Goal: Task Accomplishment & Management: Use online tool/utility

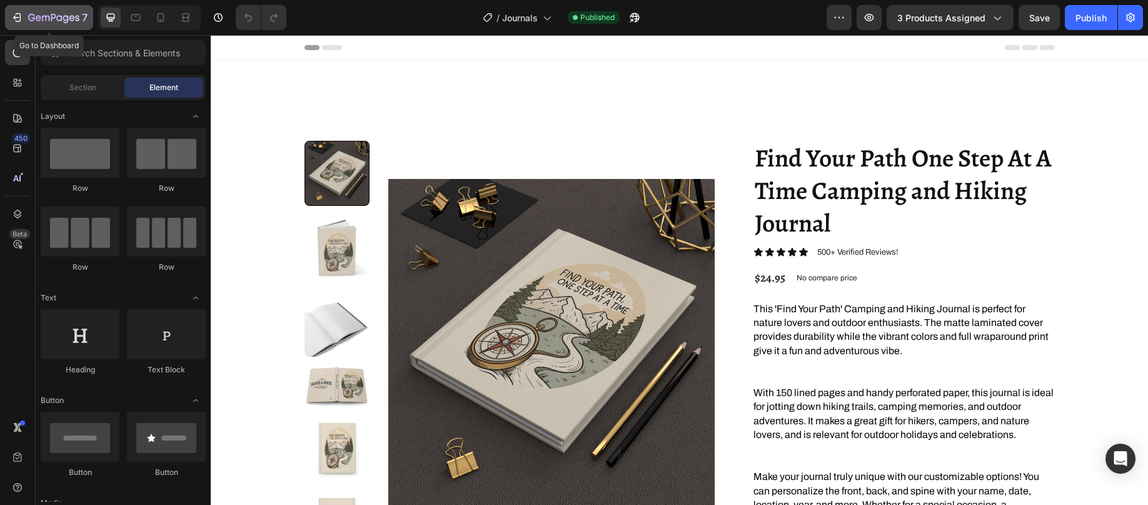
click at [60, 21] on icon "button" at bounding box center [53, 18] width 51 height 11
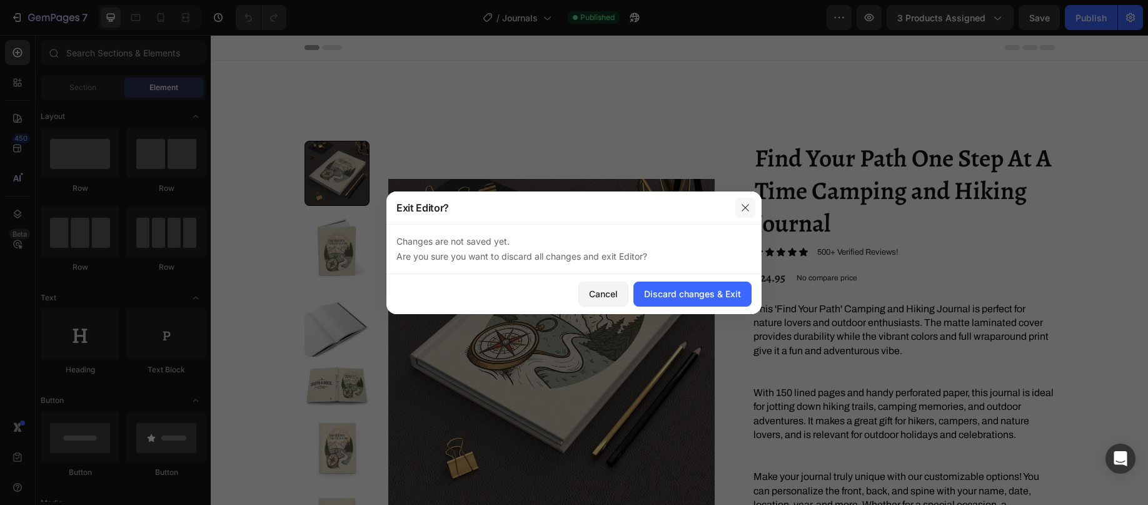
click at [743, 208] on icon "button" at bounding box center [745, 208] width 10 height 10
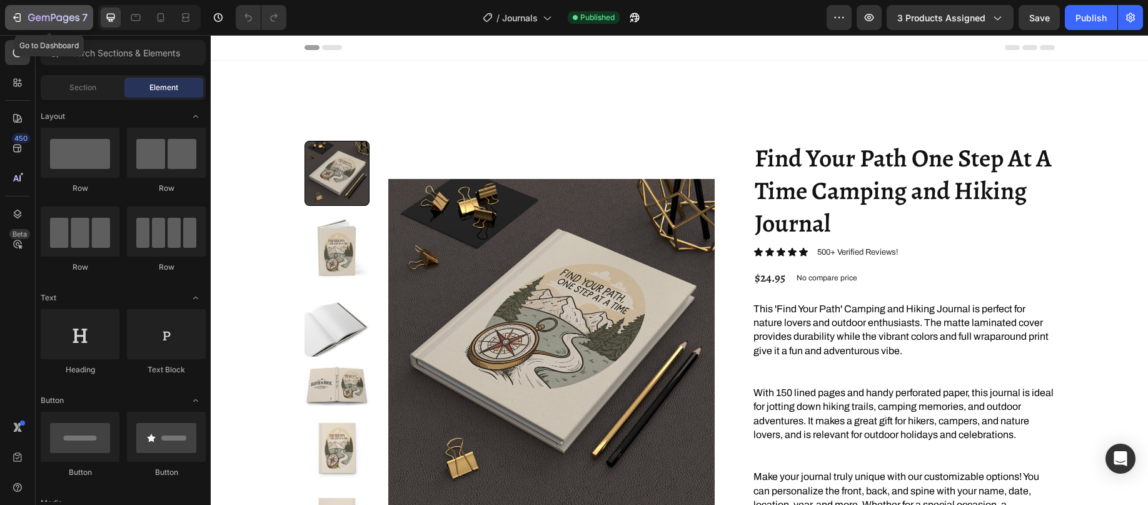
drag, startPoint x: 21, startPoint y: 17, endPoint x: 16, endPoint y: 14, distance: 6.4
click at [16, 14] on icon "button" at bounding box center [17, 17] width 13 height 13
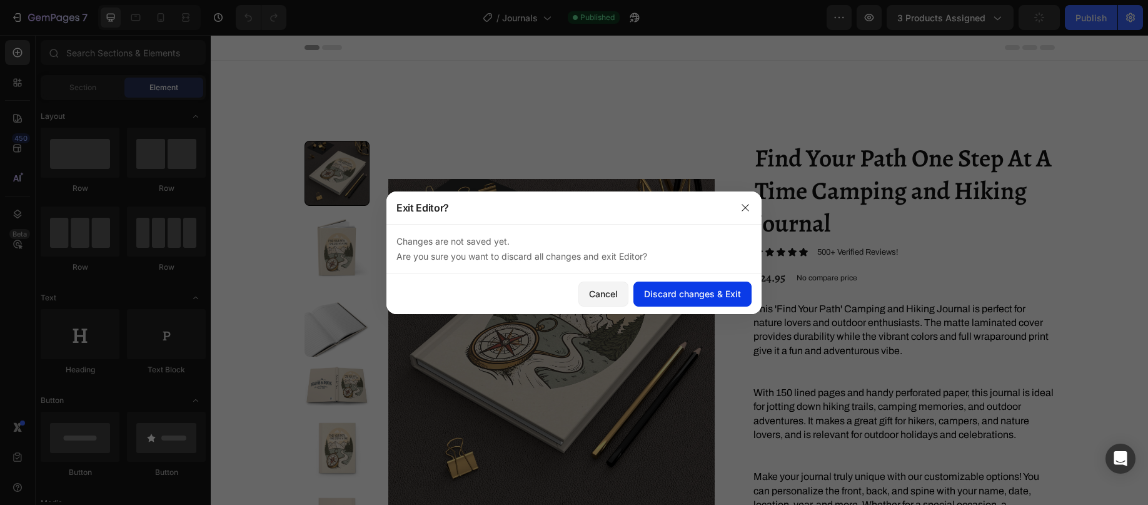
click at [679, 288] on div "Discard changes & Exit" at bounding box center [692, 293] width 97 height 13
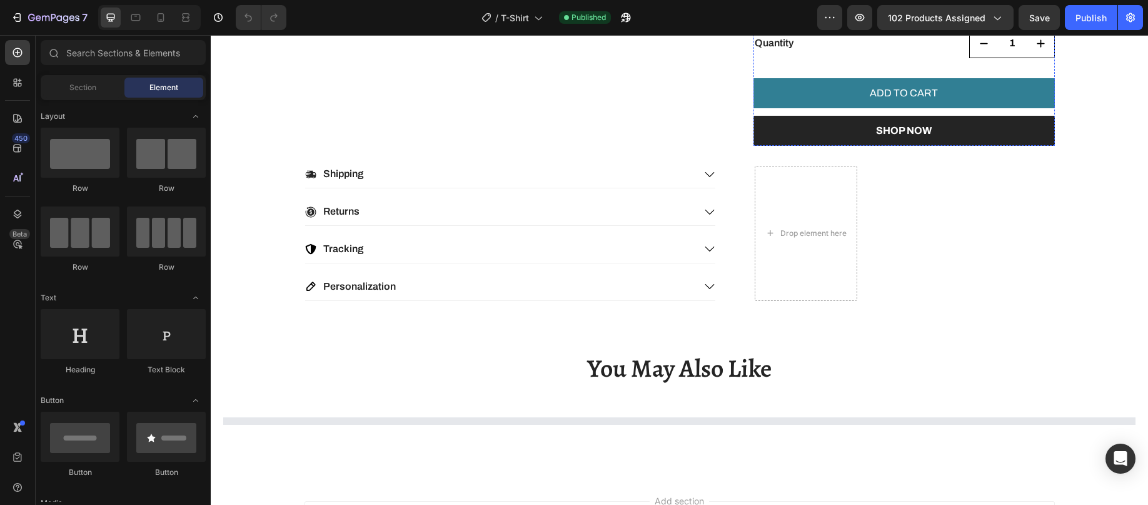
scroll to position [750, 0]
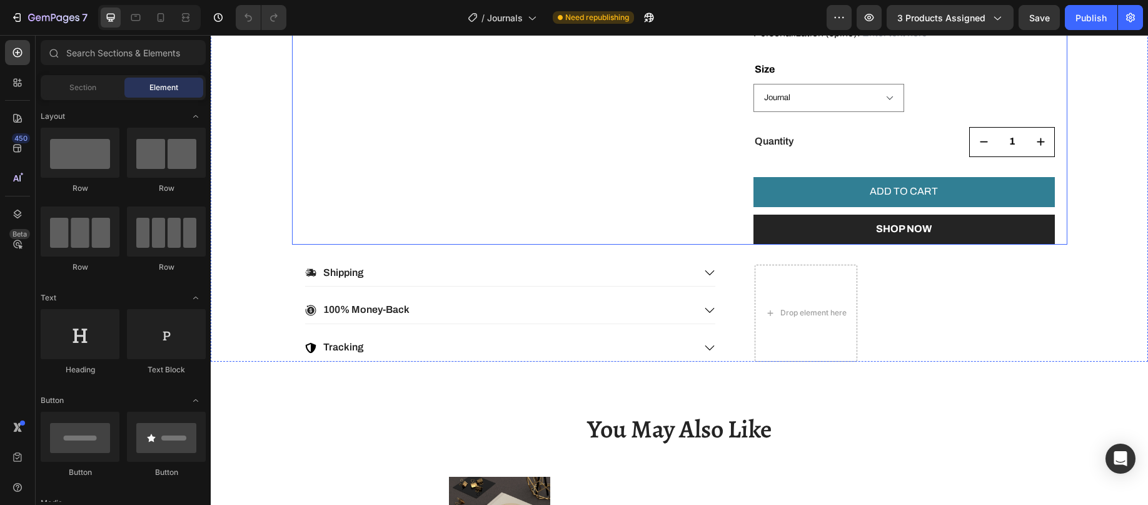
scroll to position [1001, 0]
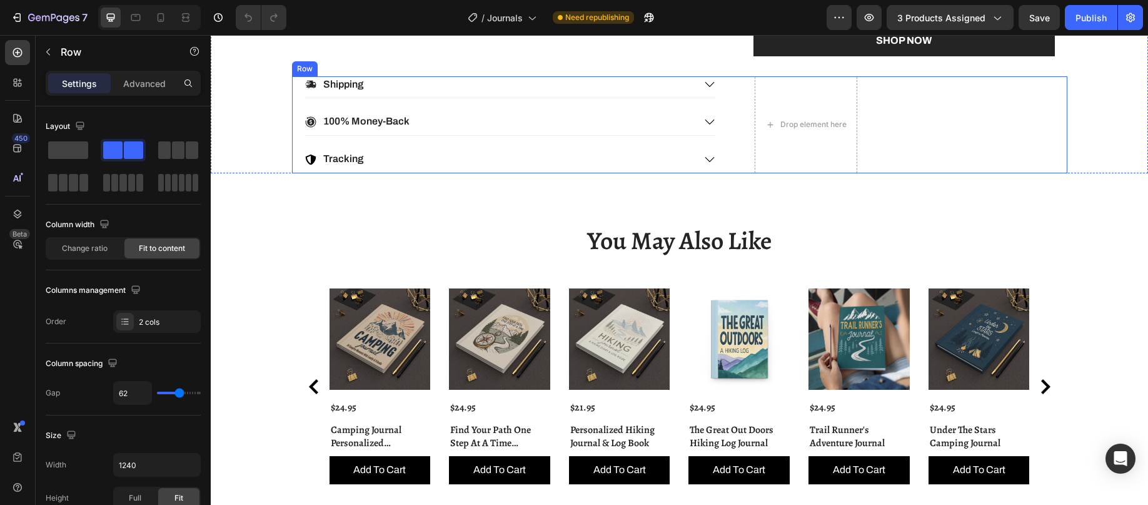
click at [904, 114] on div "Shipping 100% Money-Back Tracking Accordion Drop element here Row" at bounding box center [679, 124] width 775 height 97
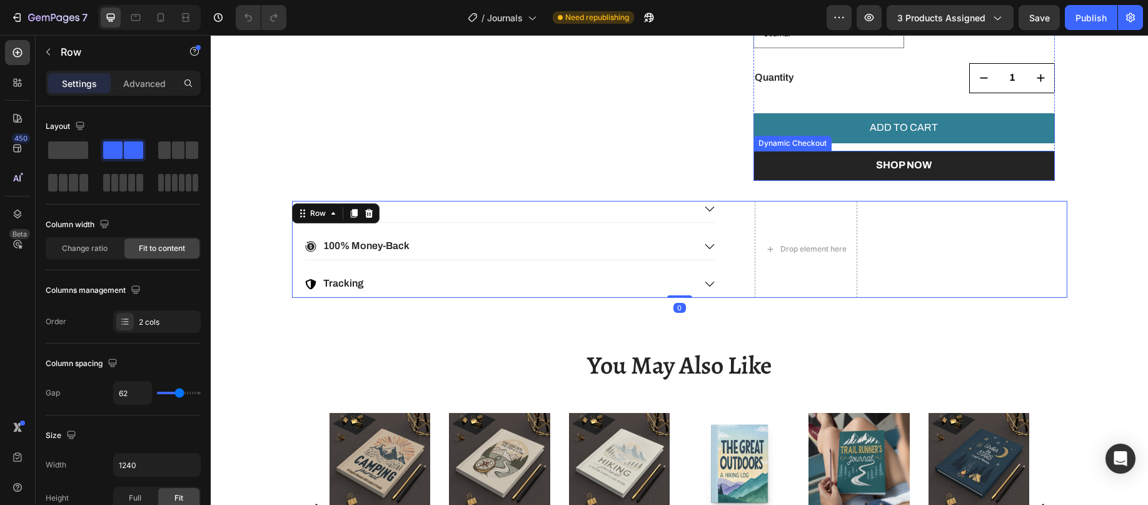
scroll to position [876, 0]
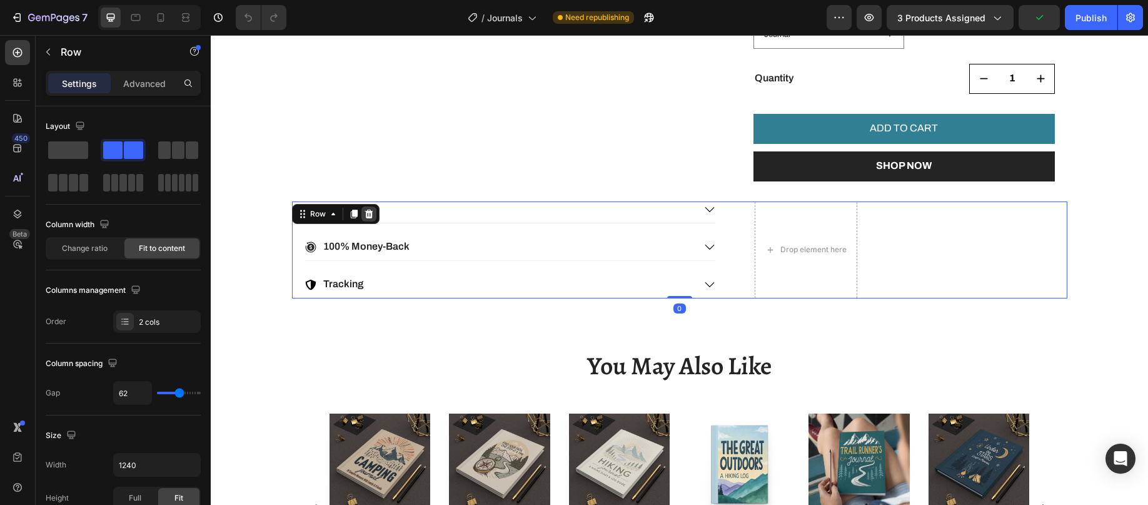
click at [367, 219] on div at bounding box center [368, 213] width 15 height 15
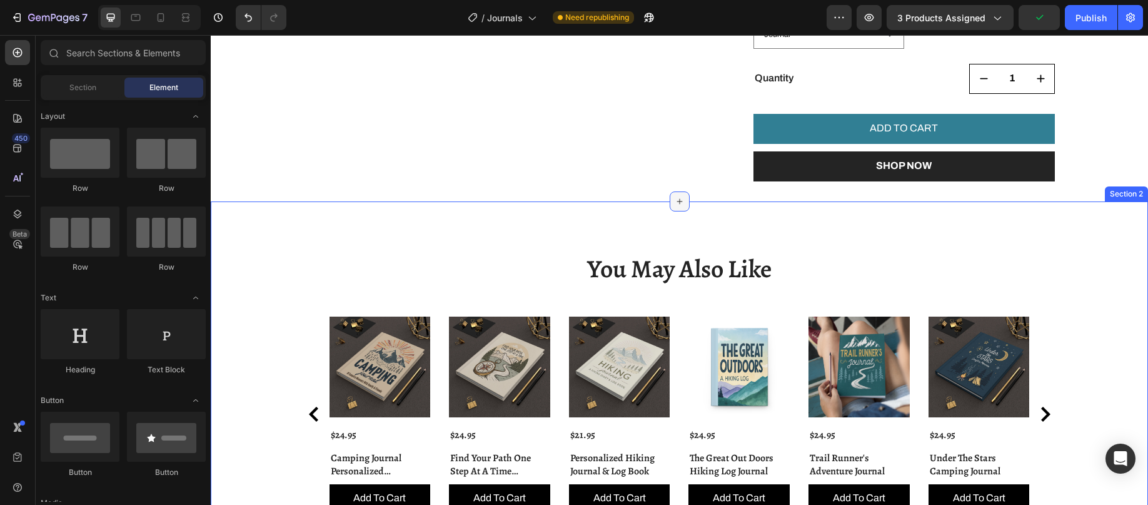
click at [675, 196] on icon at bounding box center [680, 201] width 10 height 10
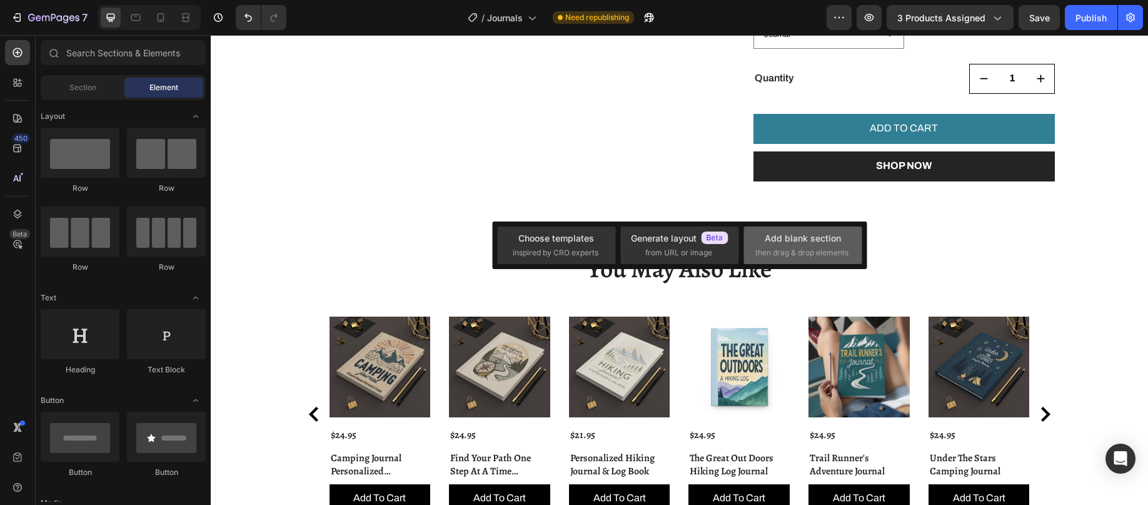
click at [790, 245] on div "Add blank section" at bounding box center [803, 237] width 76 height 13
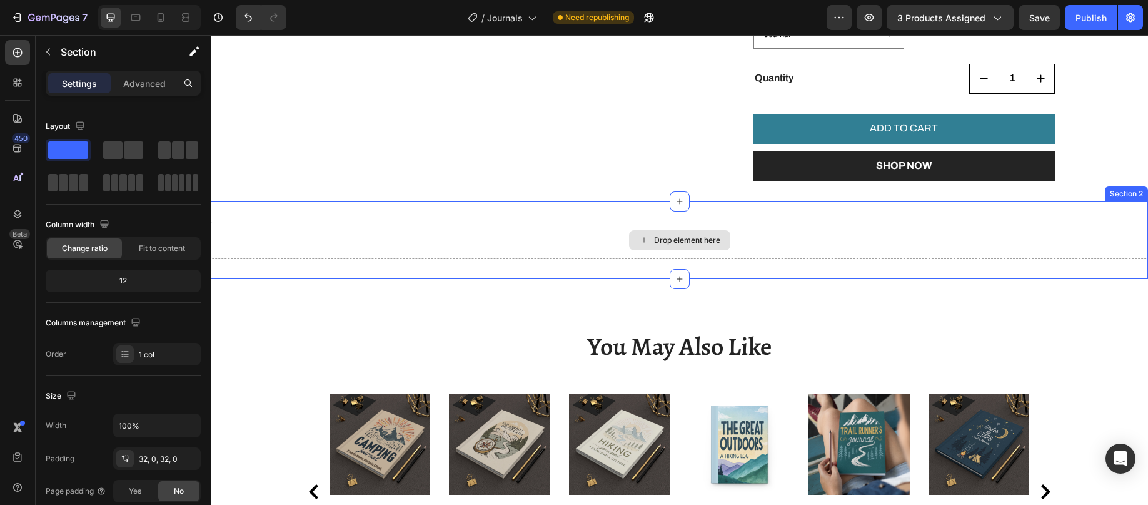
drag, startPoint x: 739, startPoint y: 239, endPoint x: 754, endPoint y: 238, distance: 15.0
click at [742, 238] on div "Drop element here" at bounding box center [679, 240] width 937 height 38
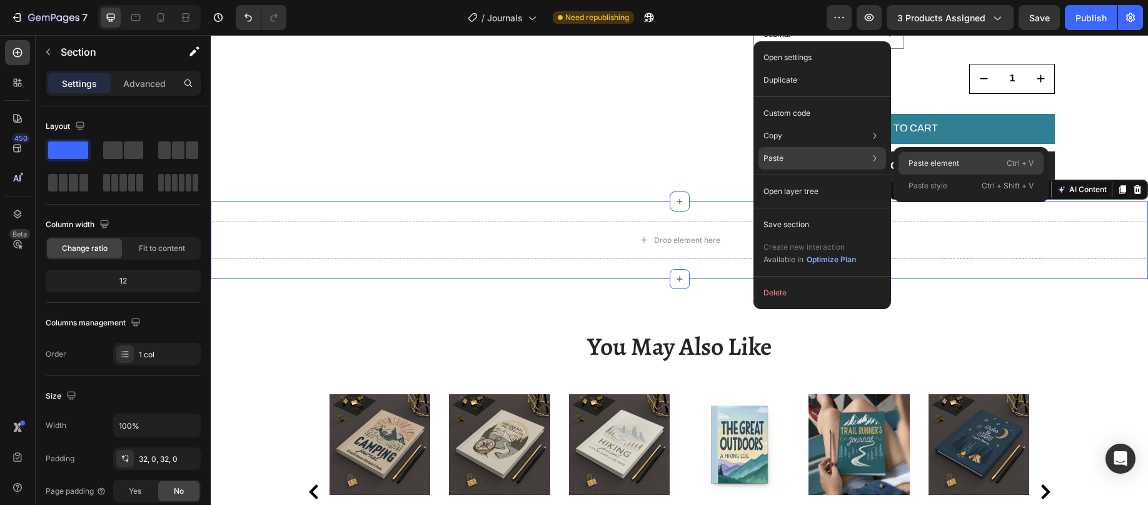
click at [922, 158] on p "Paste element" at bounding box center [934, 163] width 51 height 11
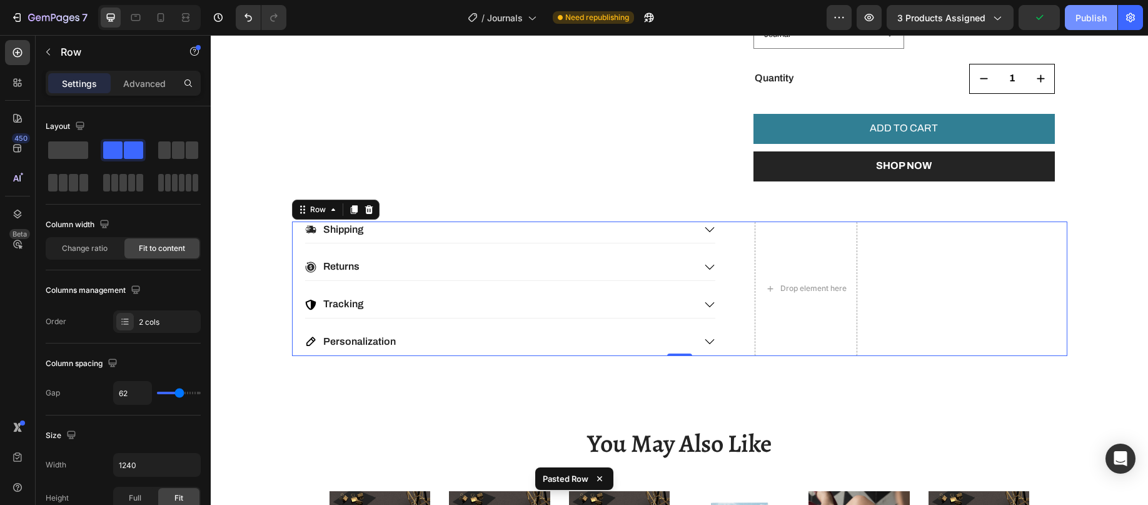
click at [1086, 16] on div "Publish" at bounding box center [1091, 17] width 31 height 13
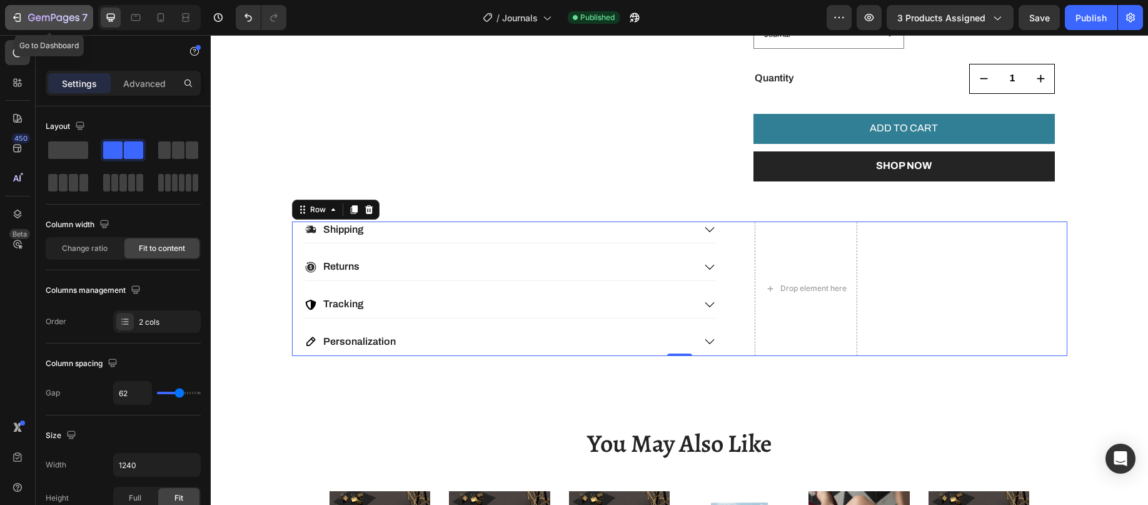
click at [16, 13] on icon "button" at bounding box center [17, 17] width 13 height 13
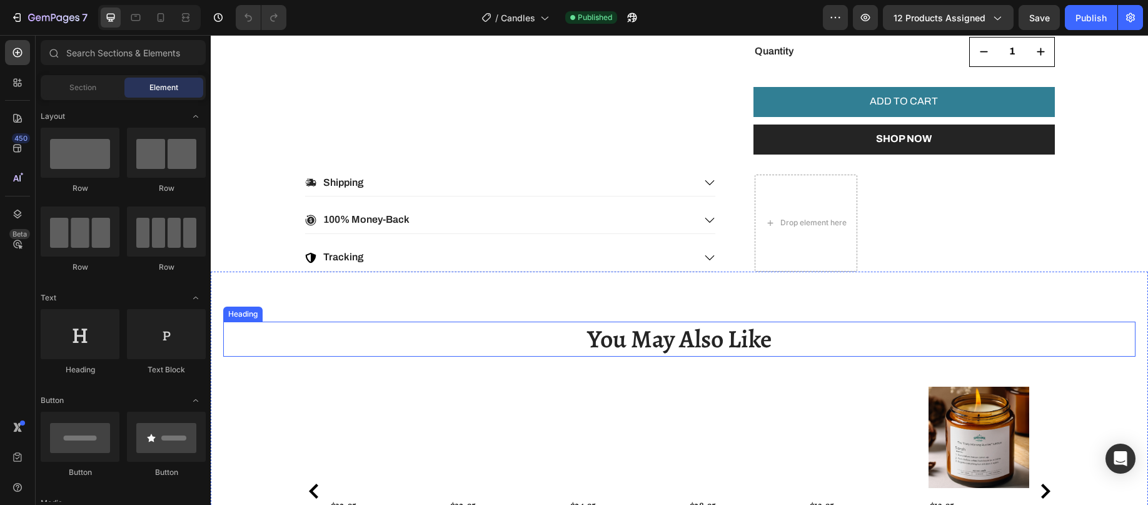
scroll to position [752, 0]
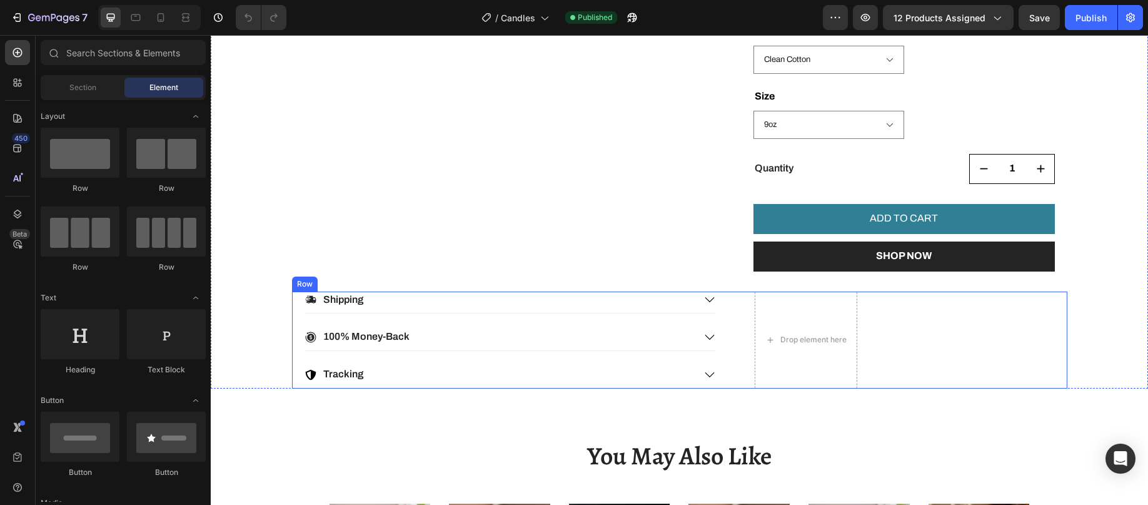
click at [896, 335] on div "Shipping 100% Money-Back Tracking Accordion Drop element here Row" at bounding box center [679, 339] width 775 height 97
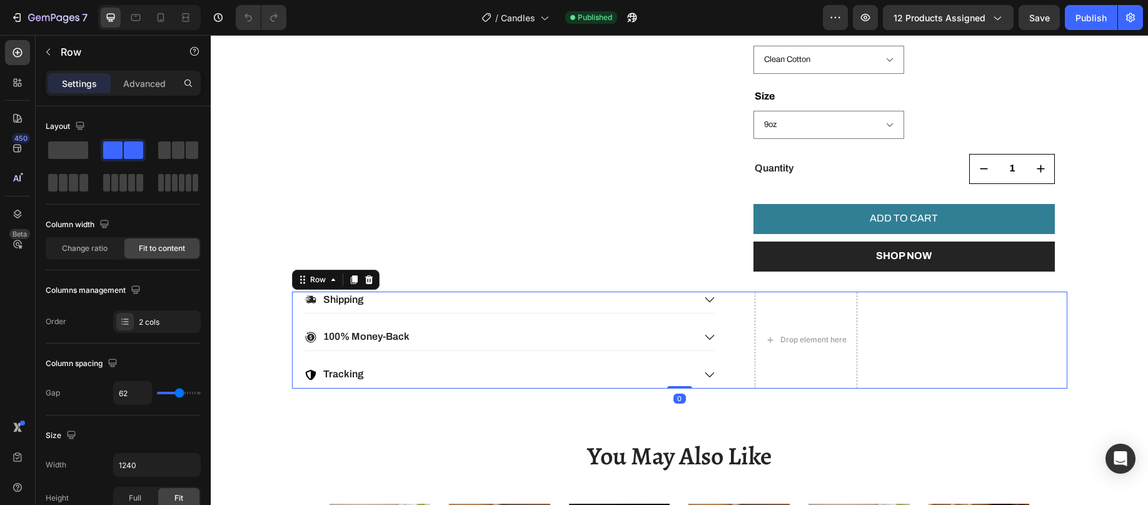
scroll to position [0, 0]
click at [366, 280] on icon at bounding box center [369, 279] width 8 height 9
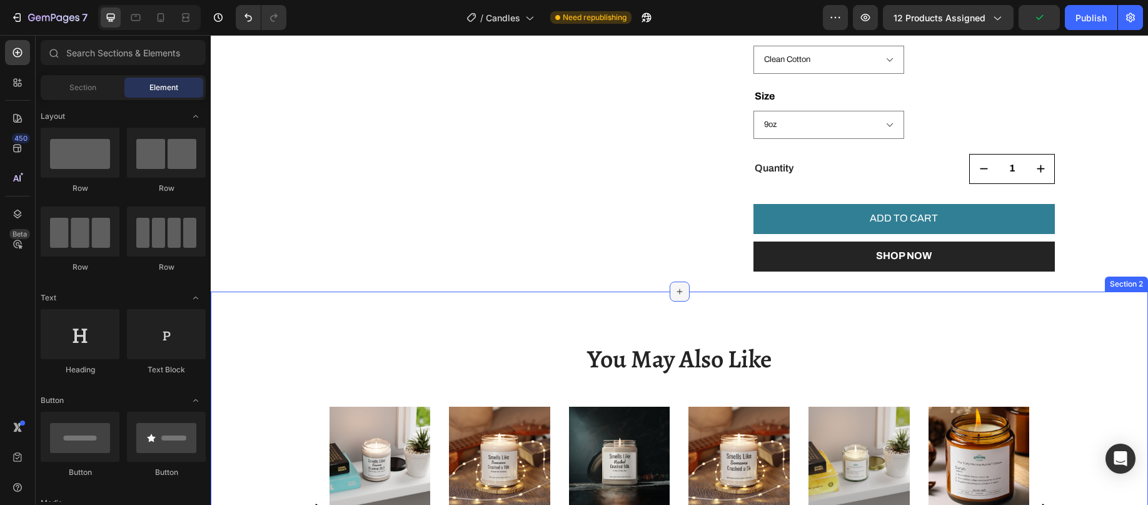
click at [677, 293] on icon at bounding box center [680, 291] width 10 height 10
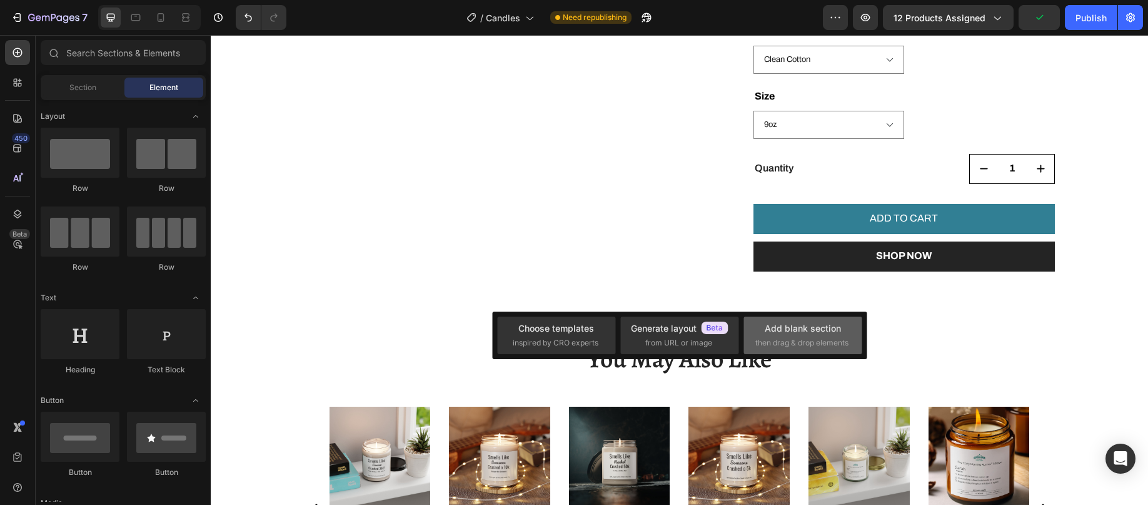
click at [792, 326] on div "Add blank section" at bounding box center [803, 327] width 76 height 13
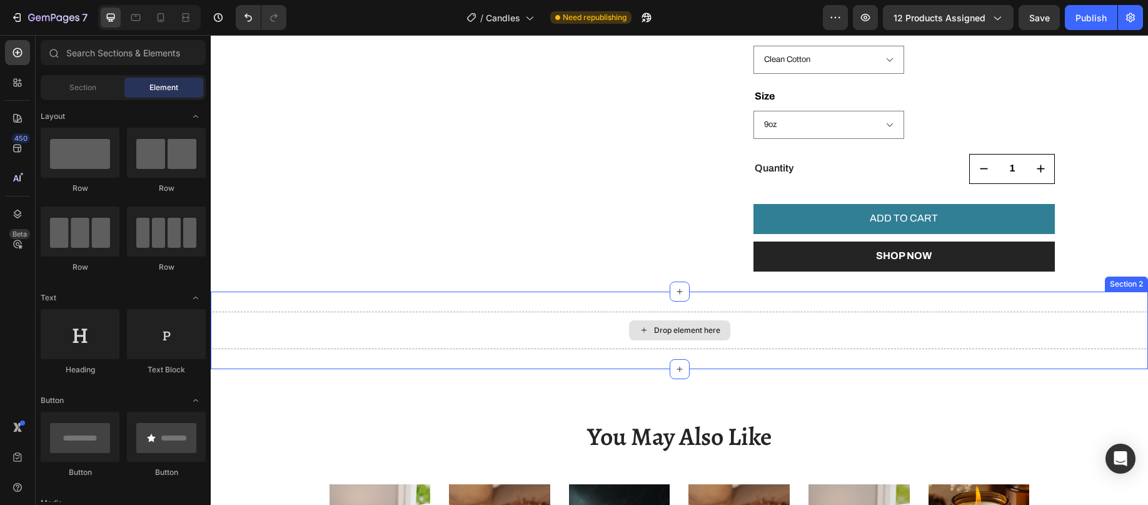
click at [754, 326] on div "Drop element here" at bounding box center [679, 330] width 937 height 38
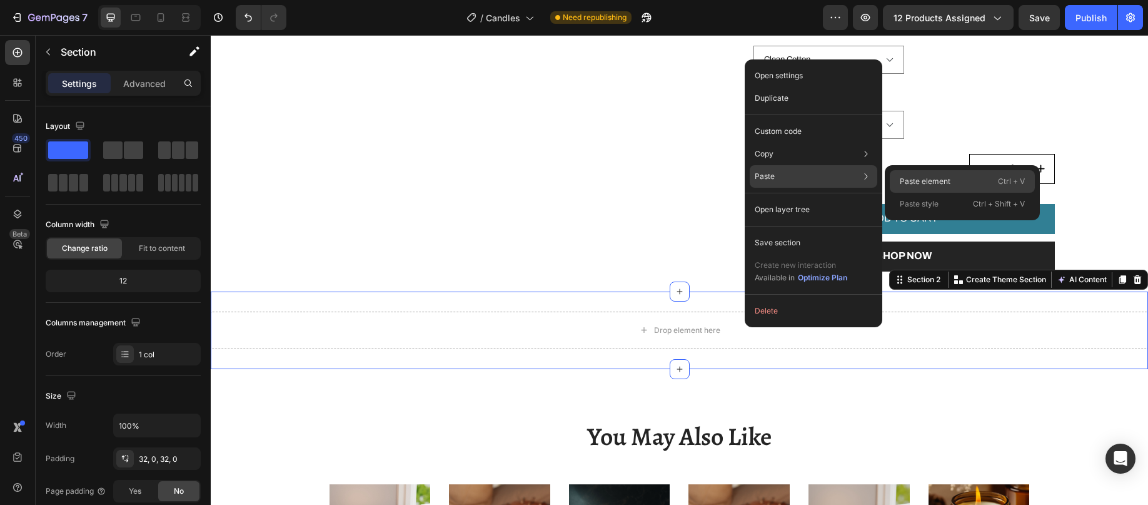
click at [926, 177] on p "Paste element" at bounding box center [925, 181] width 51 height 11
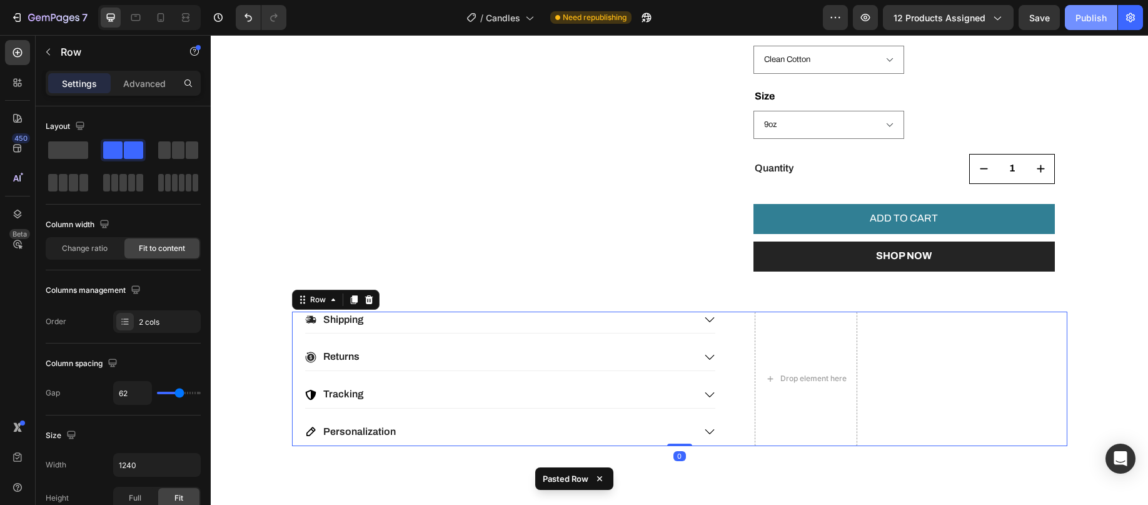
click at [1104, 12] on div "Publish" at bounding box center [1091, 17] width 31 height 13
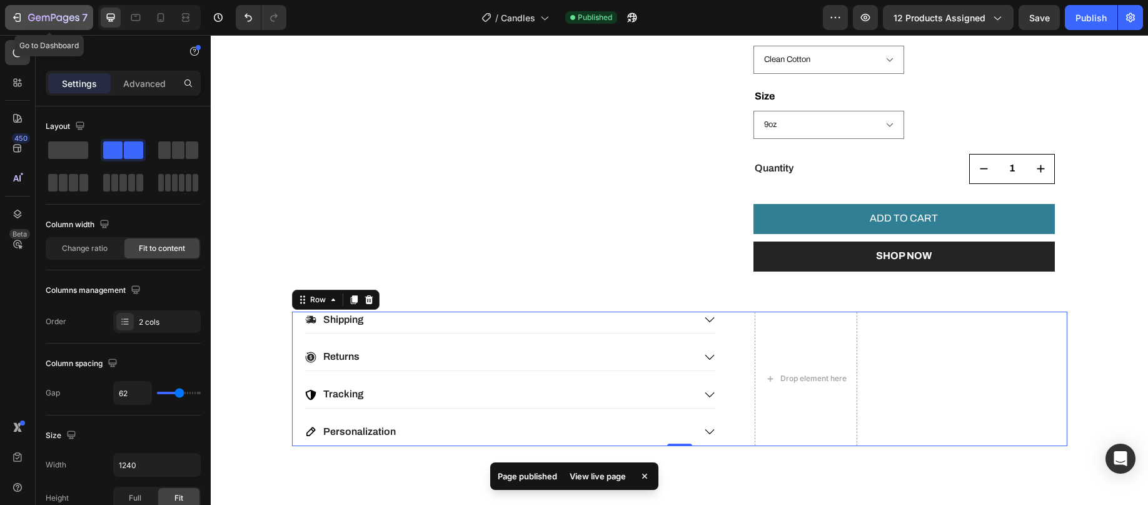
click at [16, 13] on icon "button" at bounding box center [17, 17] width 13 height 13
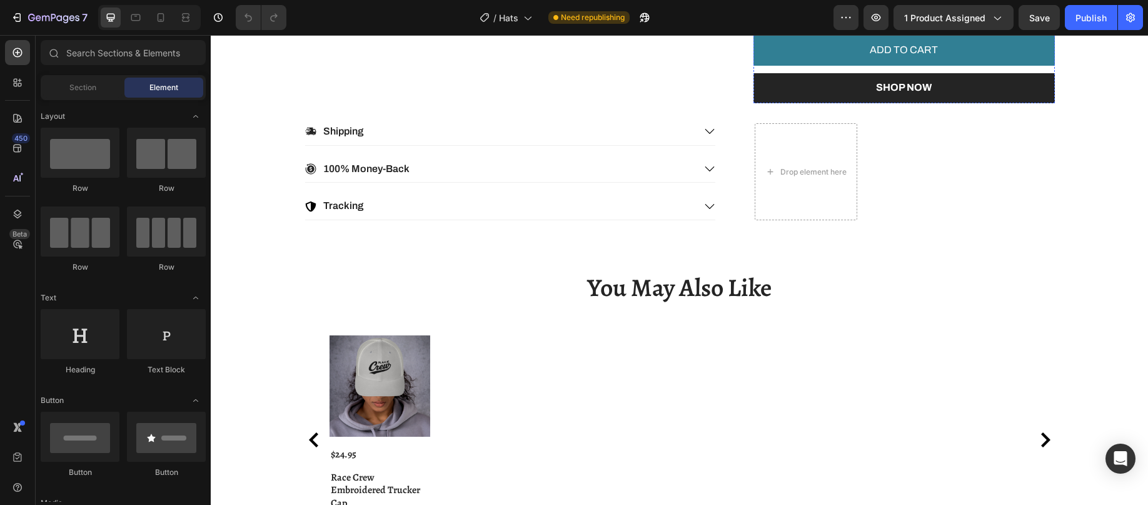
scroll to position [688, 0]
click at [901, 141] on div "Shipping 100% Money-Back Tracking Accordion Drop element here Row" at bounding box center [679, 171] width 775 height 97
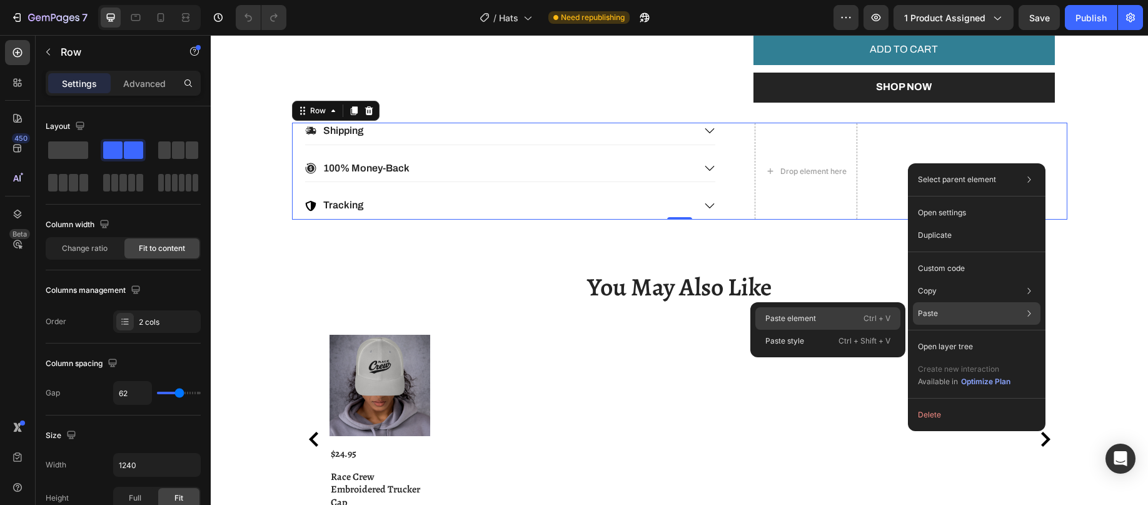
click at [832, 330] on div "Paste element Ctrl + V" at bounding box center [827, 341] width 145 height 23
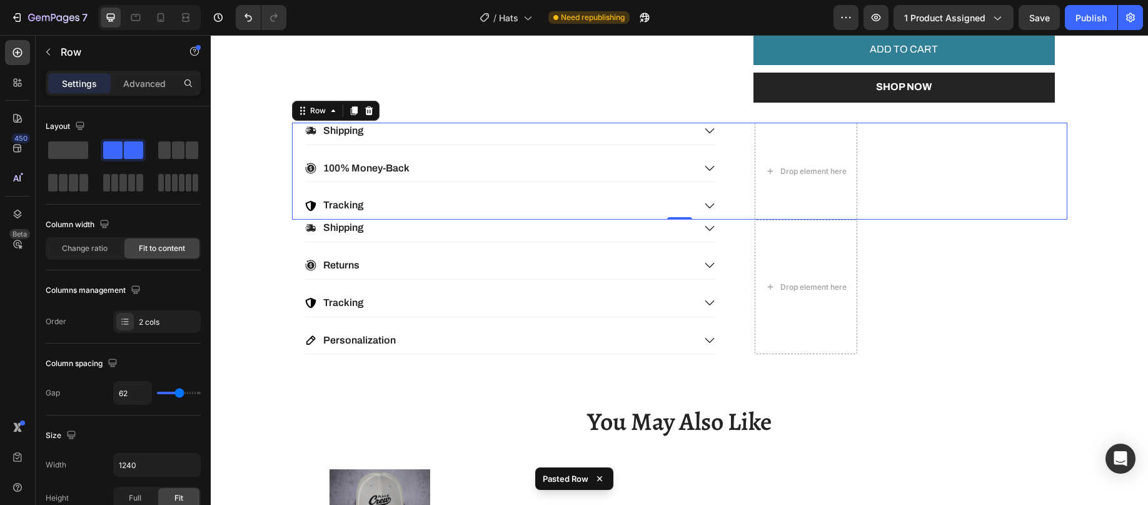
click at [955, 126] on div "Shipping 100% Money-Back Tracking Accordion Drop element here Row 0" at bounding box center [679, 171] width 775 height 97
click at [369, 103] on div at bounding box center [368, 110] width 15 height 15
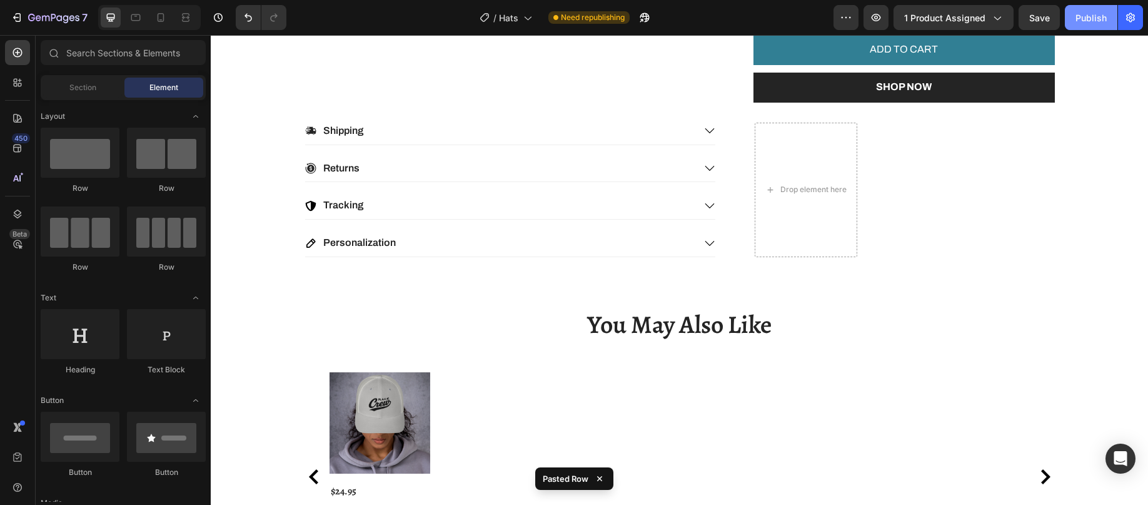
click at [1093, 17] on div "Publish" at bounding box center [1091, 17] width 31 height 13
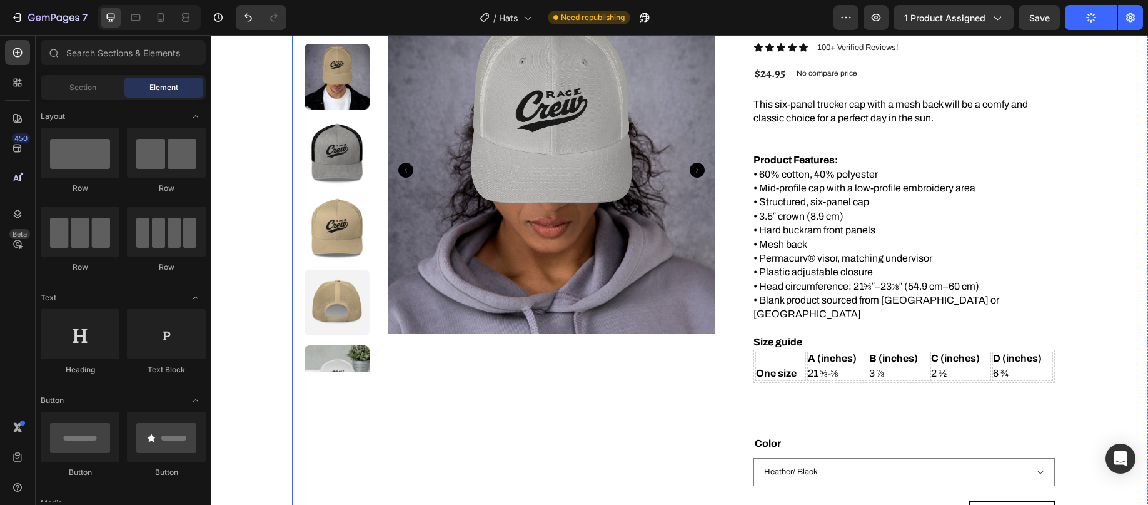
scroll to position [0, 0]
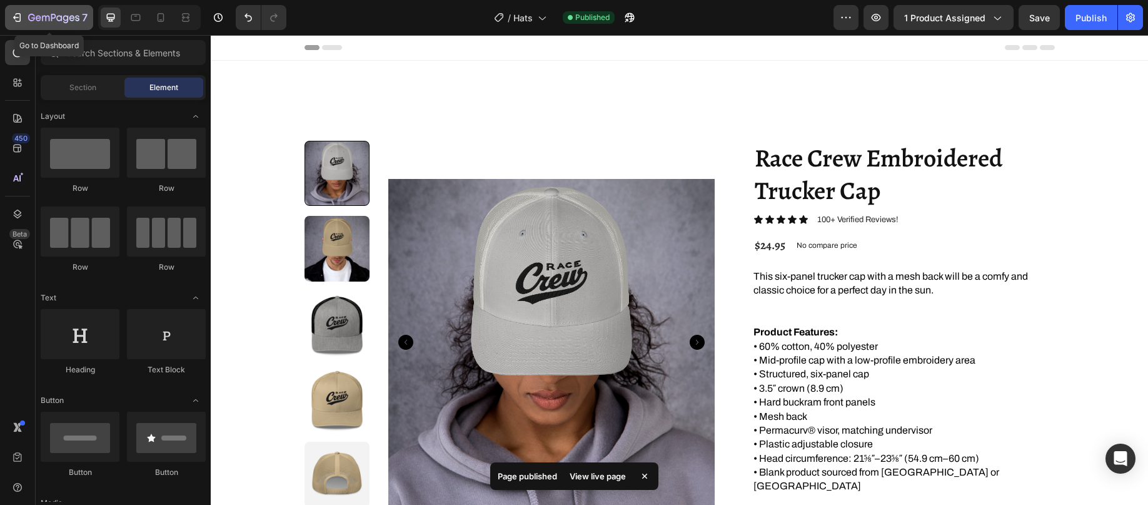
click at [13, 14] on icon "button" at bounding box center [17, 17] width 13 height 13
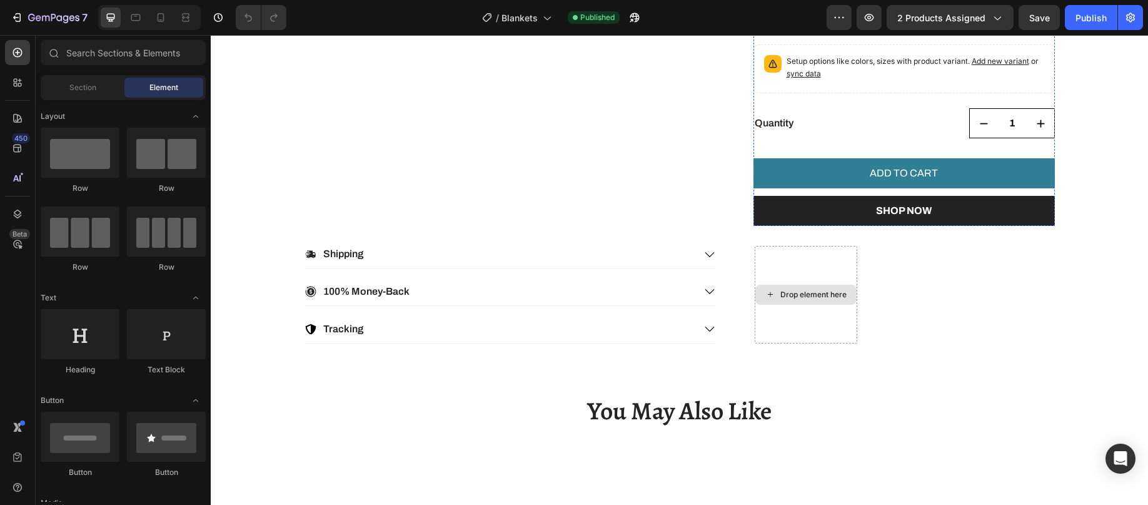
scroll to position [500, 0]
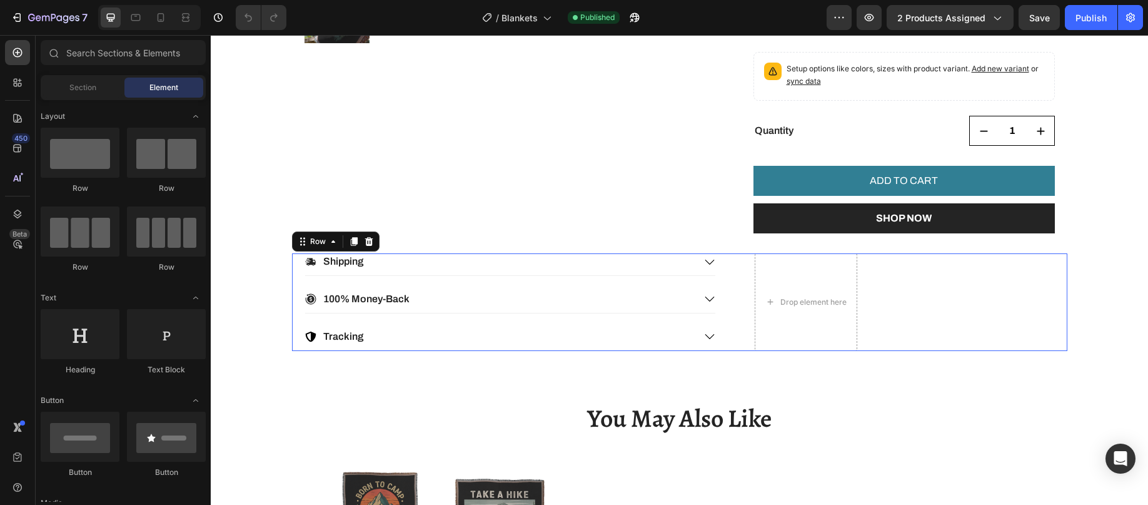
drag, startPoint x: 914, startPoint y: 302, endPoint x: 899, endPoint y: 307, distance: 15.8
click at [912, 303] on div "Shipping 100% Money-Back Tracking Accordion Drop element here Row 0" at bounding box center [679, 301] width 775 height 97
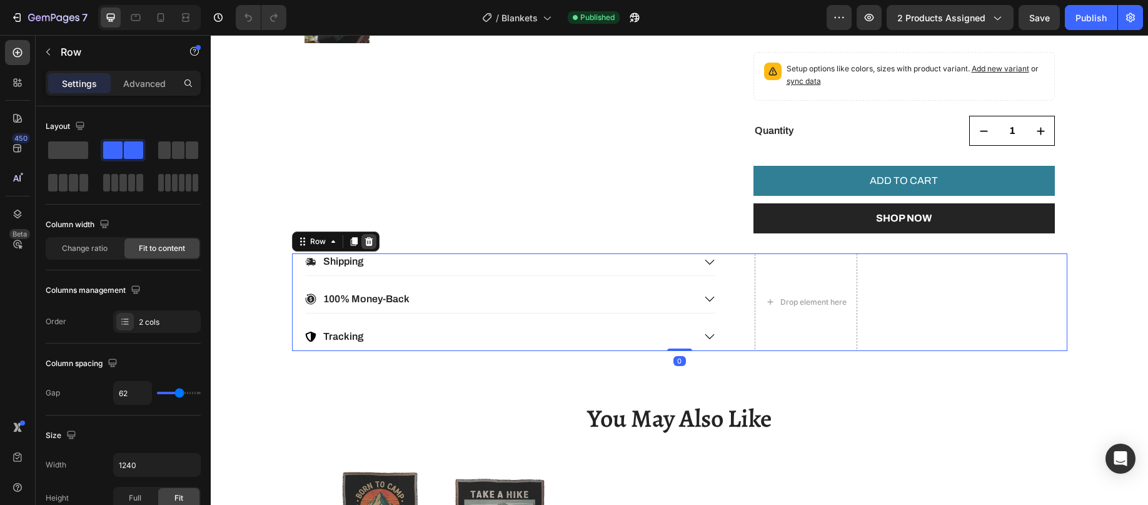
scroll to position [0, 0]
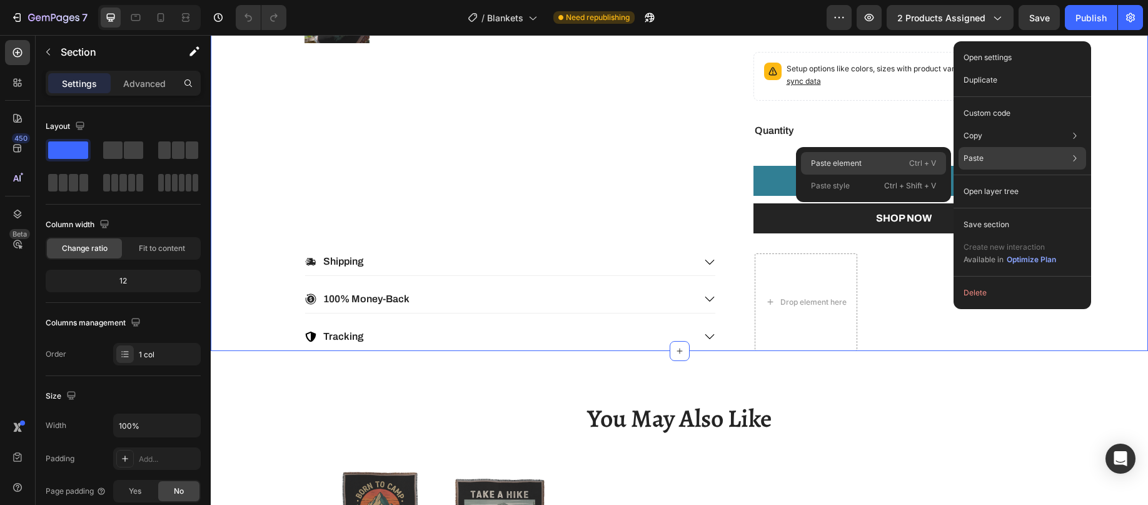
drag, startPoint x: 883, startPoint y: 161, endPoint x: 671, endPoint y: 126, distance: 214.9
click at [882, 174] on div "Paste element Ctrl + V" at bounding box center [873, 185] width 145 height 23
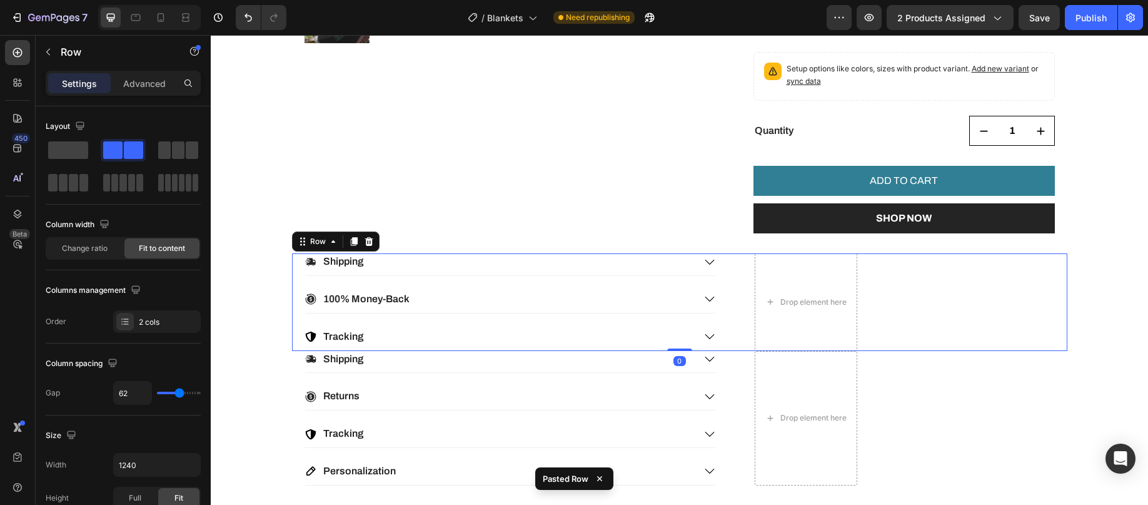
click at [1007, 288] on div "Shipping 100% Money-Back Tracking Accordion Drop element here Row 0" at bounding box center [679, 301] width 775 height 97
click at [365, 240] on icon at bounding box center [369, 241] width 8 height 9
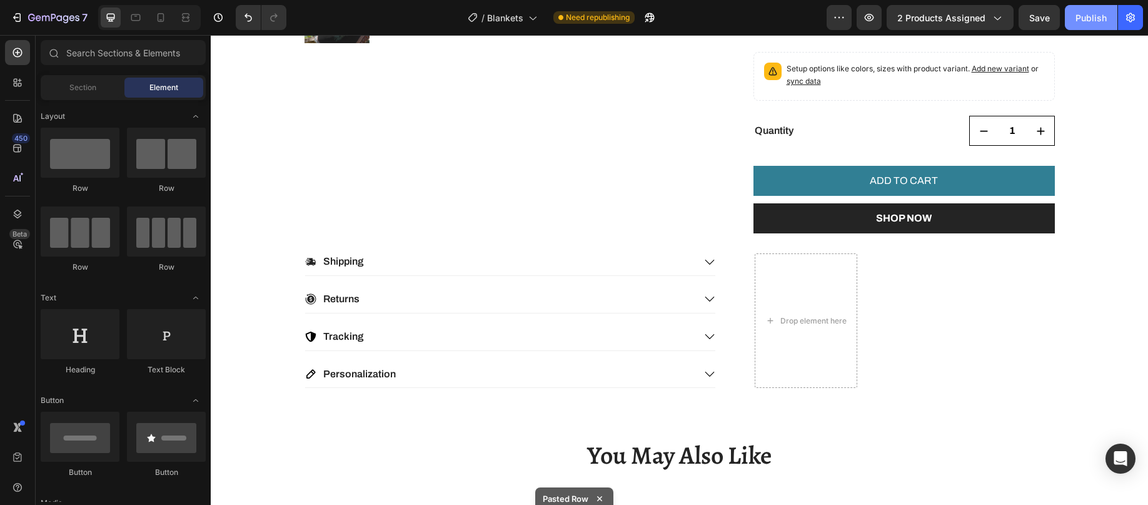
click at [1091, 14] on div "Publish" at bounding box center [1091, 17] width 31 height 13
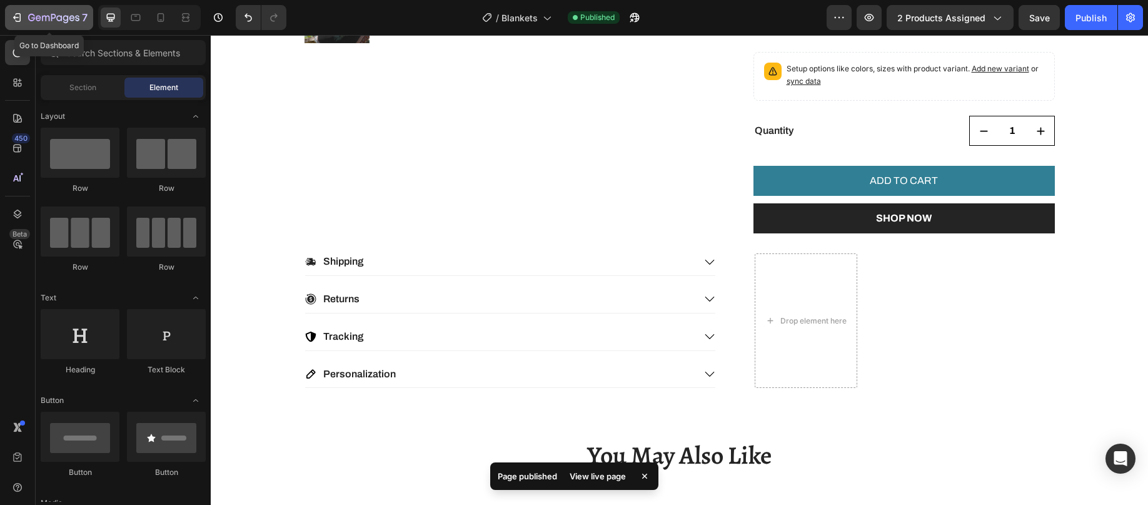
click at [25, 11] on div "7" at bounding box center [49, 17] width 77 height 15
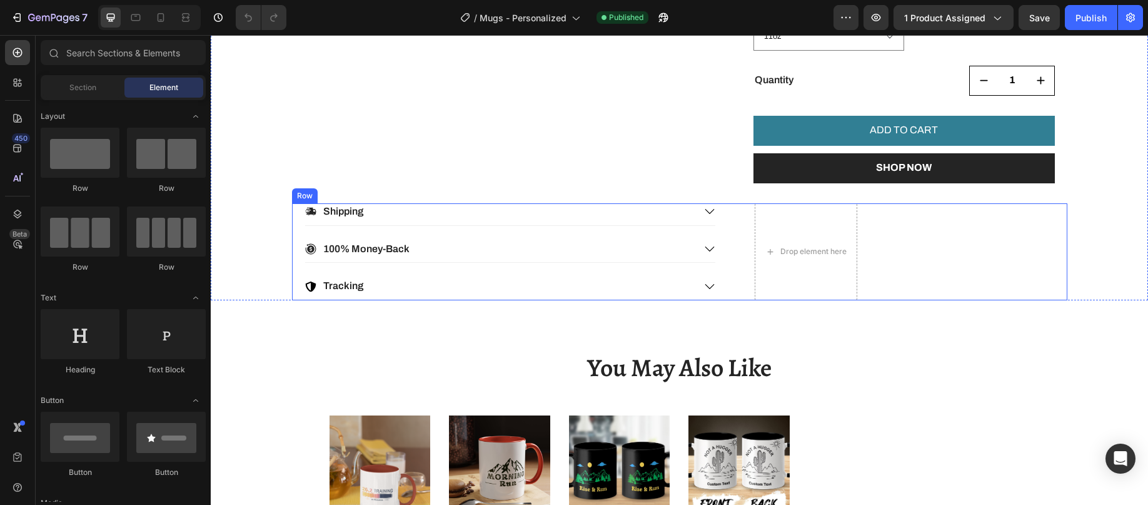
click at [926, 247] on div "Shipping 100% Money-Back Tracking Accordion Drop element here Row" at bounding box center [679, 251] width 775 height 97
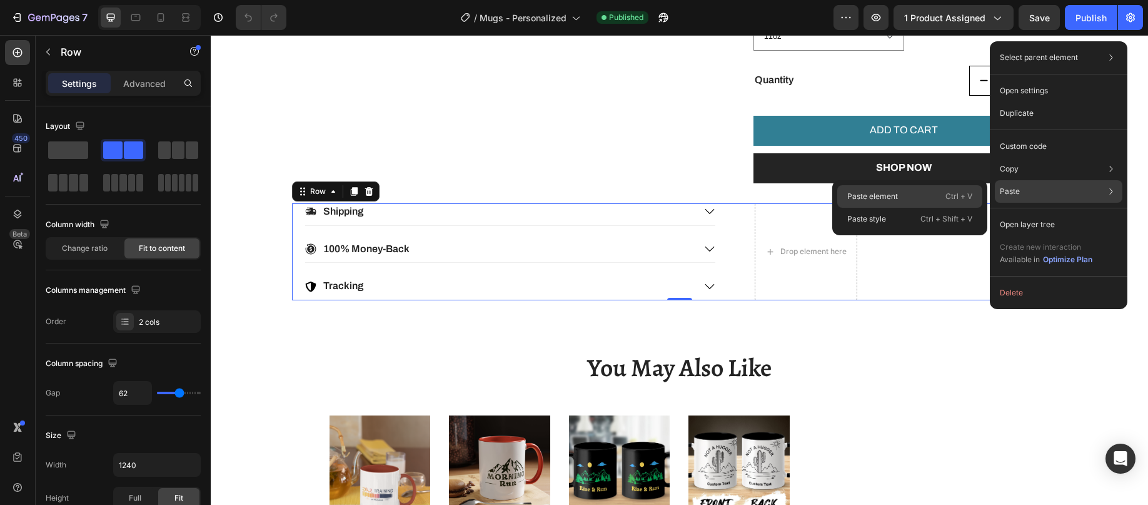
click at [911, 208] on div "Paste element Ctrl + V" at bounding box center [909, 219] width 145 height 23
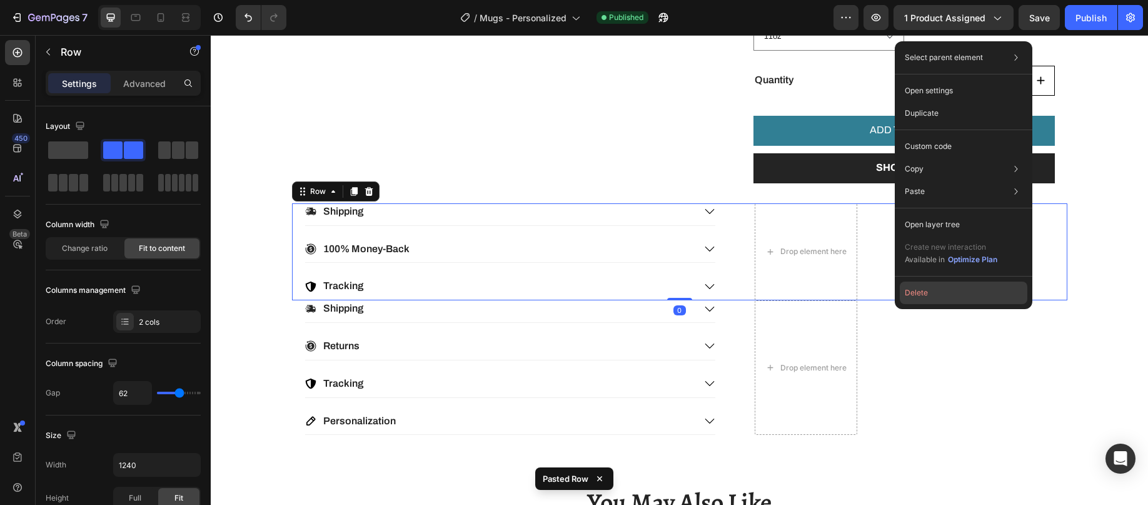
click at [951, 292] on button "Delete" at bounding box center [964, 292] width 128 height 23
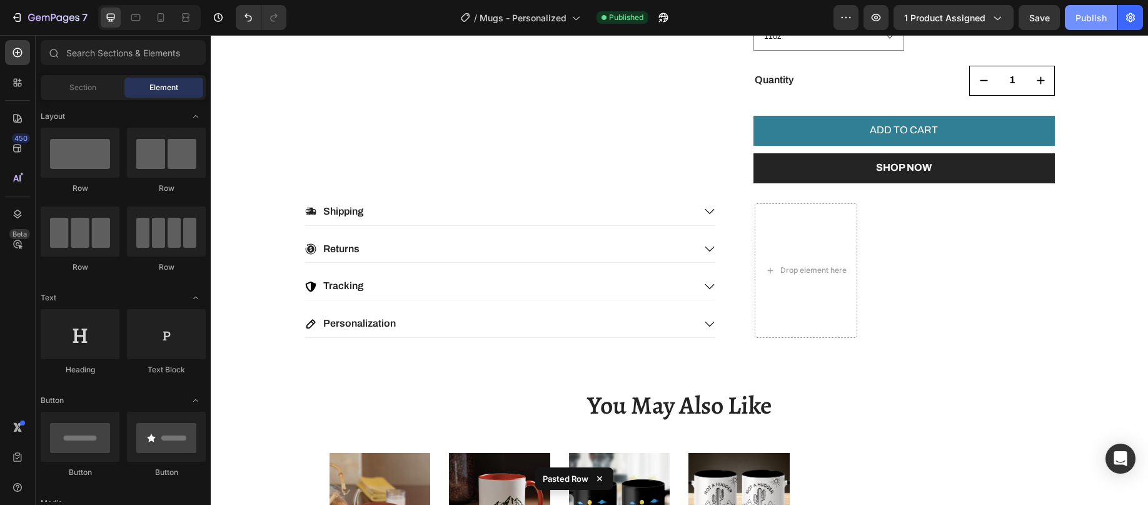
click at [1087, 15] on div "Publish" at bounding box center [1091, 17] width 31 height 13
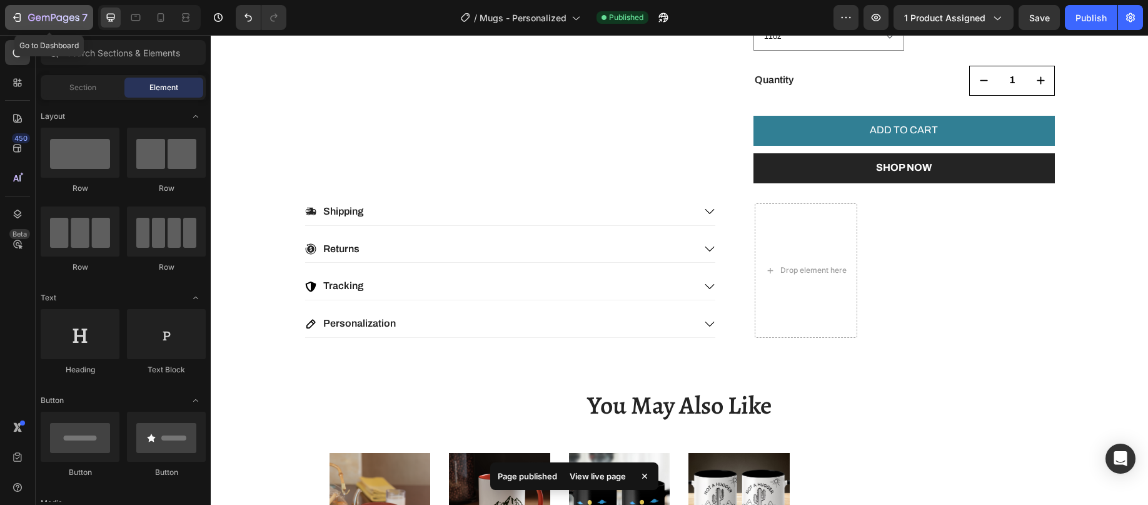
click at [16, 18] on icon "button" at bounding box center [17, 17] width 13 height 13
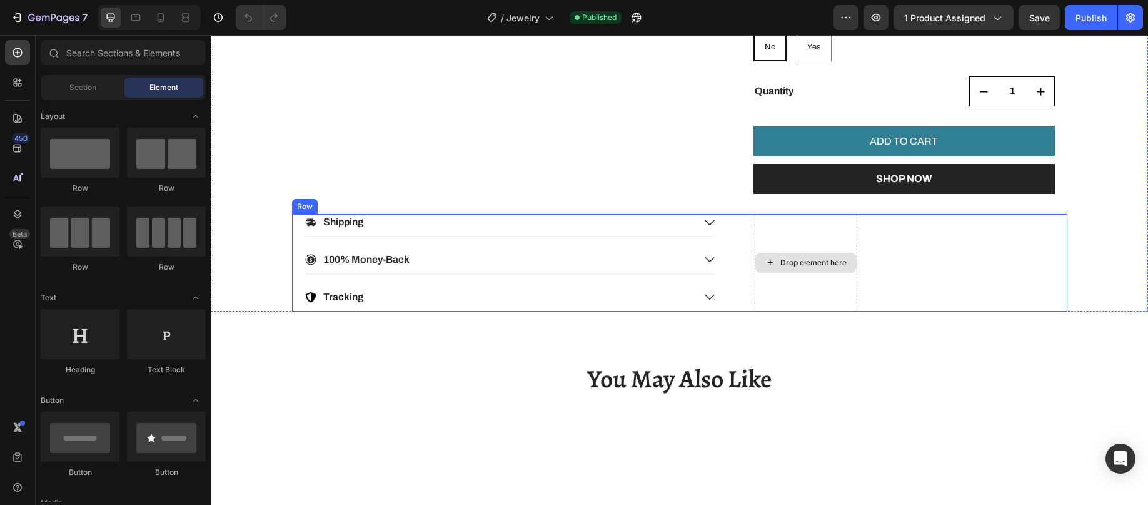
scroll to position [688, 0]
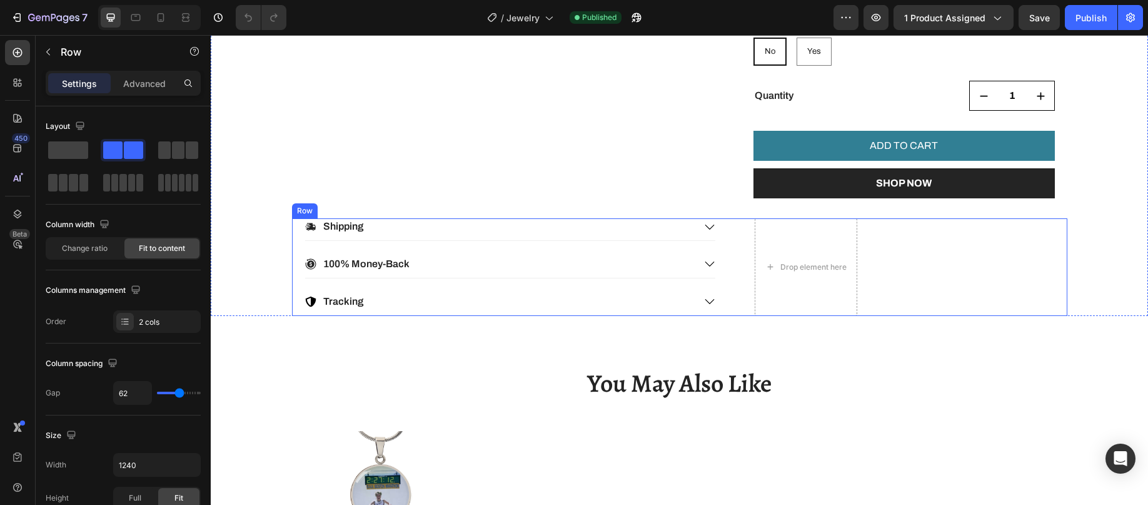
click at [888, 256] on div "Shipping 100% Money-Back Tracking Accordion Drop element here Row" at bounding box center [679, 266] width 775 height 97
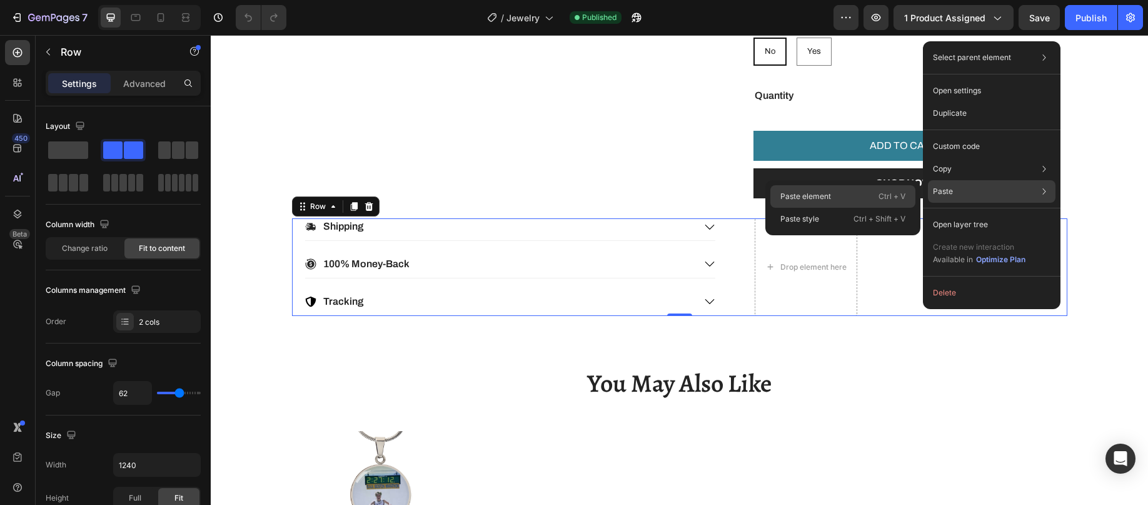
scroll to position [0, 0]
drag, startPoint x: 818, startPoint y: 189, endPoint x: 607, endPoint y: 153, distance: 214.4
click at [818, 208] on div "Paste element Ctrl + V" at bounding box center [842, 219] width 145 height 23
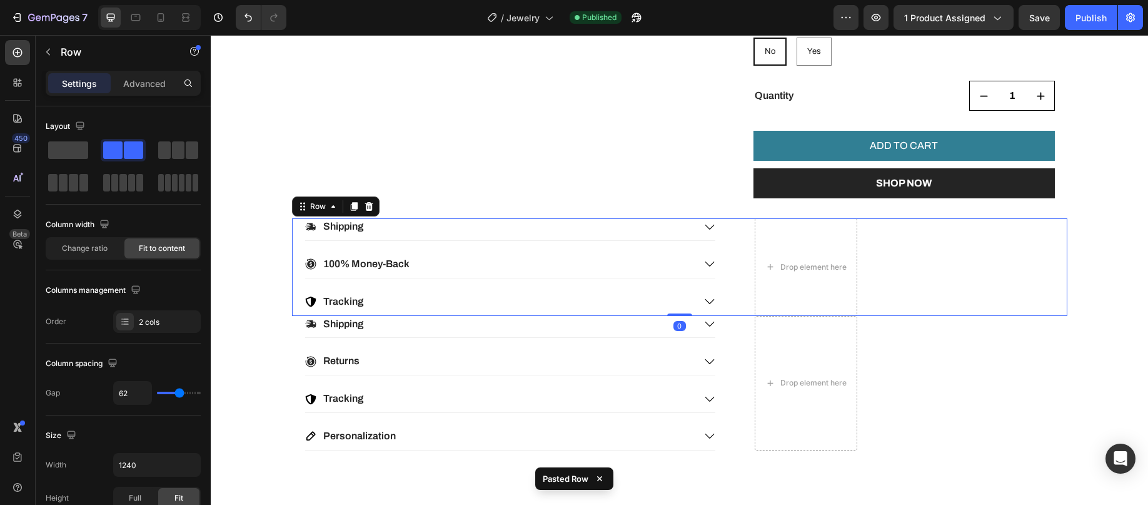
click at [921, 283] on div "Shipping 100% Money-Back Tracking Accordion Drop element here Row 0" at bounding box center [679, 266] width 775 height 97
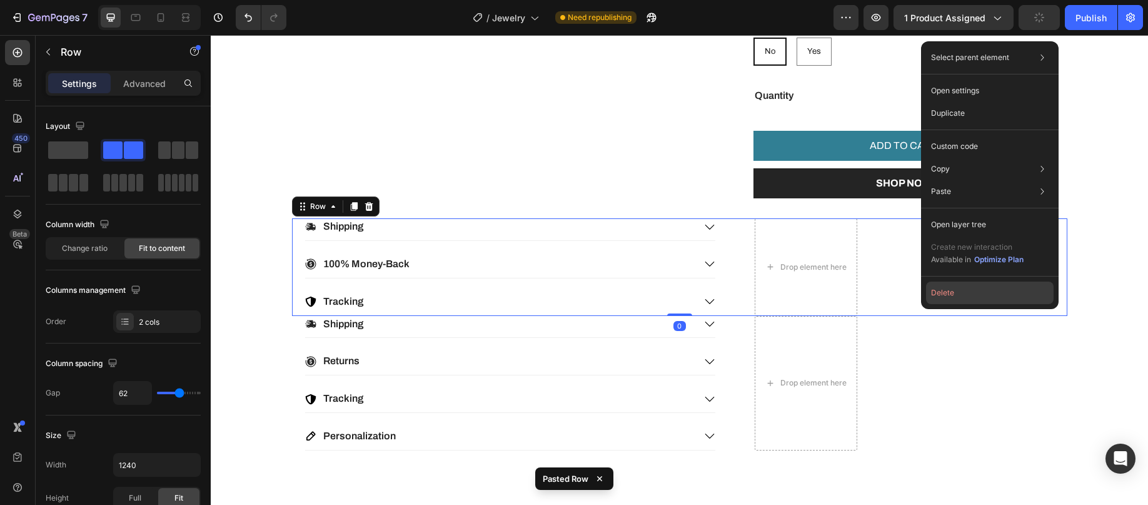
click at [943, 295] on button "Delete" at bounding box center [990, 292] width 128 height 23
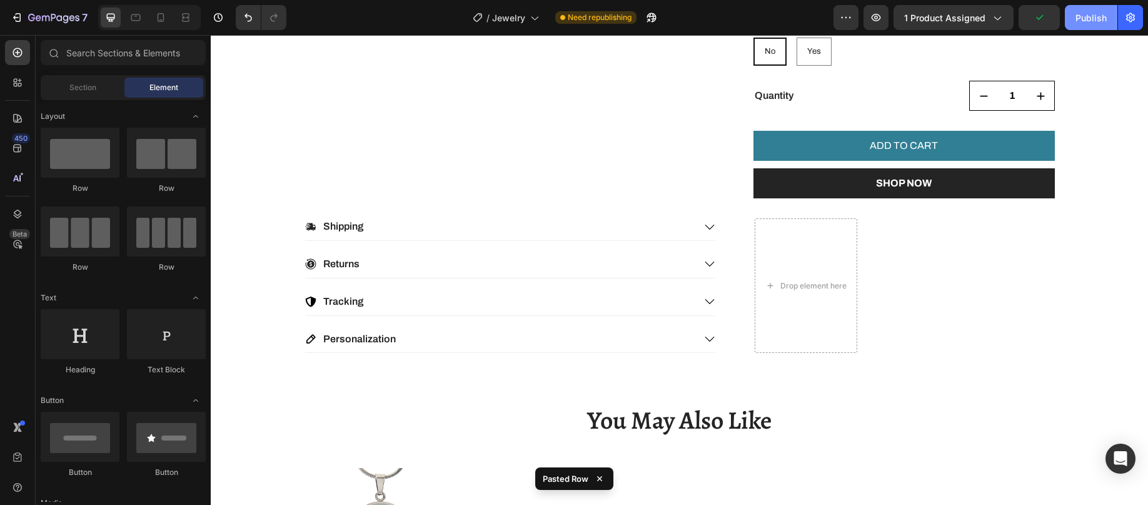
click at [1094, 19] on div "Publish" at bounding box center [1091, 17] width 31 height 13
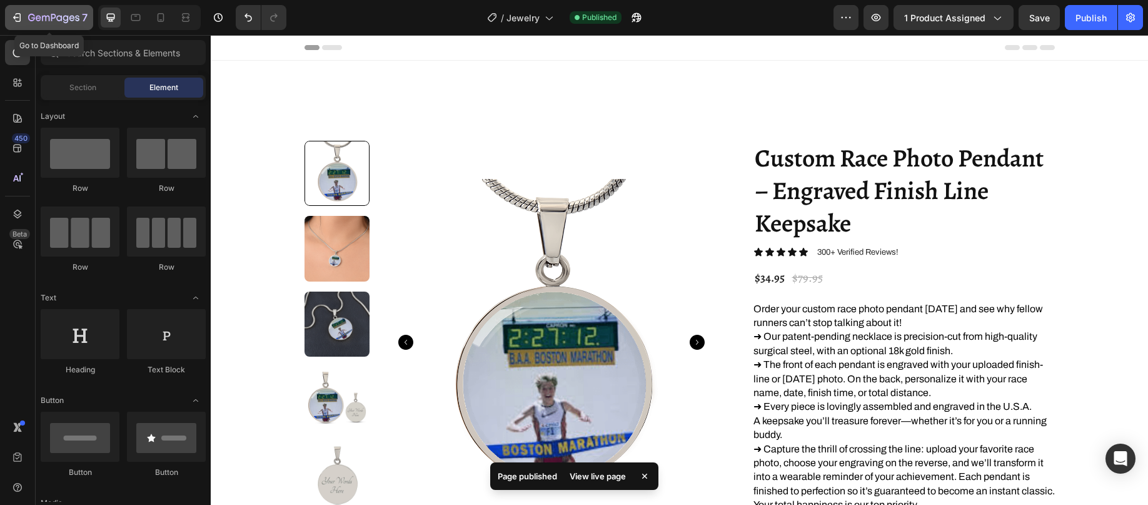
click at [29, 14] on icon "button" at bounding box center [53, 18] width 51 height 11
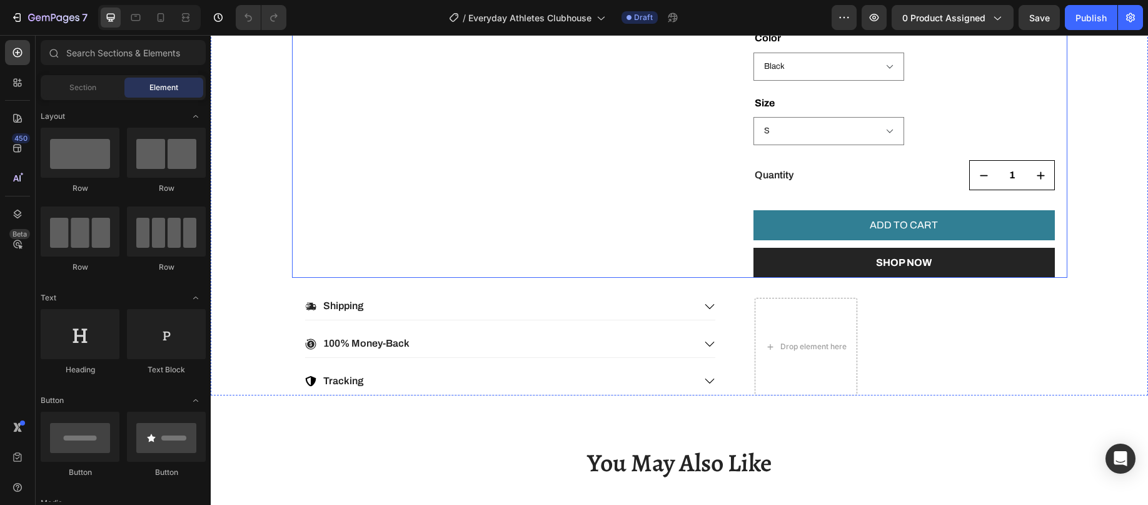
scroll to position [688, 0]
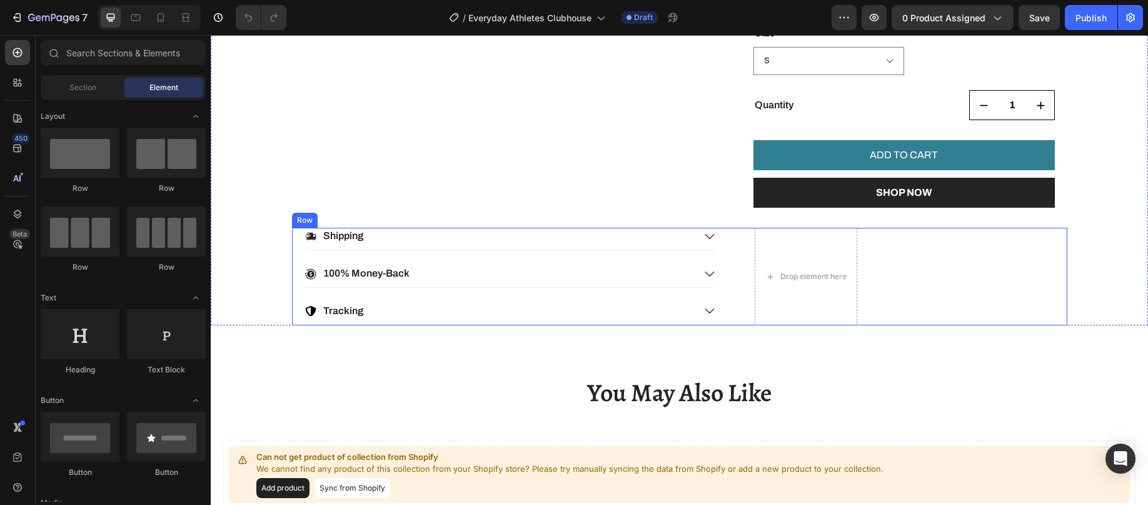
click at [893, 262] on div "Shipping 100% Money-Back Tracking Accordion Drop element here Row" at bounding box center [679, 276] width 775 height 97
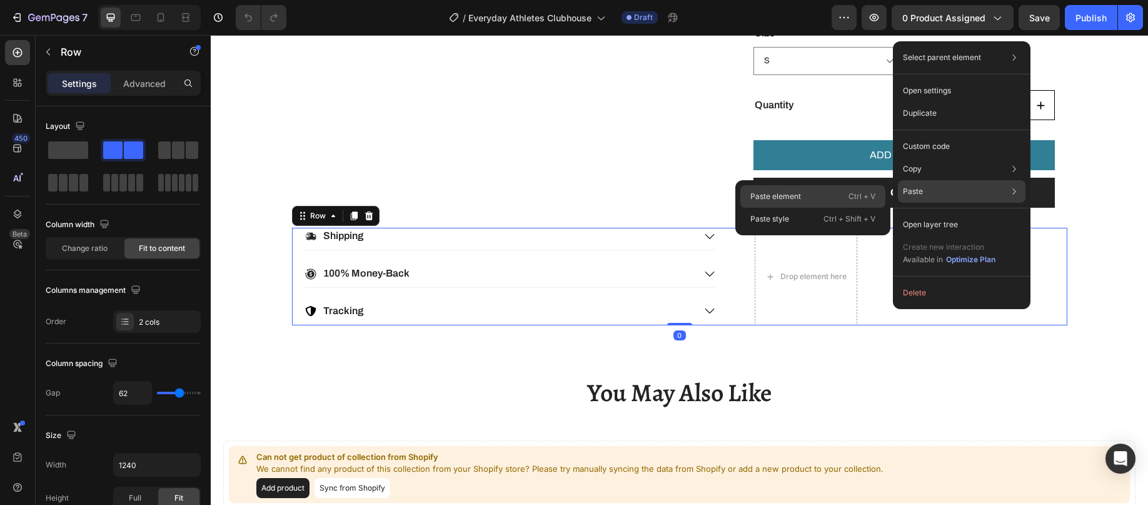
scroll to position [0, 0]
click at [810, 208] on div "Paste element Ctrl + V" at bounding box center [812, 219] width 145 height 23
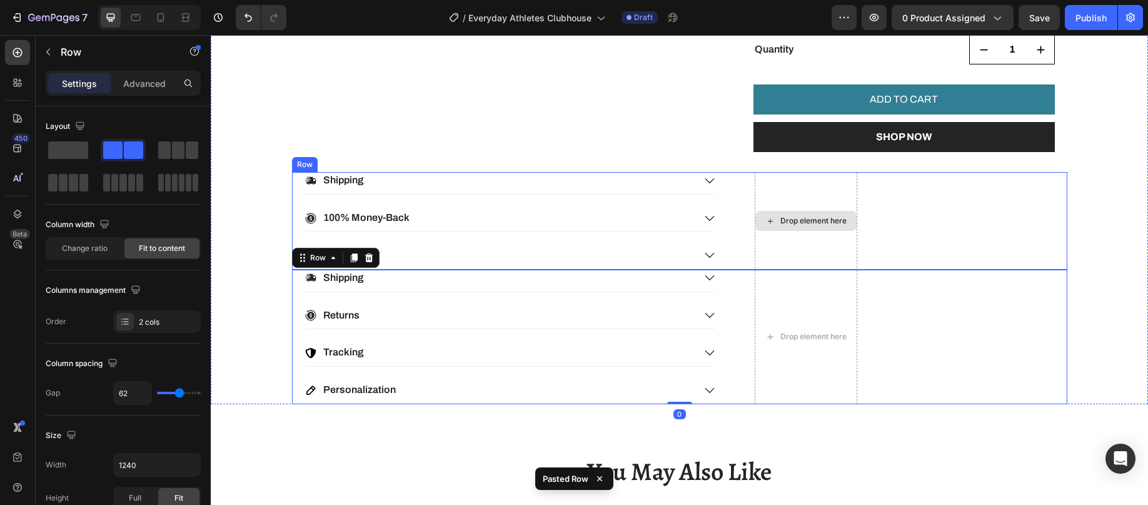
scroll to position [813, 0]
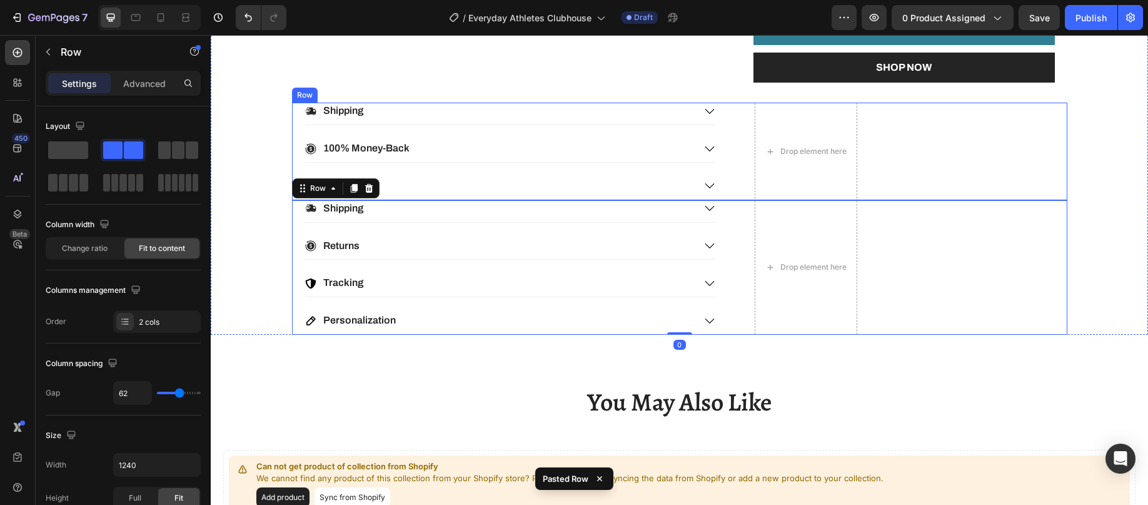
click at [962, 130] on div "Shipping 100% Money-Back Tracking Accordion Drop element here Row" at bounding box center [679, 151] width 775 height 97
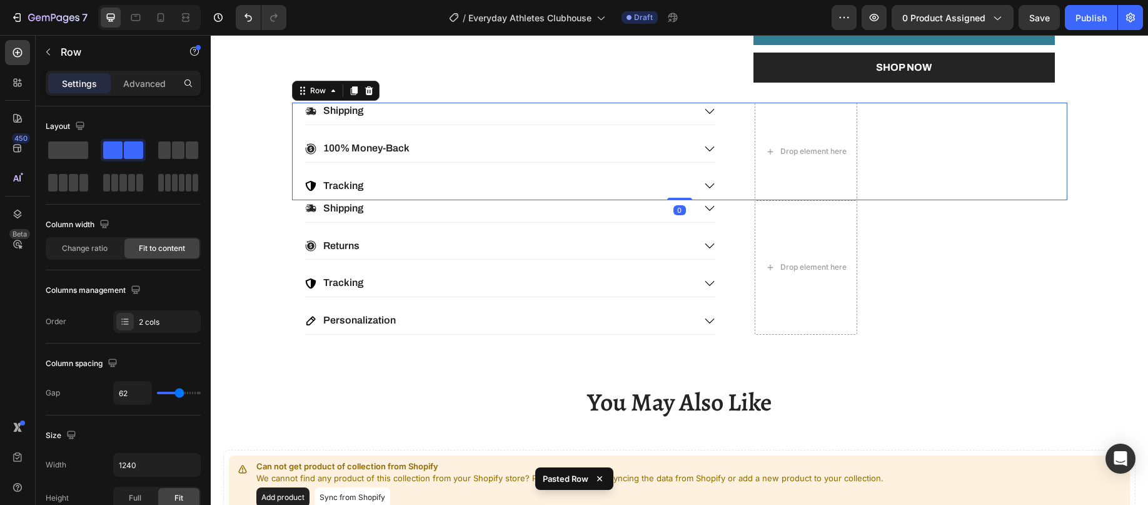
click at [365, 86] on icon at bounding box center [369, 91] width 10 height 10
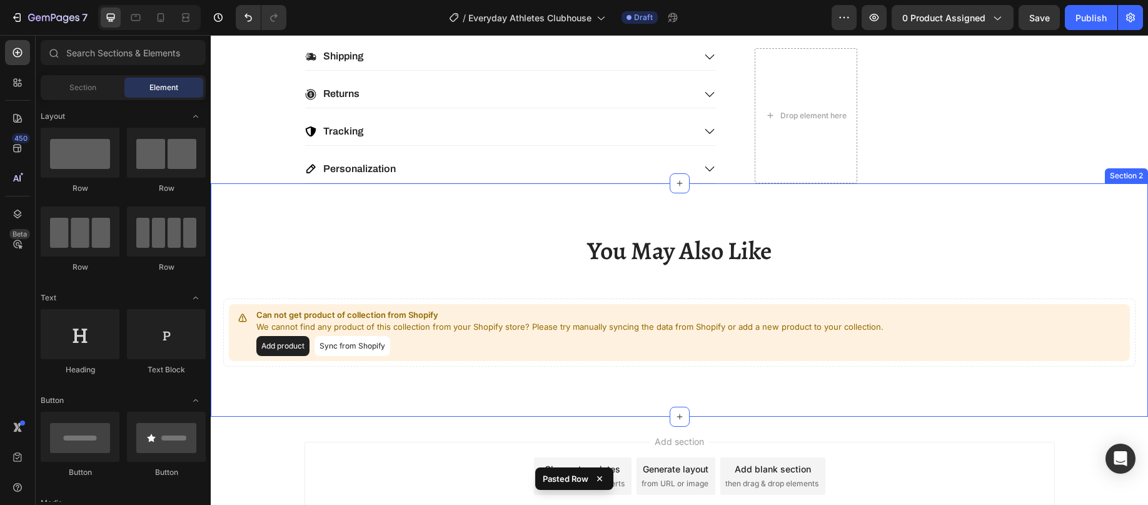
scroll to position [959, 0]
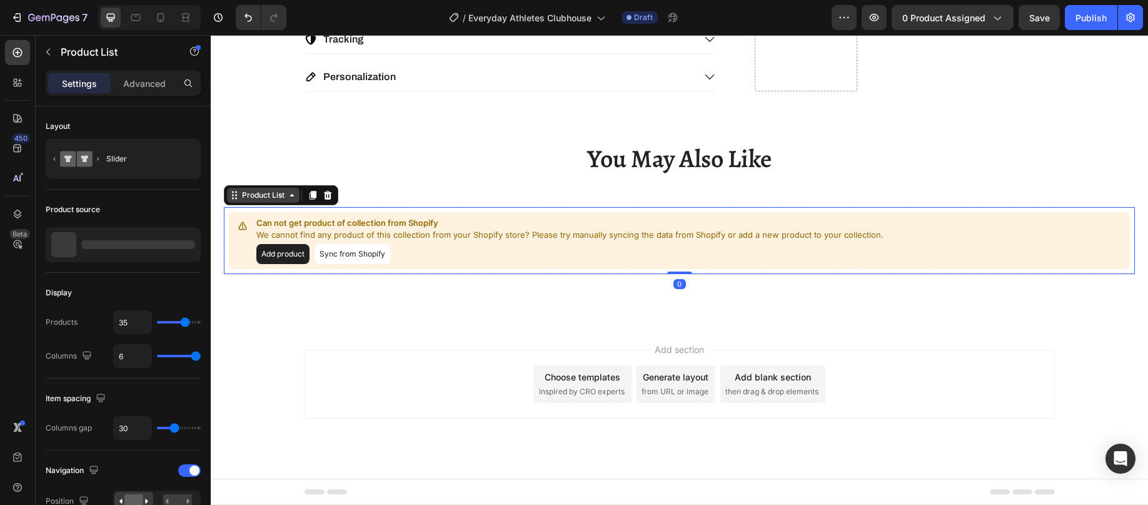
click at [246, 198] on div "Product List" at bounding box center [264, 194] width 48 height 11
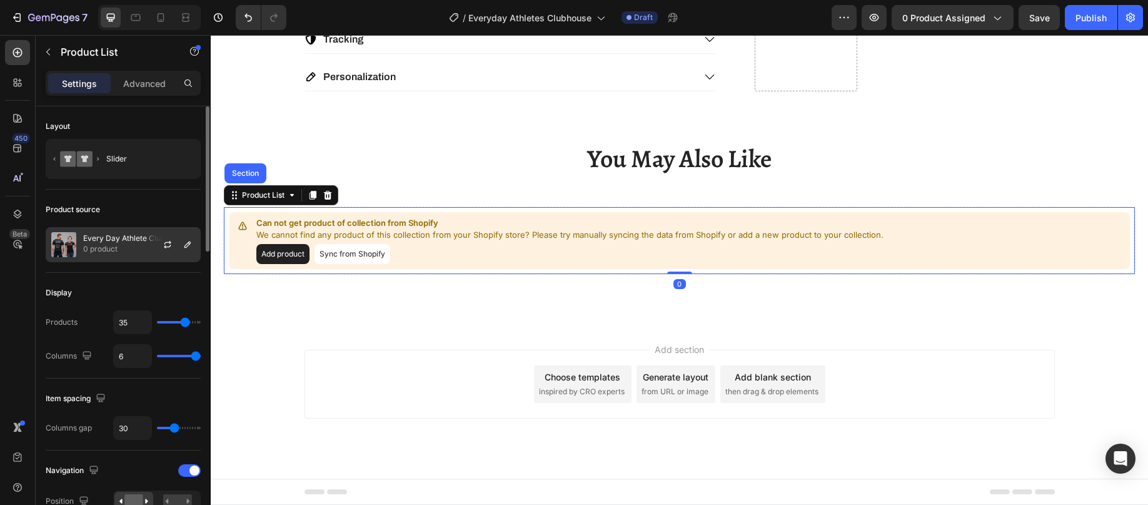
click at [141, 246] on p "0 product" at bounding box center [139, 249] width 112 height 13
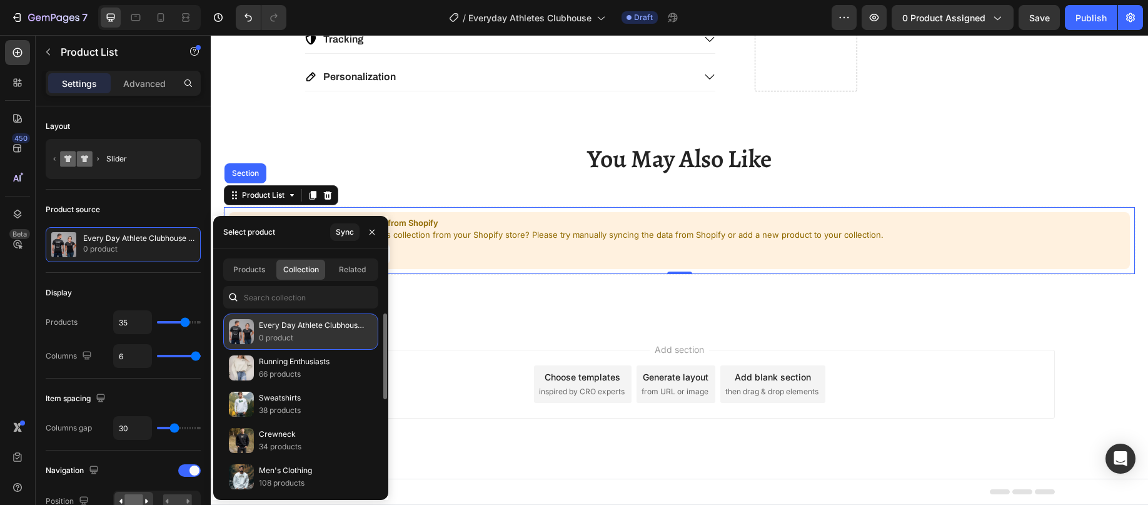
click at [288, 328] on p "Every Day Athlete Clubhouse VIP Collection" at bounding box center [313, 325] width 109 height 13
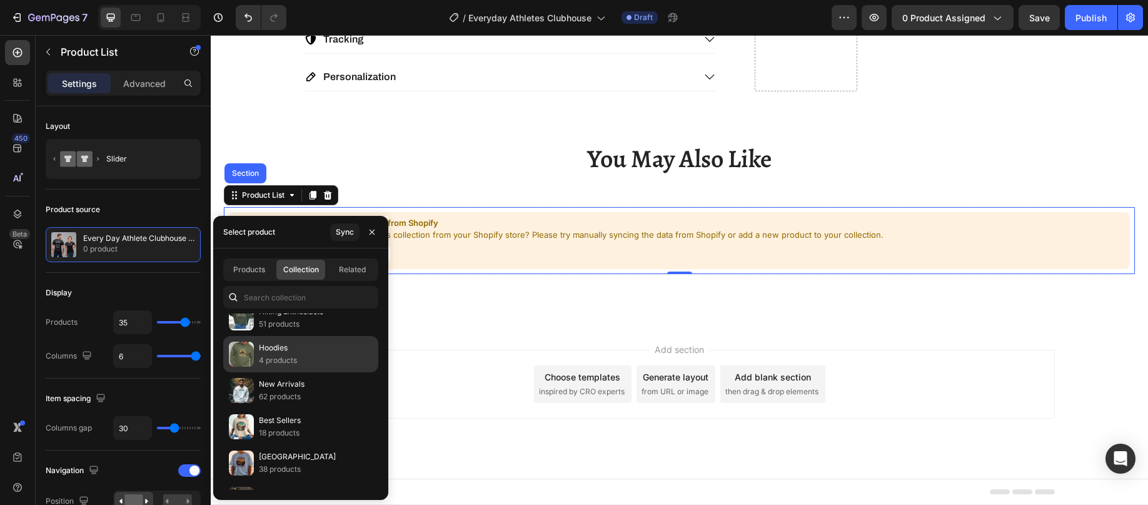
scroll to position [634, 0]
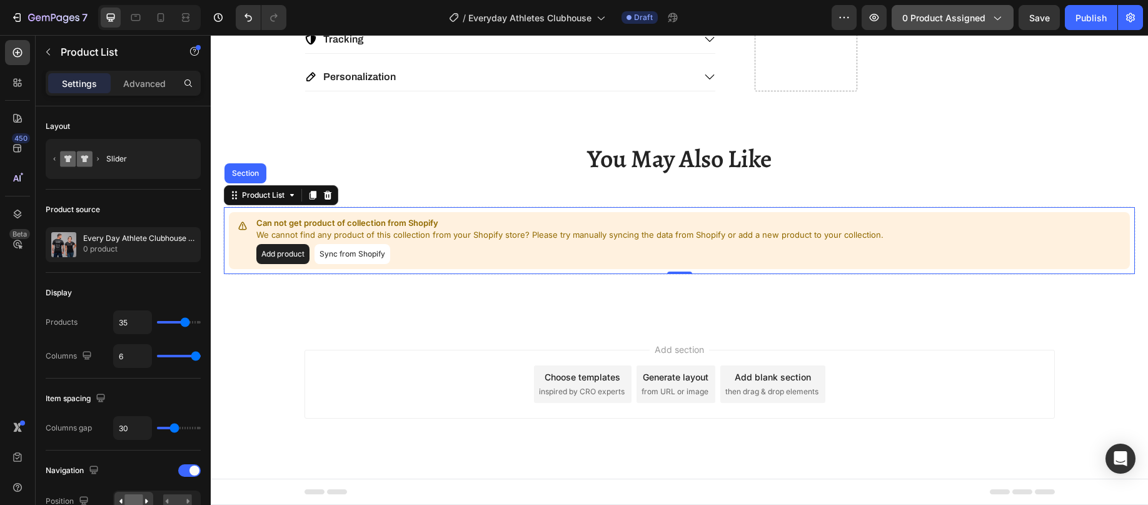
click at [958, 13] on span "0 product assigned" at bounding box center [943, 17] width 83 height 13
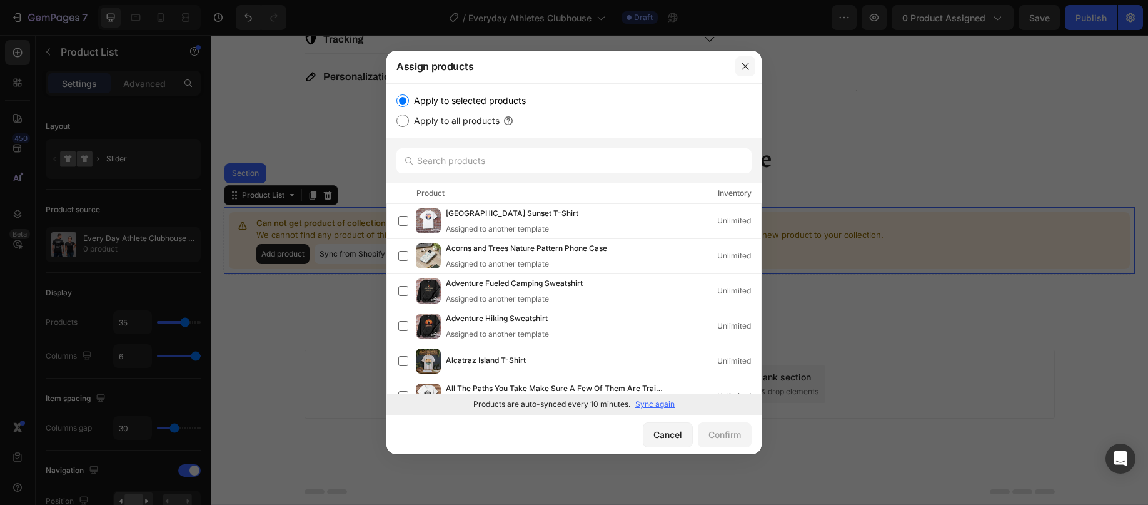
click at [746, 62] on icon "button" at bounding box center [745, 66] width 10 height 10
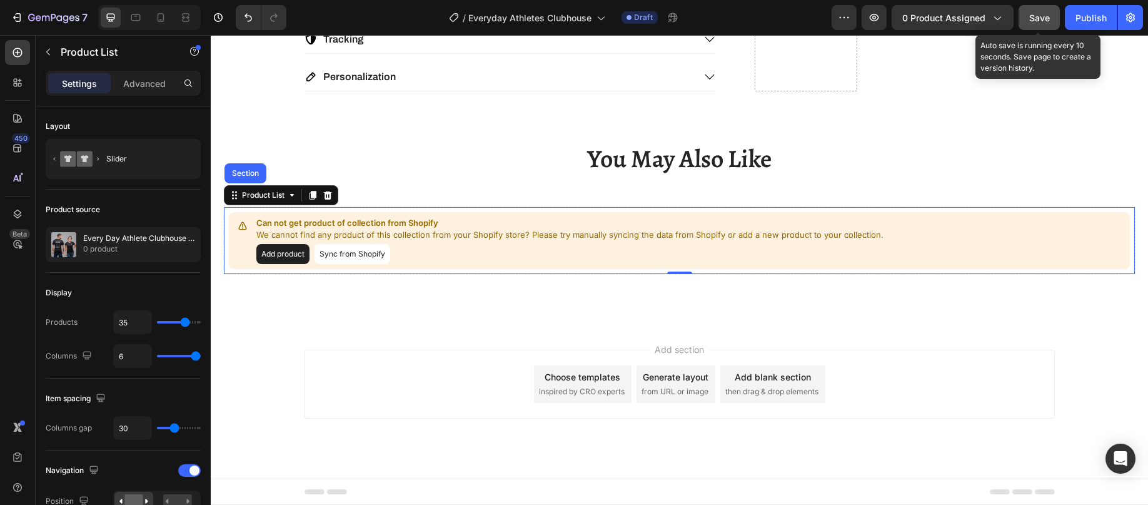
click at [1032, 17] on span "Save" at bounding box center [1039, 18] width 21 height 11
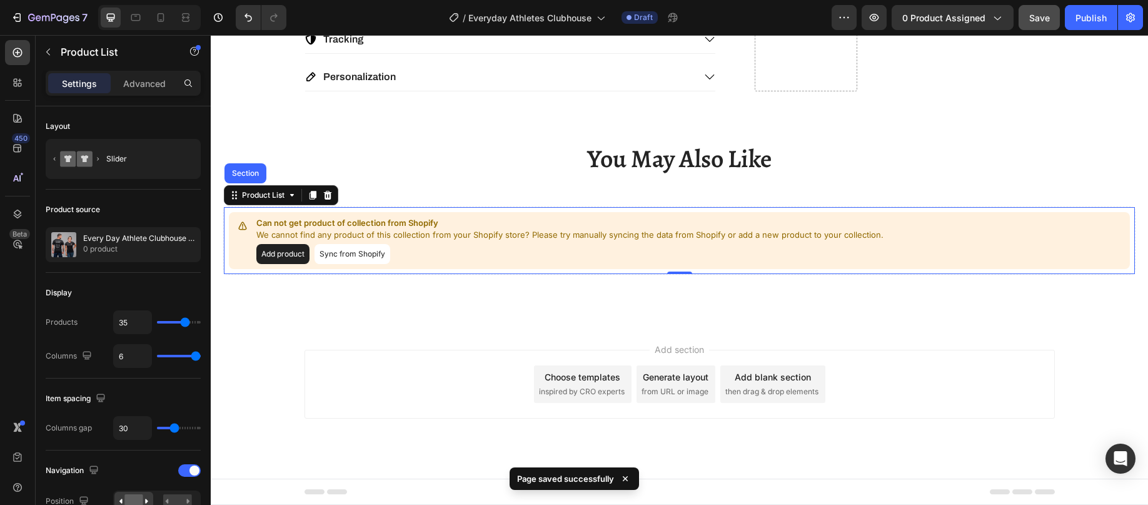
click at [352, 256] on button "Sync from Shopify" at bounding box center [353, 254] width 76 height 20
click at [361, 250] on button "Sync from Shopify" at bounding box center [353, 254] width 76 height 20
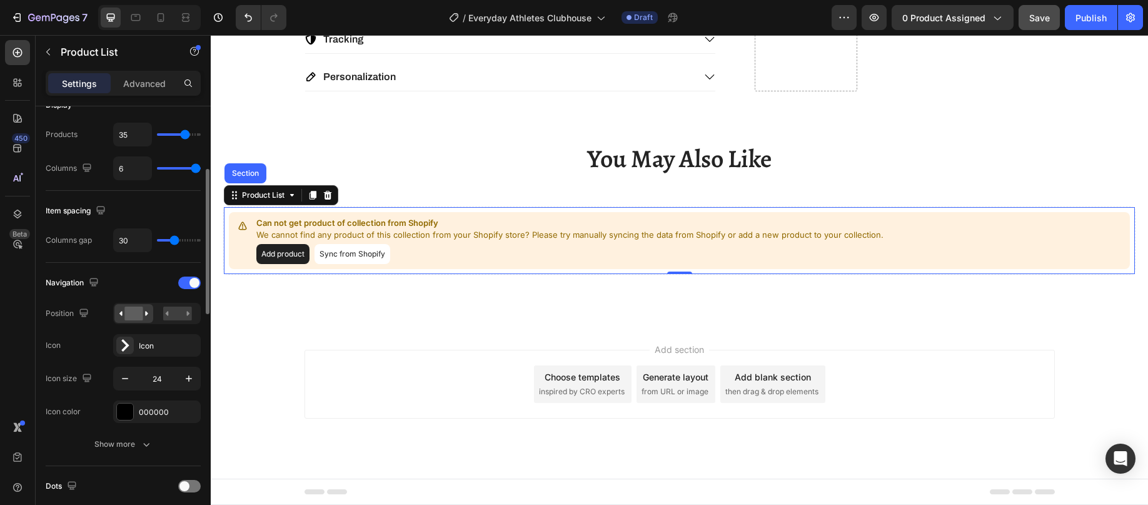
scroll to position [0, 0]
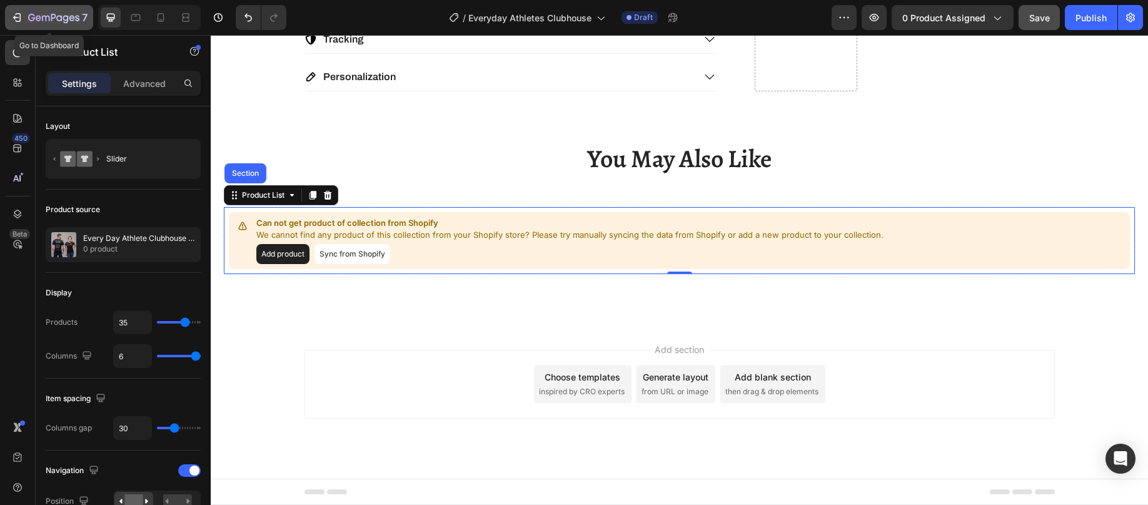
click at [13, 13] on icon "button" at bounding box center [17, 17] width 13 height 13
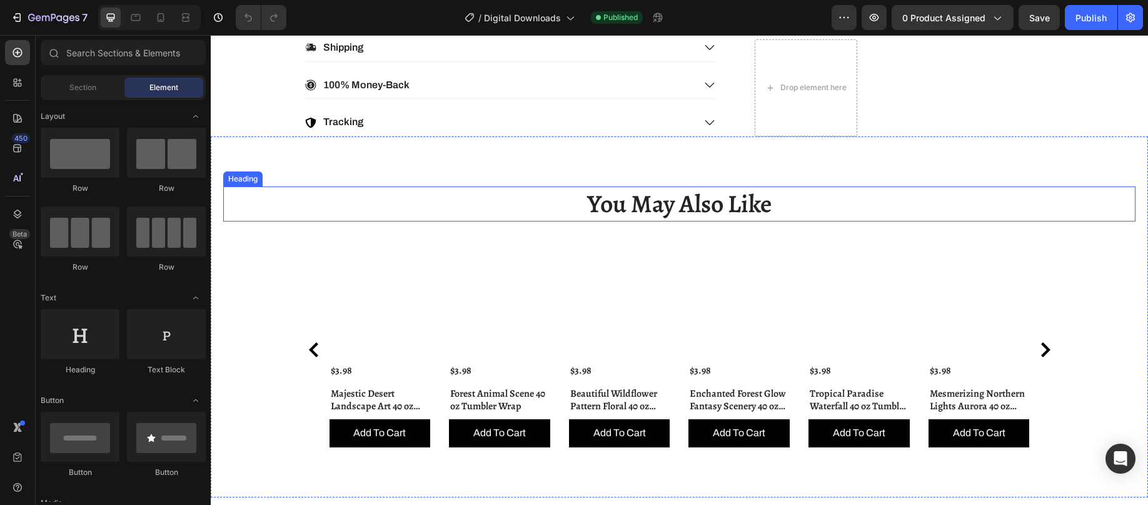
scroll to position [813, 0]
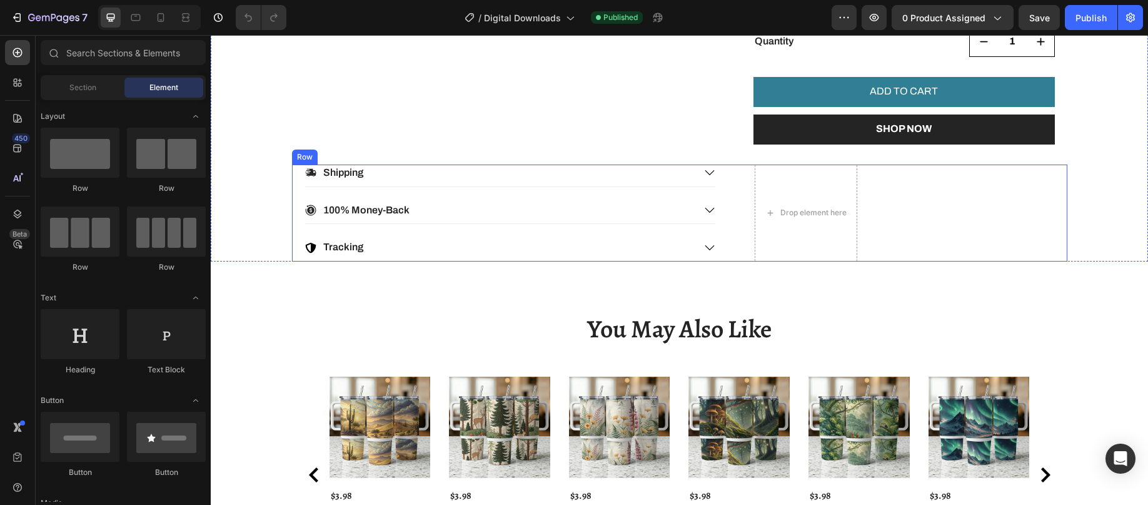
click at [926, 209] on div "Shipping 100% Money-Back Tracking Accordion Drop element here Row" at bounding box center [679, 212] width 775 height 97
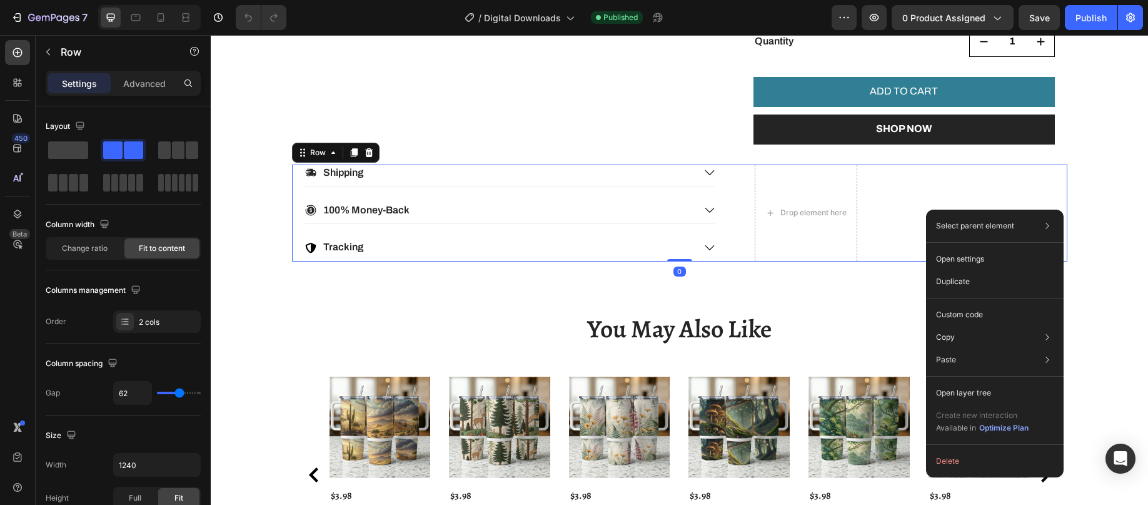
scroll to position [0, 0]
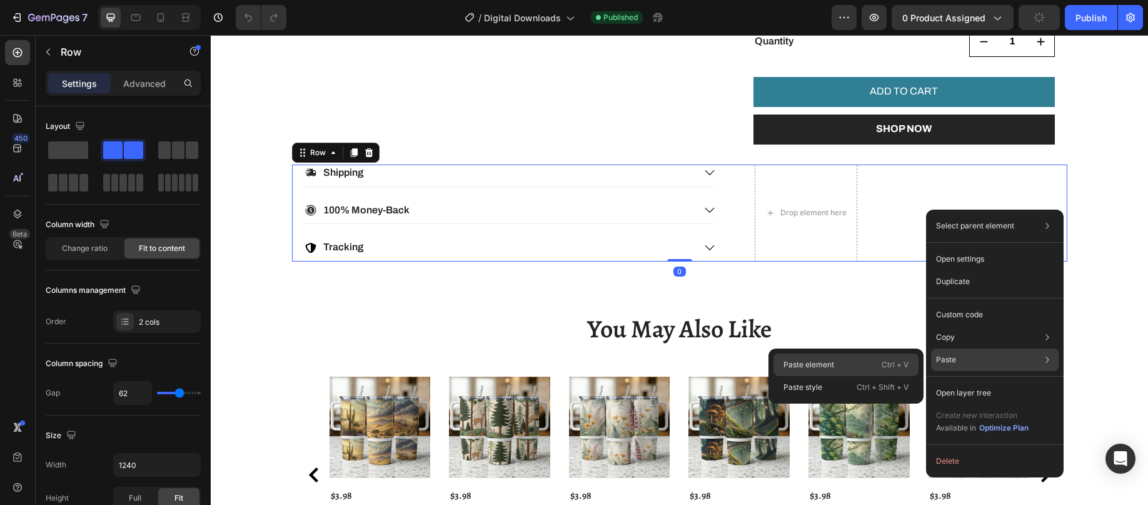
click at [834, 363] on p "Paste element" at bounding box center [809, 364] width 51 height 11
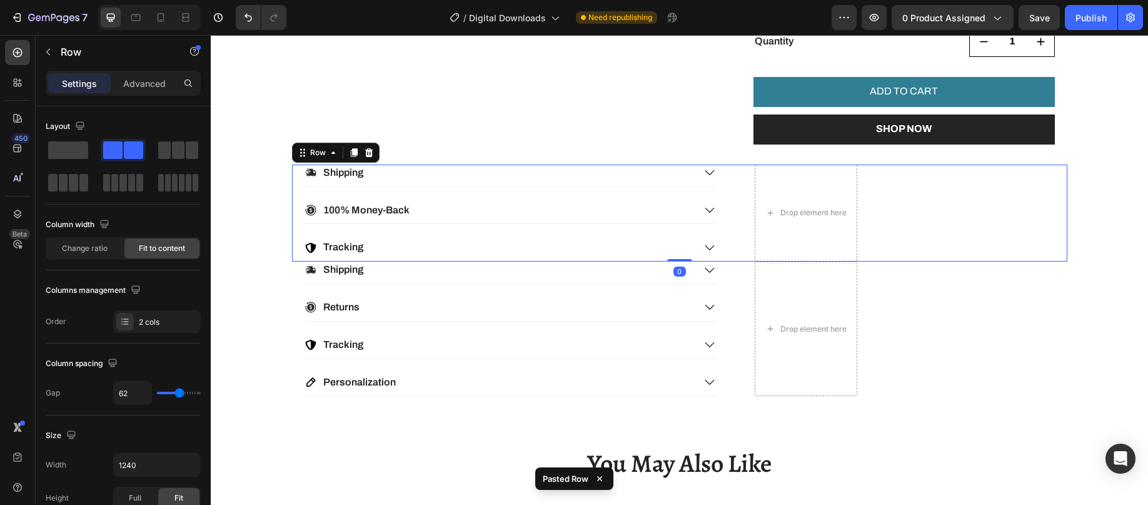
click at [916, 204] on div "Shipping 100% Money-Back Tracking Accordion Drop element here Row 0" at bounding box center [679, 212] width 775 height 97
click at [365, 152] on icon at bounding box center [369, 152] width 8 height 9
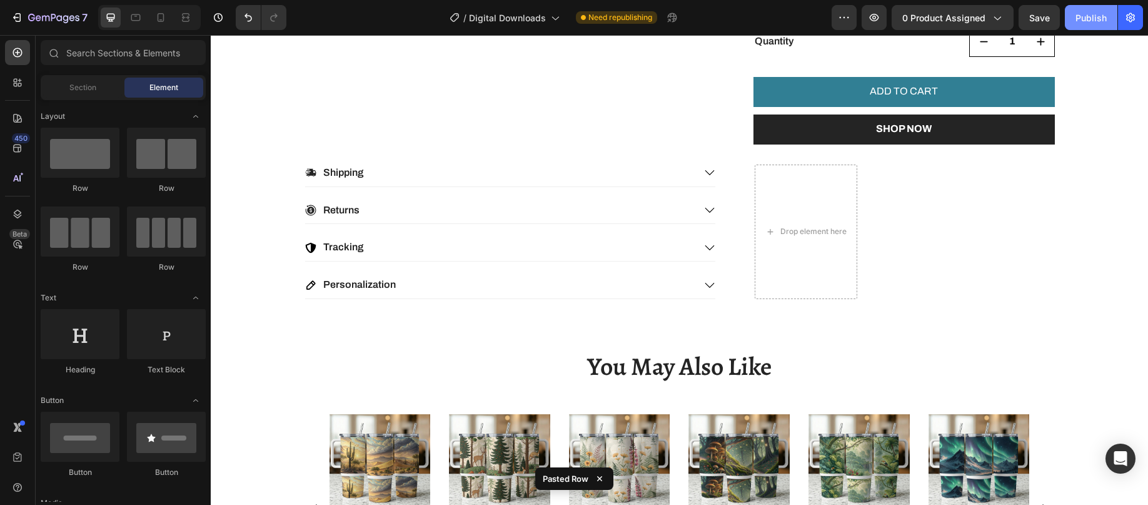
click at [1094, 23] on div "Publish" at bounding box center [1091, 17] width 31 height 13
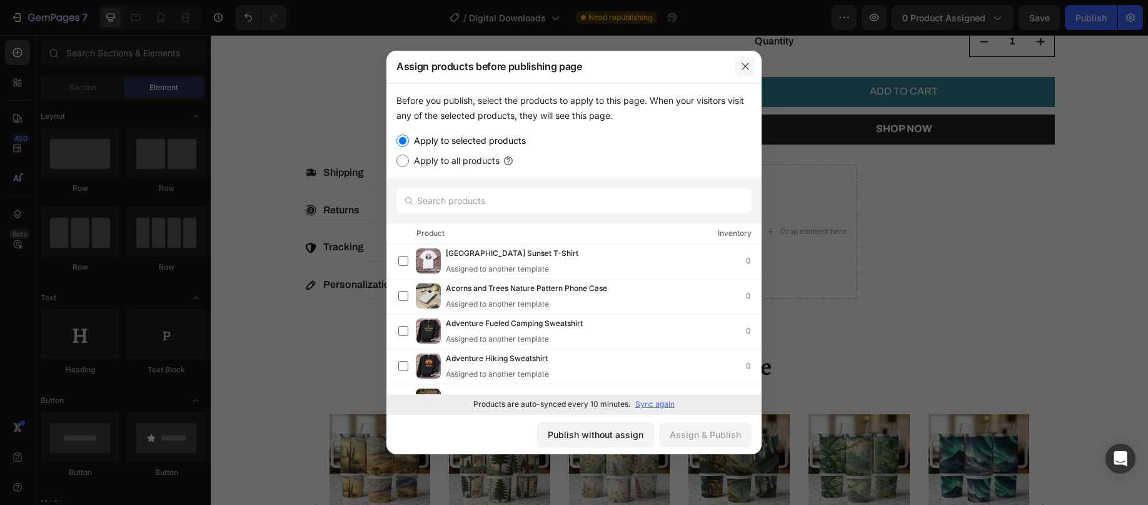
click at [742, 66] on icon "button" at bounding box center [745, 66] width 10 height 10
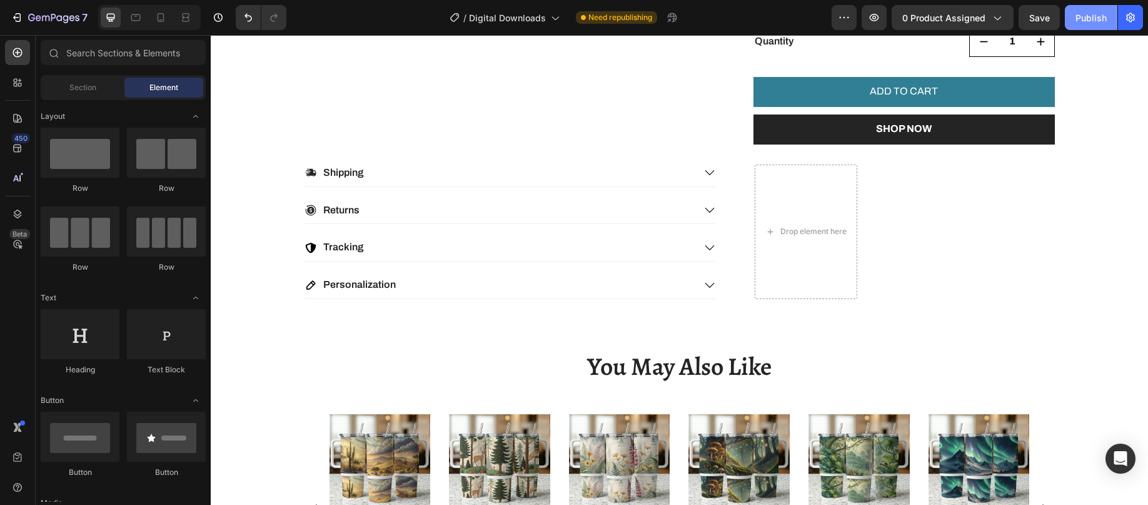
click at [1089, 14] on div "Publish" at bounding box center [1091, 17] width 31 height 13
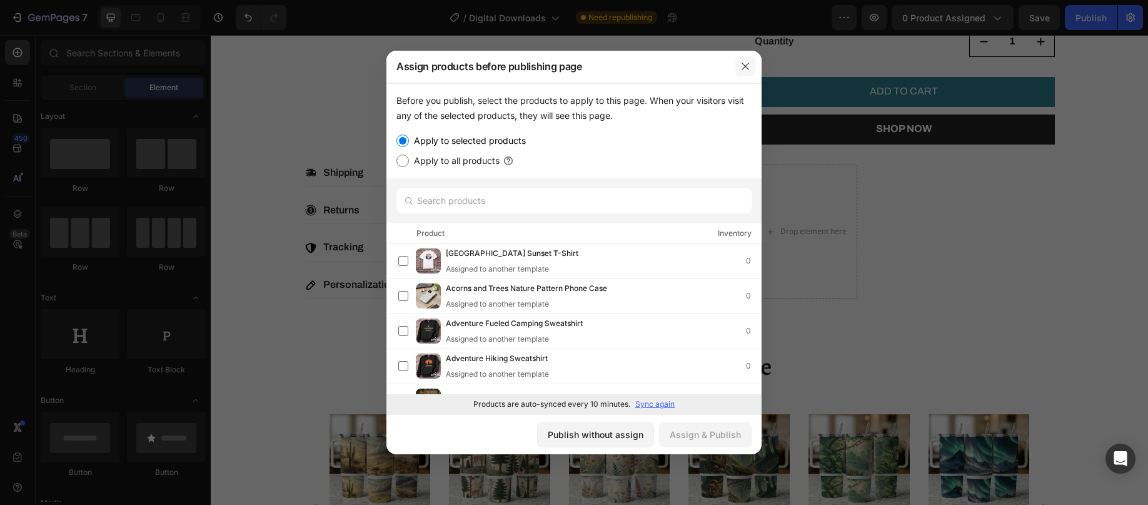
drag, startPoint x: 742, startPoint y: 63, endPoint x: 640, endPoint y: 14, distance: 112.7
click at [742, 63] on icon "button" at bounding box center [745, 66] width 10 height 10
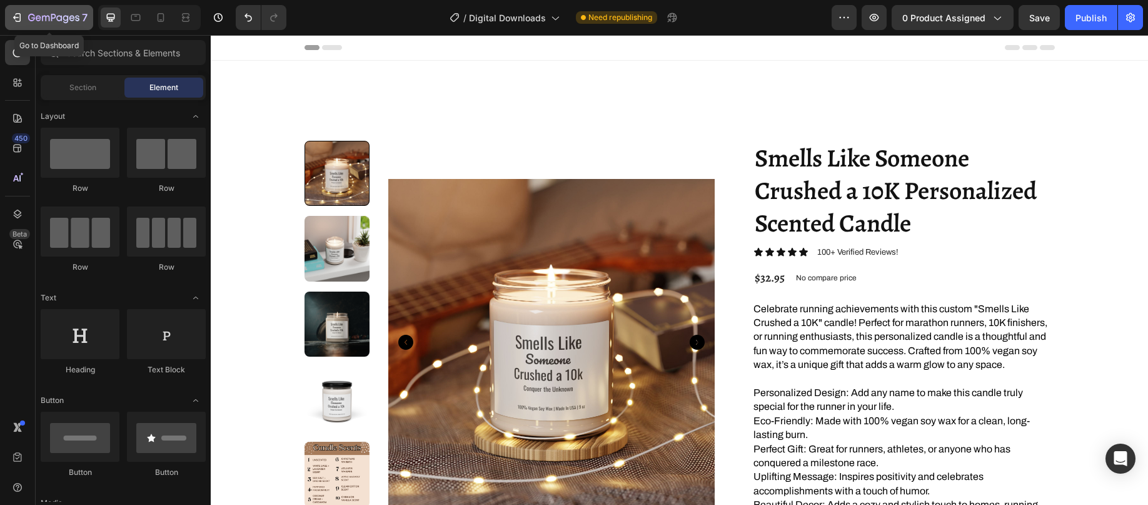
click at [38, 18] on icon "button" at bounding box center [39, 18] width 6 height 6
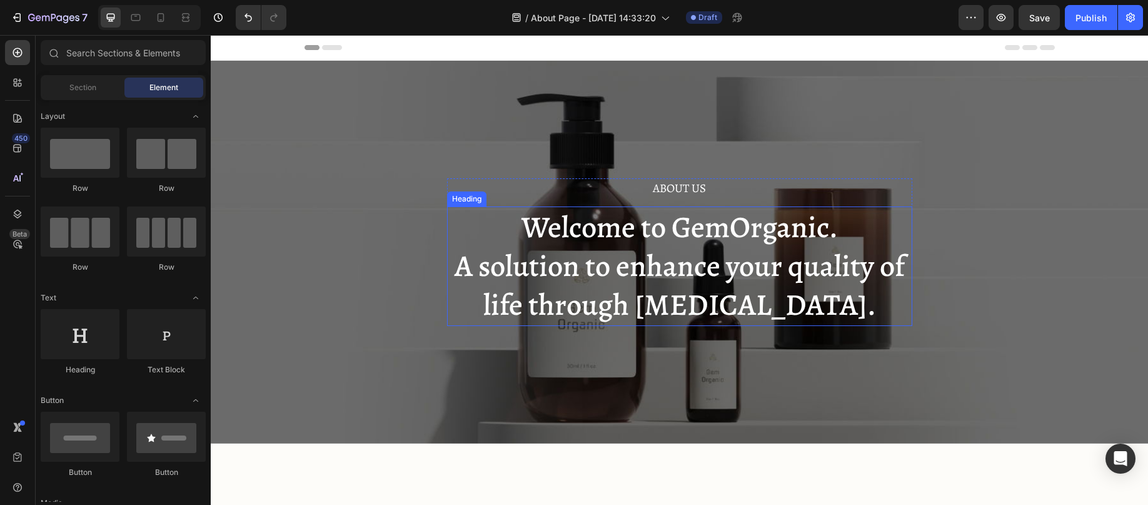
click at [744, 230] on p "Welcome to GemOrganic. A solution to enhance your quality of life through [MEDI…" at bounding box center [679, 266] width 463 height 117
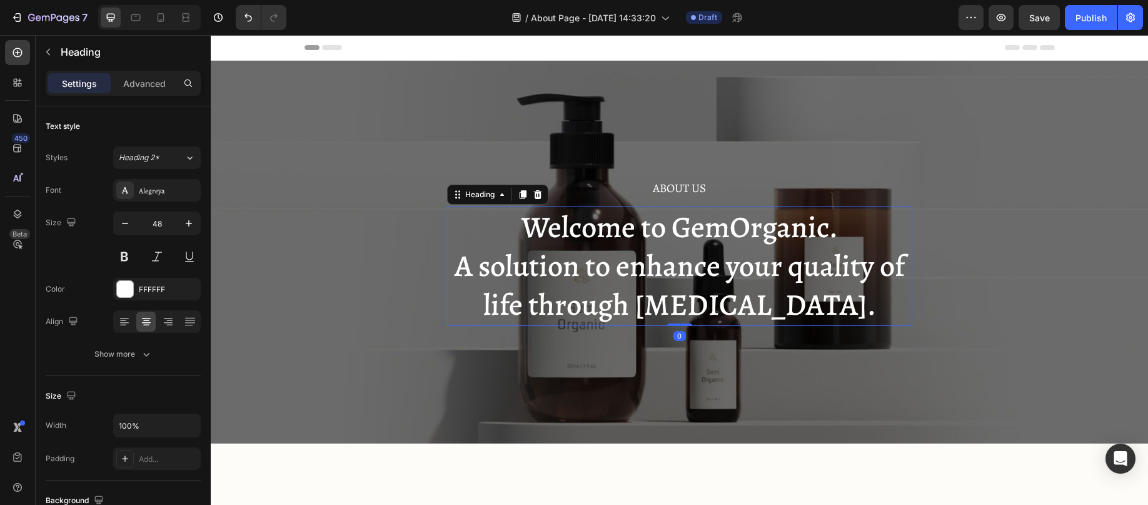
click at [798, 237] on p "Welcome to GemOrganic. A solution to enhance your quality of life through [MEDI…" at bounding box center [679, 266] width 463 height 117
click at [820, 231] on p "Welcome to GemOrganic. A solution to enhance your quality of life through [MEDI…" at bounding box center [679, 266] width 463 height 117
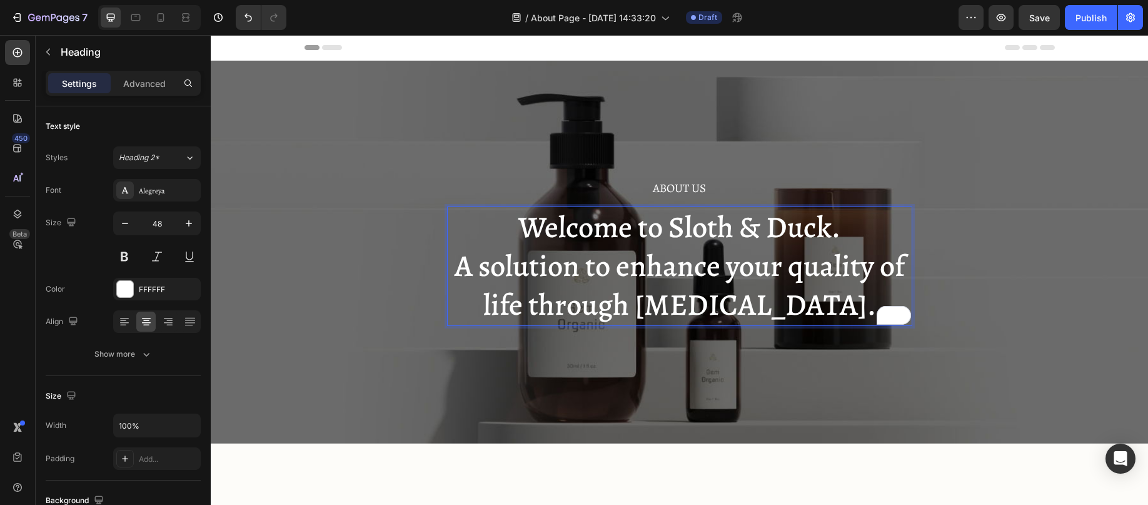
click at [724, 278] on p "Welcome to Sloth & Duck. A solution to enhance your quality of life through [ME…" at bounding box center [679, 266] width 463 height 117
click at [805, 313] on p "Welcome to Sloth & Duck. A solution to enhance your quality of life through [ME…" at bounding box center [679, 266] width 463 height 117
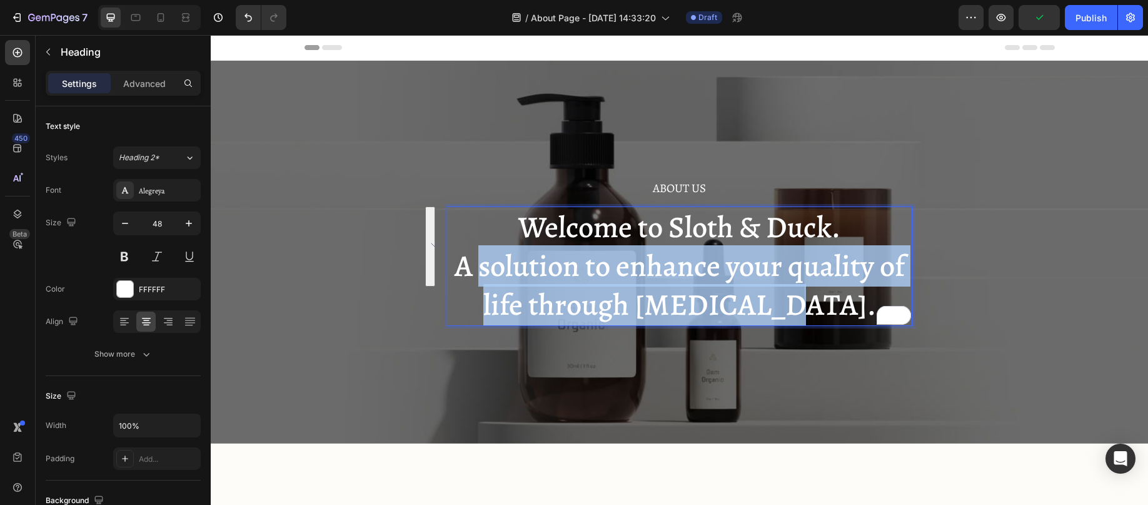
drag, startPoint x: 809, startPoint y: 311, endPoint x: 475, endPoint y: 252, distance: 338.6
click at [477, 265] on p "Welcome to Sloth & Duck. A solution to enhance your quality of life through [ME…" at bounding box center [679, 266] width 463 height 117
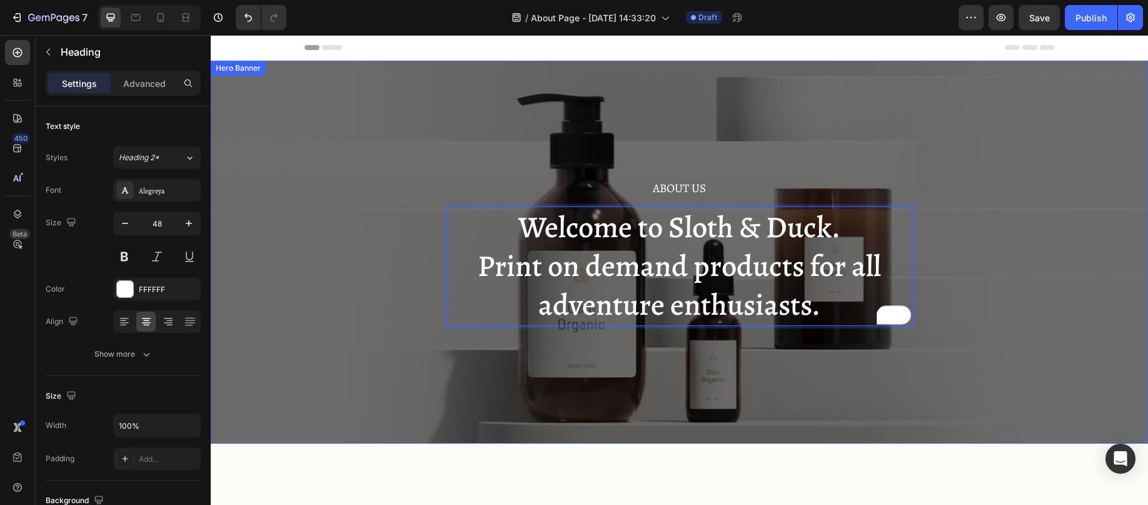
drag, startPoint x: 831, startPoint y: 388, endPoint x: 838, endPoint y: 377, distance: 12.7
click at [834, 381] on div "About Us Heading Welcome to Sloth & Duck. Print on demand products for all adve…" at bounding box center [679, 252] width 937 height 383
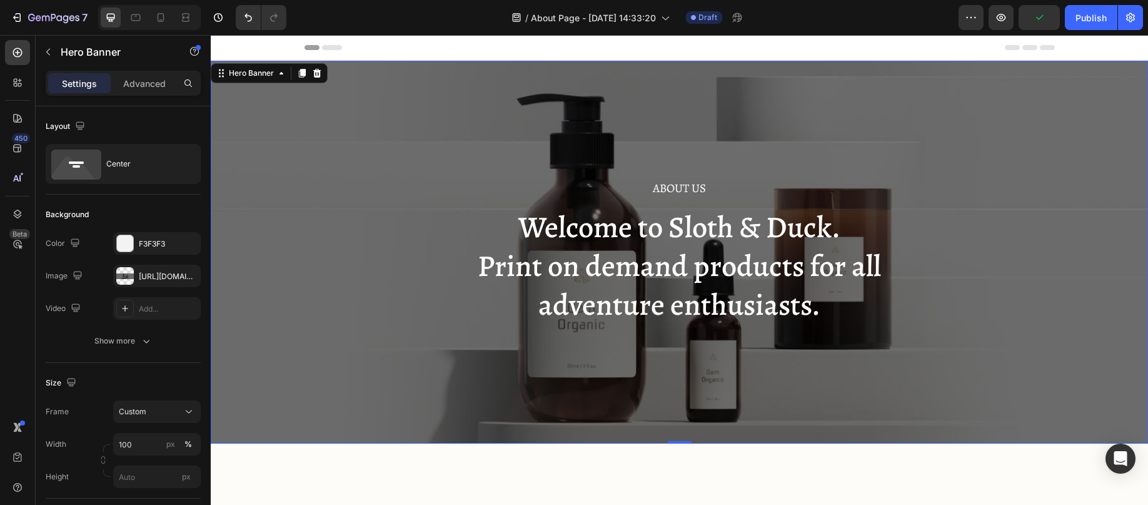
click at [929, 166] on div "About Us Heading Welcome to Sloth & Duck. Print on demand products for all adve…" at bounding box center [679, 252] width 937 height 383
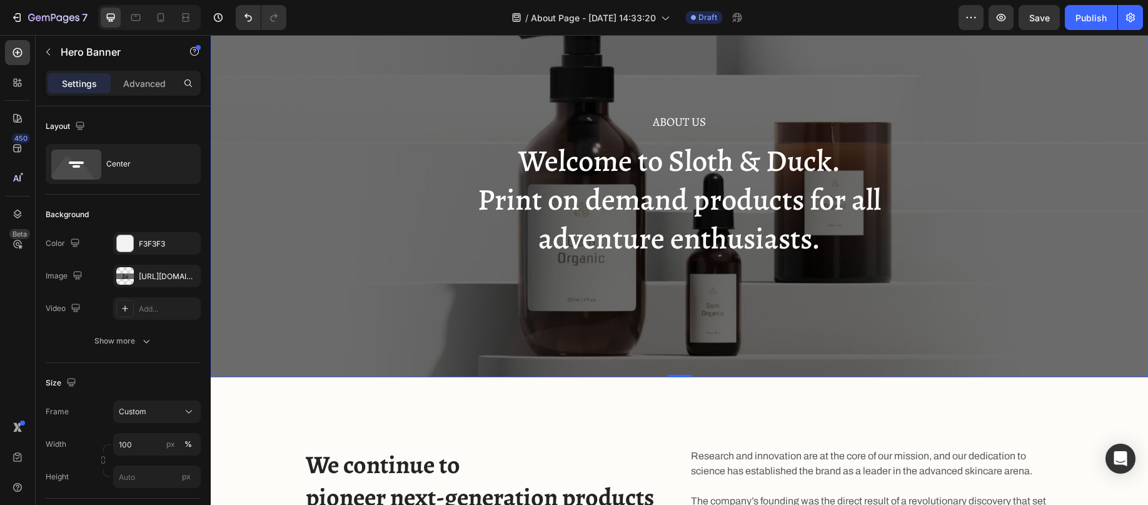
scroll to position [125, 0]
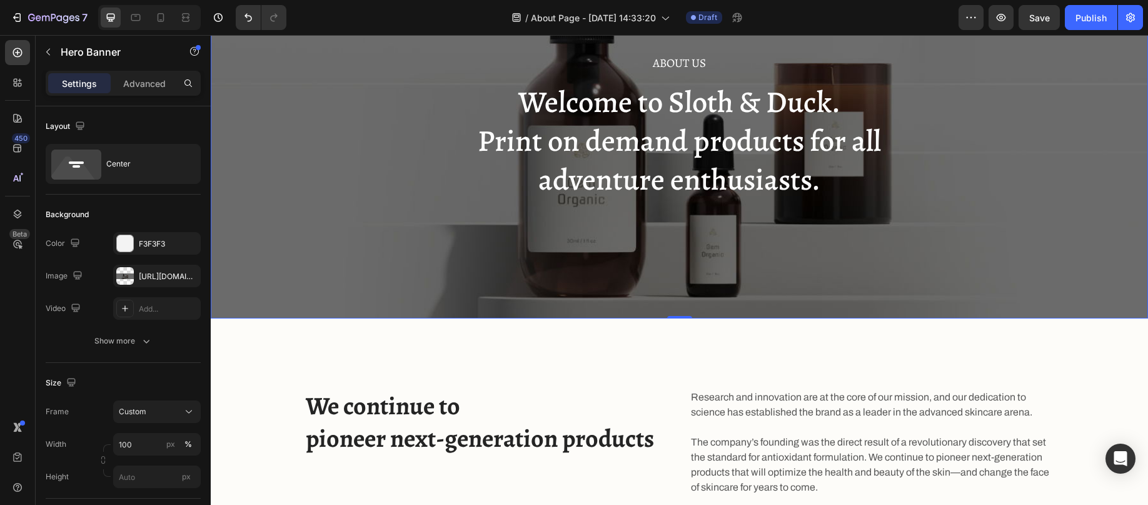
click at [336, 204] on div "About Us Heading Welcome to Sloth & Duck. Print on demand products for all adve…" at bounding box center [679, 127] width 937 height 383
click at [343, 248] on div "About Us Heading Welcome to Sloth & Duck. Print on demand products for all adve…" at bounding box center [679, 127] width 937 height 383
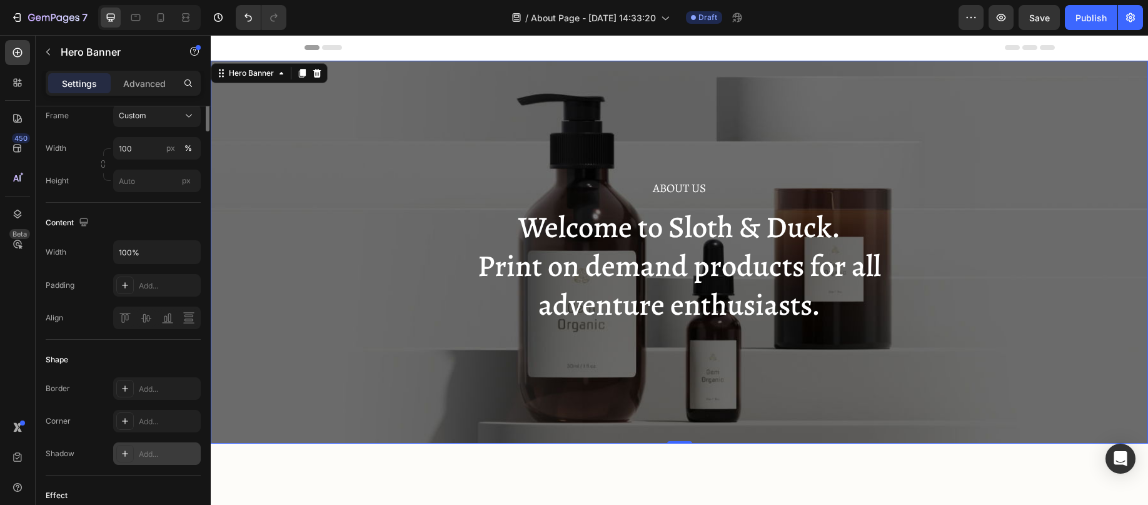
scroll to position [0, 0]
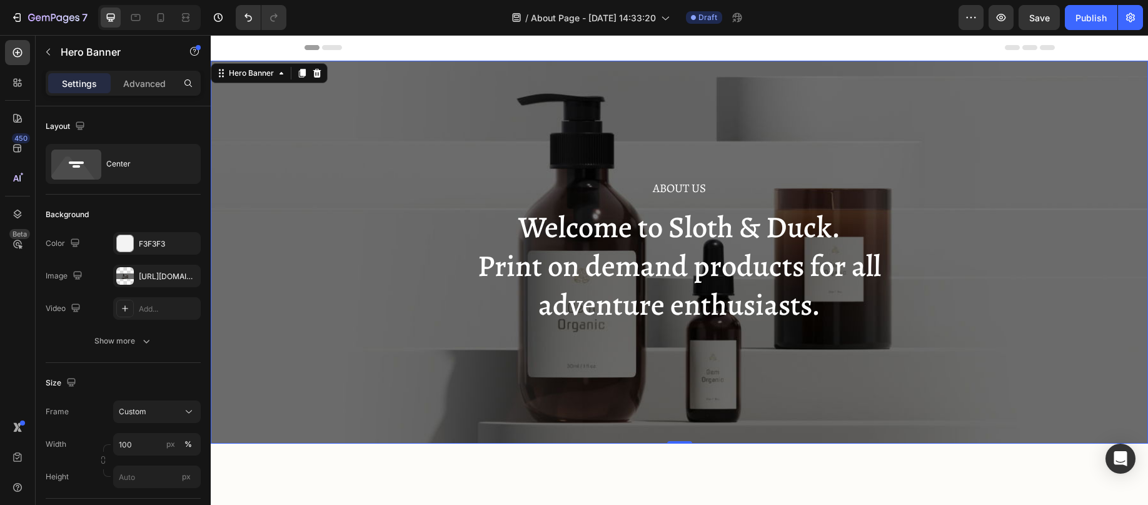
click at [390, 64] on div "About Us Heading Welcome to Sloth & Duck. Print on demand products for all adve…" at bounding box center [679, 252] width 937 height 383
click at [258, 76] on div "Hero Banner" at bounding box center [251, 73] width 50 height 11
click at [284, 76] on icon at bounding box center [281, 73] width 10 height 10
click at [114, 163] on div "Center" at bounding box center [144, 163] width 76 height 29
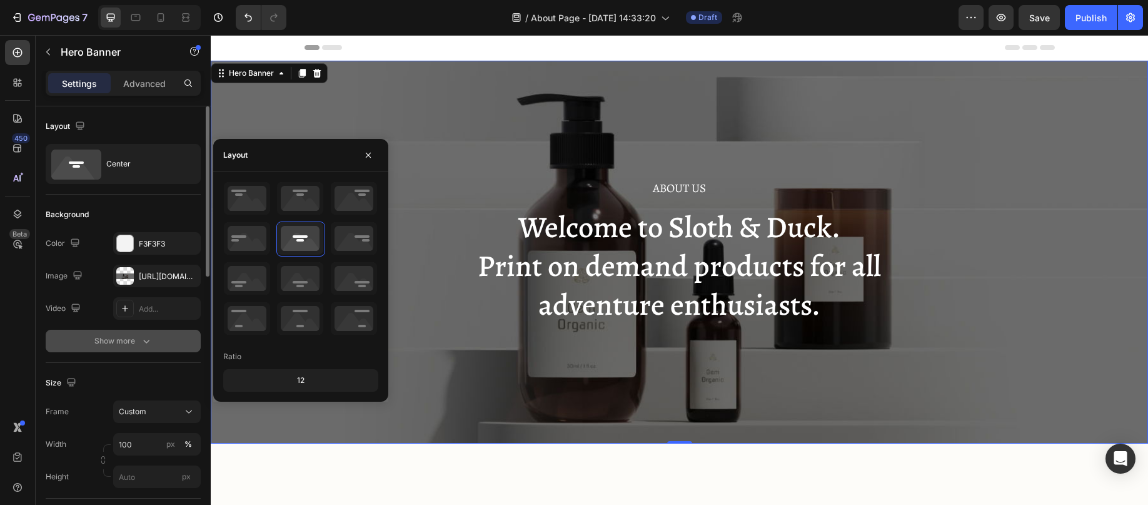
click at [138, 343] on div "Show more" at bounding box center [123, 341] width 58 height 13
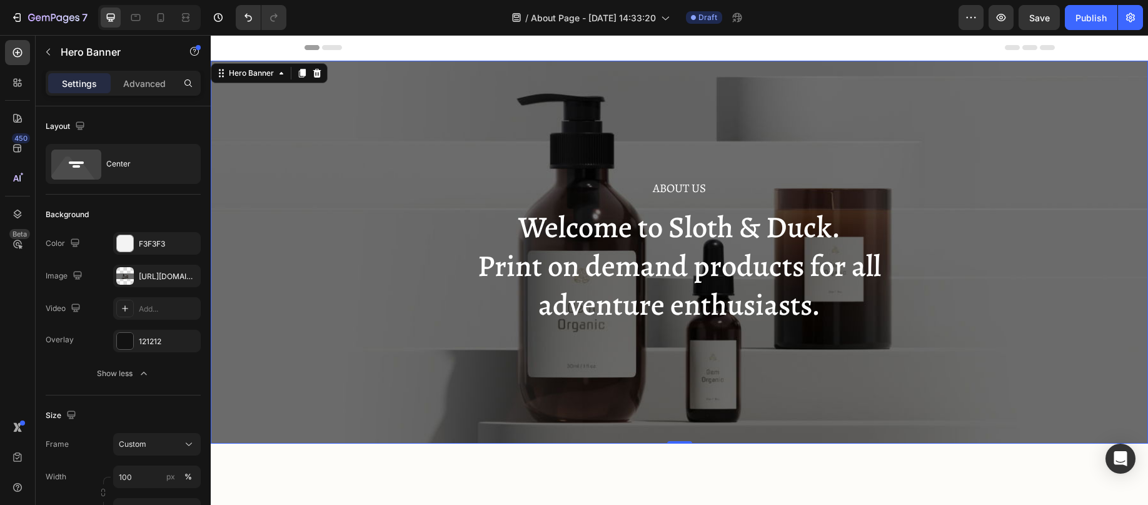
click at [318, 392] on div "About Us Heading Welcome to Sloth & Duck. Print on demand products for all adve…" at bounding box center [679, 252] width 937 height 383
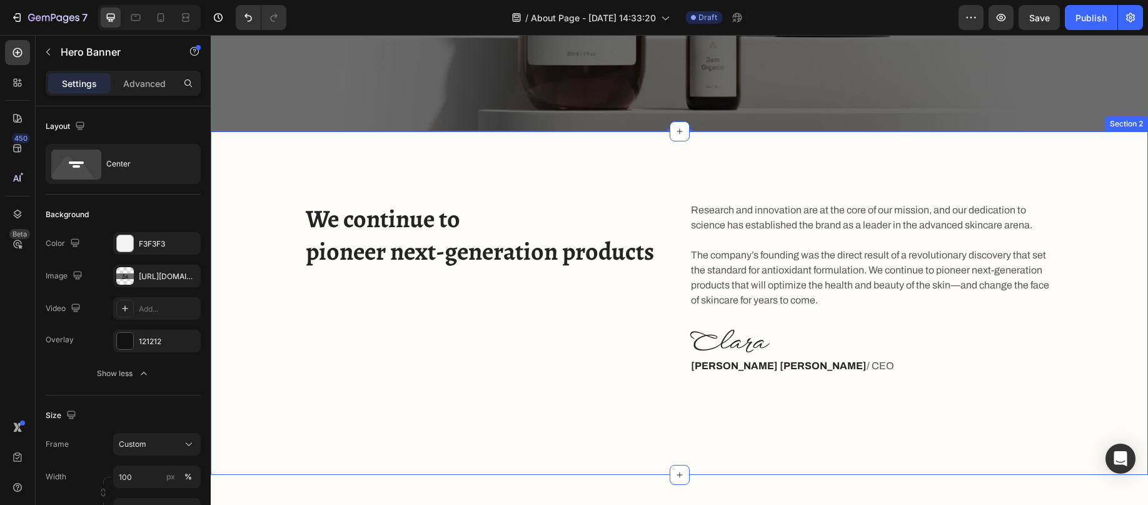
scroll to position [313, 0]
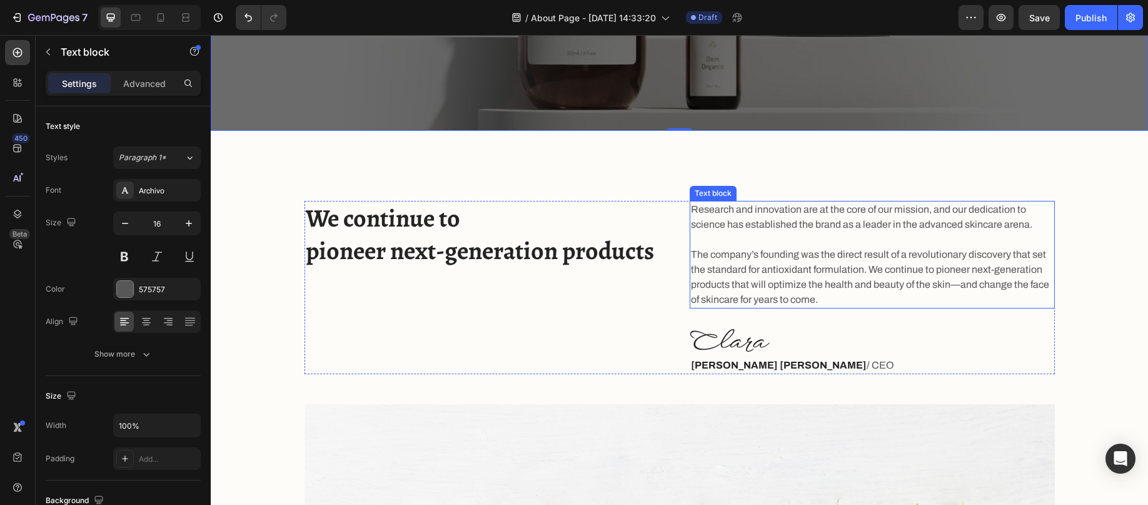
click at [817, 234] on p "Research and innovation are at the core of our mission, and our dedication to s…" at bounding box center [872, 254] width 363 height 105
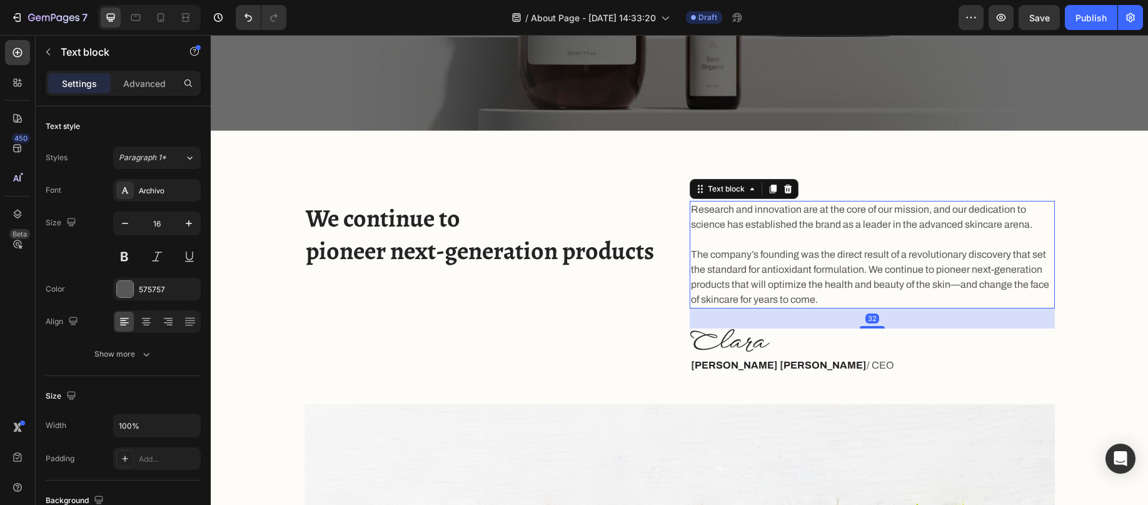
click at [847, 281] on p "Research and innovation are at the core of our mission, and our dedication to s…" at bounding box center [872, 254] width 363 height 105
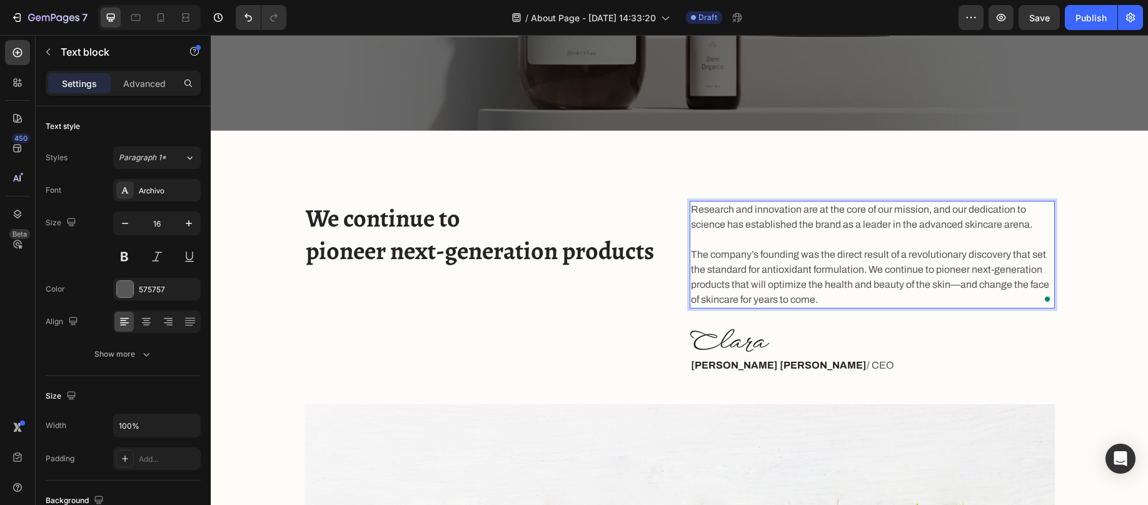
drag, startPoint x: 815, startPoint y: 298, endPoint x: 827, endPoint y: 300, distance: 12.6
click at [819, 298] on p "Research and innovation are at the core of our mission, and our dedication to s…" at bounding box center [872, 254] width 363 height 105
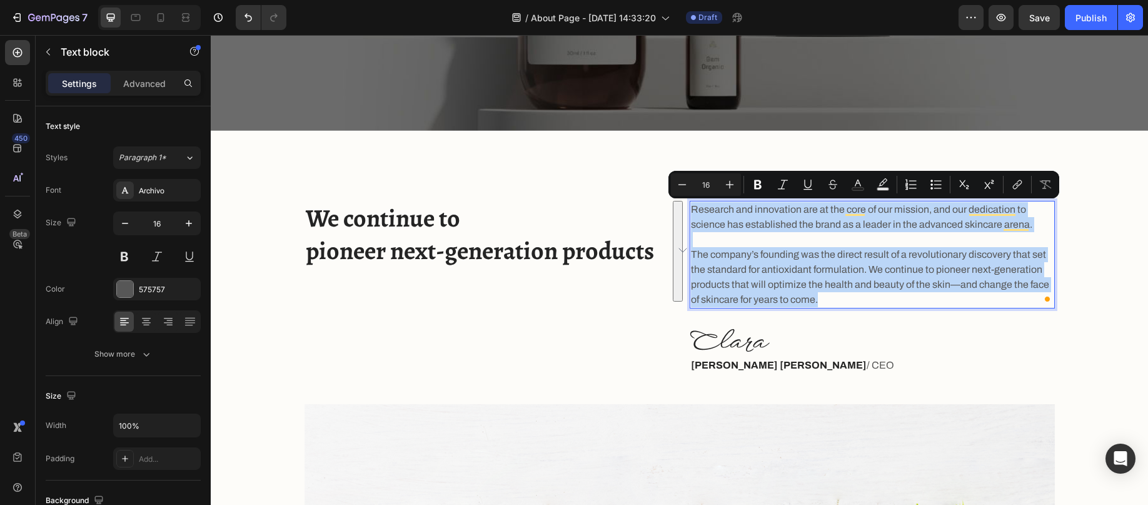
drag, startPoint x: 827, startPoint y: 300, endPoint x: 700, endPoint y: 215, distance: 153.0
click at [691, 208] on p "Research and innovation are at the core of our mission, and our dedication to s…" at bounding box center [872, 254] width 363 height 105
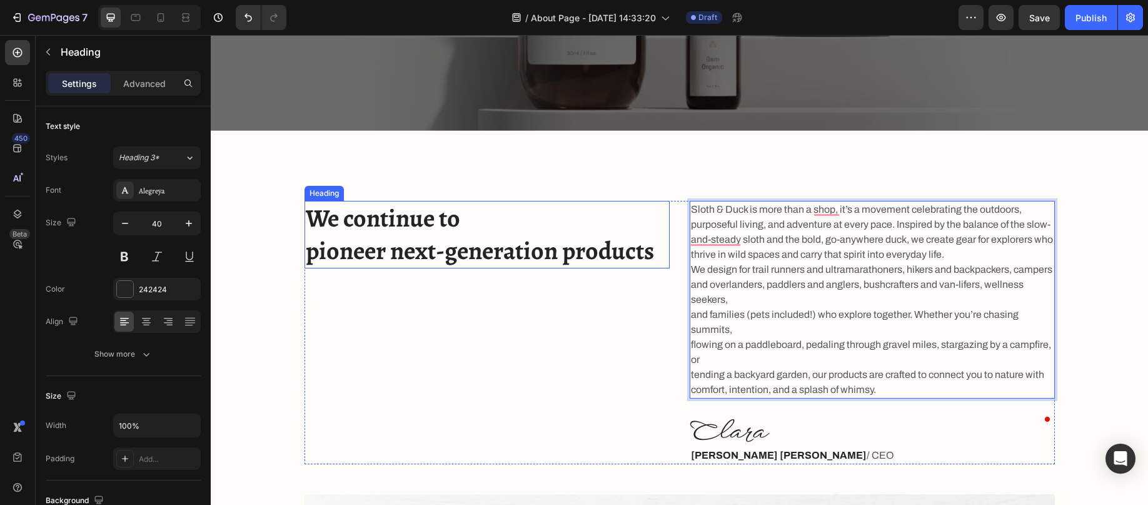
click at [453, 235] on p "We continue to pioneer next-generation products" at bounding box center [487, 234] width 363 height 65
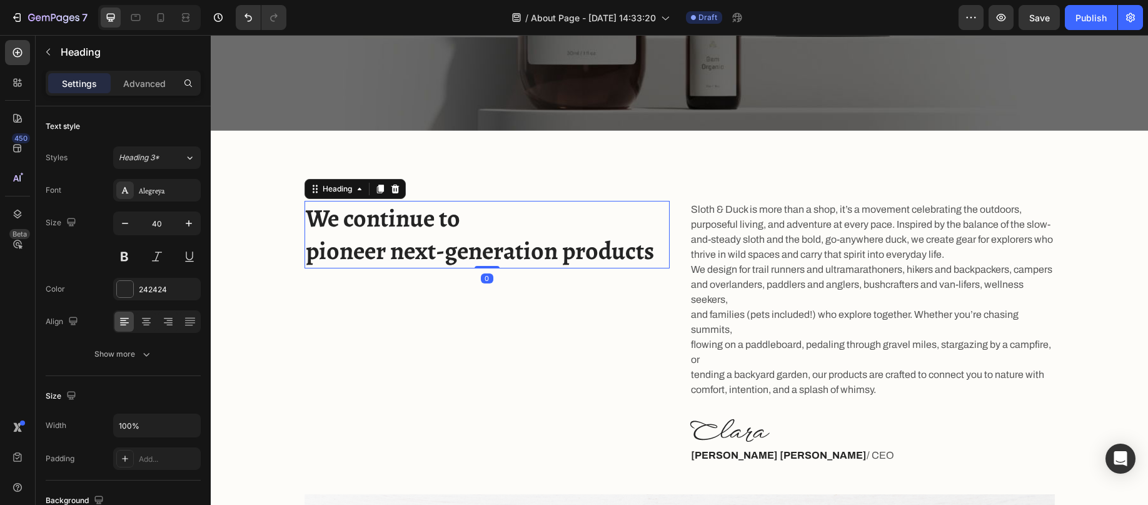
click at [448, 231] on p "We continue to pioneer next-generation products" at bounding box center [487, 234] width 363 height 65
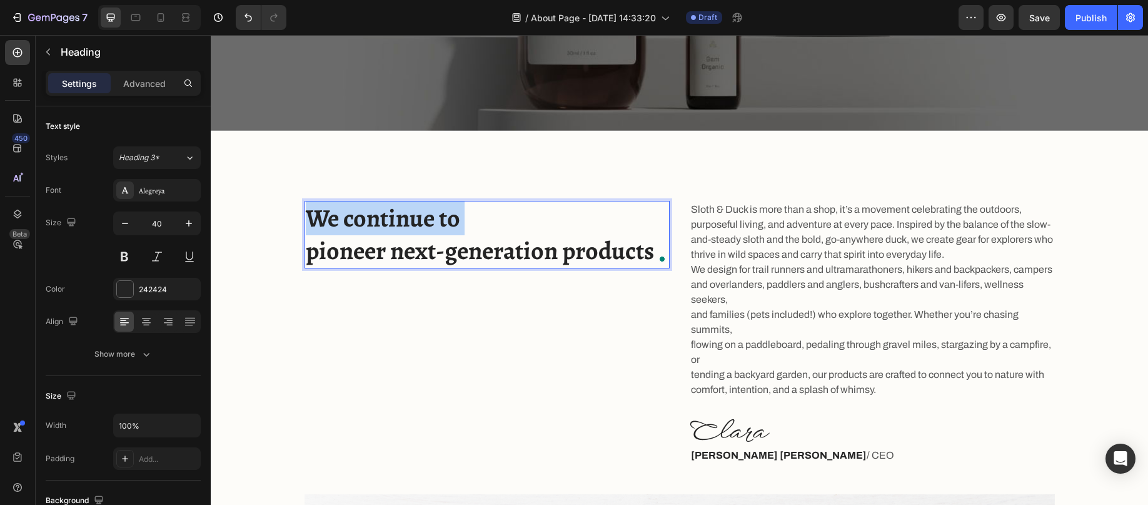
click at [448, 231] on p "We continue to pioneer next-generation products" at bounding box center [487, 234] width 363 height 65
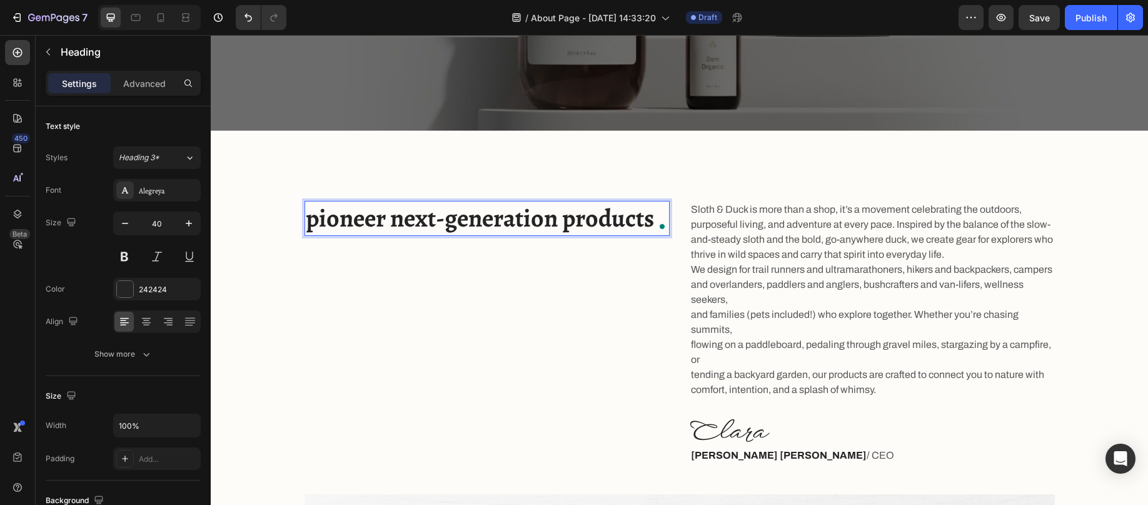
click at [436, 213] on p "pioneer next-generation products" at bounding box center [487, 218] width 363 height 33
click at [435, 213] on p "pioneer next-generation products" at bounding box center [487, 218] width 363 height 33
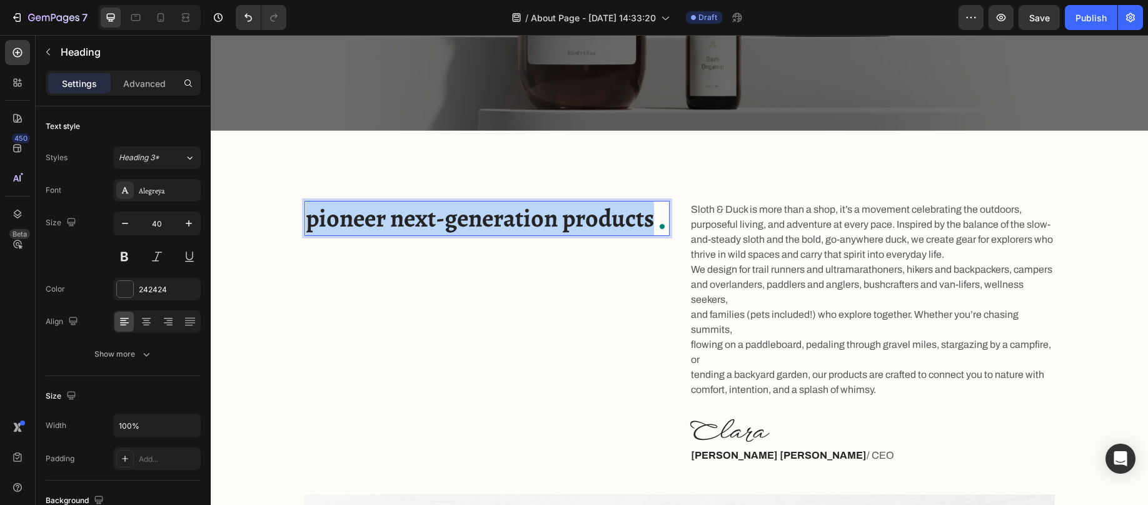
click at [435, 213] on p "pioneer next-generation products" at bounding box center [487, 218] width 363 height 33
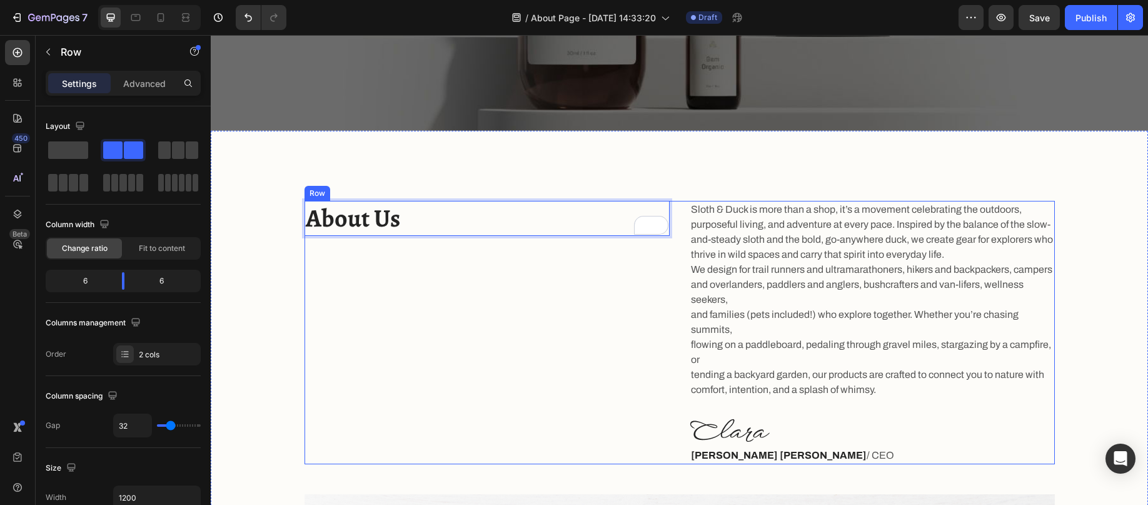
click at [445, 281] on div "About Us Heading 0" at bounding box center [487, 332] width 365 height 263
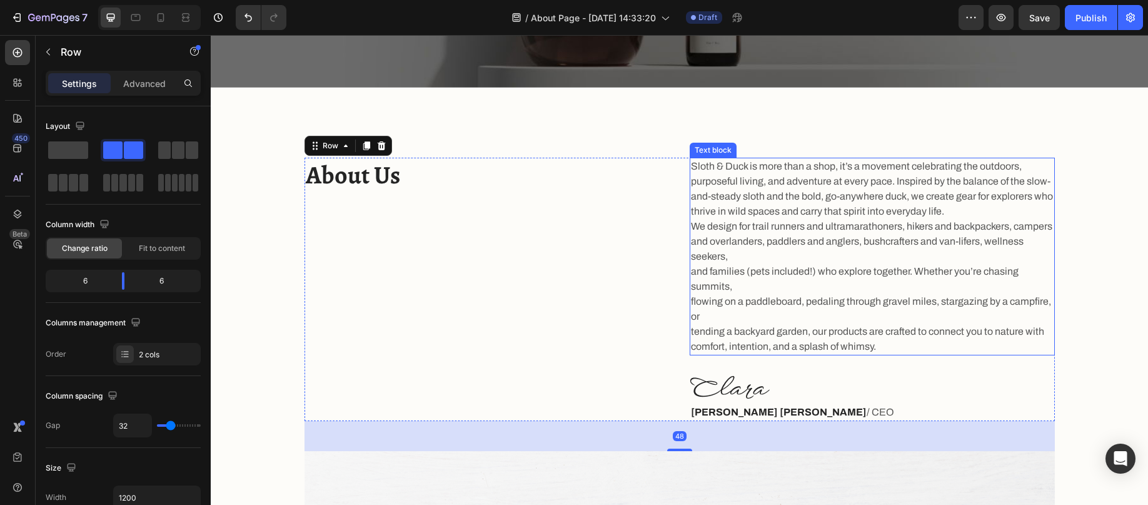
scroll to position [375, 0]
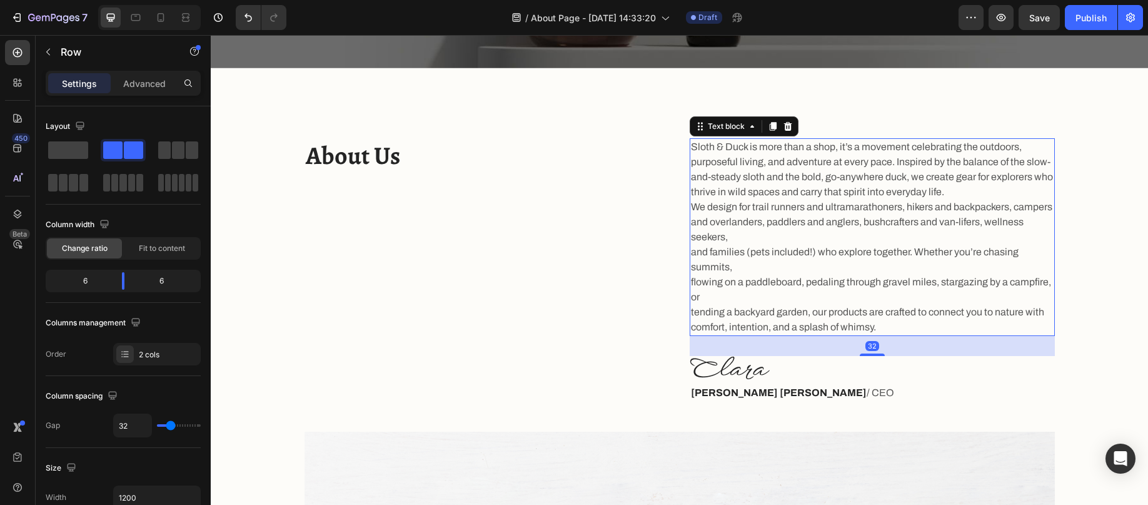
click at [778, 184] on p "Sloth & Duck is more than a shop, it’s a movement celebrating the outdoors, pur…" at bounding box center [872, 161] width 363 height 45
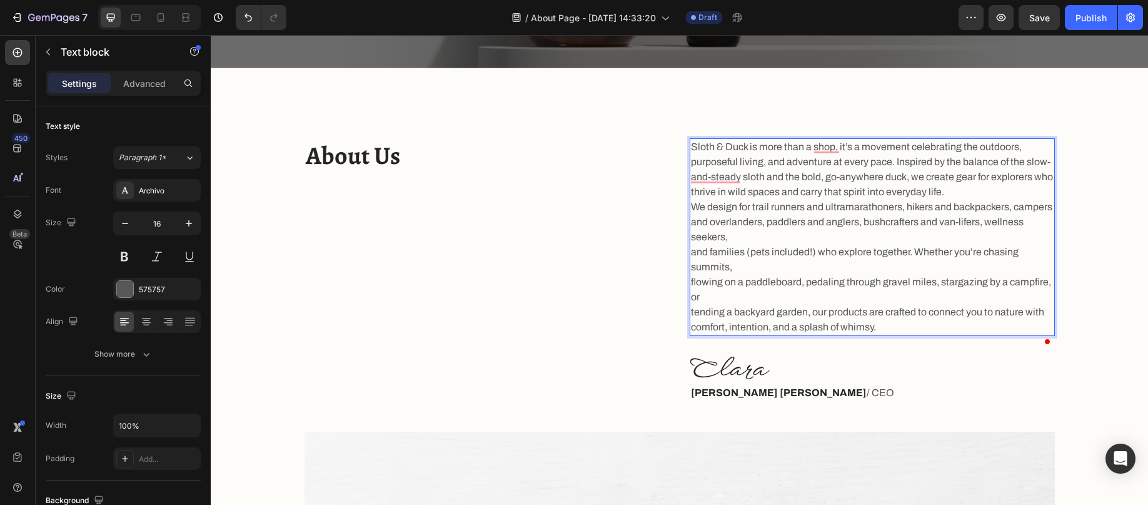
click at [977, 189] on p "Sloth & Duck is more than a shop, it’s a movement celebrating the outdoors, pur…" at bounding box center [872, 169] width 363 height 60
click at [979, 206] on p "Sloth & Duck is more than a shop, it’s a movement celebrating the outdoors, pur…" at bounding box center [872, 229] width 363 height 180
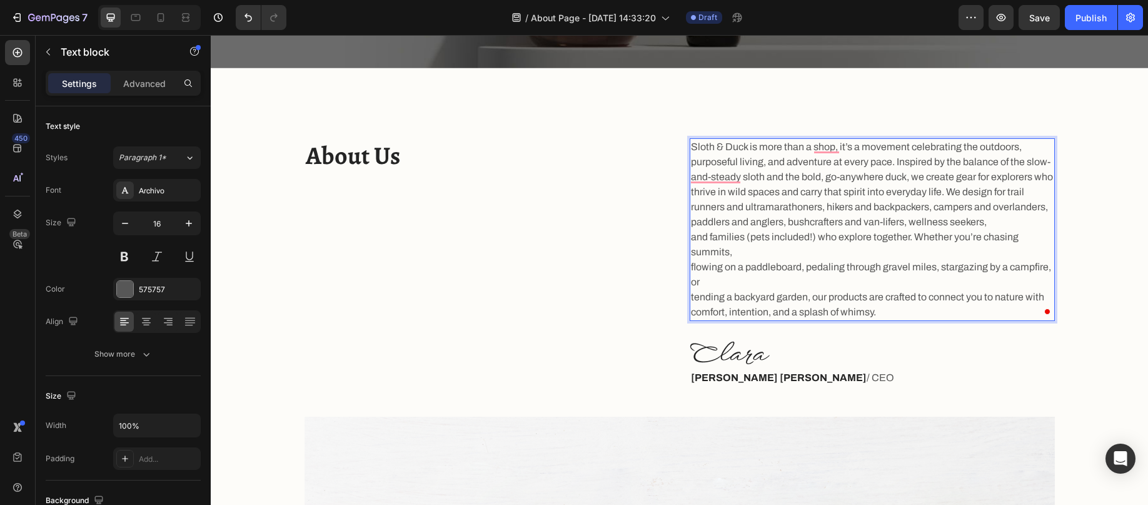
click at [1009, 223] on p "Sloth & Duck is more than a shop, it’s a movement celebrating the outdoors, pur…" at bounding box center [872, 221] width 363 height 165
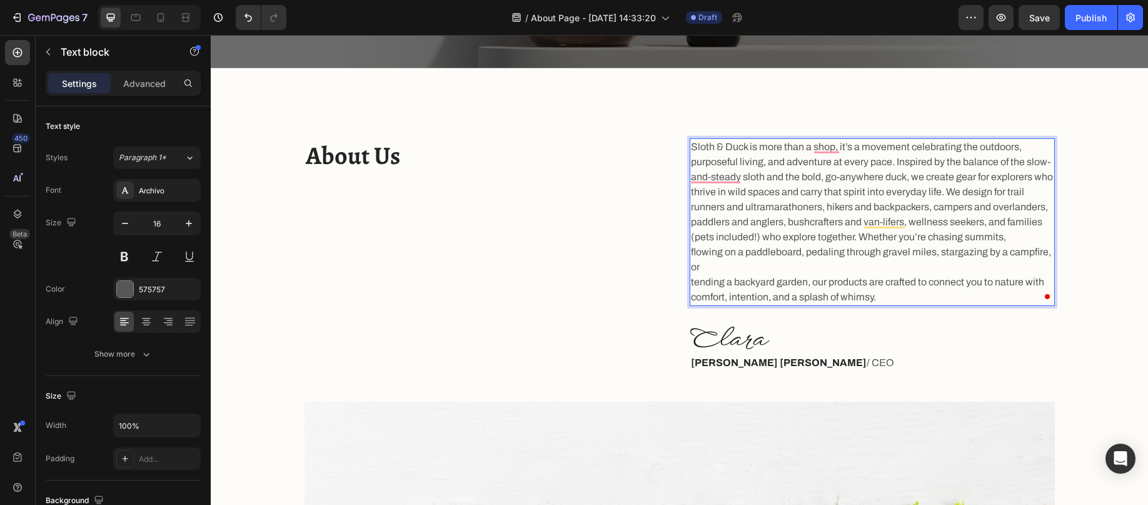
click at [1012, 241] on p "Sloth & Duck is more than a shop, it’s a movement celebrating the outdoors, pur…" at bounding box center [872, 214] width 363 height 150
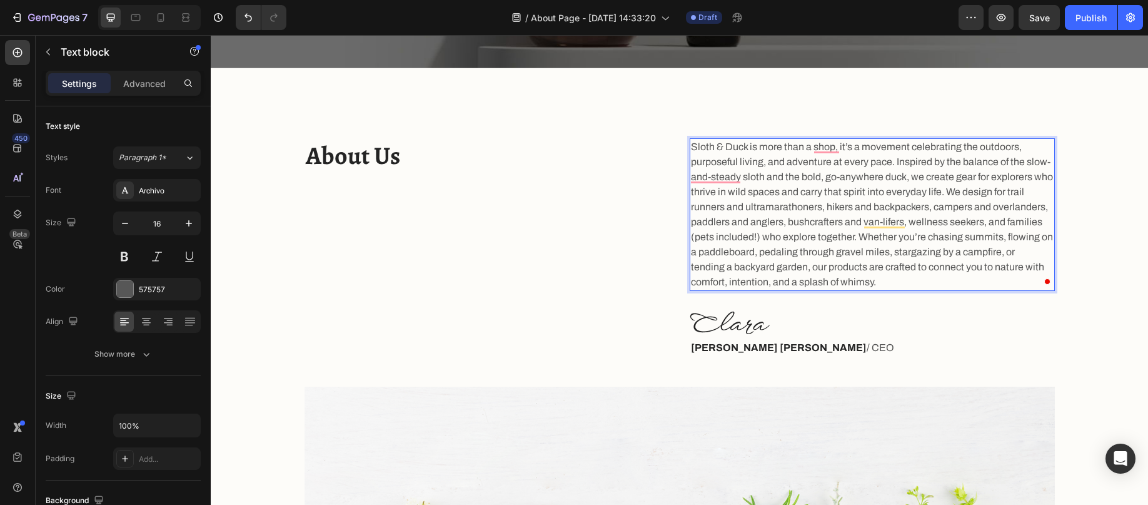
click at [1026, 252] on p "Sloth & Duck is more than a shop, it’s a movement celebrating the outdoors, pur…" at bounding box center [872, 206] width 363 height 135
click at [1019, 268] on p "Sloth & Duck is more than a shop, it’s a movement celebrating the outdoors, pur…" at bounding box center [872, 206] width 363 height 135
click at [986, 282] on p "Sloth & Duck is more than a shop, it’s a movement celebrating the outdoors, pur…" at bounding box center [872, 214] width 363 height 150
click at [691, 178] on p "Sloth & Duck is more than a shop, it’s a movement celebrating the outdoors, pur…" at bounding box center [872, 214] width 363 height 150
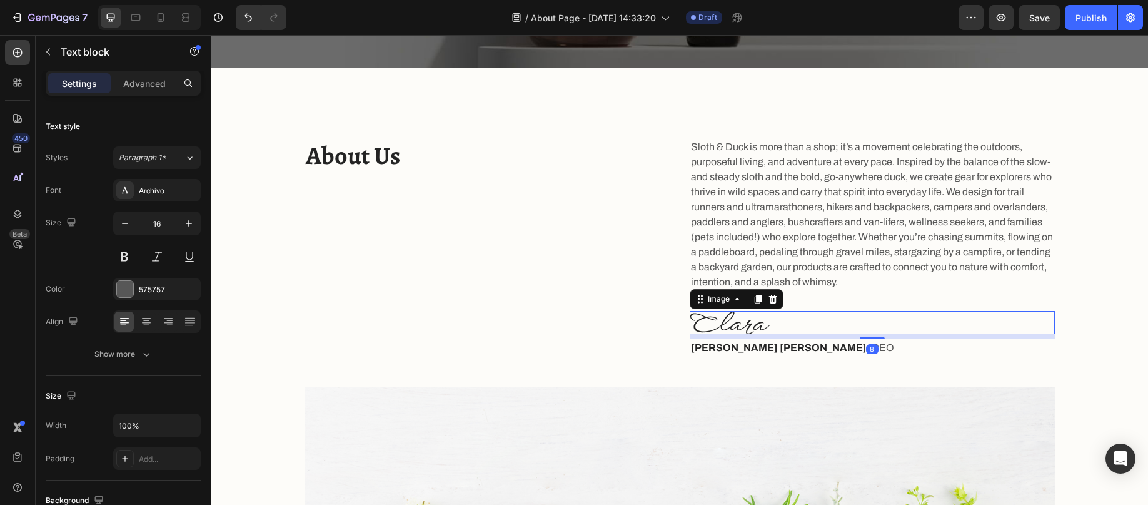
click at [806, 321] on div at bounding box center [872, 322] width 365 height 23
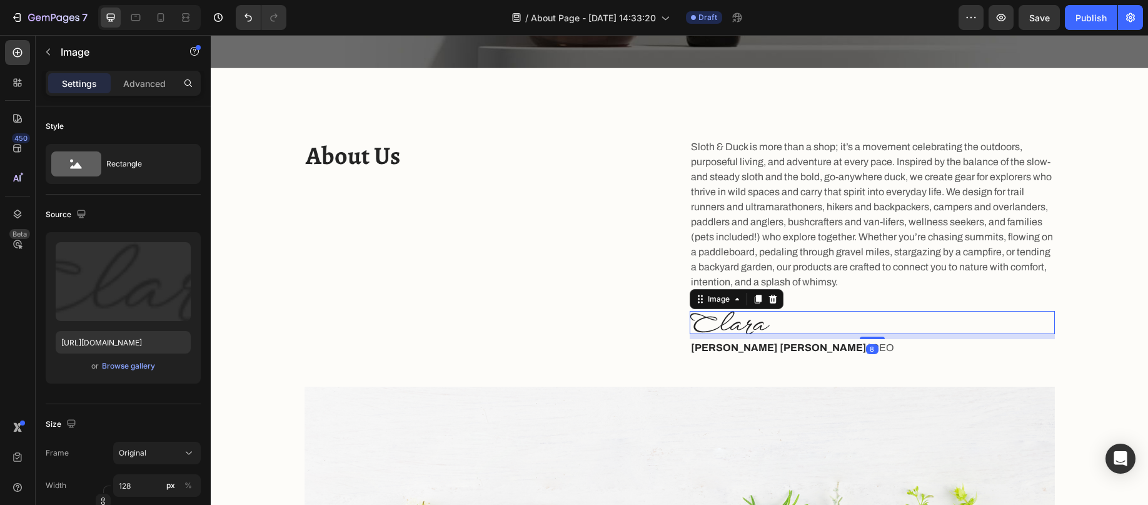
click at [768, 304] on div at bounding box center [772, 298] width 15 height 15
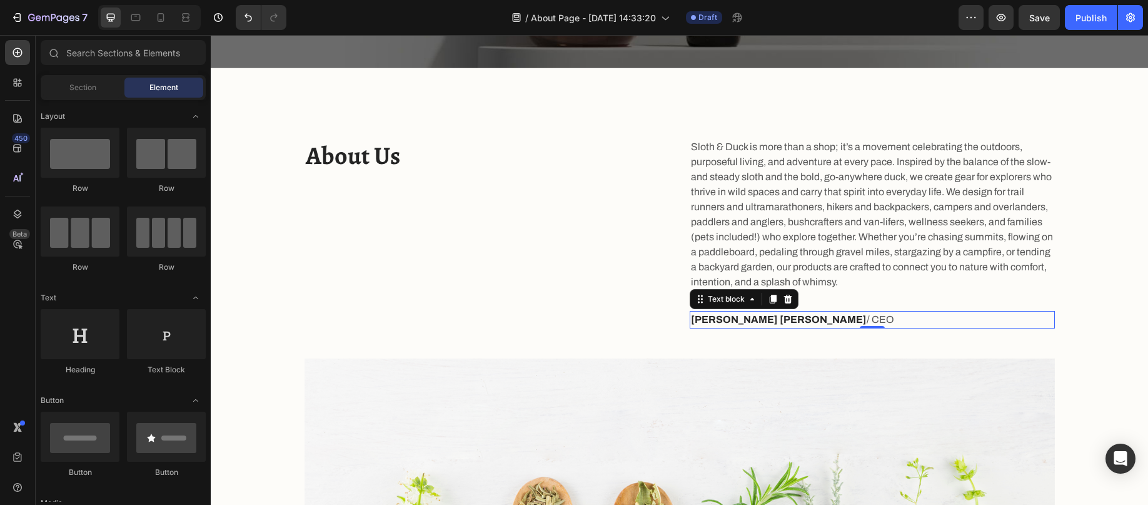
click at [810, 320] on p "Clara Christine / CEO" at bounding box center [872, 319] width 363 height 15
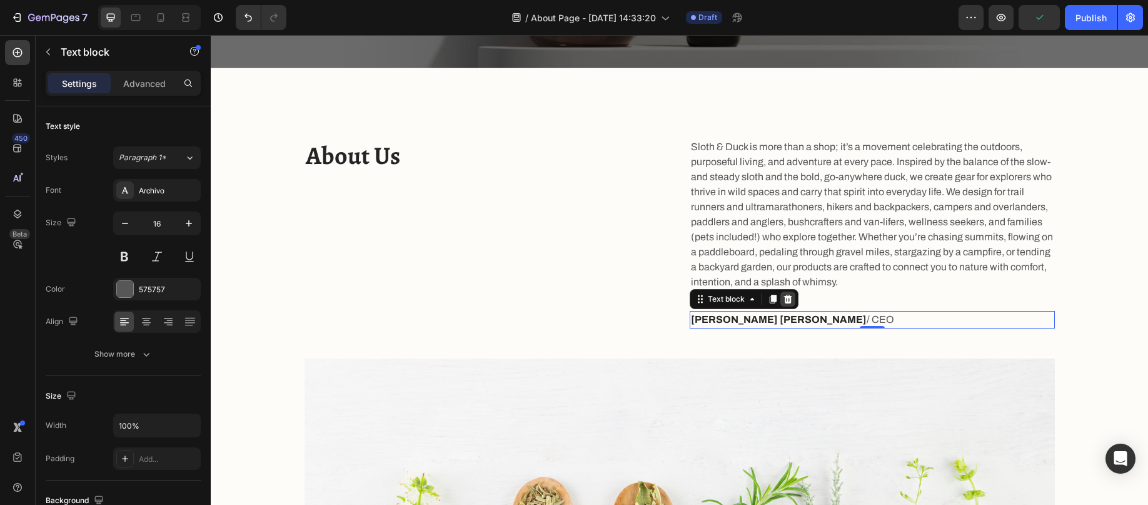
click at [784, 300] on icon at bounding box center [788, 299] width 8 height 9
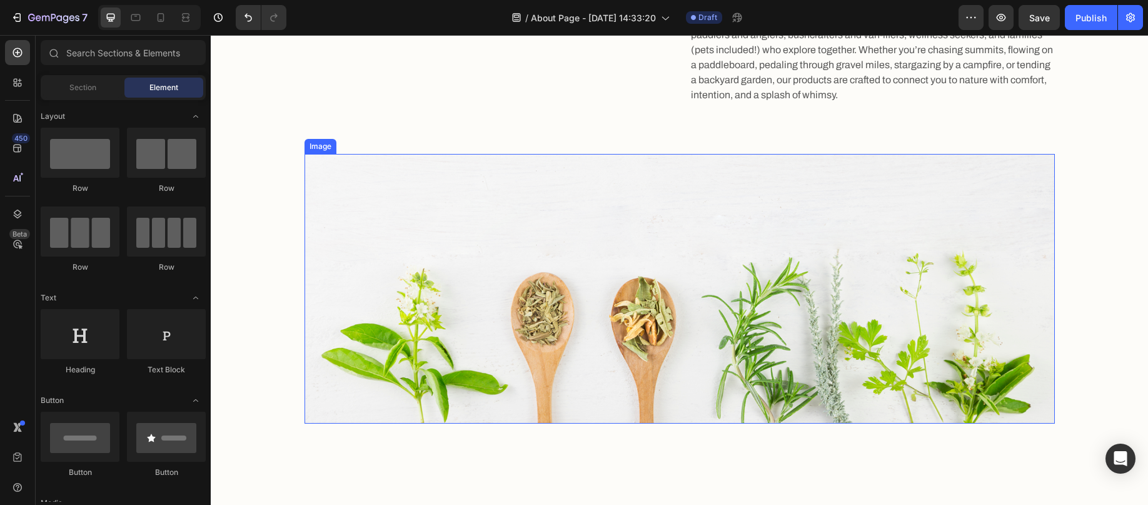
scroll to position [563, 0]
click at [765, 282] on img at bounding box center [680, 288] width 750 height 270
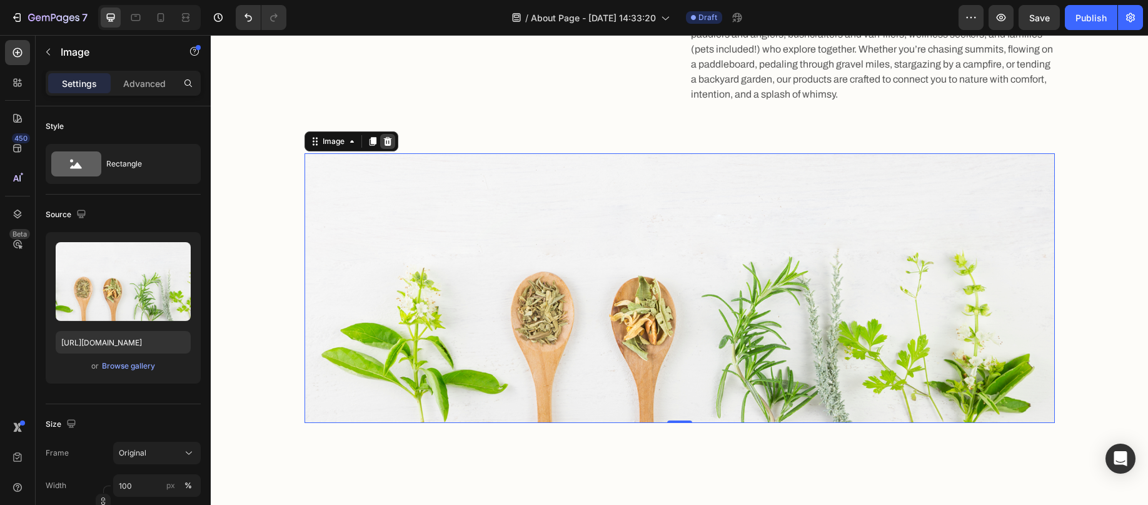
click at [384, 141] on icon at bounding box center [388, 141] width 10 height 10
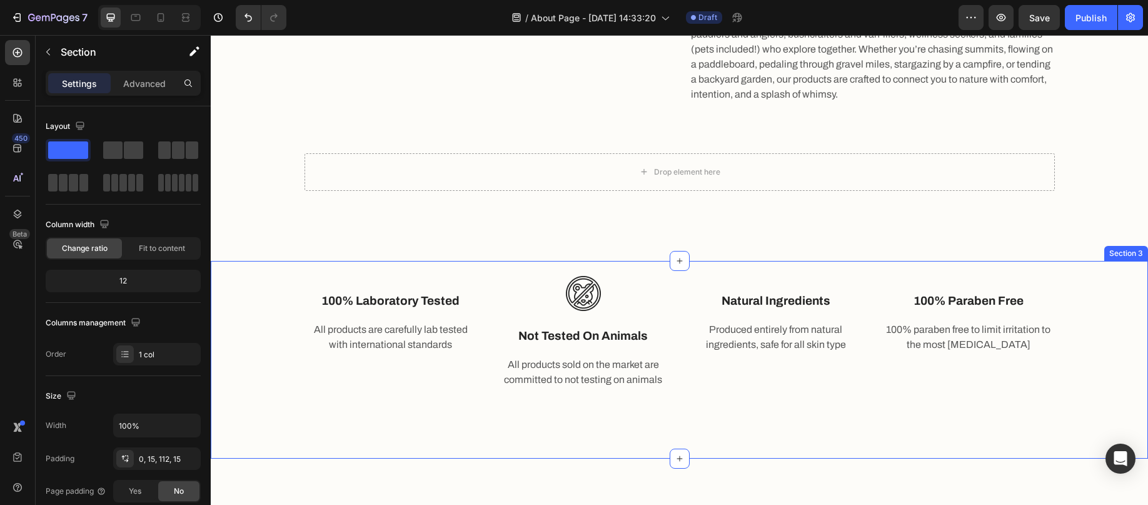
click at [256, 290] on div "Image 100% laboratory tested Text block All products are carefully lab tested w…" at bounding box center [679, 325] width 919 height 128
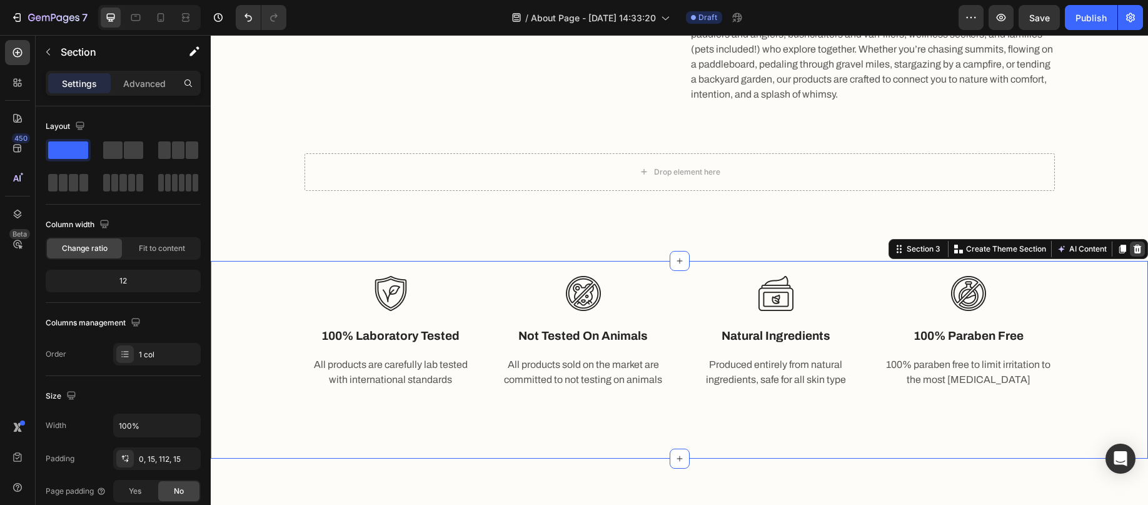
click at [1134, 250] on icon at bounding box center [1138, 249] width 8 height 9
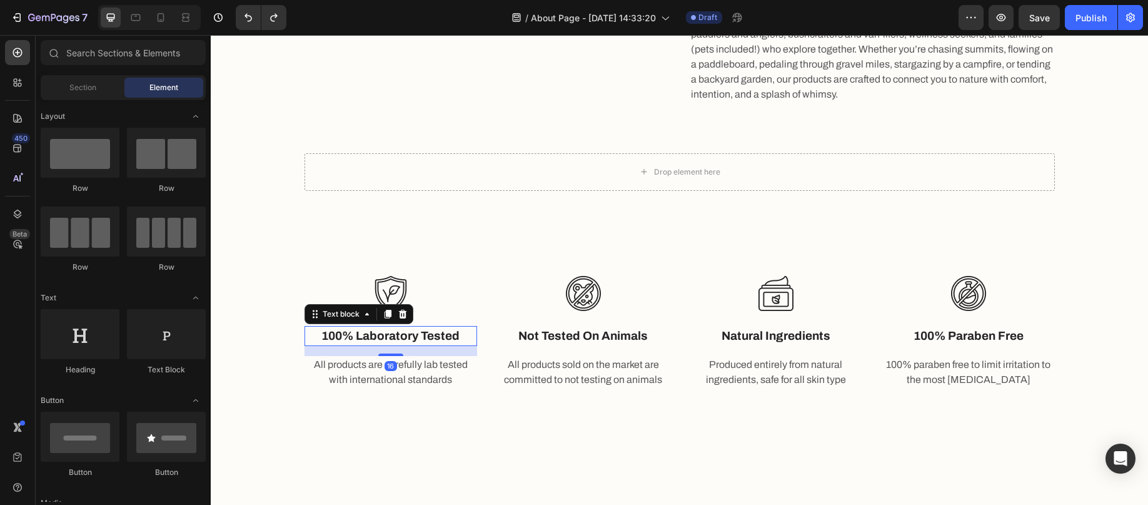
click at [391, 336] on p "100% laboratory tested" at bounding box center [391, 336] width 170 height 18
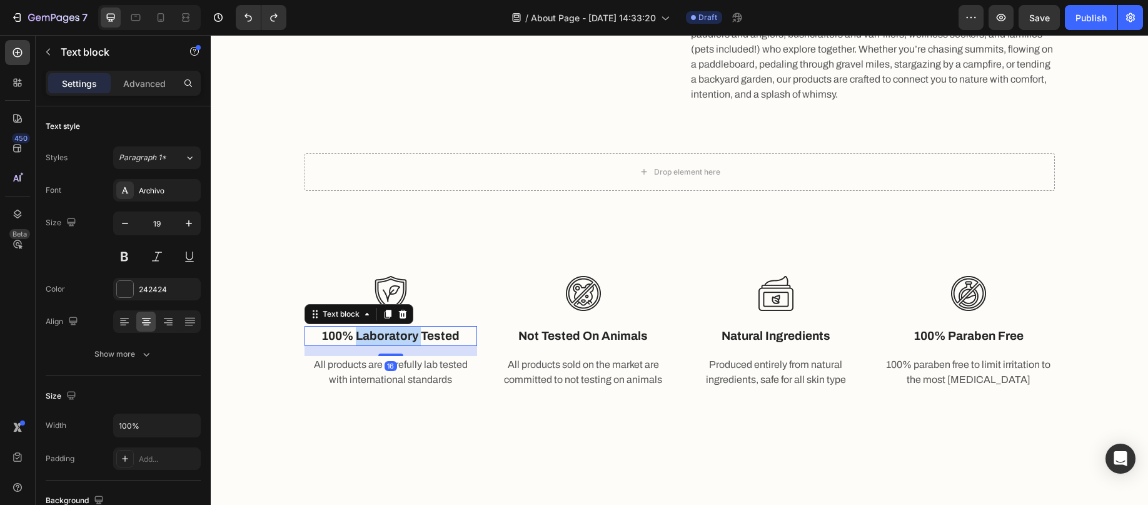
click at [391, 336] on p "100% laboratory tested" at bounding box center [391, 336] width 170 height 18
click at [410, 361] on p "All products are carefully lab tested with international standards" at bounding box center [391, 372] width 170 height 30
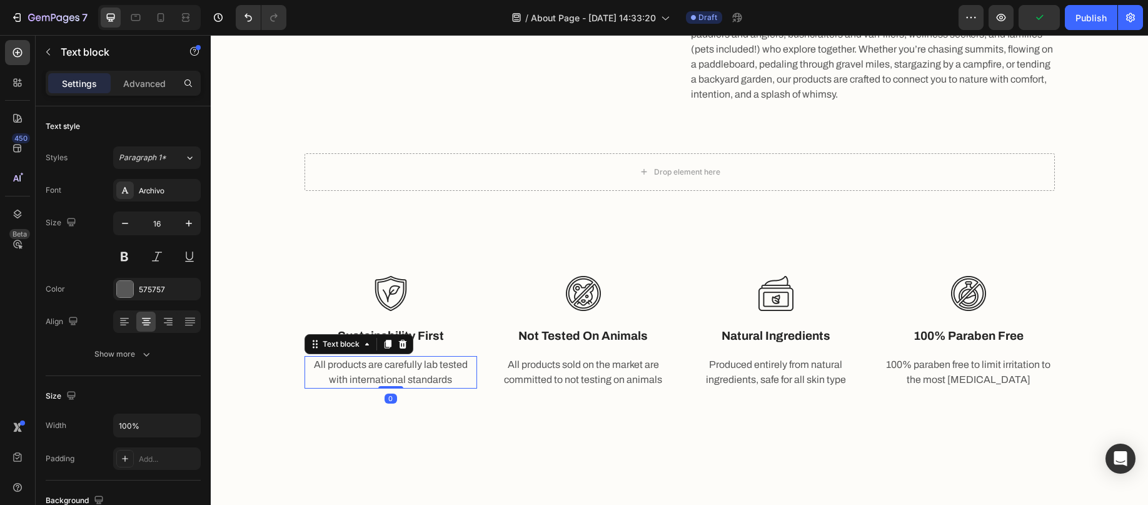
click at [414, 373] on p "All products are carefully lab tested with international standards" at bounding box center [391, 372] width 170 height 30
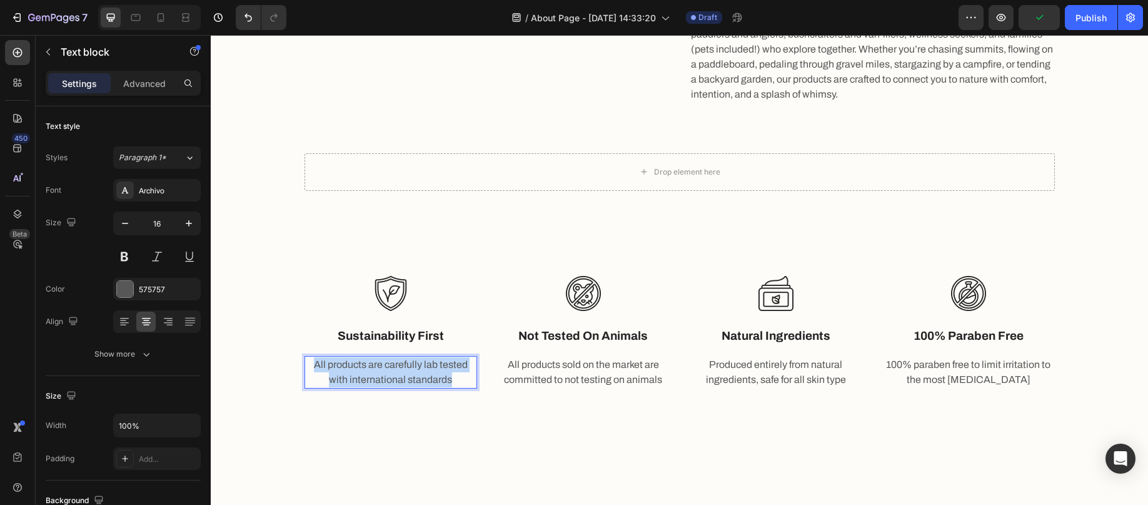
click at [413, 372] on p "All products are carefully lab tested with international standards" at bounding box center [391, 372] width 170 height 30
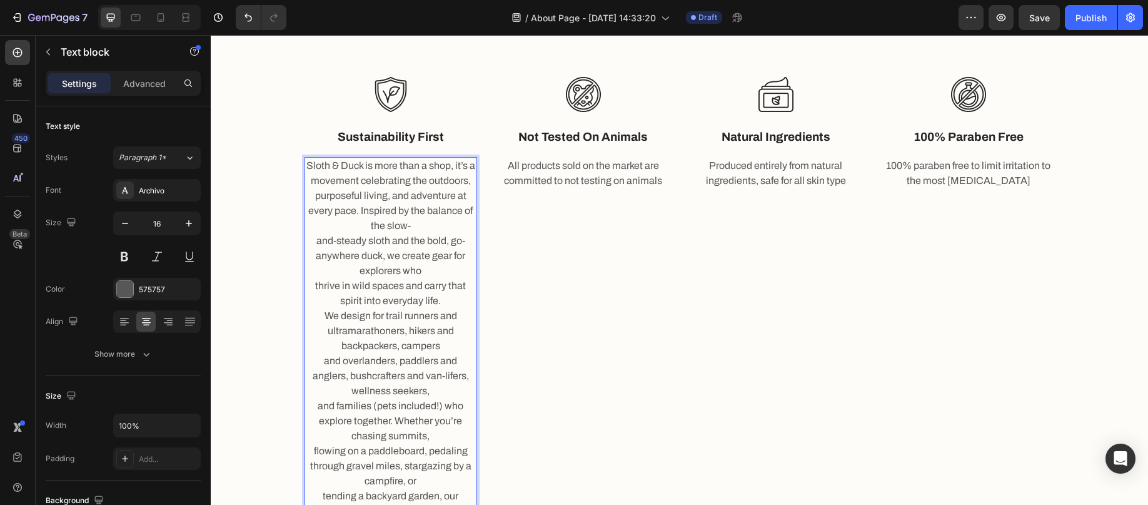
scroll to position [830, 0]
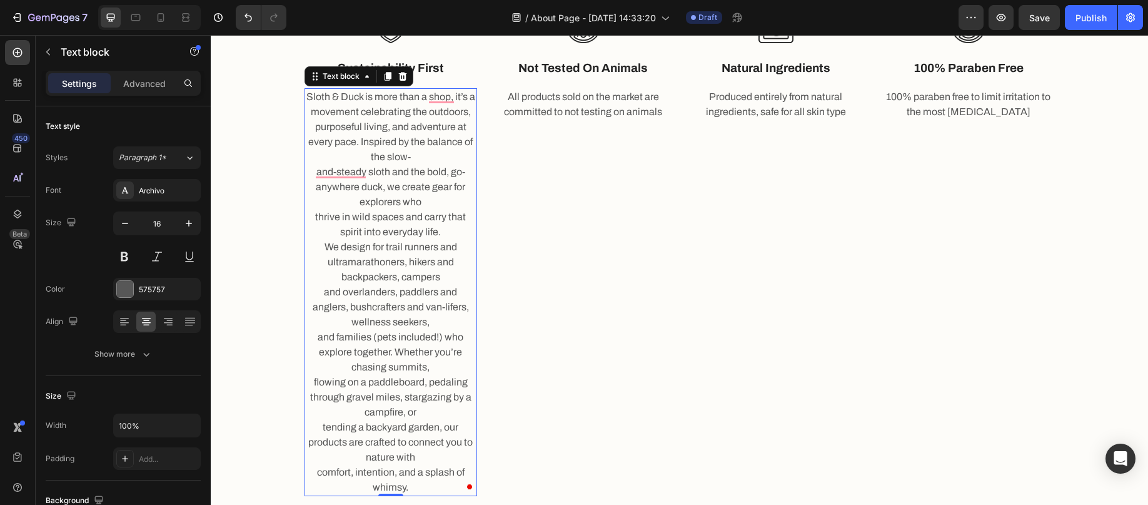
click at [458, 231] on p "thrive in wild spaces and carry that spirit into everyday life." at bounding box center [391, 224] width 170 height 30
click at [454, 228] on p "thrive in wild spaces and carry that spirit into everyday life." at bounding box center [391, 224] width 170 height 30
click at [453, 226] on p "thrive in wild spaces and carry that spirit into everyday life." at bounding box center [391, 224] width 170 height 30
click at [312, 99] on p "Sloth & Duck is more than a shop, it’s a movement celebrating the outdoors, pur…" at bounding box center [391, 149] width 170 height 120
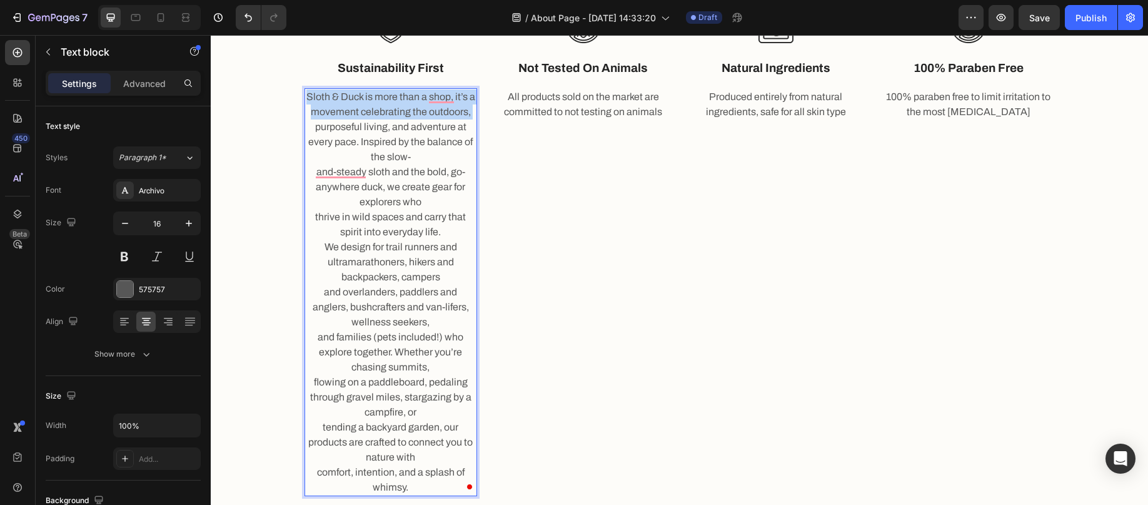
click at [312, 99] on p "Sloth & Duck is more than a shop, it’s a movement celebrating the outdoors, pur…" at bounding box center [391, 149] width 170 height 120
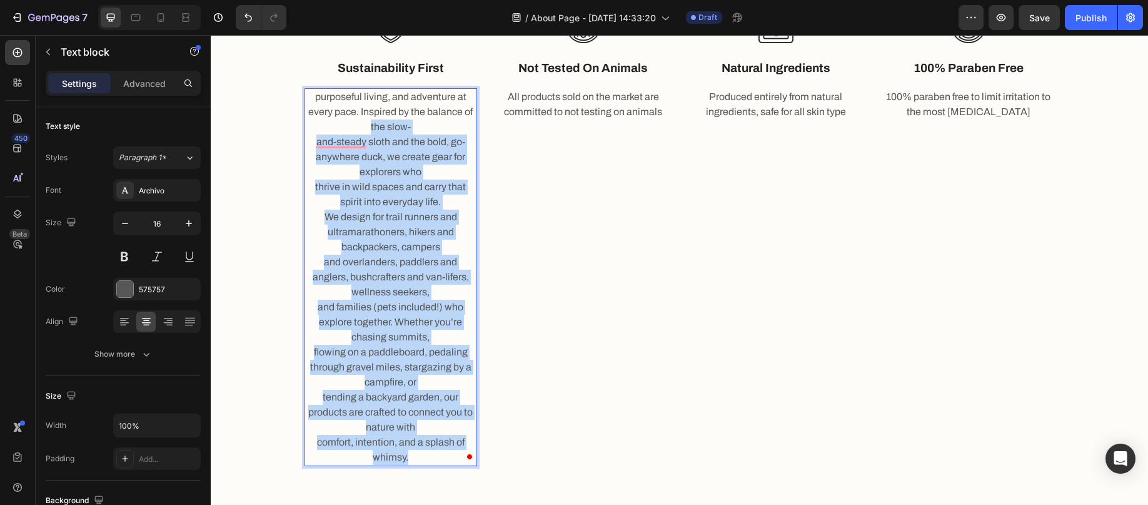
drag, startPoint x: 413, startPoint y: 460, endPoint x: 342, endPoint y: 121, distance: 346.4
click at [342, 121] on div "purposeful living, and adventure at every pace. Inspired by the balance of the …" at bounding box center [391, 277] width 173 height 378
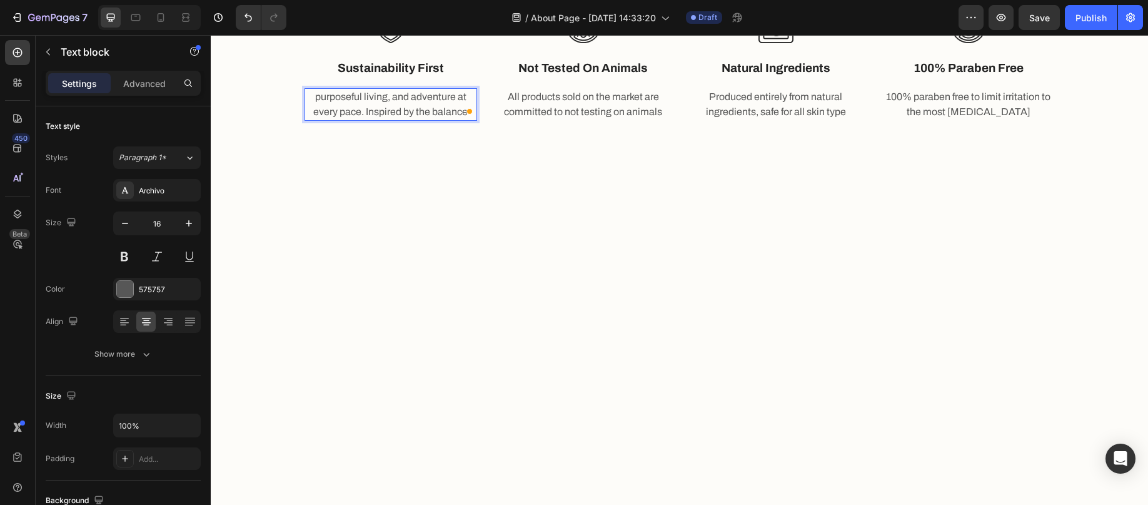
click at [363, 103] on p "purposeful living, and adventure at every pace. Inspired by the balance" at bounding box center [391, 104] width 170 height 30
click at [362, 103] on p "purposeful living, and adventure at every pace. Inspired by the balance" at bounding box center [391, 104] width 170 height 30
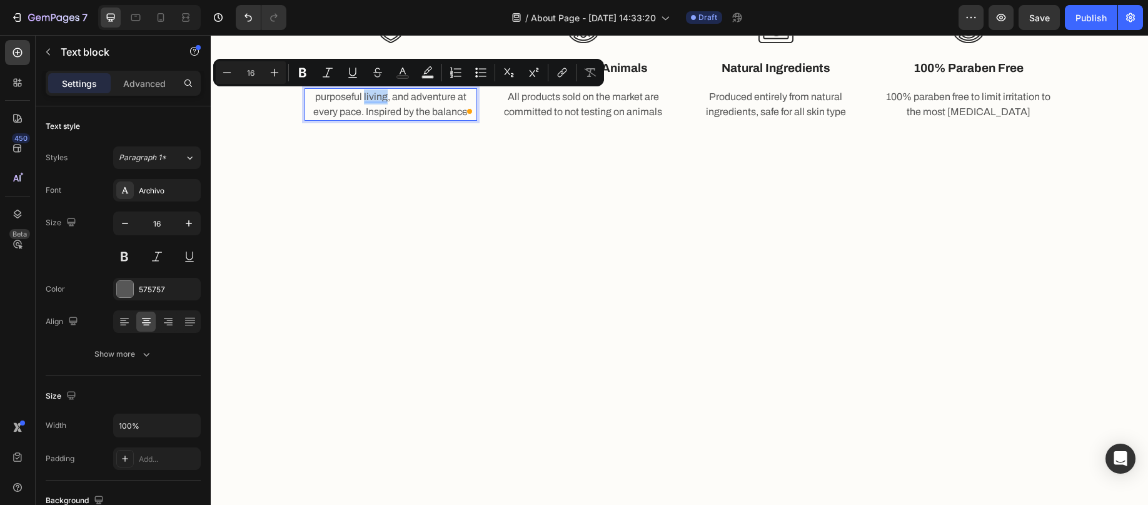
click at [361, 103] on p "purposeful living, and adventure at every pace. Inspired by the balance" at bounding box center [391, 104] width 170 height 30
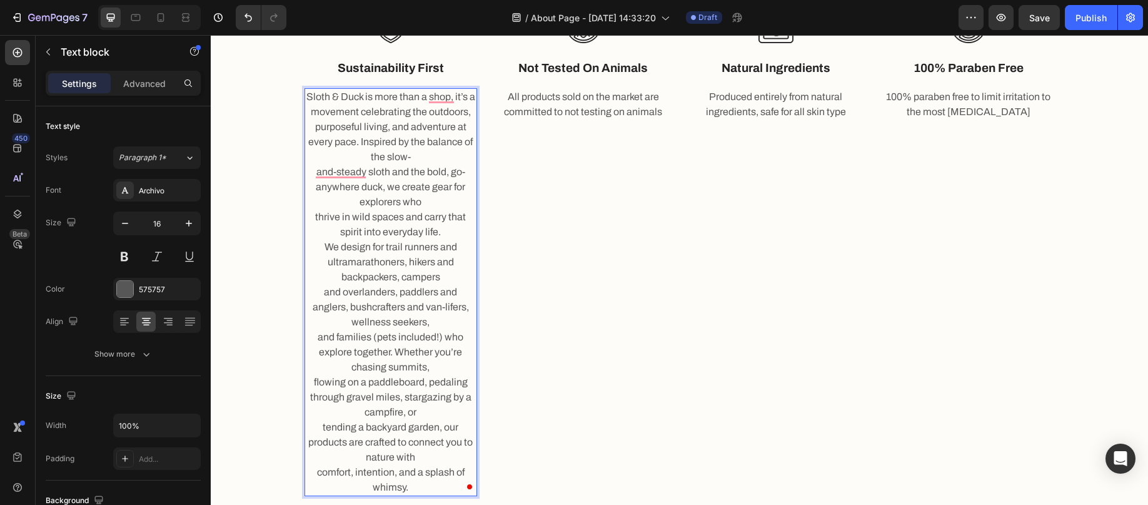
click at [358, 161] on p "Sloth & Duck is more than a shop, it’s a movement celebrating the outdoors, pur…" at bounding box center [391, 149] width 170 height 120
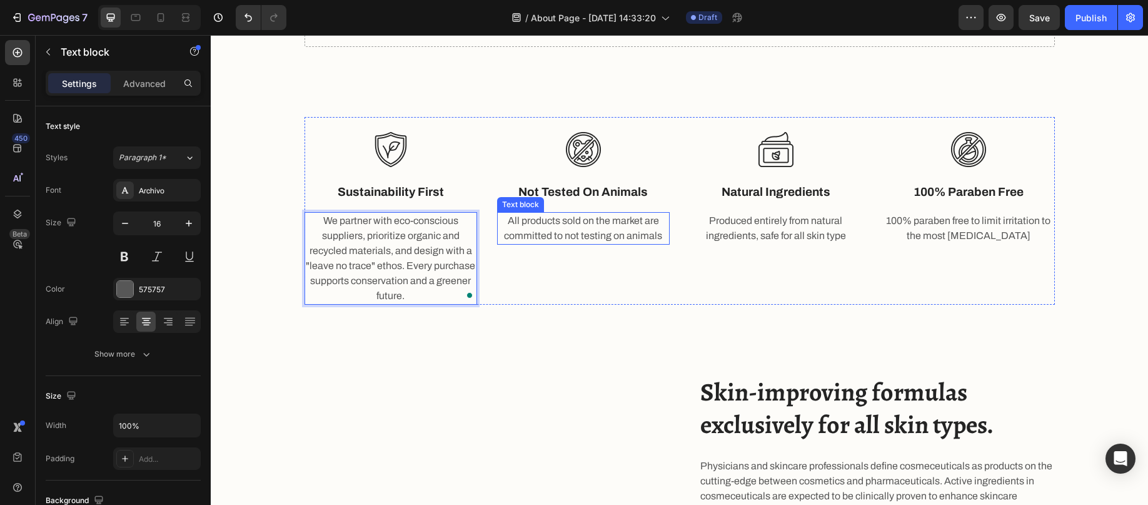
scroll to position [705, 0]
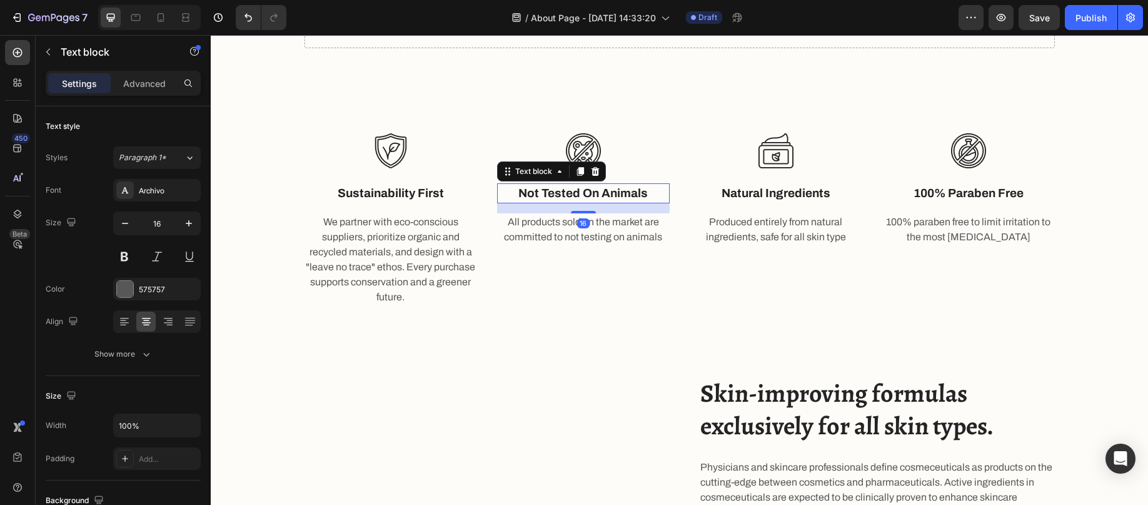
click at [590, 193] on p "not tested on animals" at bounding box center [583, 193] width 170 height 18
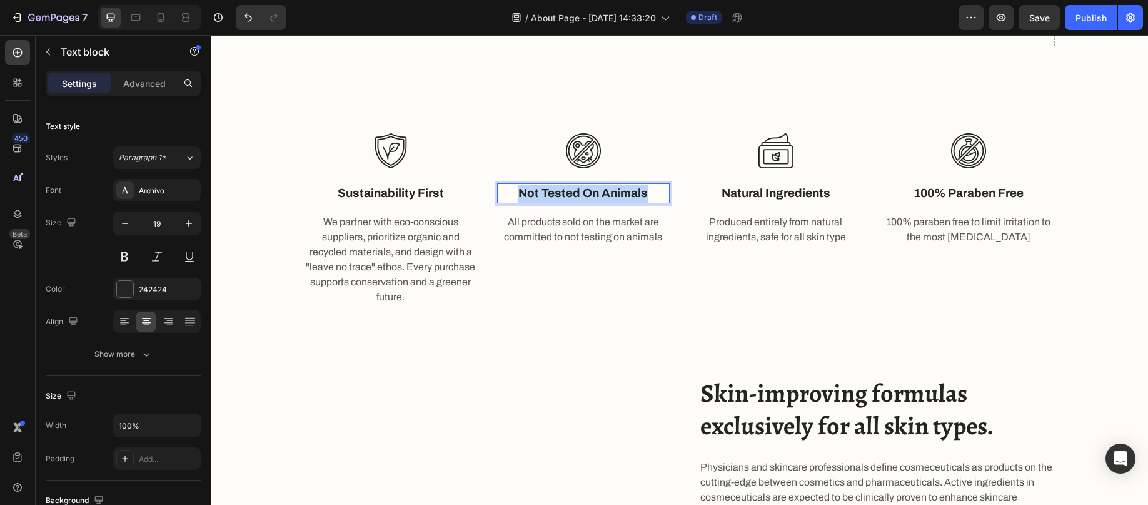
click at [590, 193] on p "not tested on animals" at bounding box center [583, 193] width 170 height 18
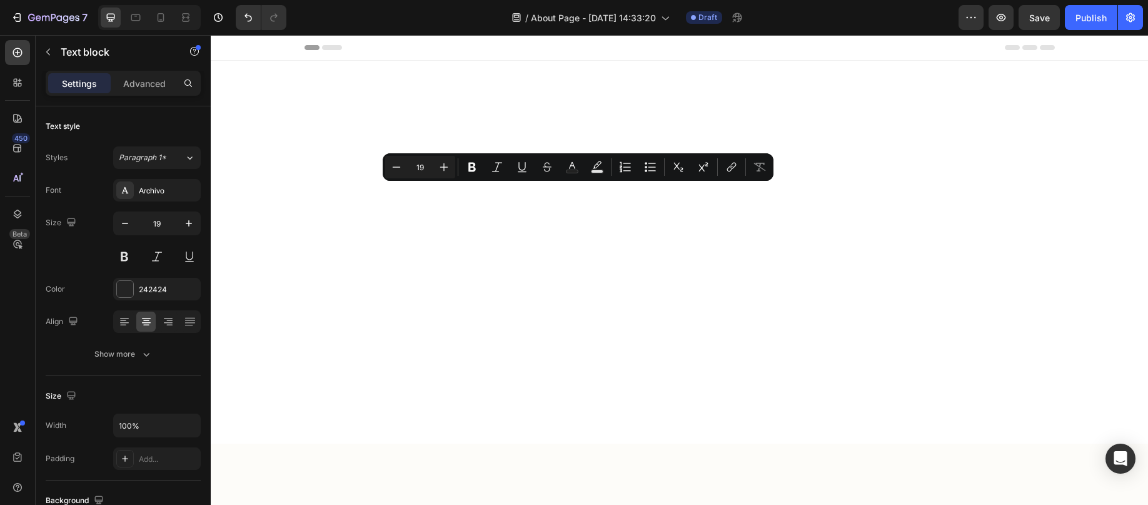
scroll to position [705, 0]
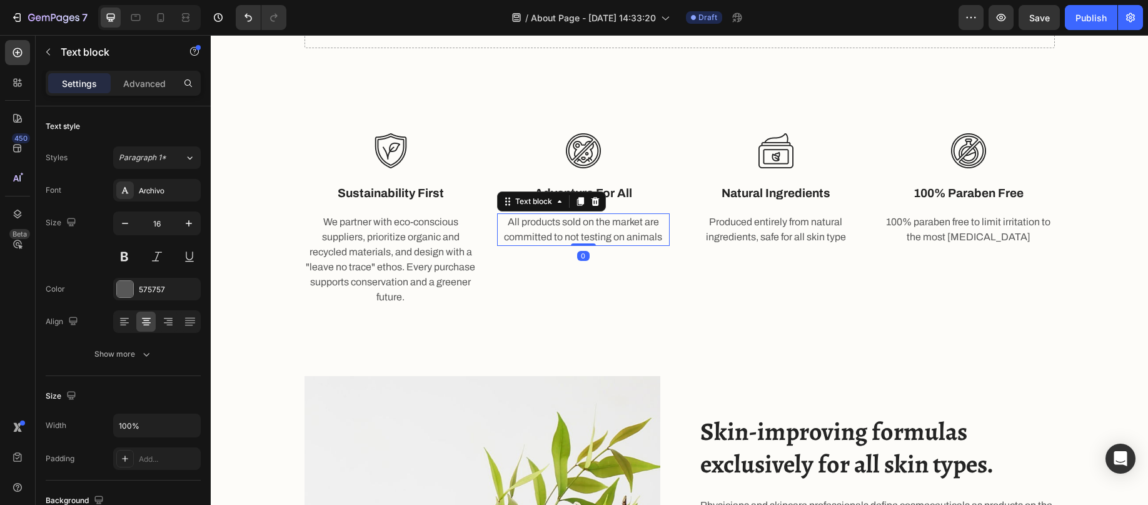
click at [587, 223] on p "All products sold on the market are committed to not testing on animals" at bounding box center [583, 229] width 170 height 30
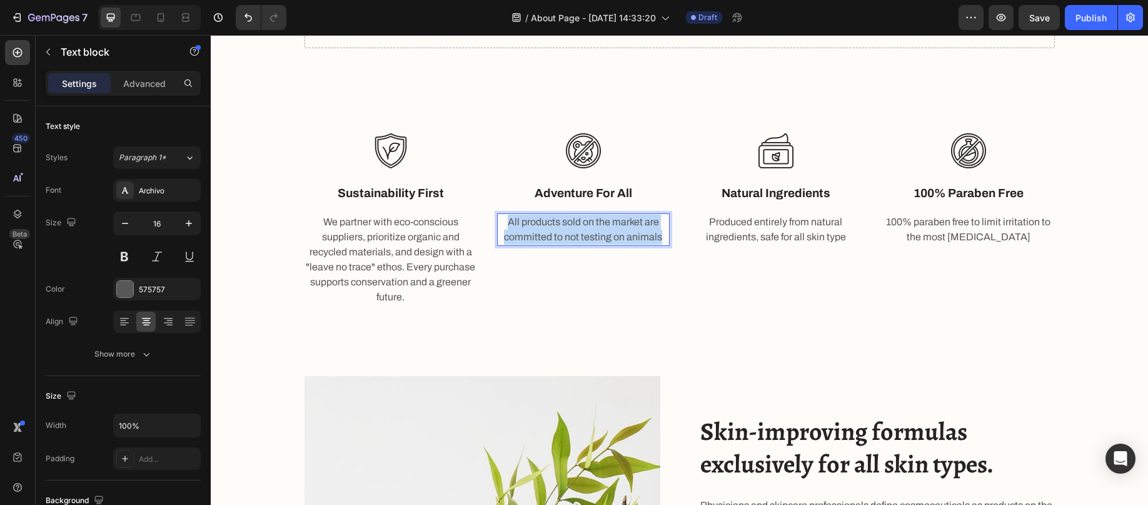
click at [587, 223] on p "All products sold on the market are committed to not testing on animals" at bounding box center [583, 229] width 170 height 30
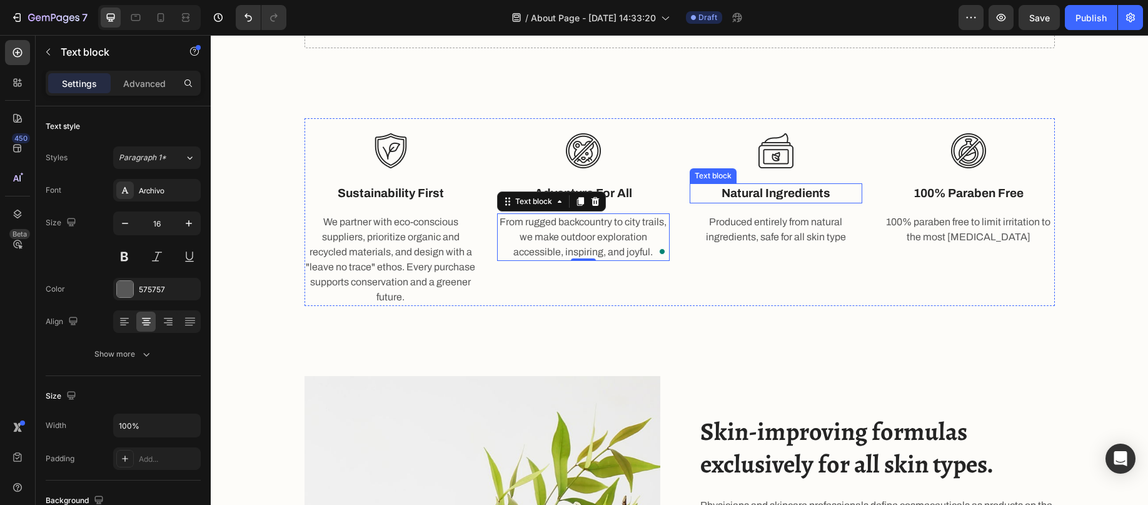
click at [778, 191] on p "natural ingredients" at bounding box center [776, 193] width 170 height 18
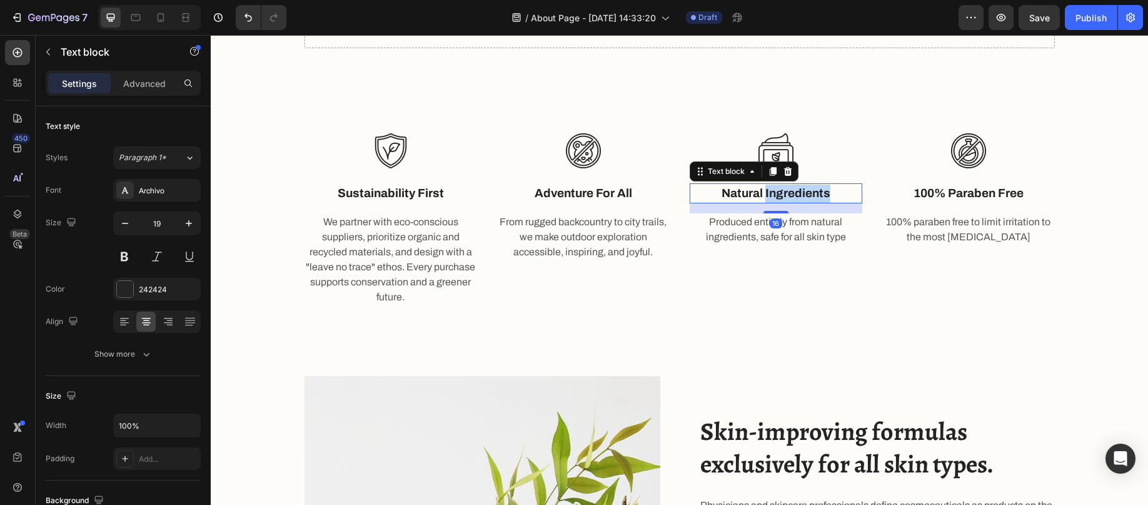
click at [778, 191] on p "natural ingredients" at bounding box center [776, 193] width 170 height 18
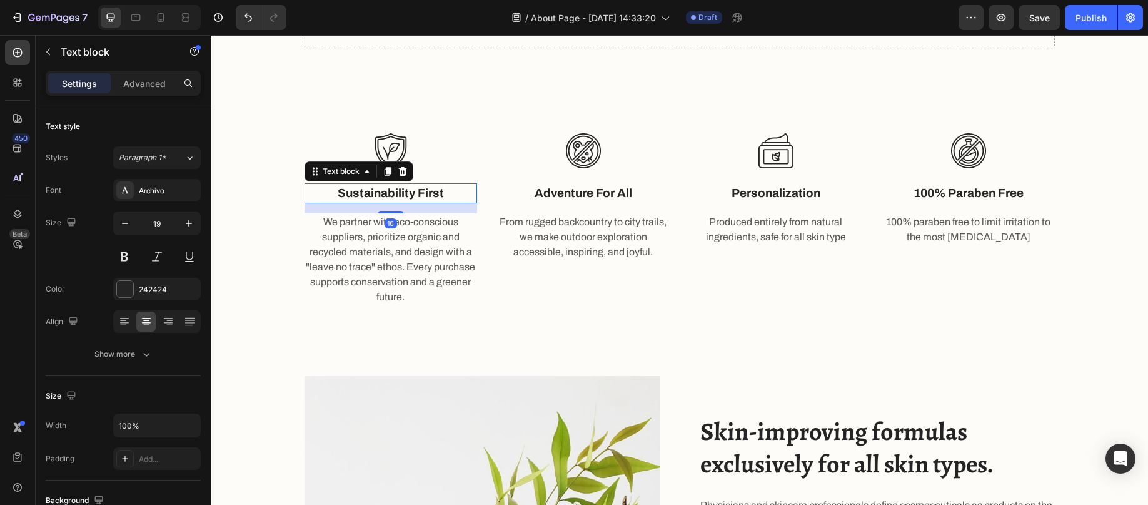
click at [433, 192] on p "Sustainability First" at bounding box center [391, 193] width 170 height 18
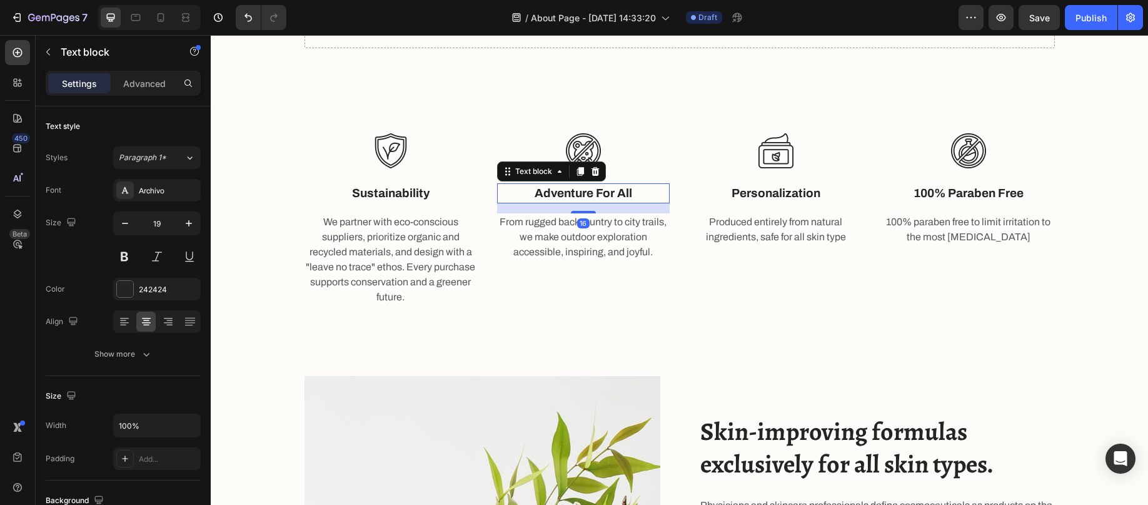
click at [615, 193] on p "Adventure for All" at bounding box center [583, 193] width 170 height 18
click at [634, 196] on p "Adventure for All" at bounding box center [583, 193] width 170 height 18
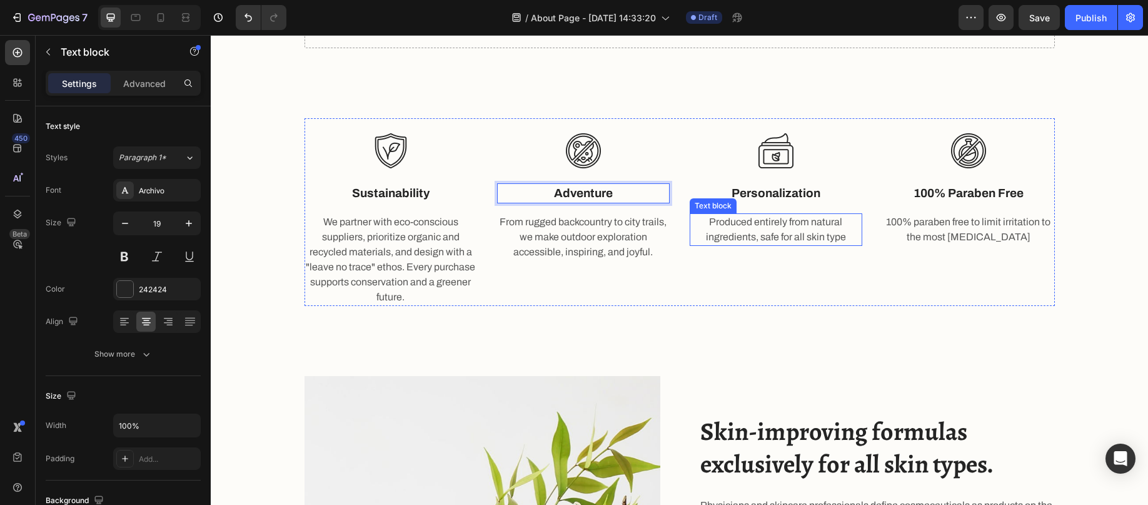
click at [751, 230] on p "Produced entirely from natural ingredients, safe for all skin type" at bounding box center [776, 229] width 170 height 30
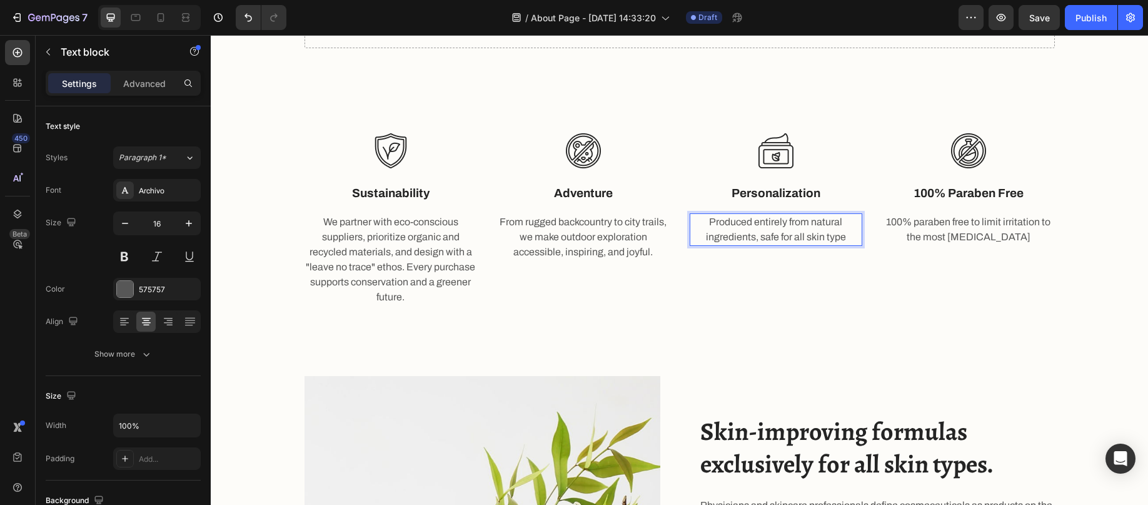
click at [771, 231] on p "Produced entirely from natural ingredients, safe for all skin type" at bounding box center [776, 229] width 170 height 30
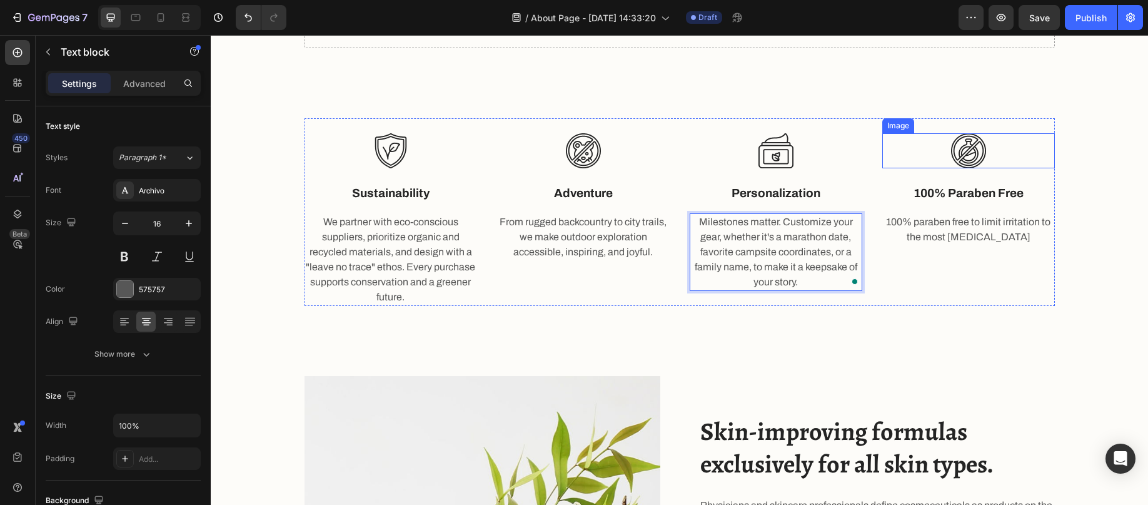
click at [1016, 147] on div at bounding box center [968, 150] width 173 height 35
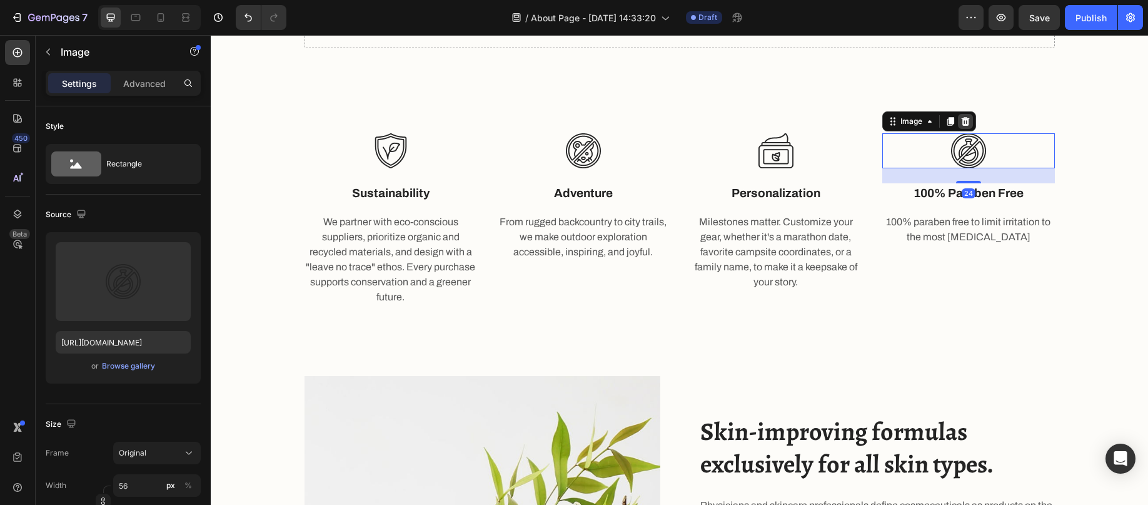
click at [962, 119] on icon at bounding box center [965, 121] width 8 height 9
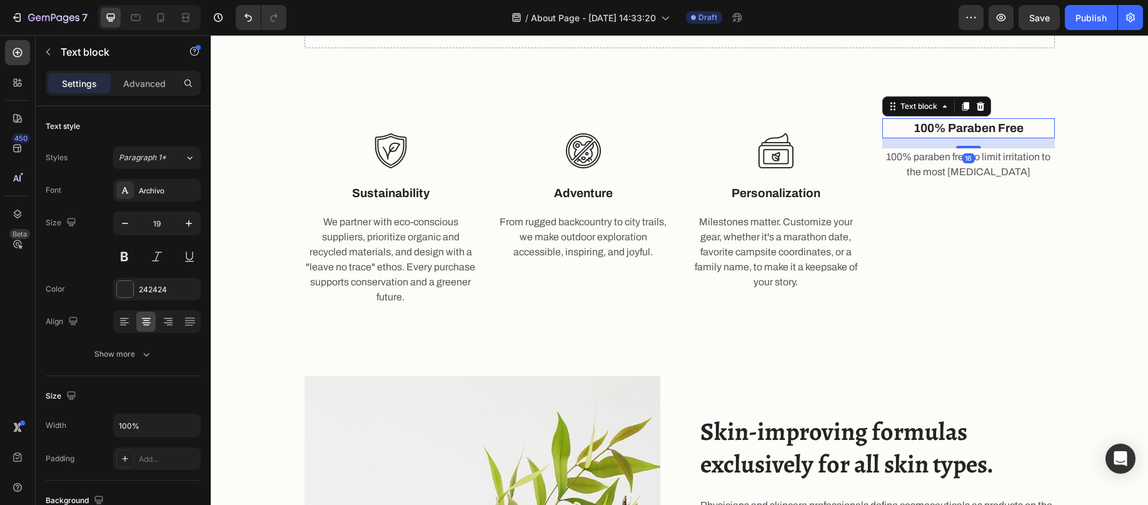
click at [1026, 127] on p "100% paraben free" at bounding box center [969, 128] width 170 height 18
drag, startPoint x: 976, startPoint y: 104, endPoint x: 1016, endPoint y: 118, distance: 41.9
click at [976, 103] on icon at bounding box center [980, 106] width 8 height 9
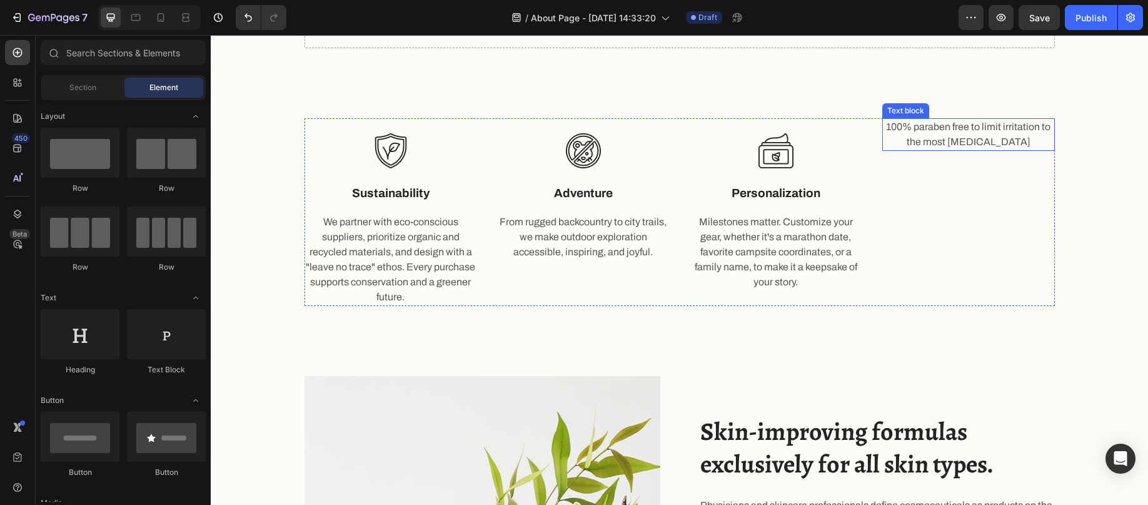
click at [1024, 129] on p "100% paraben free to limit irritation to the most sensitive skin" at bounding box center [969, 134] width 170 height 30
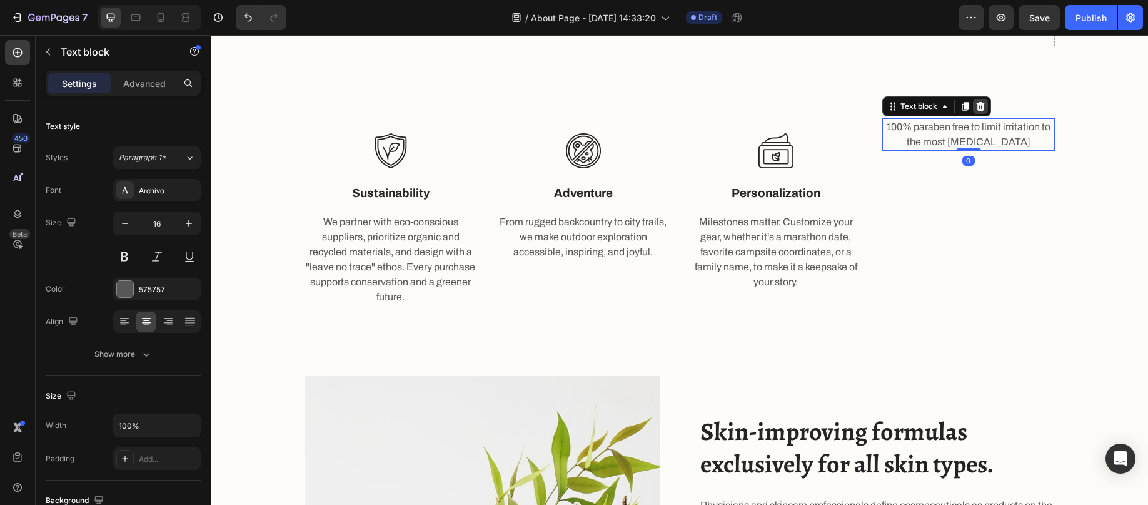
click at [976, 104] on icon at bounding box center [980, 106] width 8 height 9
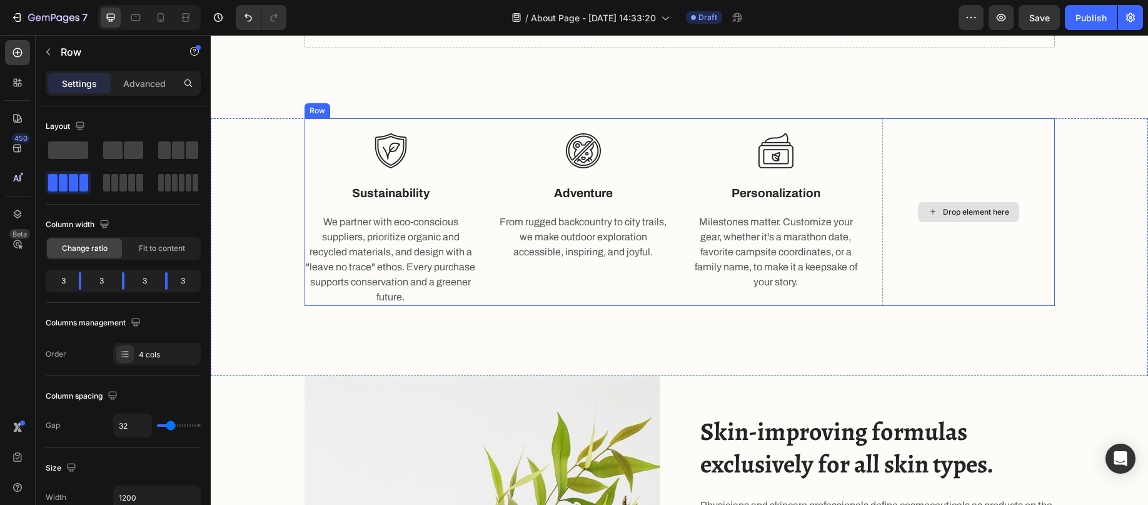
click at [932, 170] on div "Drop element here" at bounding box center [968, 212] width 173 height 188
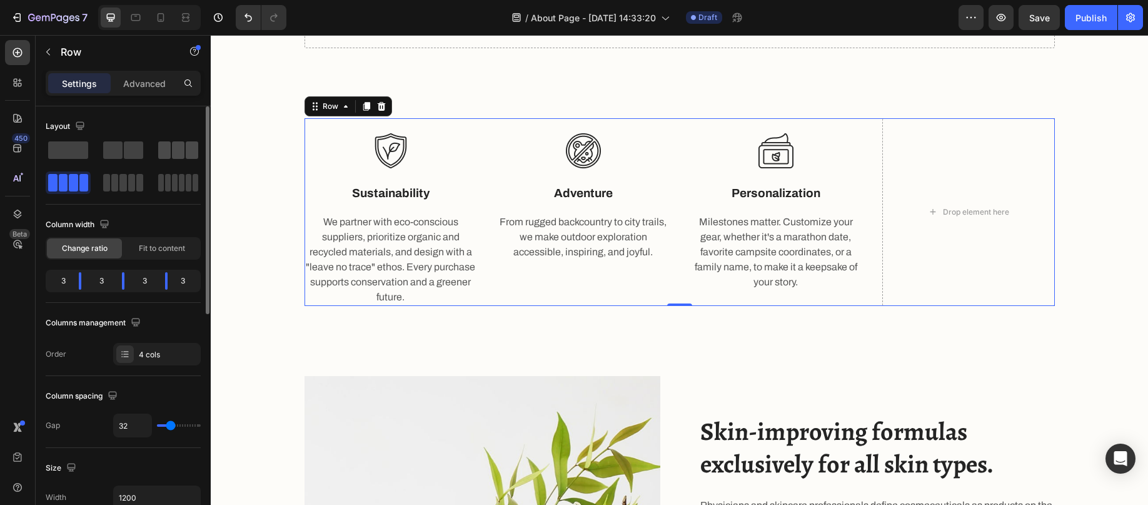
click at [174, 149] on span at bounding box center [178, 150] width 13 height 18
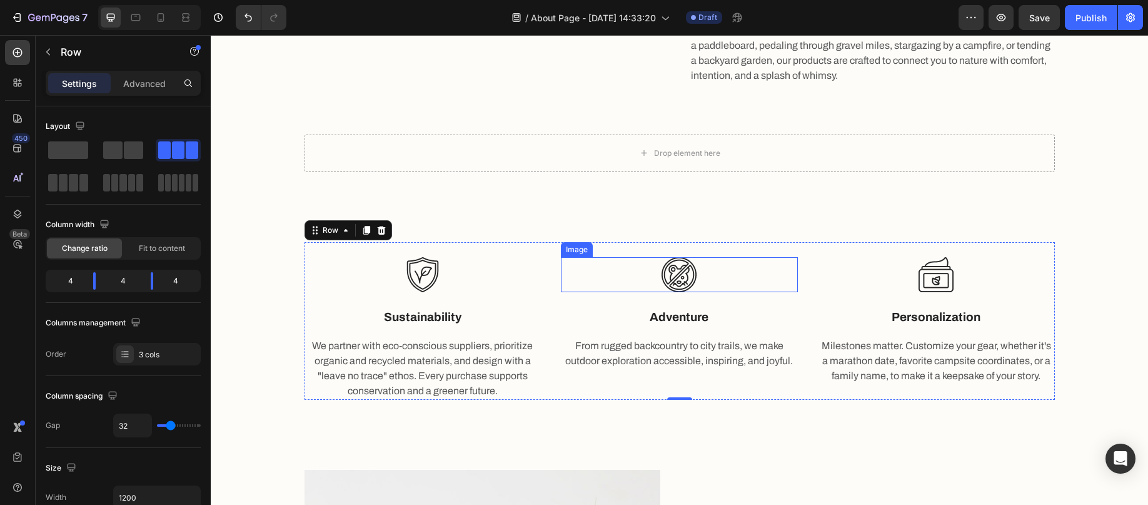
scroll to position [580, 0]
click at [674, 273] on img at bounding box center [679, 275] width 35 height 35
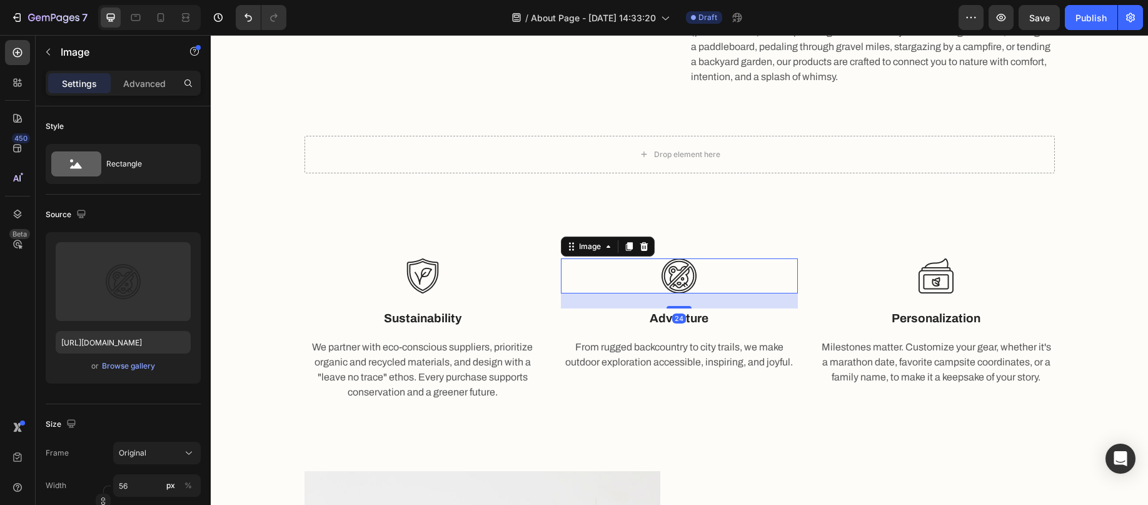
click at [674, 275] on img at bounding box center [679, 275] width 35 height 35
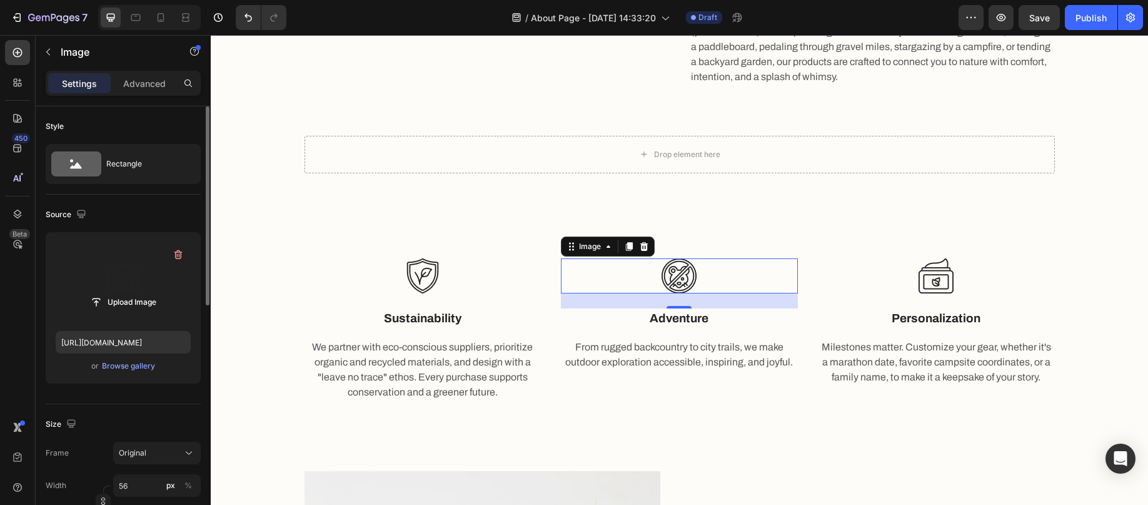
scroll to position [125, 0]
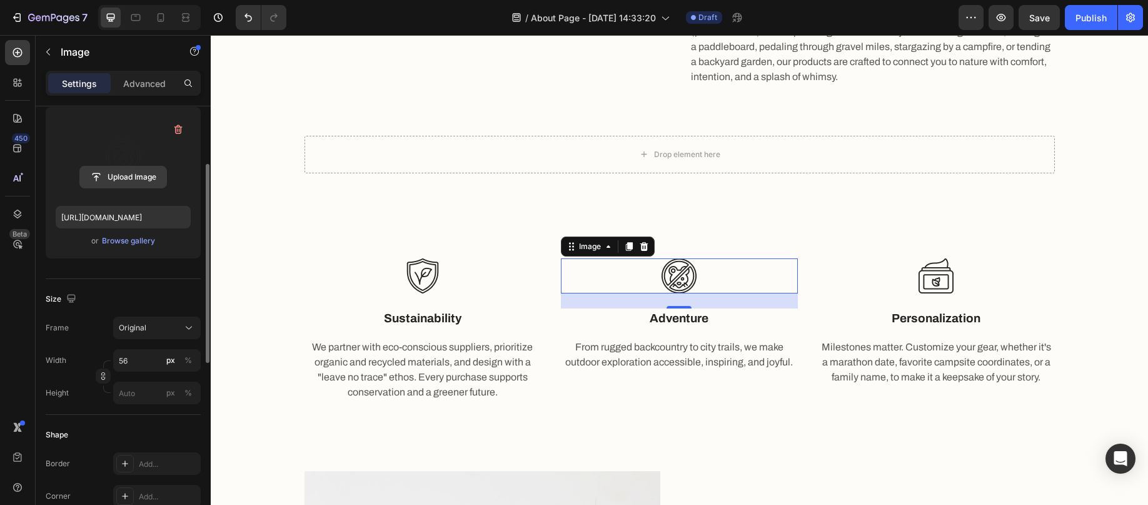
click at [129, 177] on input "file" at bounding box center [123, 176] width 86 height 21
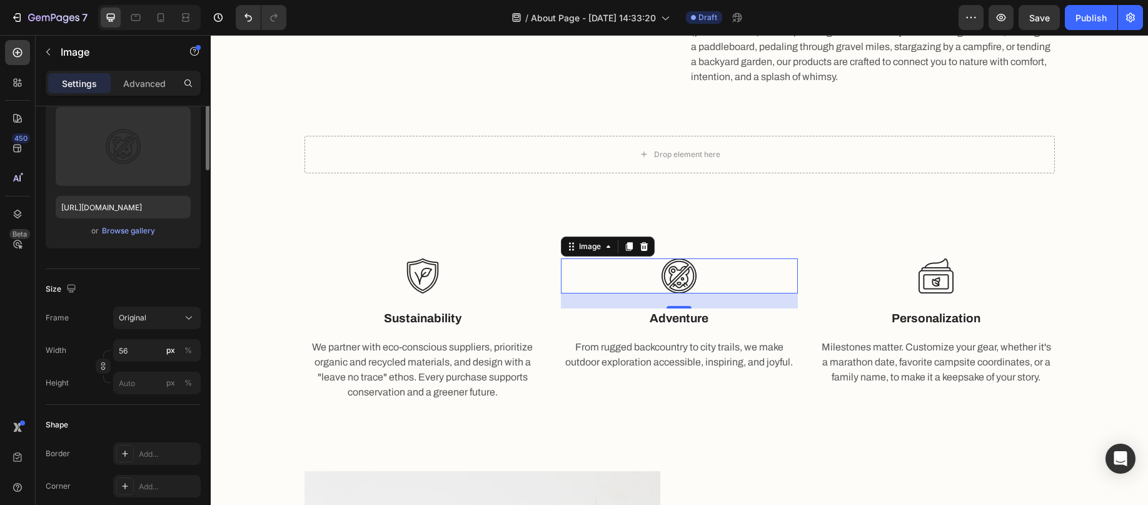
scroll to position [0, 0]
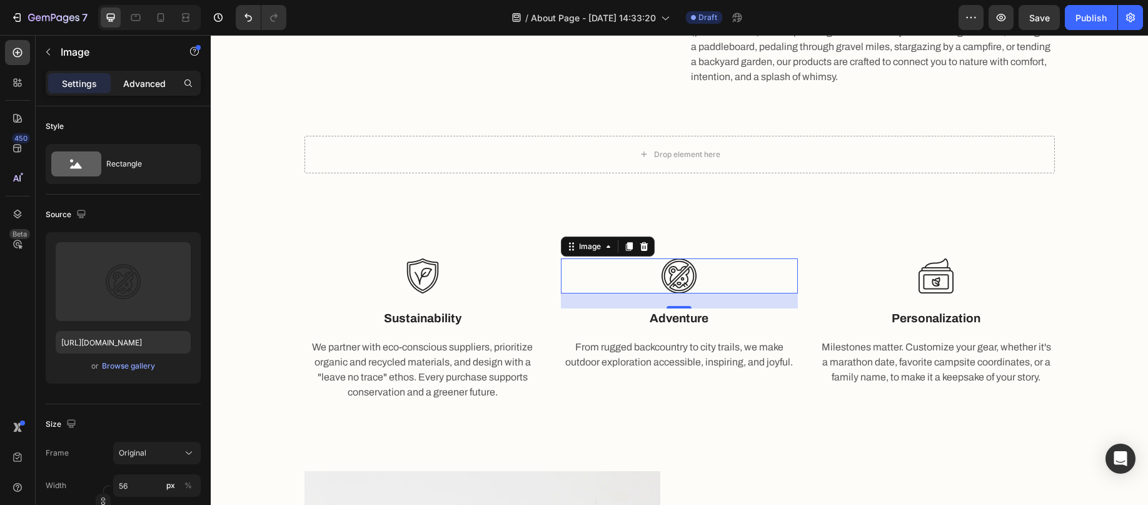
click at [144, 77] on p "Advanced" at bounding box center [144, 83] width 43 height 13
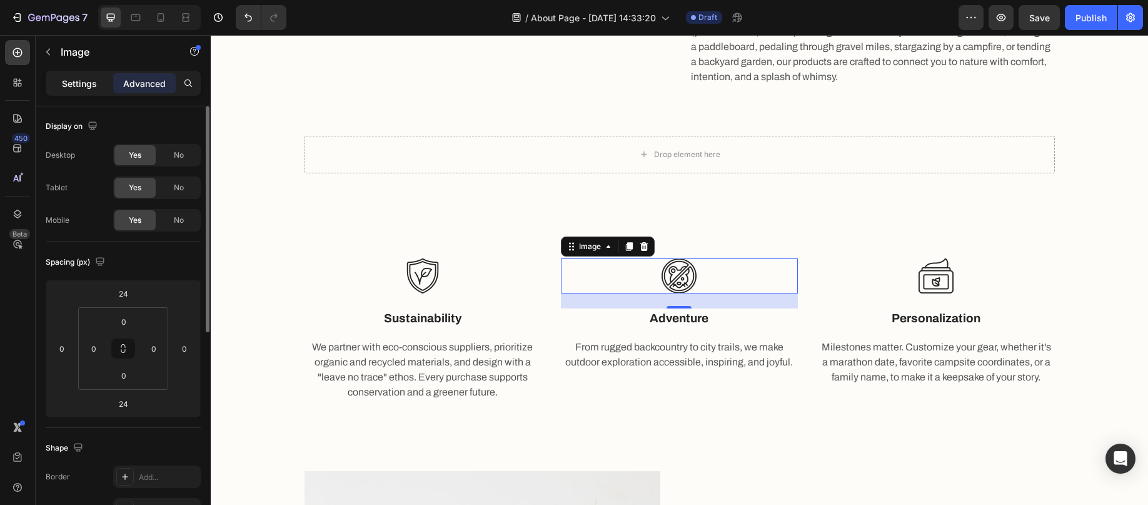
drag, startPoint x: 68, startPoint y: 81, endPoint x: 65, endPoint y: 74, distance: 7.3
click at [68, 81] on p "Settings" at bounding box center [79, 83] width 35 height 13
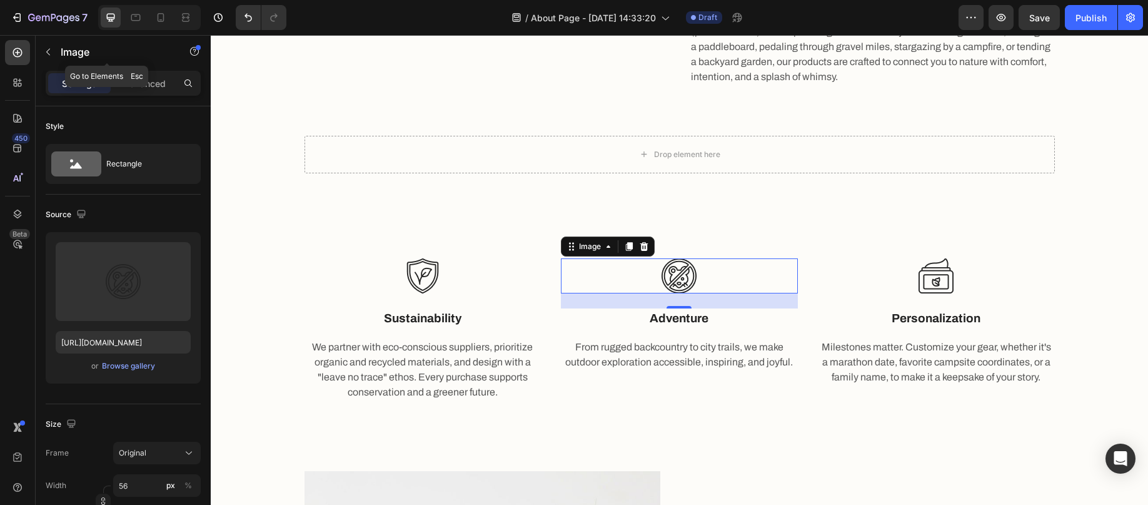
drag, startPoint x: 51, startPoint y: 54, endPoint x: 98, endPoint y: 113, distance: 75.3
click at [52, 53] on icon "button" at bounding box center [48, 52] width 10 height 10
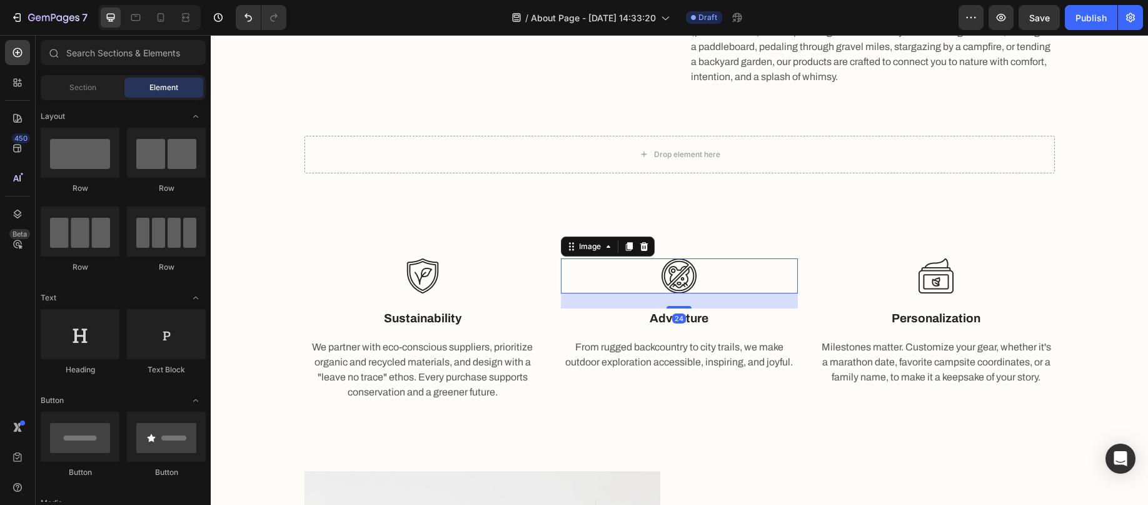
click at [667, 265] on img at bounding box center [679, 275] width 35 height 35
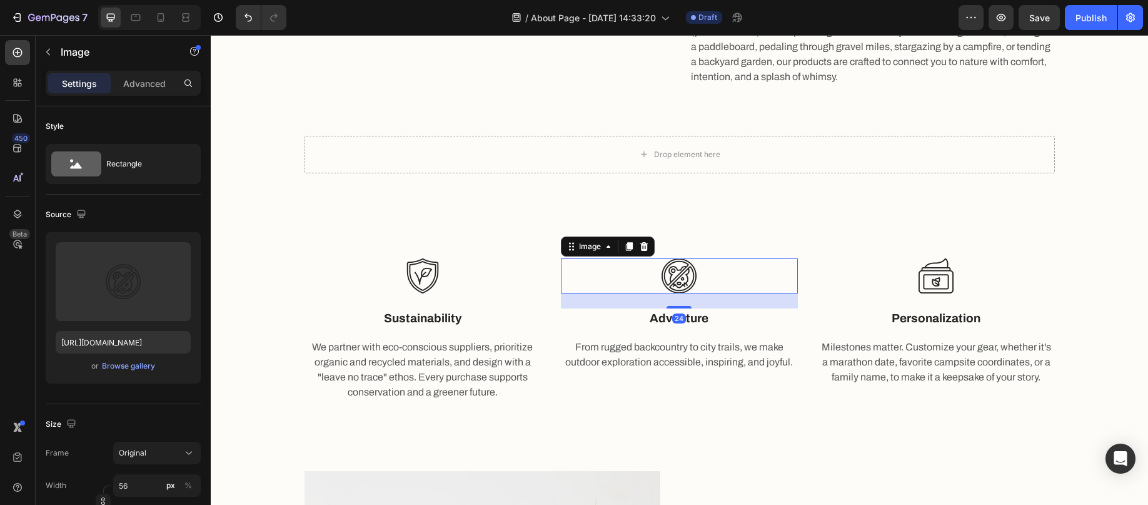
click at [670, 276] on img at bounding box center [679, 275] width 35 height 35
click at [416, 276] on img at bounding box center [422, 275] width 35 height 35
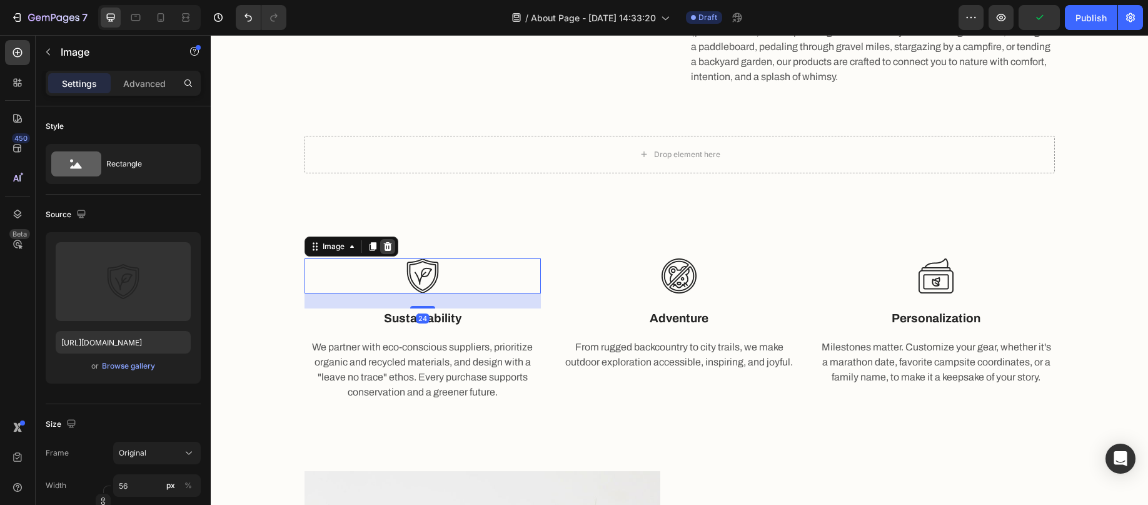
click at [383, 244] on icon at bounding box center [387, 246] width 8 height 9
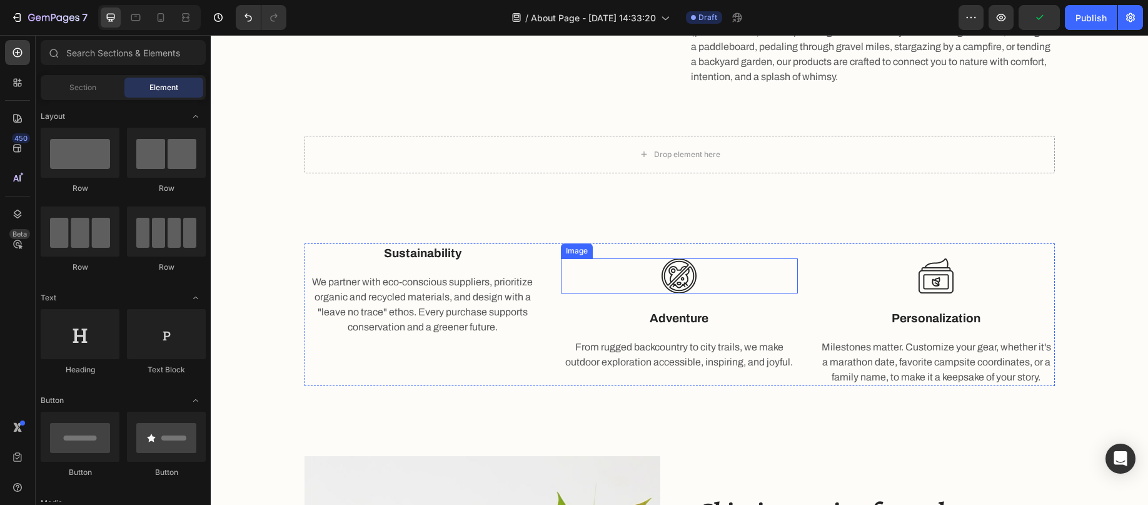
click at [675, 270] on img at bounding box center [679, 275] width 35 height 35
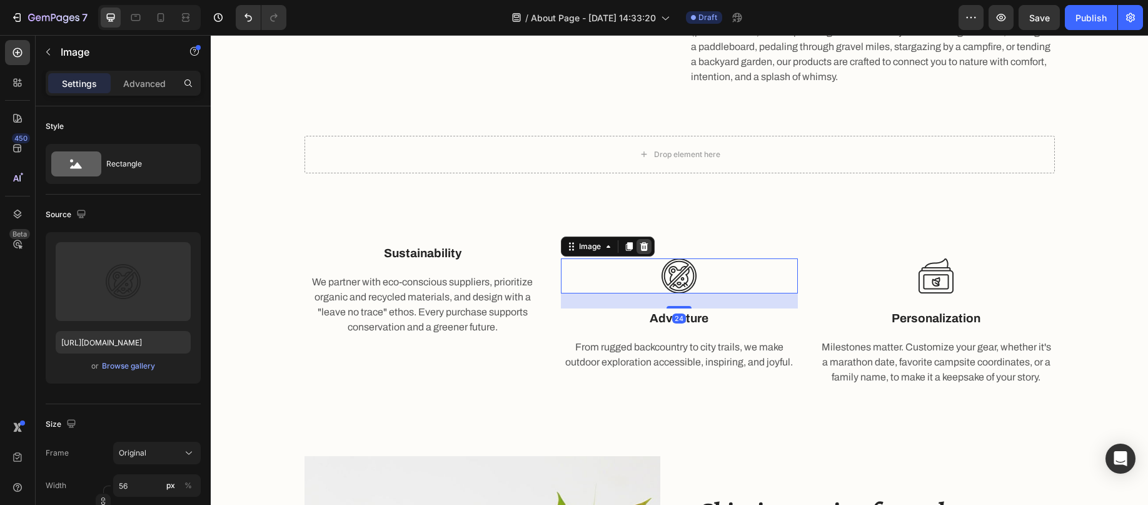
click at [640, 245] on icon at bounding box center [644, 246] width 8 height 9
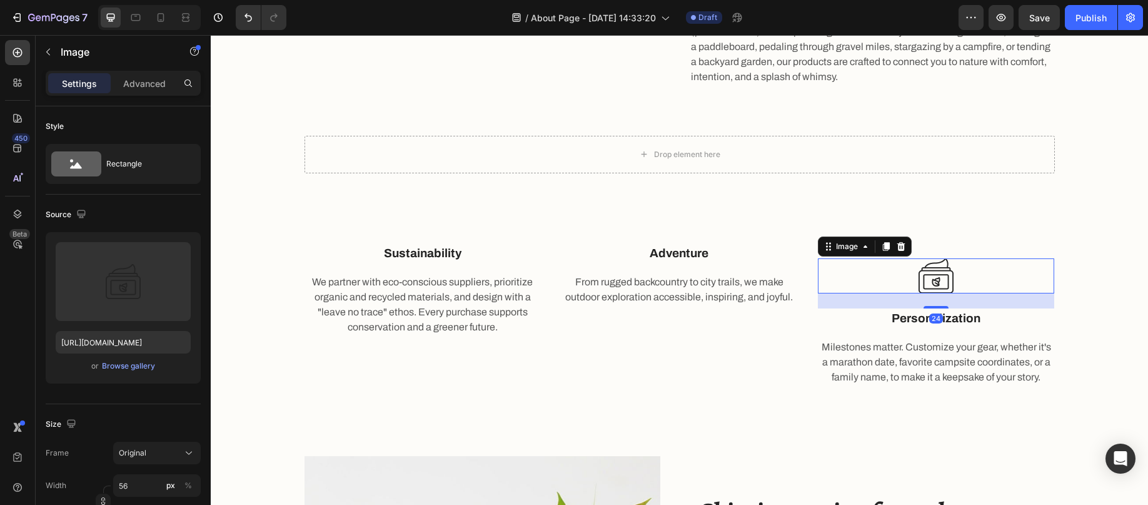
click at [932, 273] on img at bounding box center [936, 275] width 35 height 35
click at [898, 246] on icon at bounding box center [901, 246] width 10 height 10
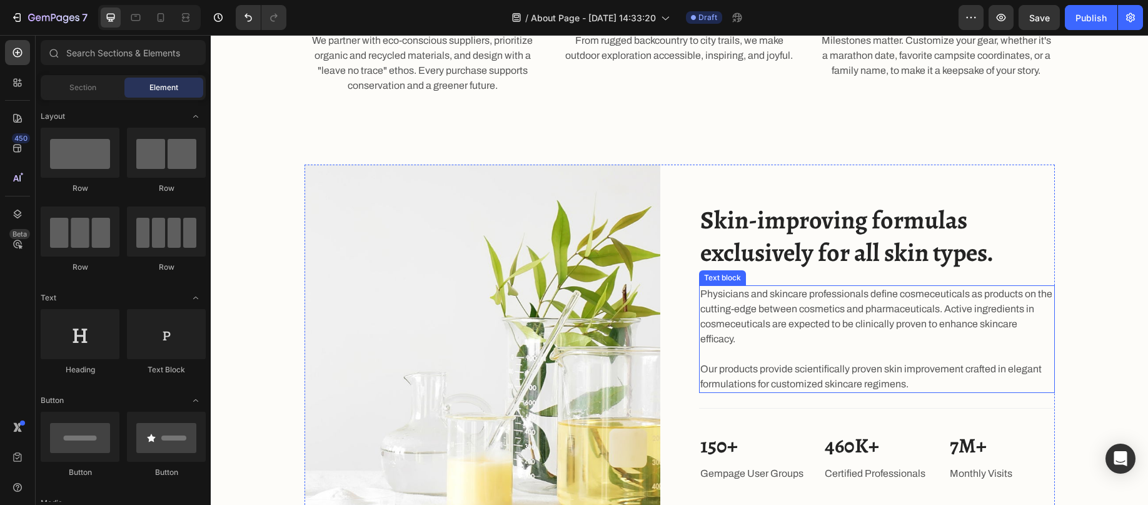
scroll to position [830, 0]
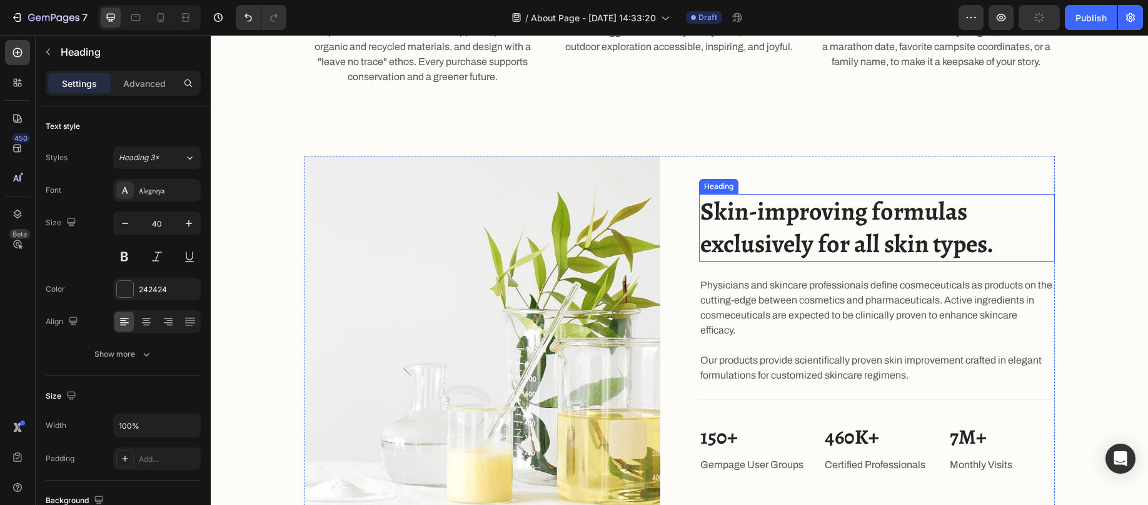
click at [804, 233] on p "Skin-improving formulas exclusively for all skin types." at bounding box center [876, 227] width 353 height 65
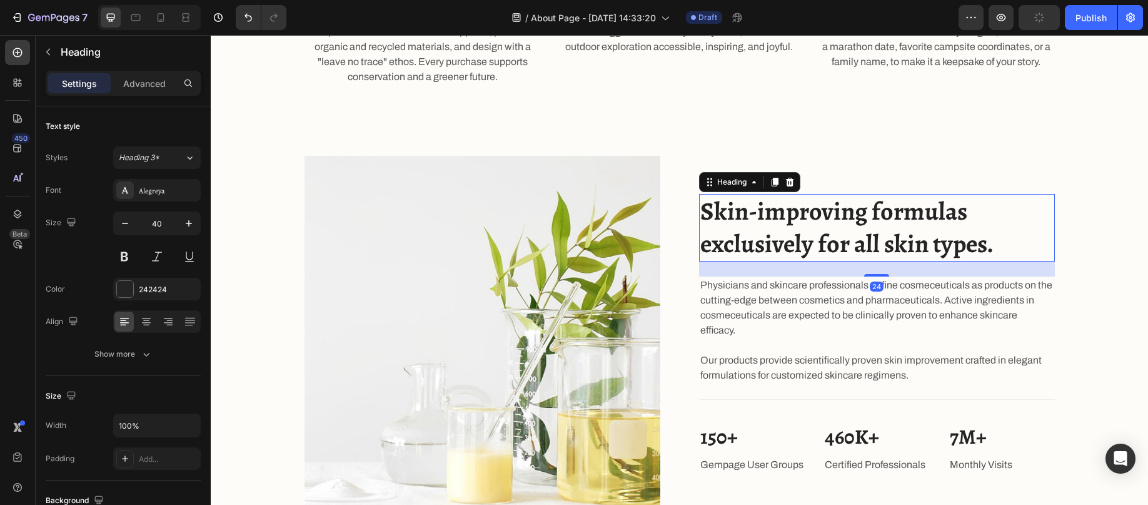
click at [804, 233] on p "Skin-improving formulas exclusively for all skin types." at bounding box center [876, 227] width 353 height 65
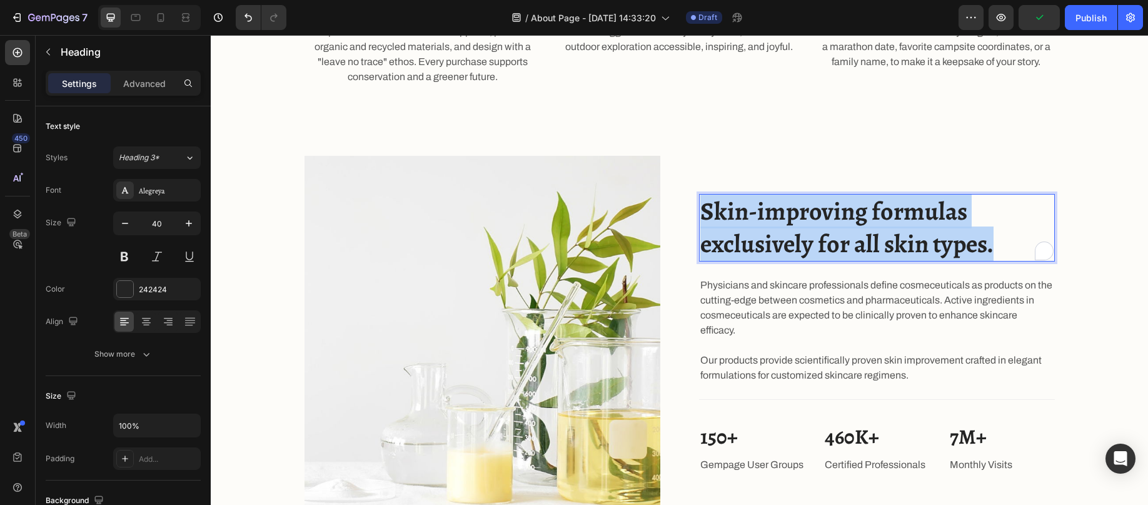
click at [804, 233] on p "Skin-improving formulas exclusively for all skin types." at bounding box center [876, 227] width 353 height 65
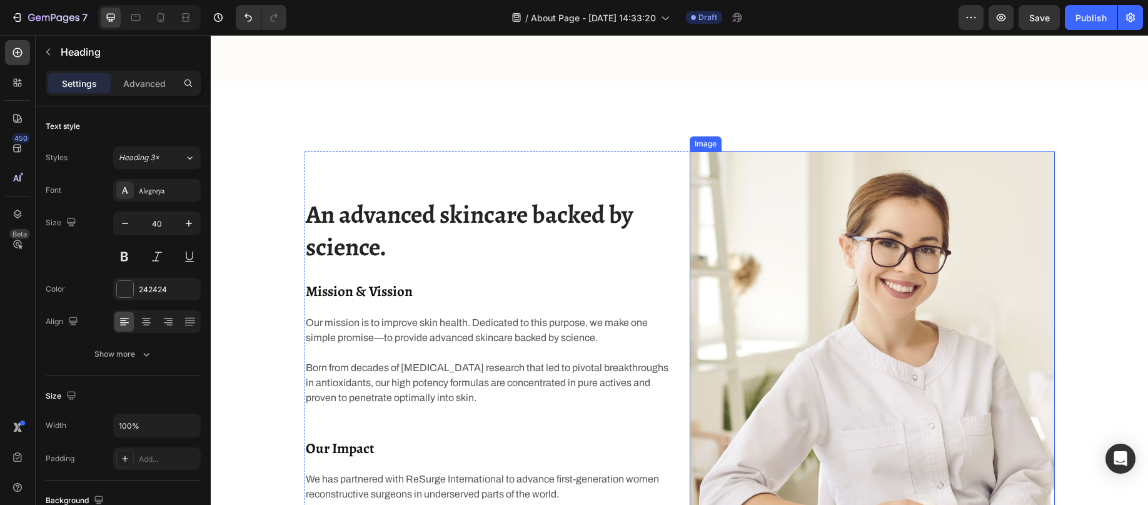
type input "16"
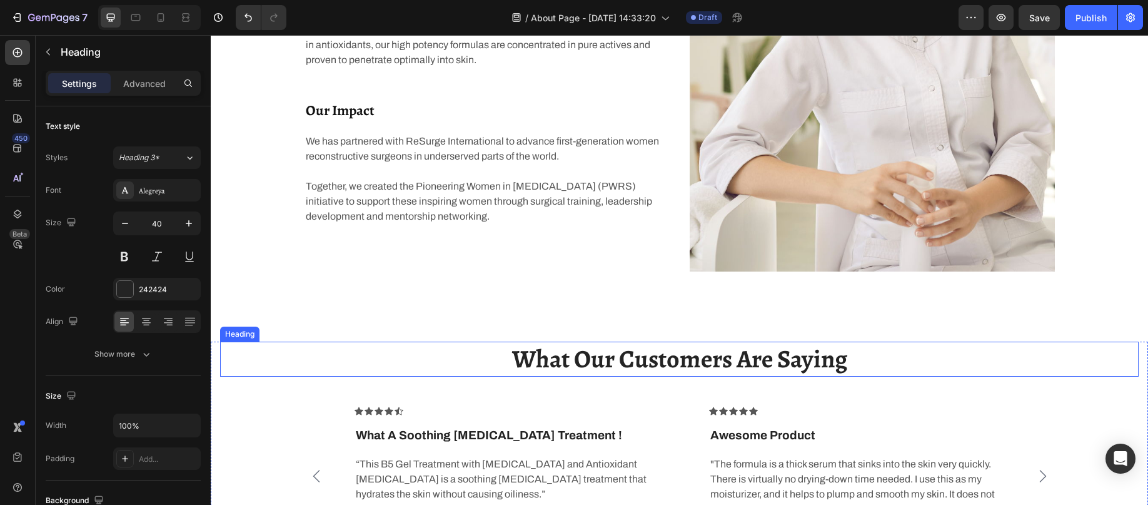
scroll to position [1738, 0]
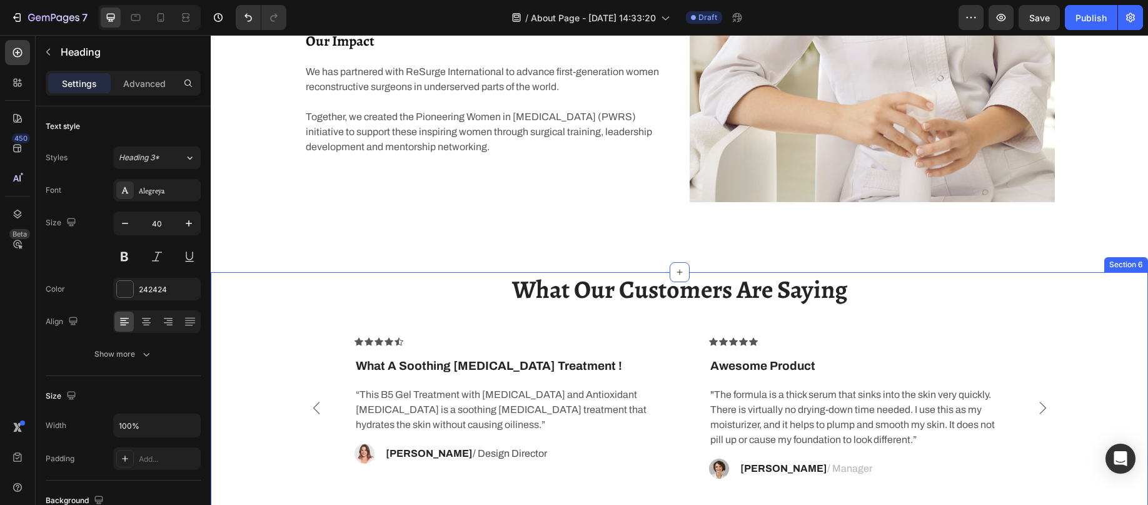
click at [1131, 297] on div "What Our Customers Are Saying Heading Icon Icon Icon Icon Icon Row What A Sooth…" at bounding box center [679, 400] width 937 height 257
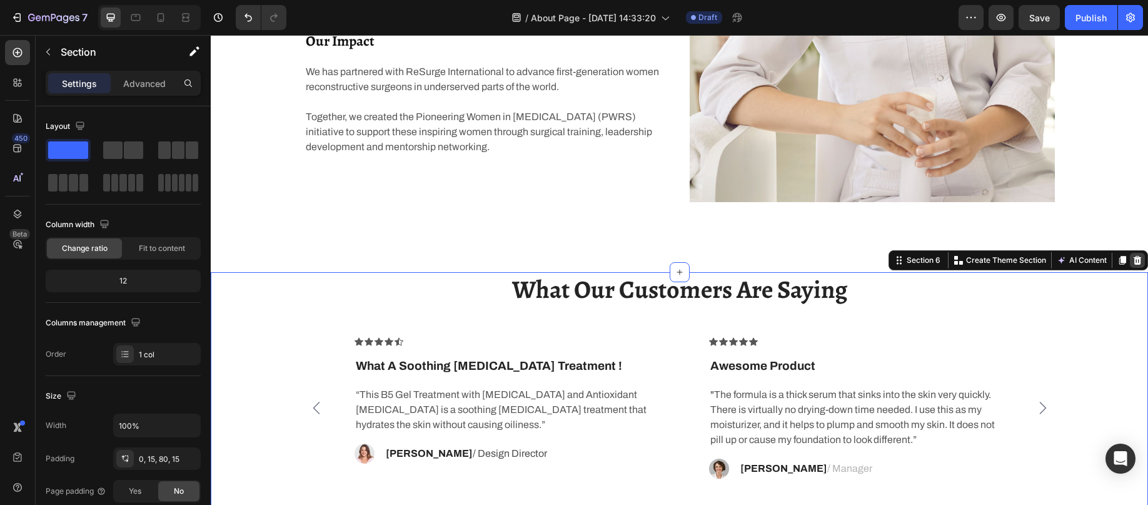
click at [1134, 263] on icon at bounding box center [1138, 260] width 8 height 9
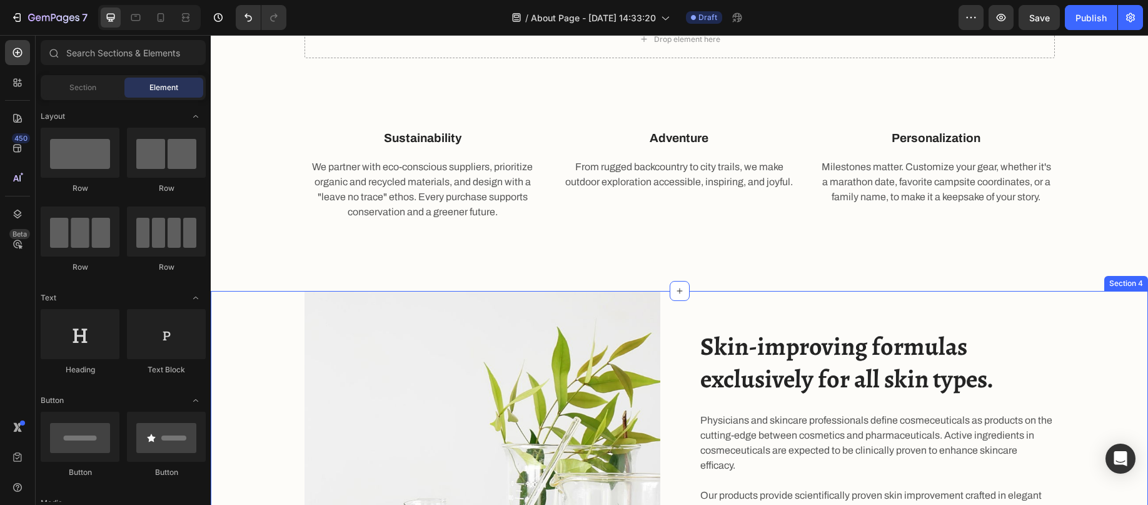
scroll to position [668, 0]
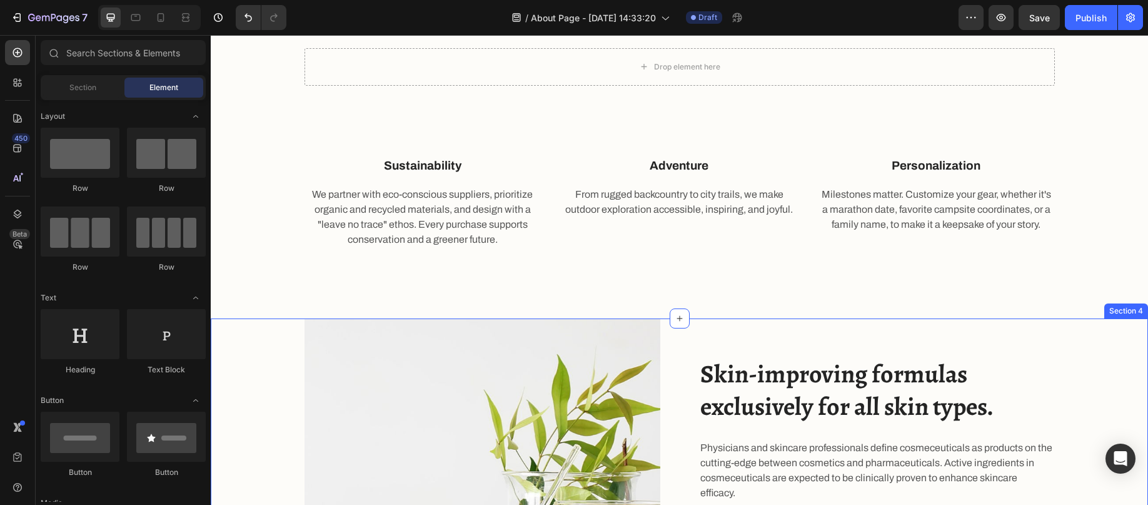
click at [1124, 326] on div "Image Skin-improving formulas exclusively for all skin types. Heading Physician…" at bounding box center [679, 496] width 919 height 356
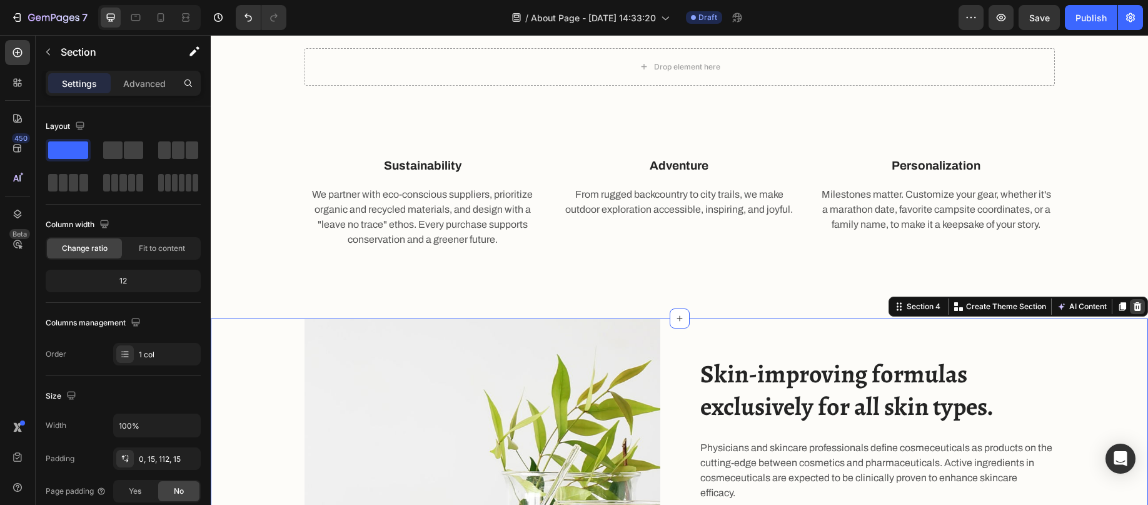
click at [1134, 310] on icon at bounding box center [1138, 306] width 8 height 9
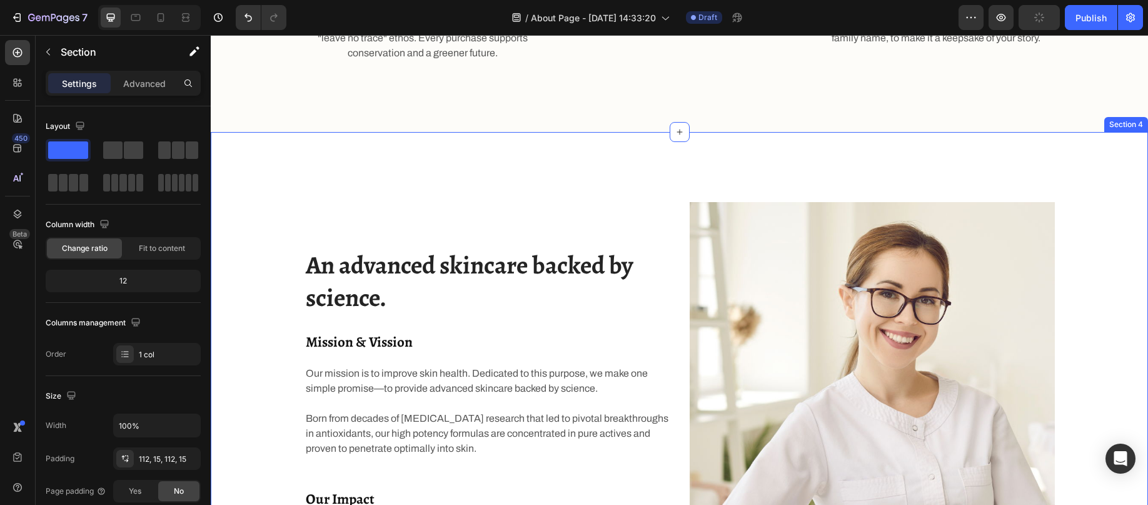
scroll to position [855, 0]
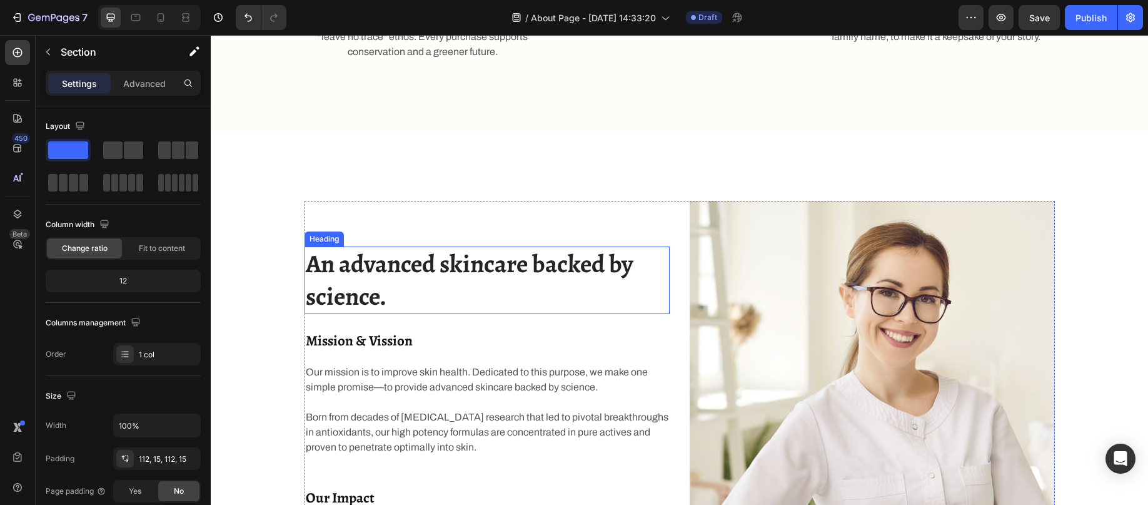
click at [425, 262] on p "An advanced skincare backed by science." at bounding box center [487, 280] width 363 height 65
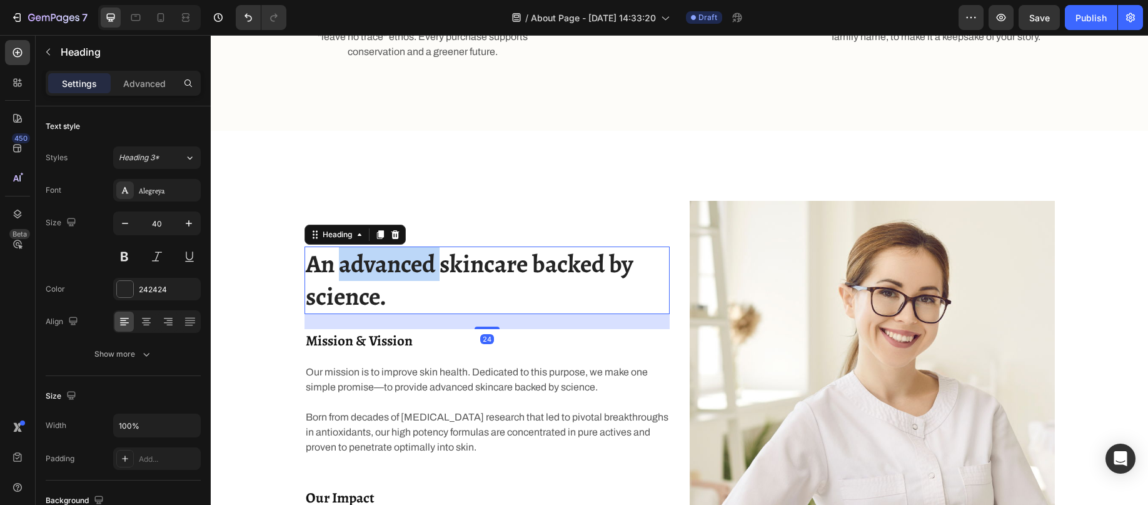
click at [425, 261] on p "An advanced skincare backed by science." at bounding box center [487, 280] width 363 height 65
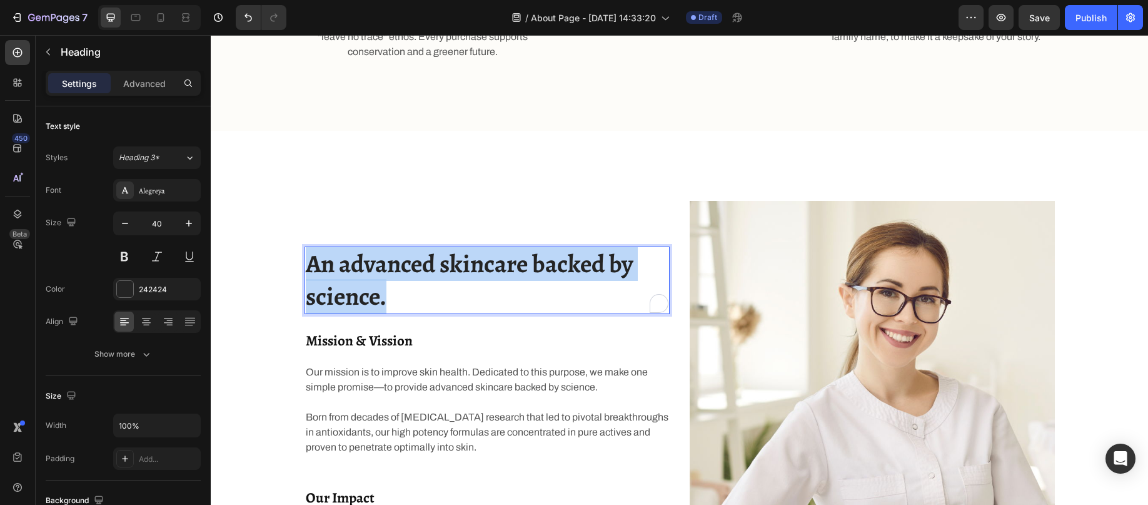
click at [423, 260] on p "An advanced skincare backed by science." at bounding box center [487, 280] width 363 height 65
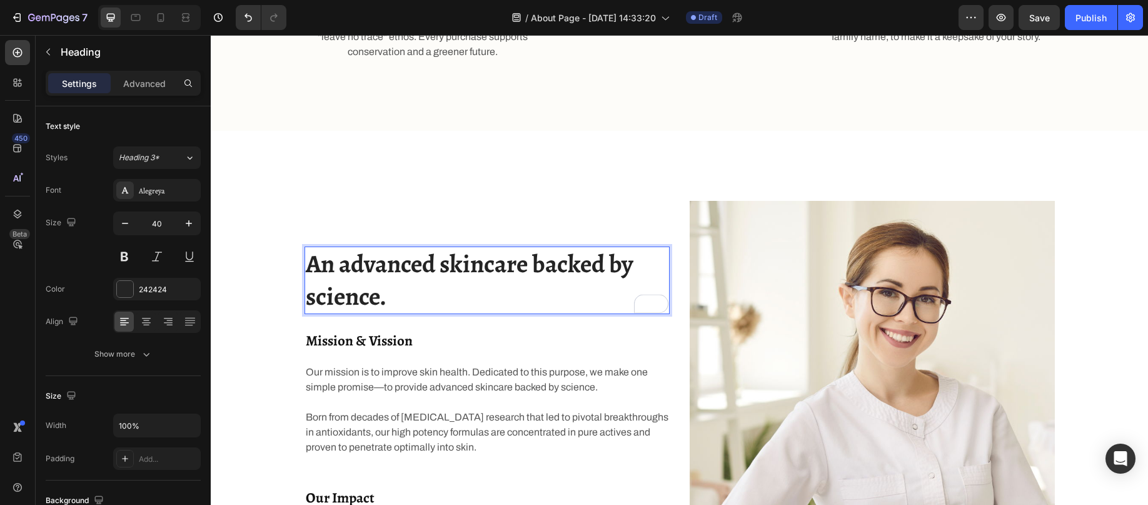
scroll to position [872, 0]
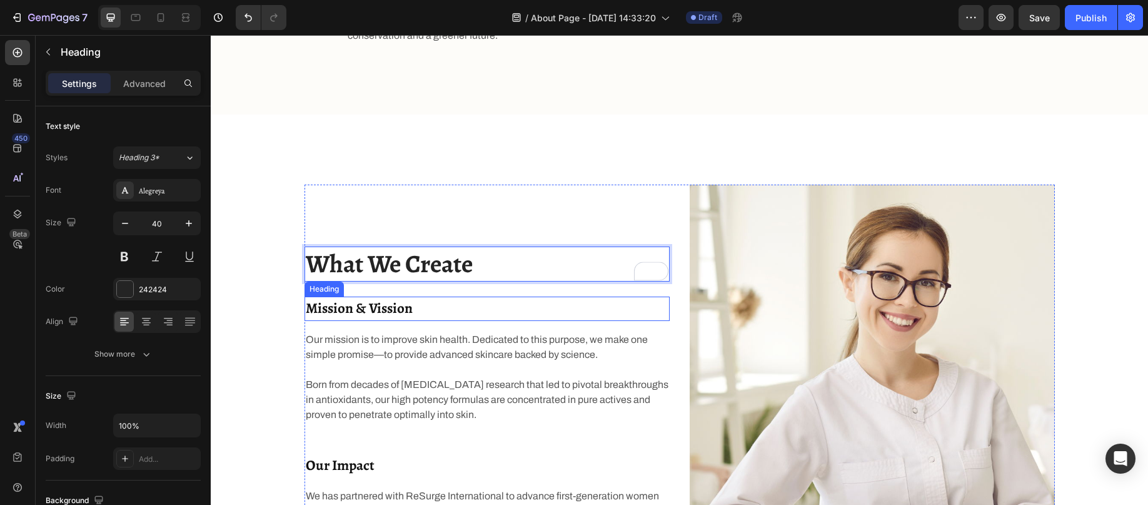
click at [382, 312] on p "Mission & Vission" at bounding box center [487, 309] width 363 height 22
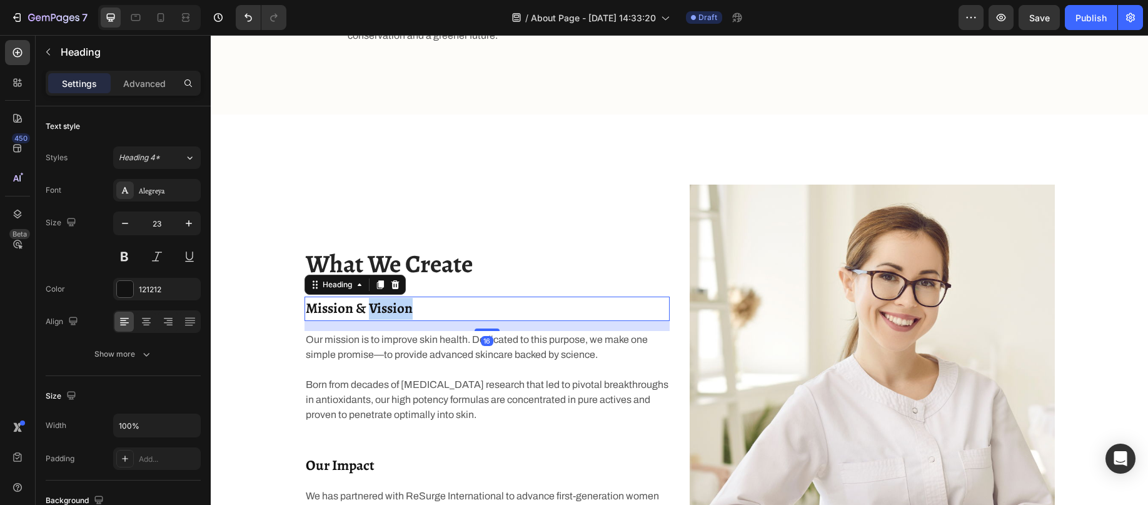
click at [382, 312] on p "Mission & Vission" at bounding box center [487, 309] width 363 height 22
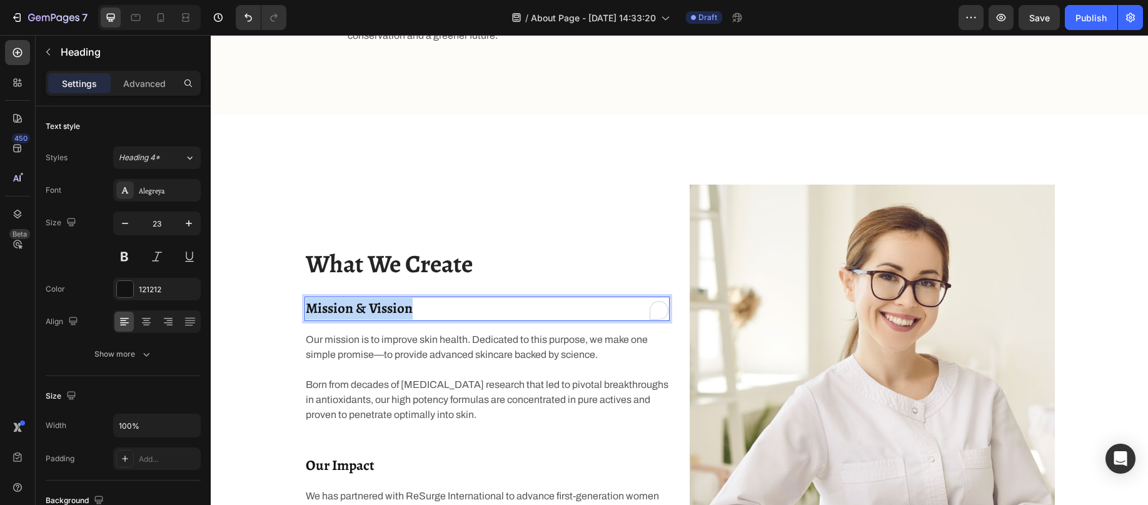
click at [382, 312] on p "Mission & Vission" at bounding box center [487, 309] width 363 height 22
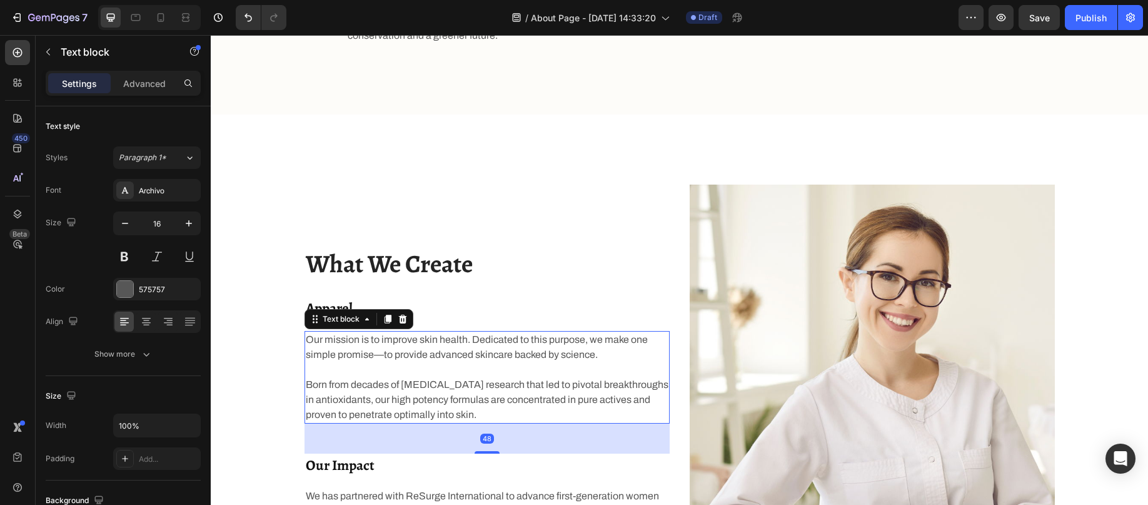
click at [395, 357] on p "Our mission is to improve skin health. Dedicated to this purpose, we make one s…" at bounding box center [487, 377] width 363 height 90
click at [436, 409] on p "Our mission is to improve skin health. Dedicated to this purpose, we make one s…" at bounding box center [487, 377] width 363 height 90
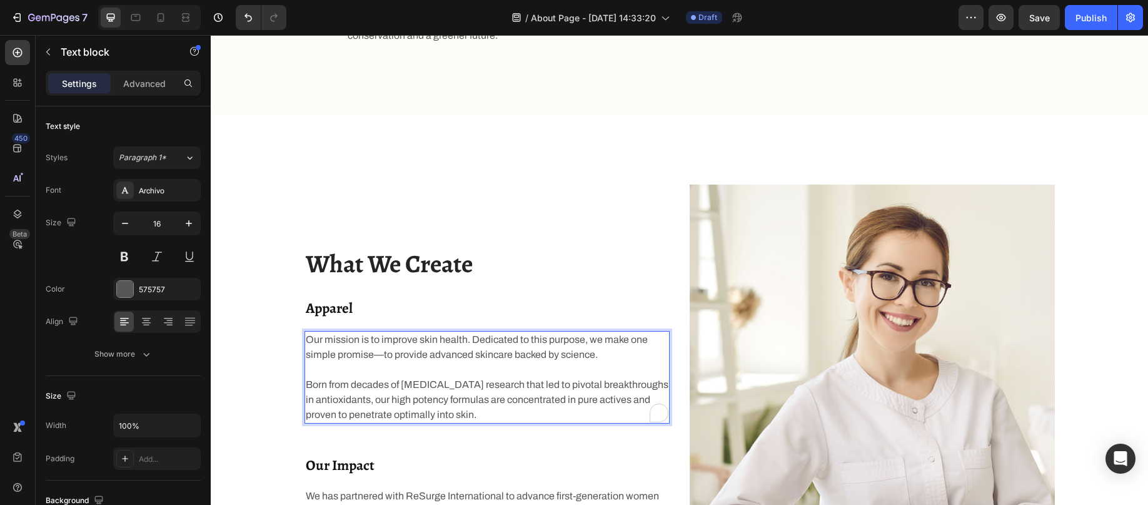
click at [474, 413] on p "Our mission is to improve skin health. Dedicated to this purpose, we make one s…" at bounding box center [487, 377] width 363 height 90
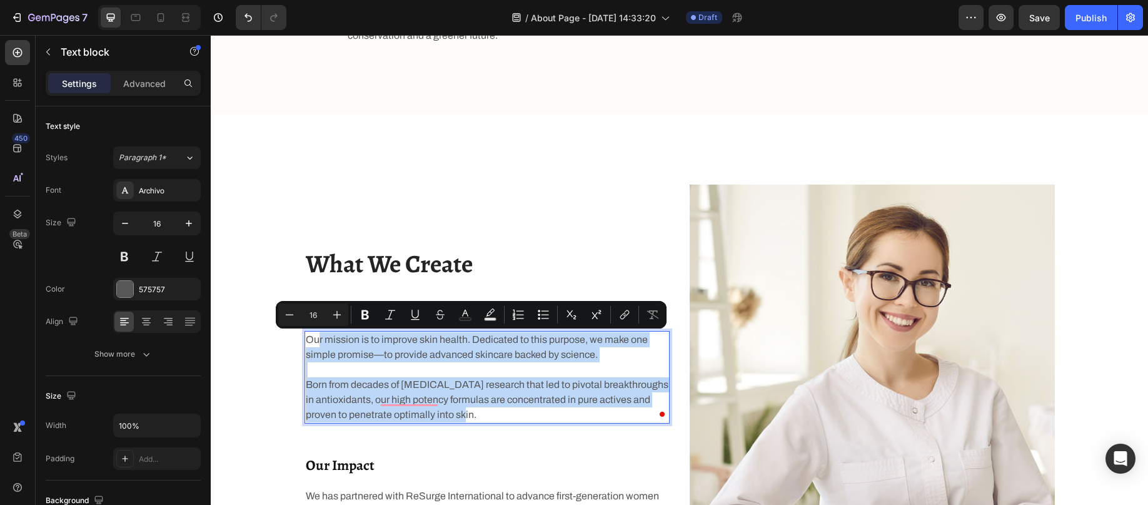
drag, startPoint x: 477, startPoint y: 414, endPoint x: 313, endPoint y: 336, distance: 181.5
click at [313, 336] on p "Our mission is to improve skin health. Dedicated to this purpose, we make one s…" at bounding box center [487, 377] width 363 height 90
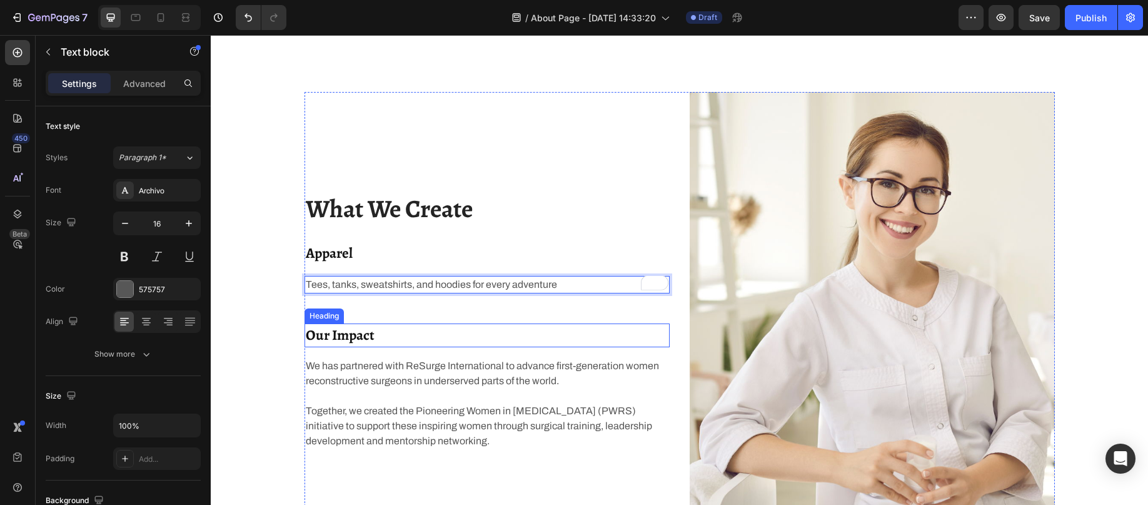
scroll to position [1034, 0]
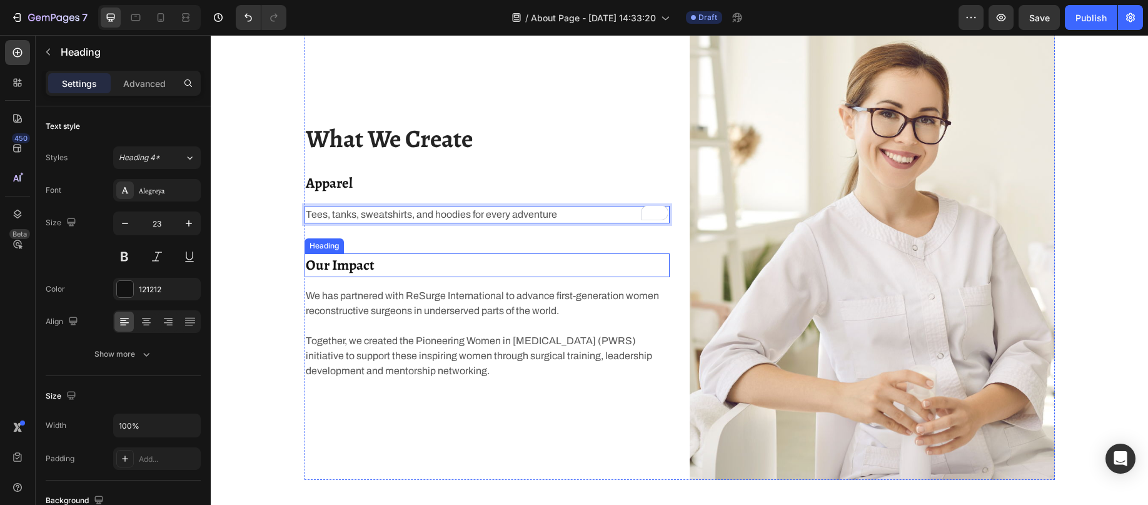
click at [357, 265] on p "Our Impact" at bounding box center [487, 266] width 363 height 22
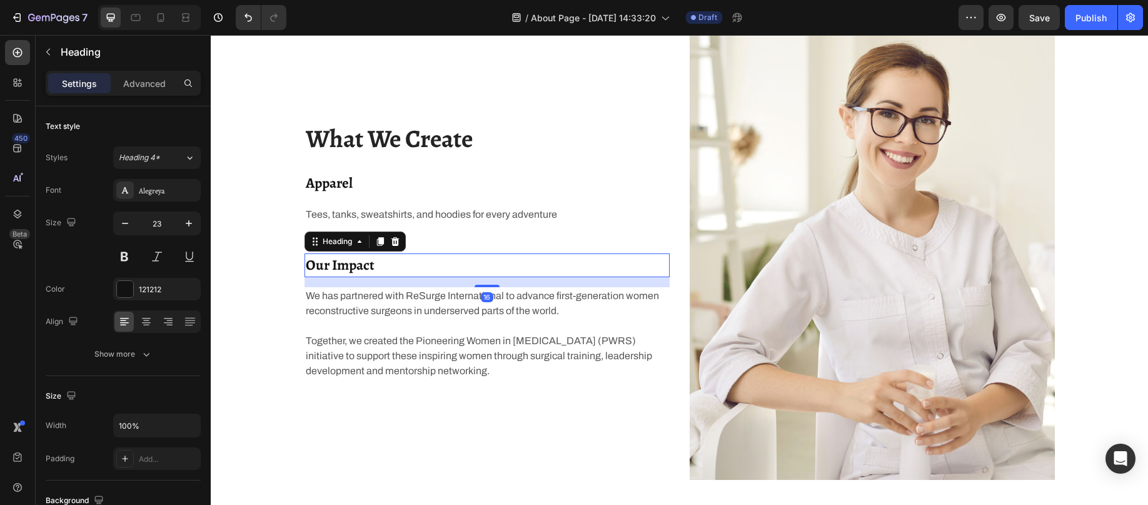
click at [357, 265] on p "Our Impact" at bounding box center [487, 266] width 363 height 22
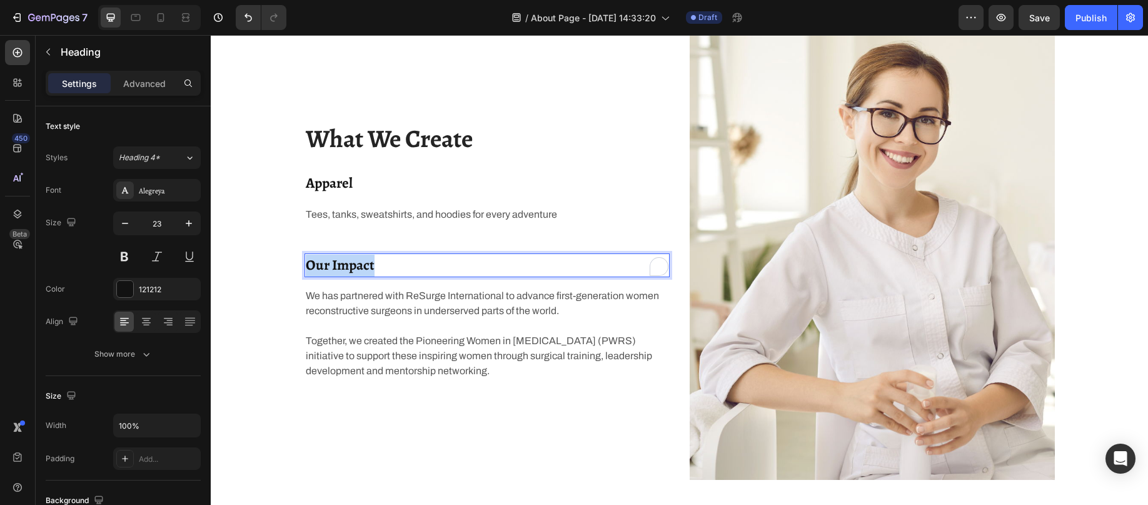
click at [357, 265] on p "Our Impact" at bounding box center [487, 266] width 363 height 22
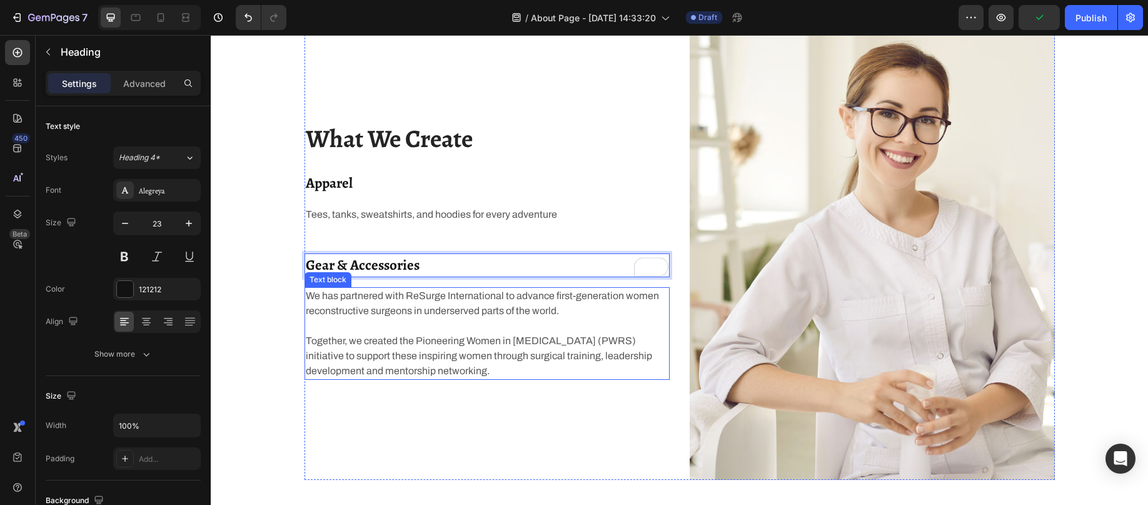
click at [418, 331] on p "We has partnered with ReSurge International to advance first-generation women r…" at bounding box center [487, 333] width 363 height 90
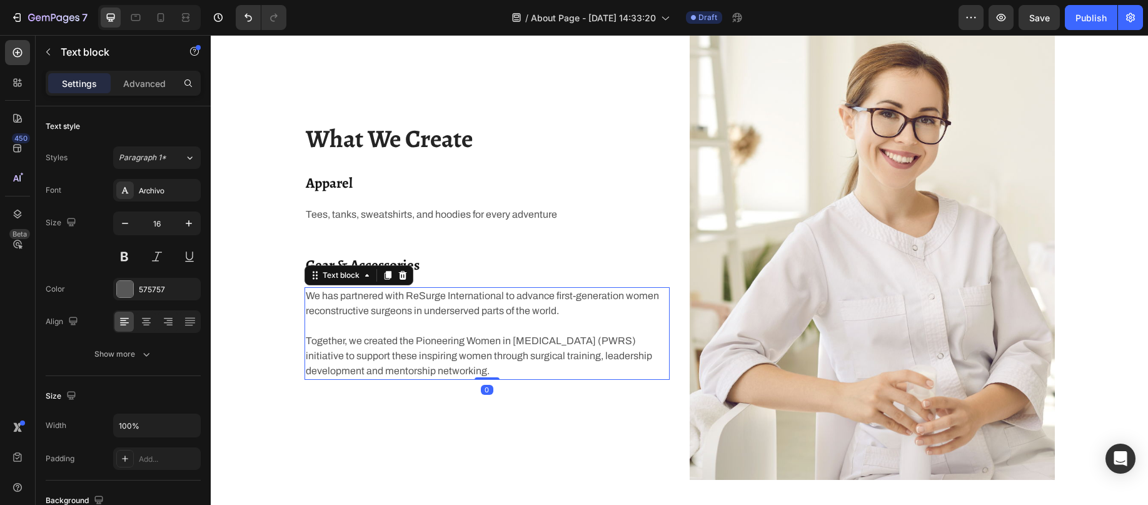
click at [428, 342] on p "We has partnered with ReSurge International to advance first-generation women r…" at bounding box center [487, 333] width 363 height 90
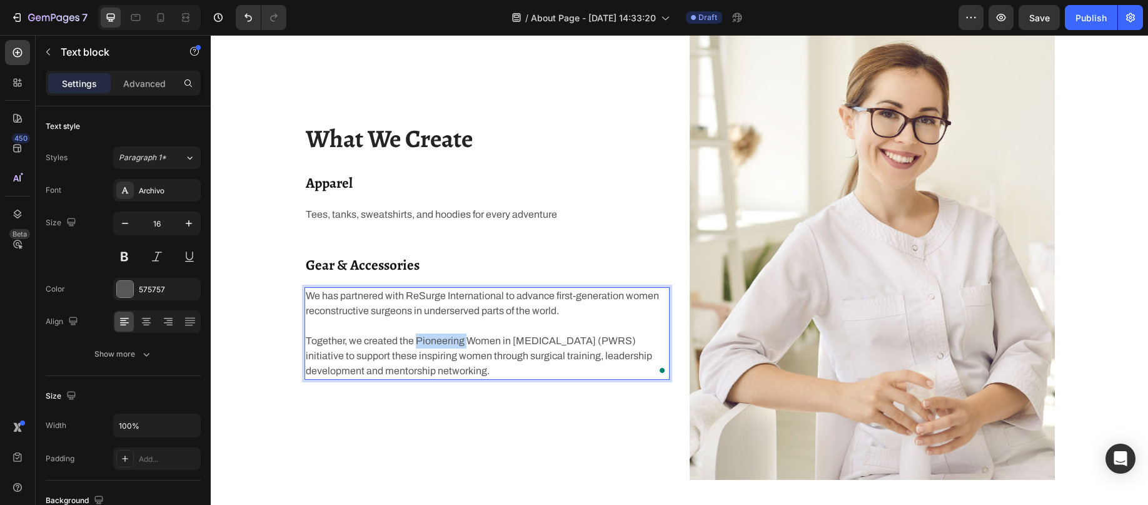
click at [428, 342] on p "We has partnered with ReSurge International to advance first-generation women r…" at bounding box center [487, 333] width 363 height 90
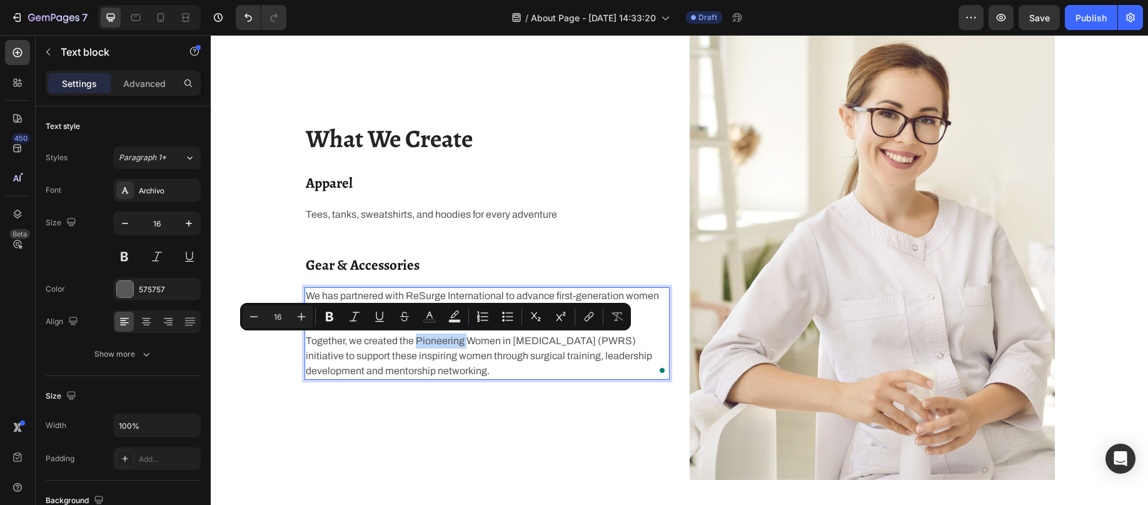
click at [428, 342] on p "We has partnered with ReSurge International to advance first-generation women r…" at bounding box center [487, 333] width 363 height 90
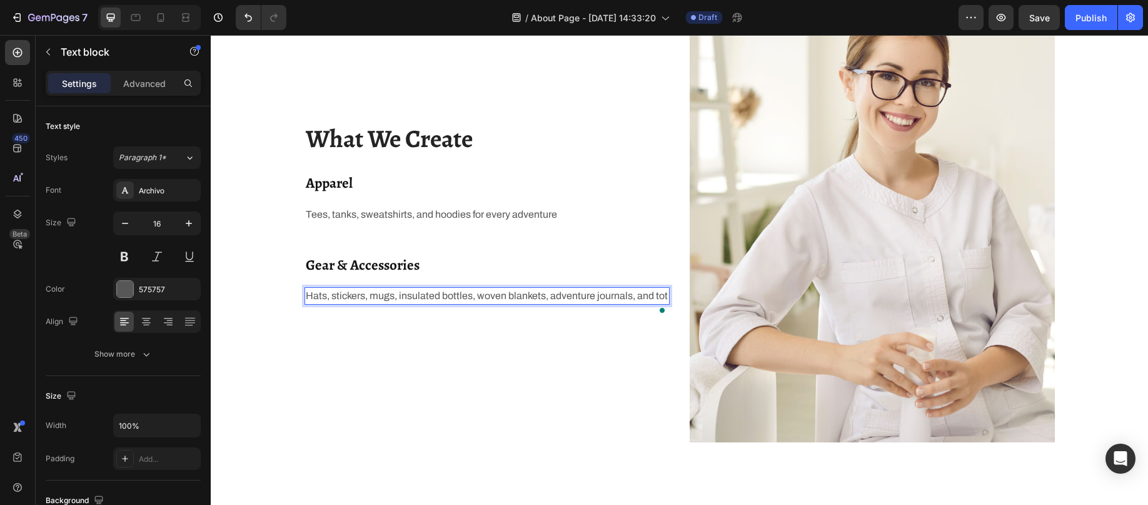
scroll to position [1064, 0]
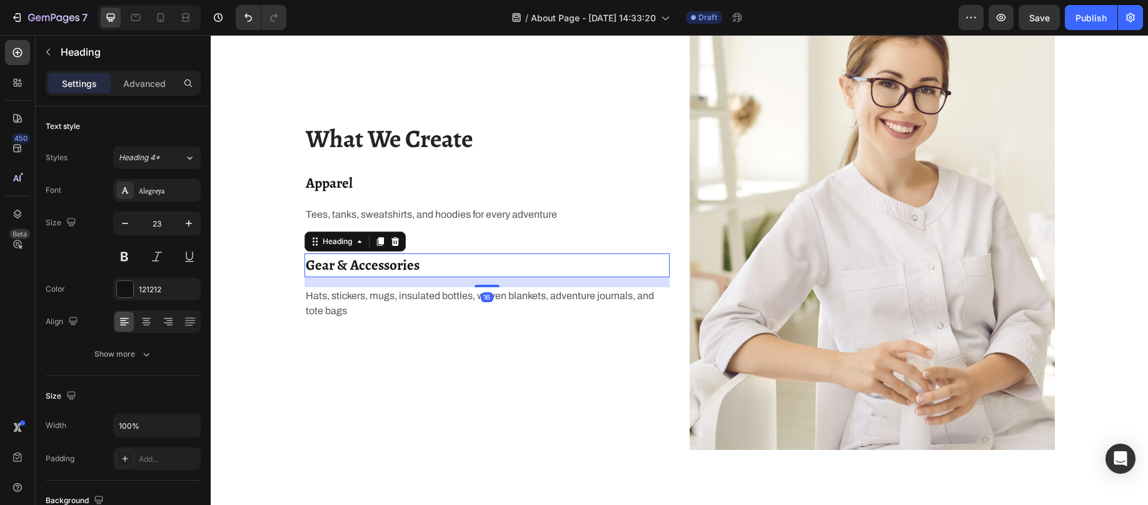
click at [459, 260] on p "Gear & Accessories" at bounding box center [487, 266] width 363 height 22
click at [376, 239] on icon at bounding box center [379, 241] width 7 height 9
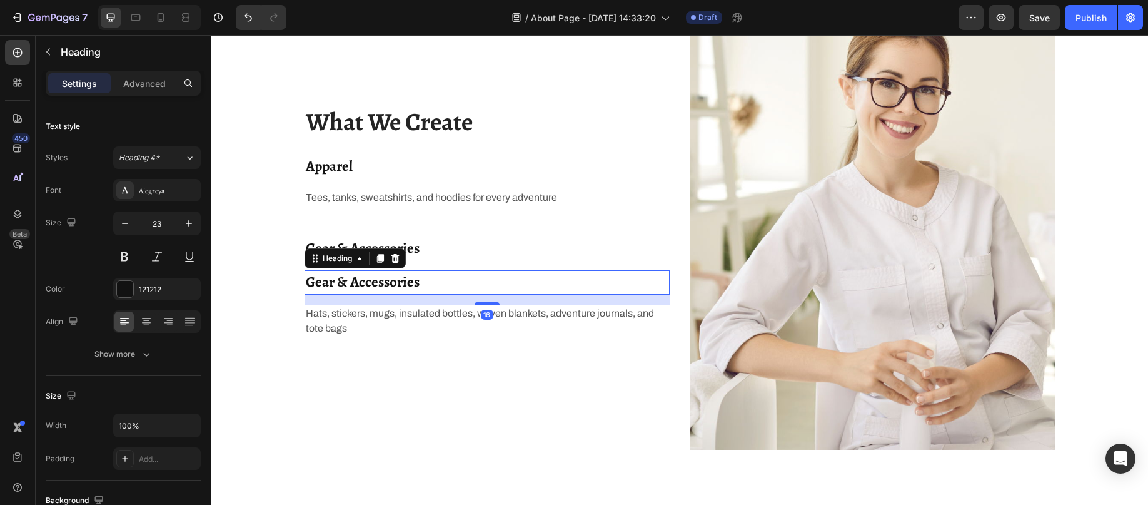
scroll to position [1047, 0]
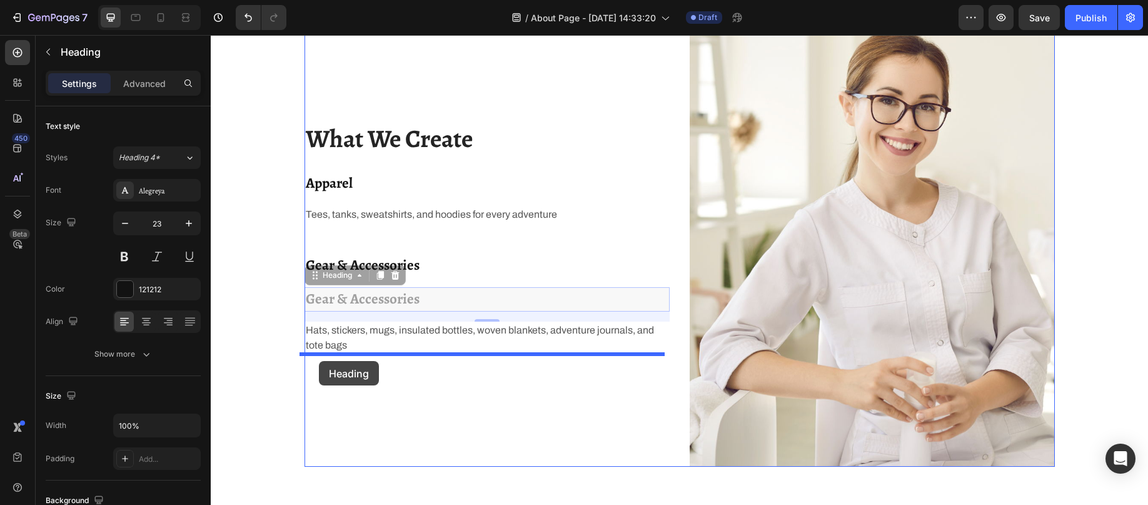
drag, startPoint x: 311, startPoint y: 279, endPoint x: 319, endPoint y: 363, distance: 84.2
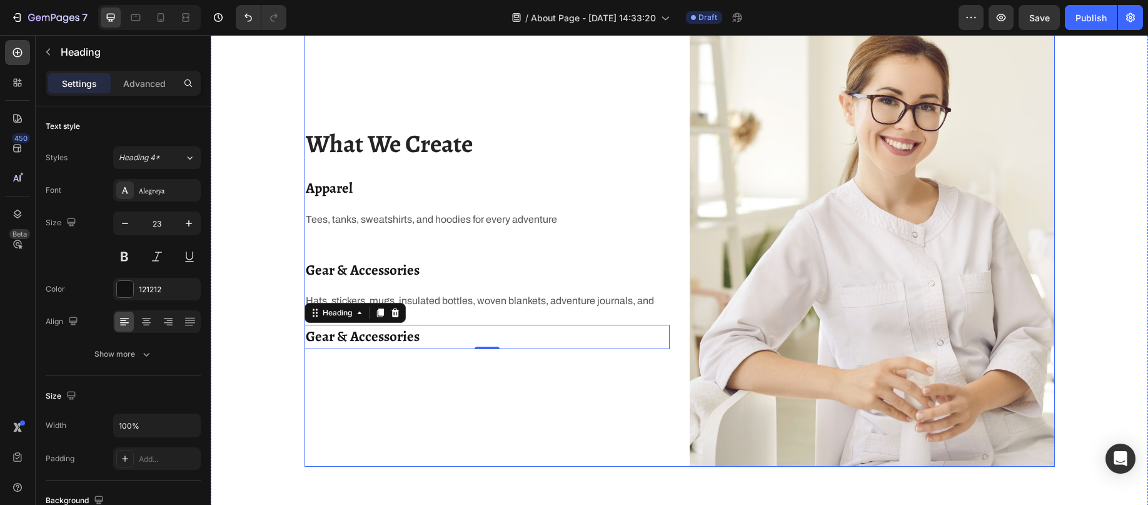
scroll to position [1052, 0]
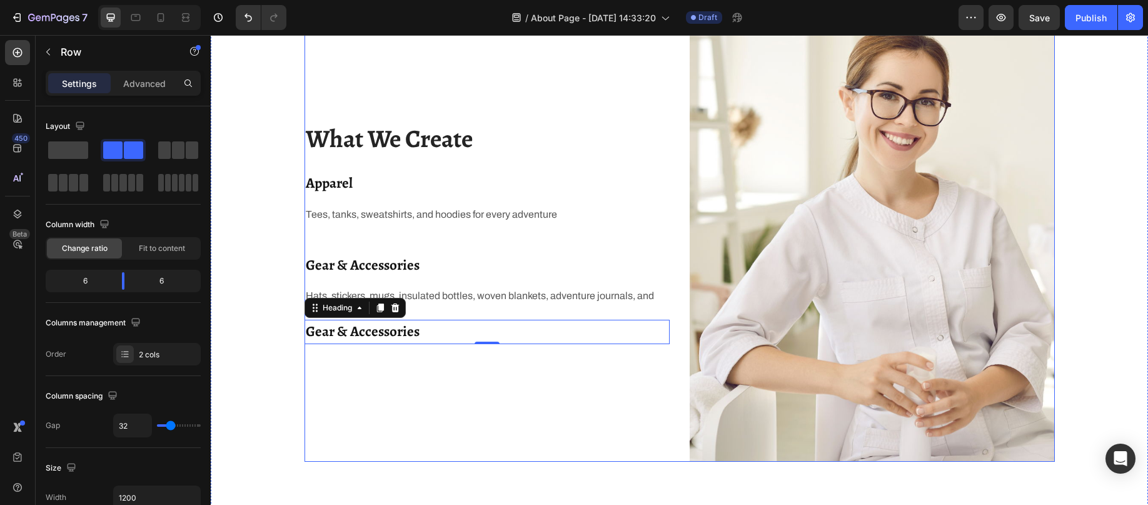
click at [337, 237] on div "What We Create Heading Apparel Heading Tees, tanks, sweatshirts, and hoodies fo…" at bounding box center [487, 233] width 365 height 458
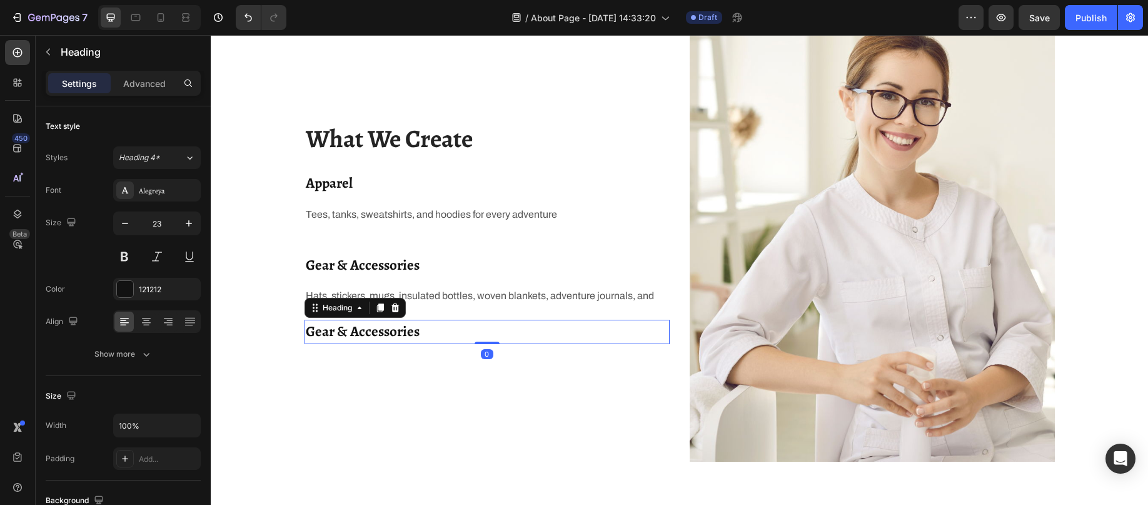
click at [332, 329] on h2 "Gear & Accessories" at bounding box center [487, 332] width 365 height 24
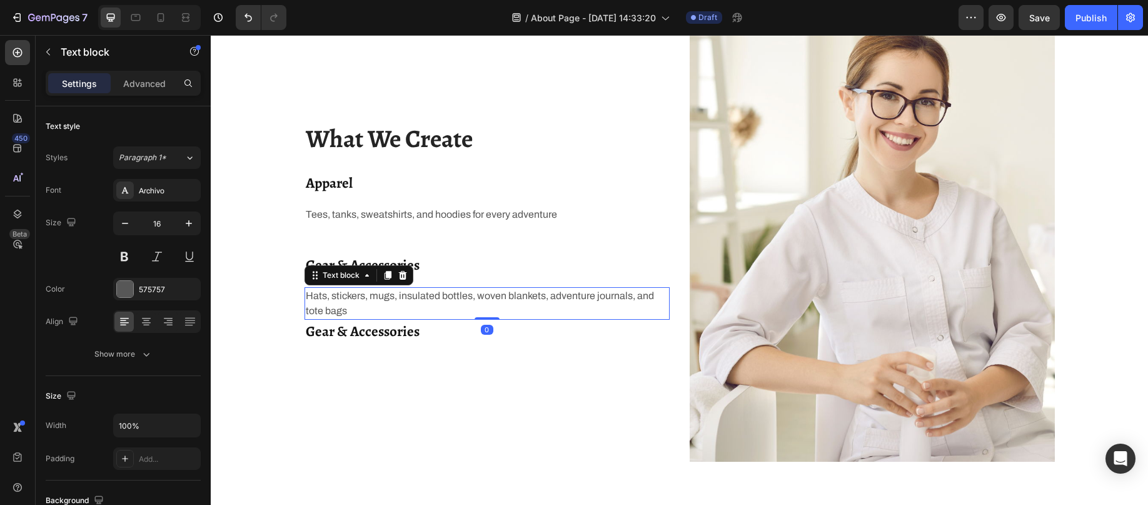
click at [444, 293] on p "Hats, stickers, mugs, insulated bottles, woven blankets, adventure journals, an…" at bounding box center [487, 303] width 363 height 30
click at [384, 275] on icon at bounding box center [387, 275] width 7 height 9
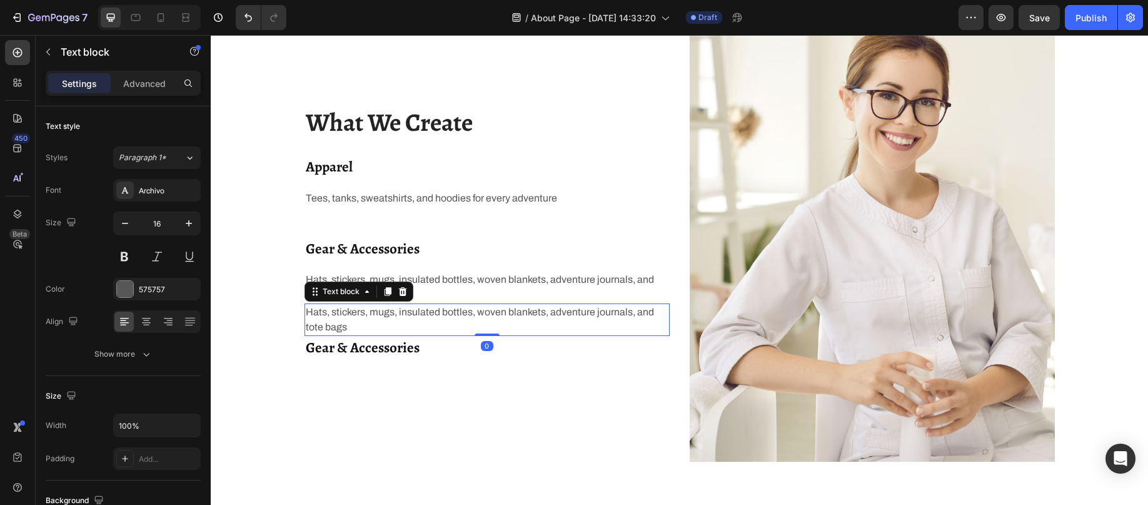
scroll to position [1036, 0]
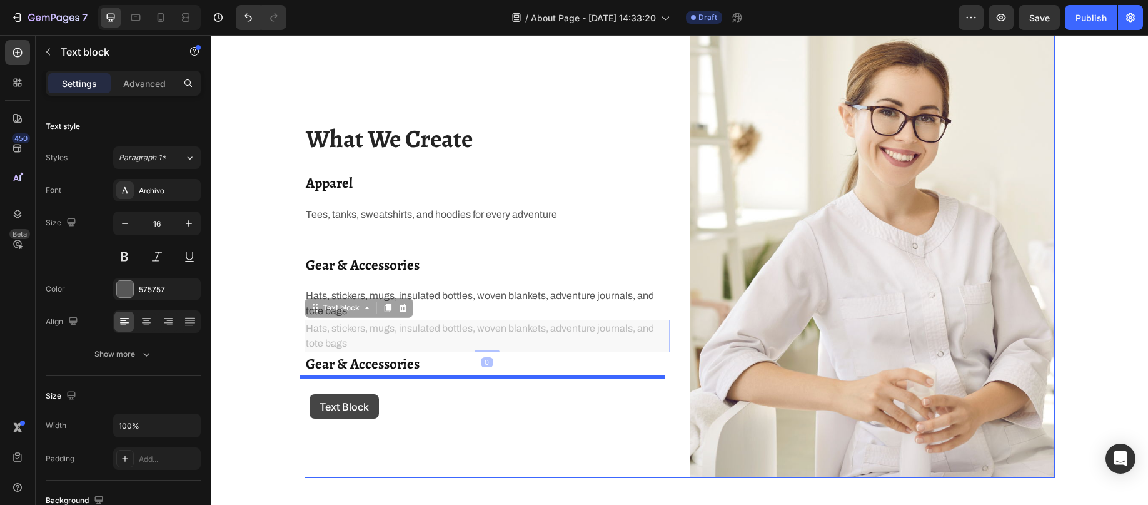
drag, startPoint x: 308, startPoint y: 306, endPoint x: 310, endPoint y: 394, distance: 87.6
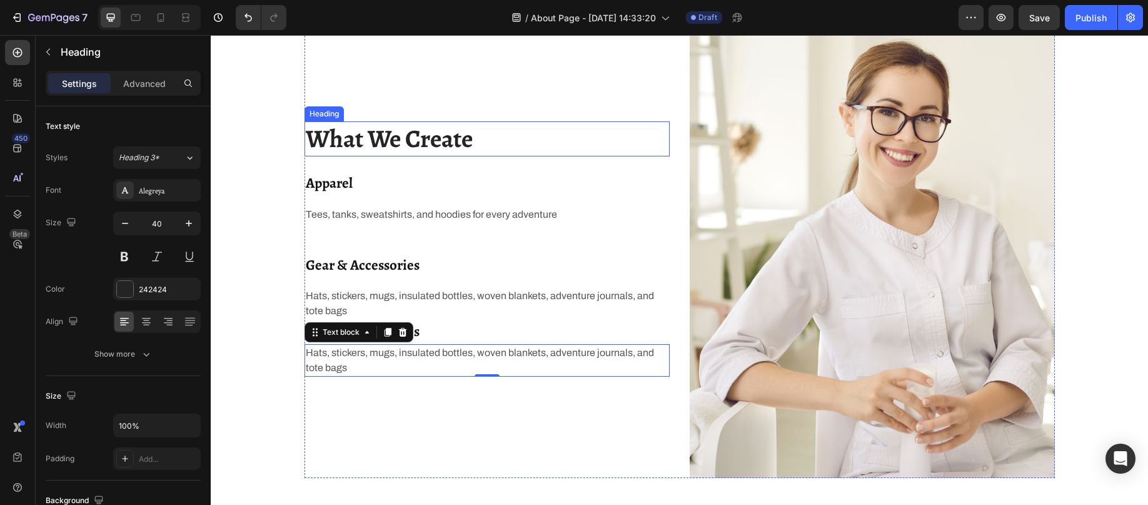
click at [362, 143] on p "What We Create" at bounding box center [487, 139] width 363 height 33
click at [361, 139] on p "What We Create" at bounding box center [487, 139] width 363 height 33
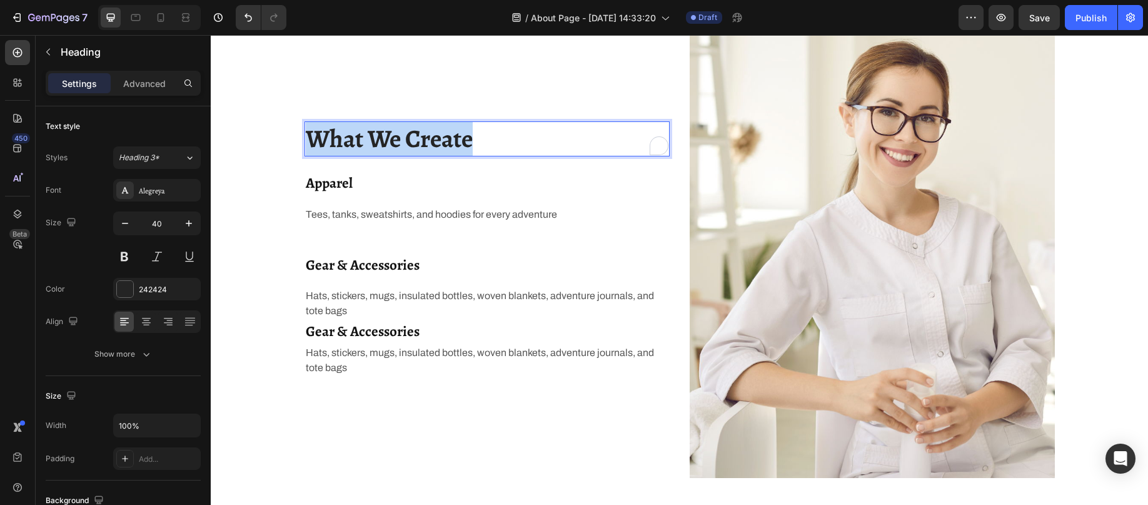
click at [361, 139] on p "What We Create" at bounding box center [487, 139] width 363 height 33
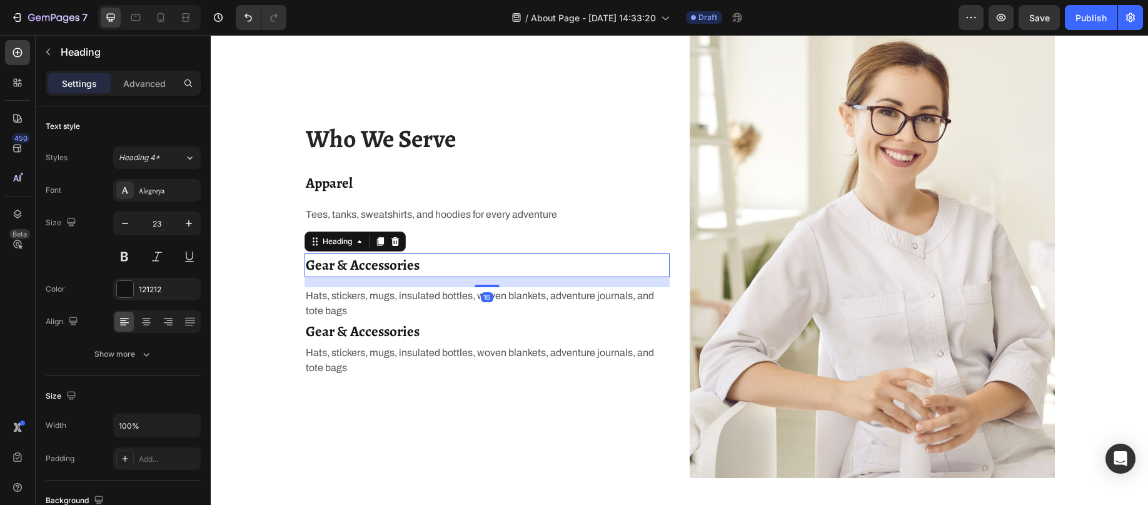
click at [376, 263] on p "Gear & Accessories" at bounding box center [487, 266] width 363 height 22
click at [376, 239] on icon at bounding box center [379, 241] width 7 height 9
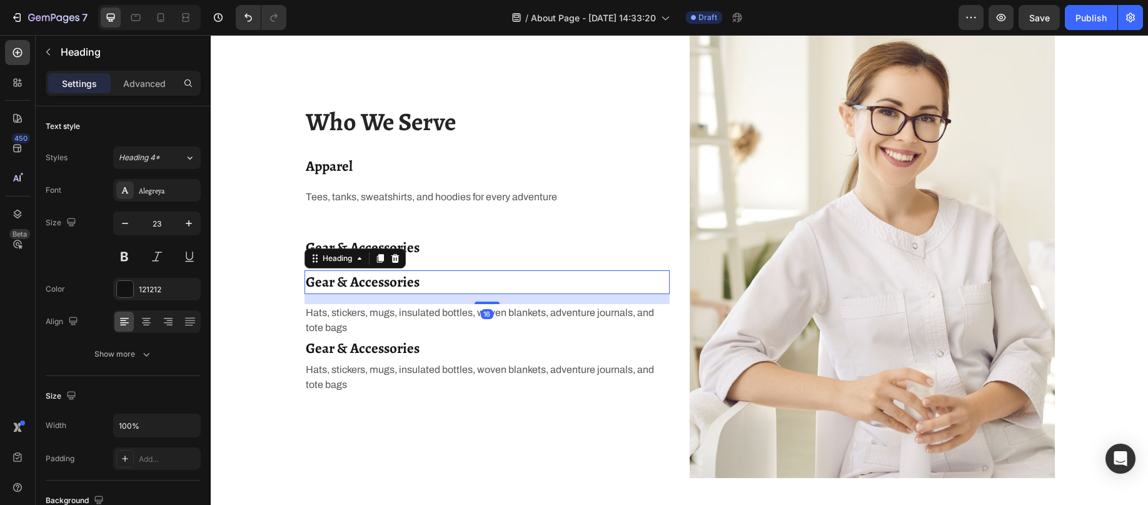
scroll to position [1019, 0]
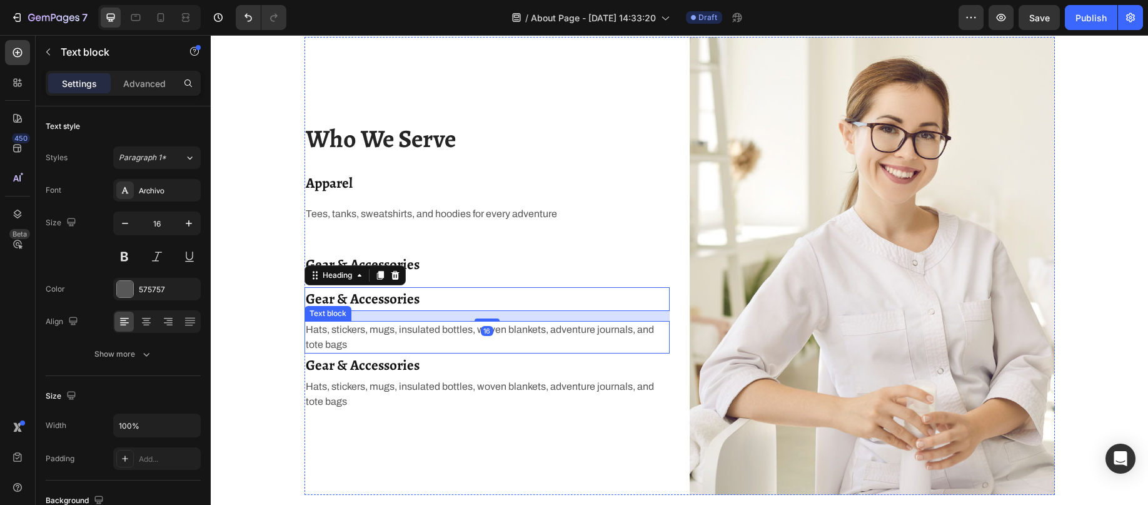
click at [356, 335] on p "Hats, stickers, mugs, insulated bottles, woven blankets, adventure journals, an…" at bounding box center [487, 337] width 363 height 30
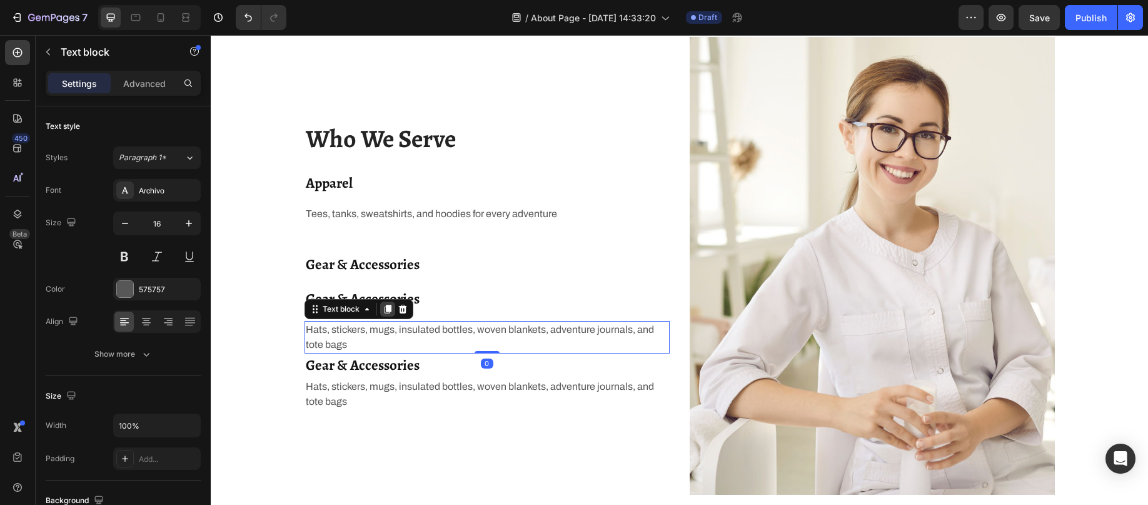
click at [384, 306] on icon at bounding box center [387, 309] width 7 height 9
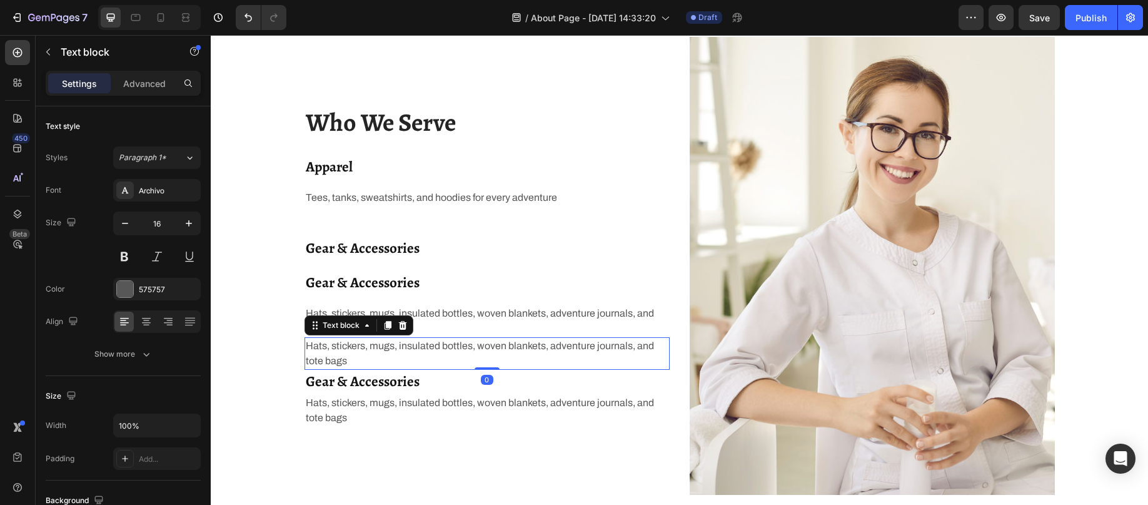
scroll to position [1003, 0]
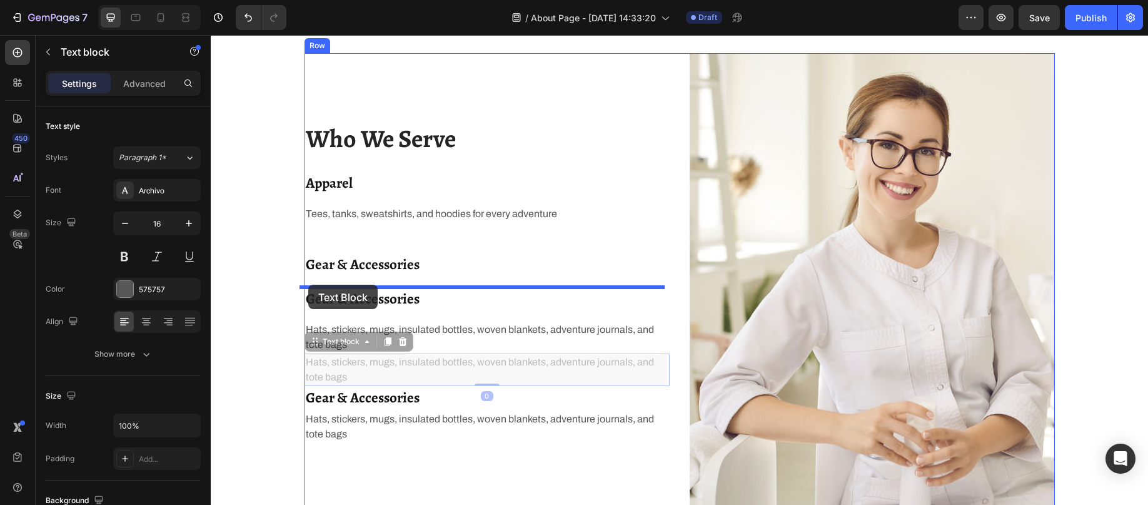
drag, startPoint x: 310, startPoint y: 345, endPoint x: 308, endPoint y: 285, distance: 60.7
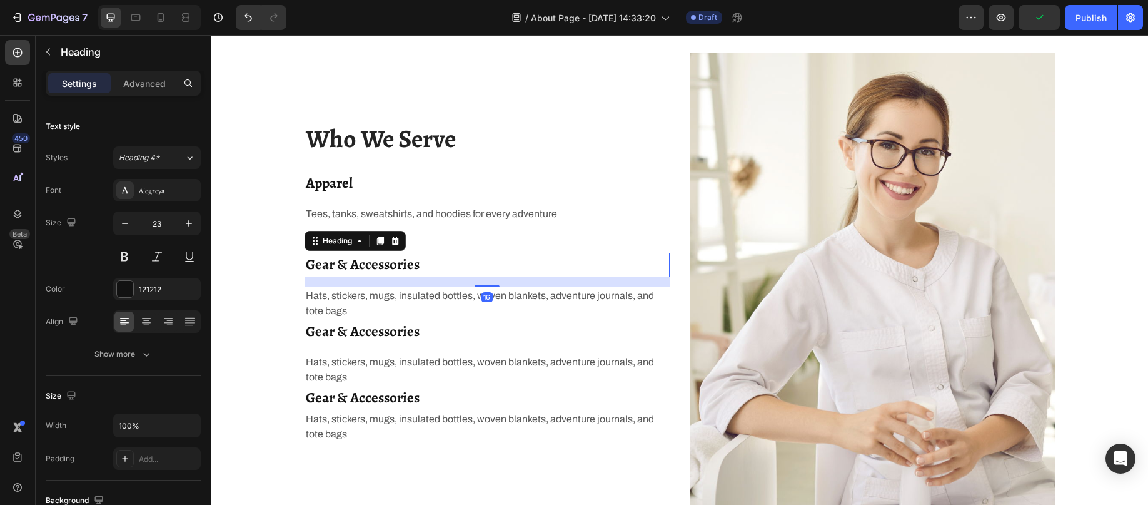
click at [426, 264] on p "Gear & Accessories" at bounding box center [487, 265] width 363 height 22
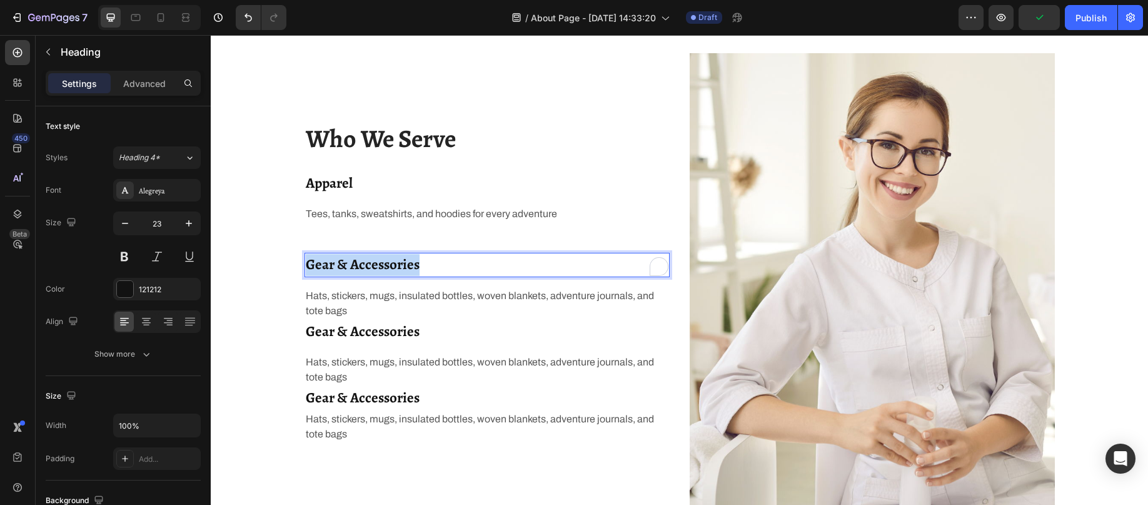
click at [426, 264] on p "Gear & Accessories" at bounding box center [487, 265] width 363 height 22
click at [425, 264] on p "Gear & Accessories" at bounding box center [487, 265] width 363 height 22
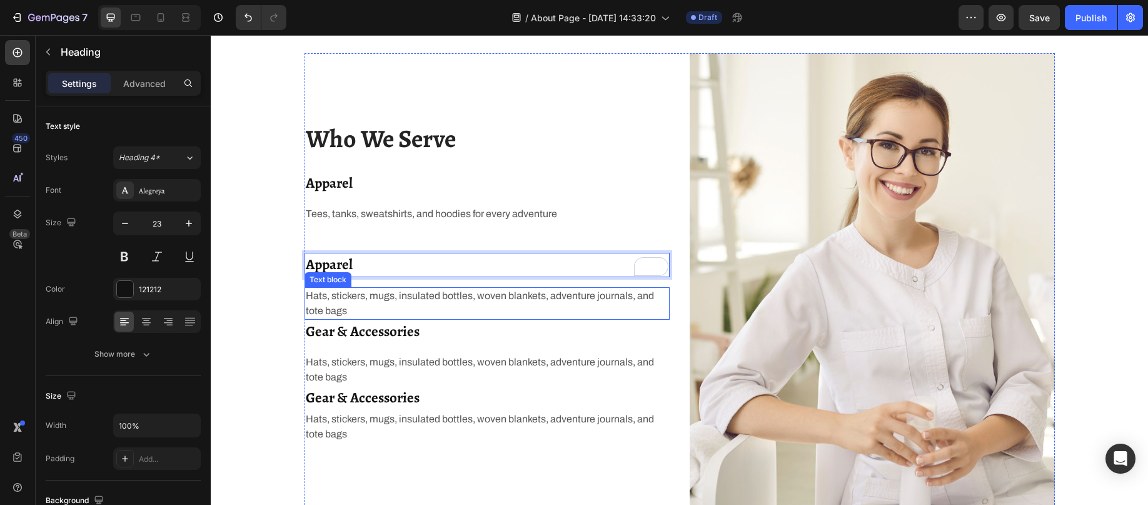
click at [419, 296] on p "Hats, stickers, mugs, insulated bottles, woven blankets, adventure journals, an…" at bounding box center [487, 303] width 363 height 30
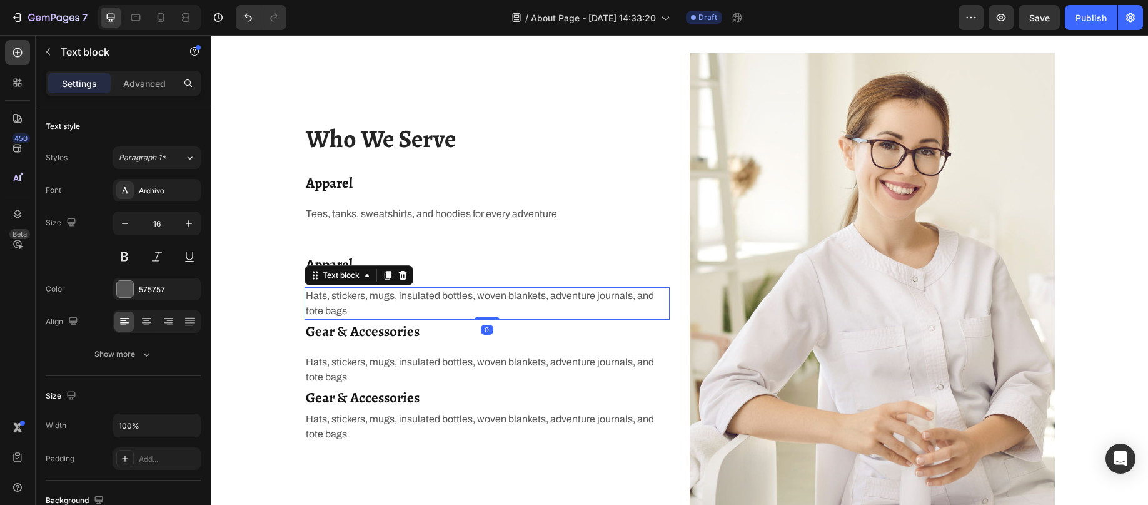
click at [419, 296] on p "Hats, stickers, mugs, insulated bottles, woven blankets, adventure journals, an…" at bounding box center [487, 303] width 363 height 30
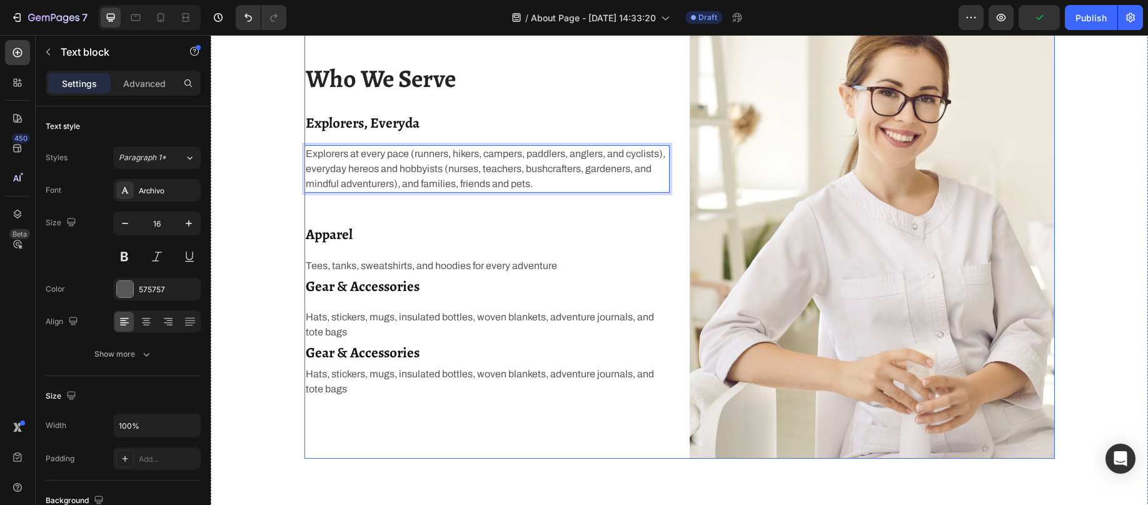
scroll to position [1058, 0]
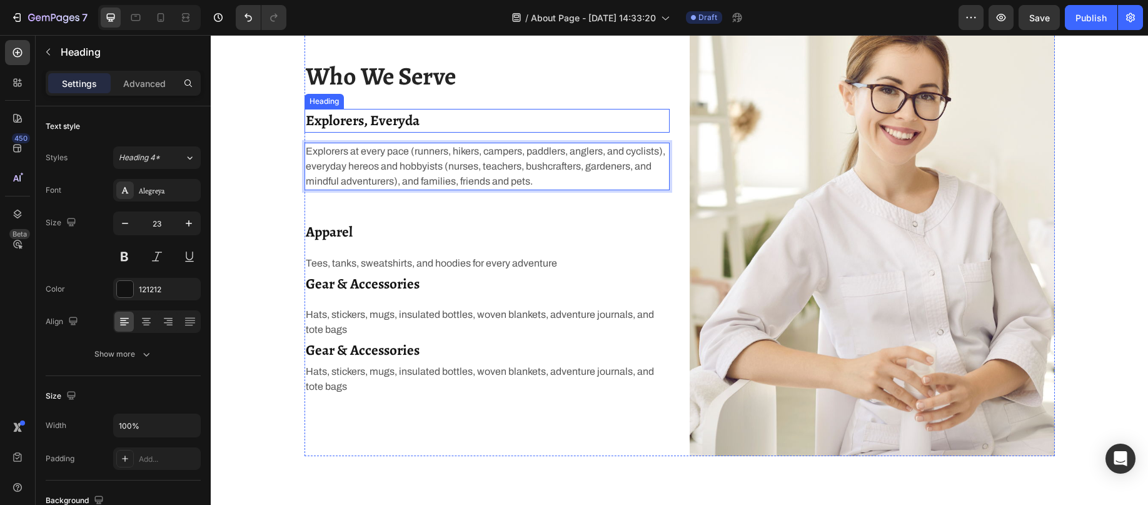
click at [411, 116] on p "Explorers, Everyda" at bounding box center [487, 121] width 363 height 22
click at [424, 119] on p "Explorers, Everyda" at bounding box center [487, 121] width 363 height 22
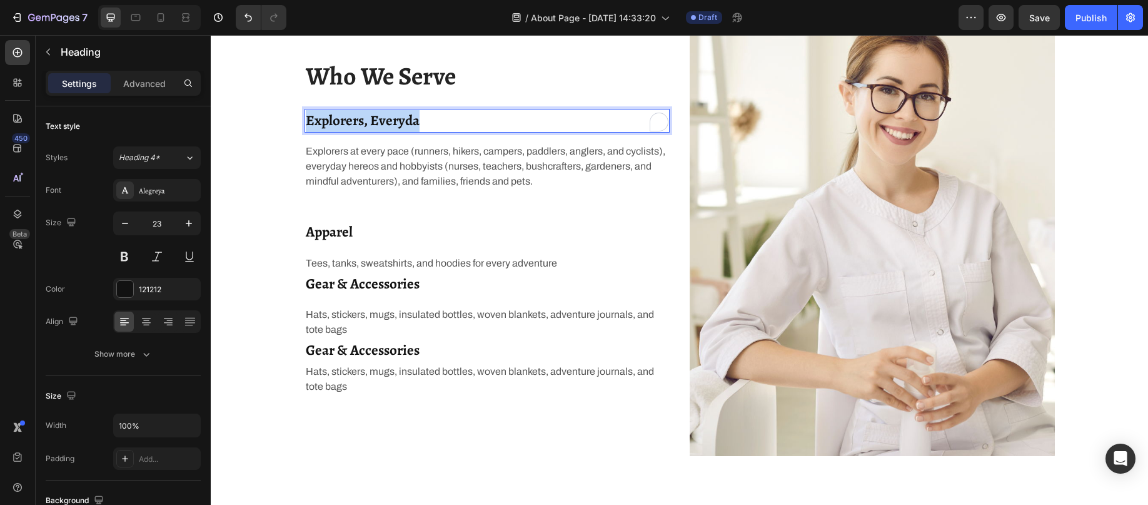
click at [424, 119] on p "Explorers, Everyda" at bounding box center [487, 121] width 363 height 22
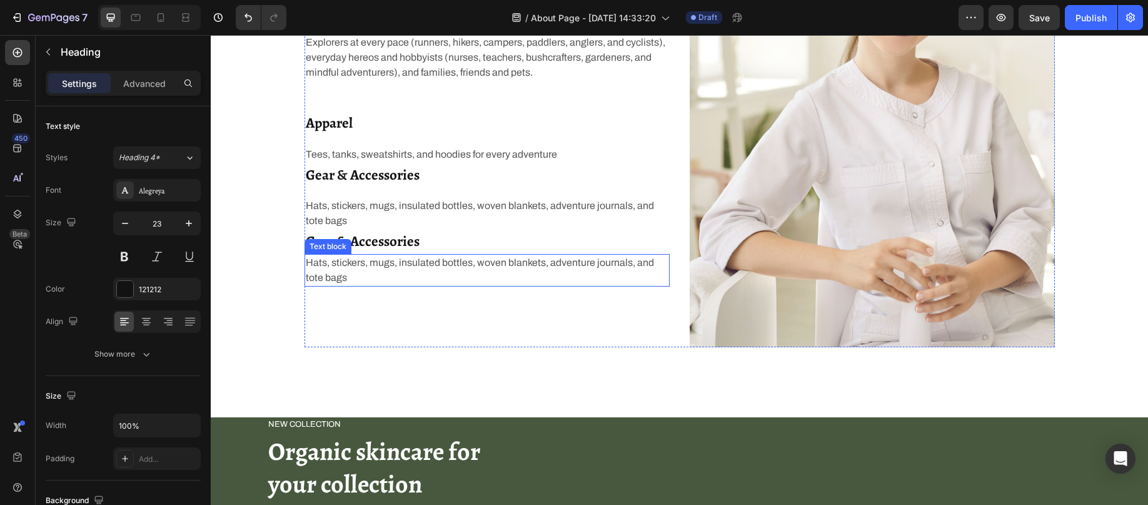
scroll to position [1183, 0]
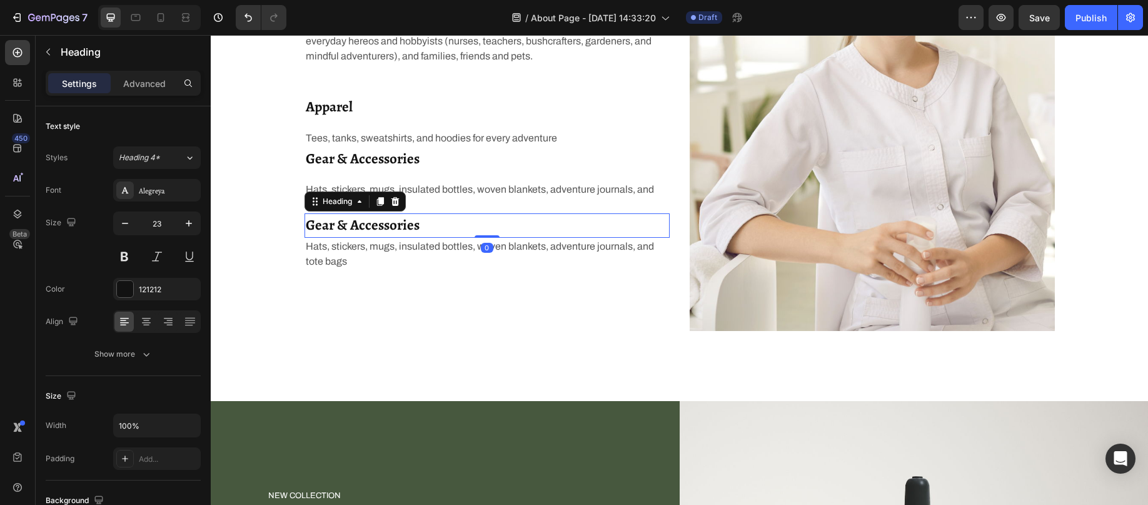
click at [393, 225] on h2 "Gear & Accessories" at bounding box center [487, 225] width 365 height 24
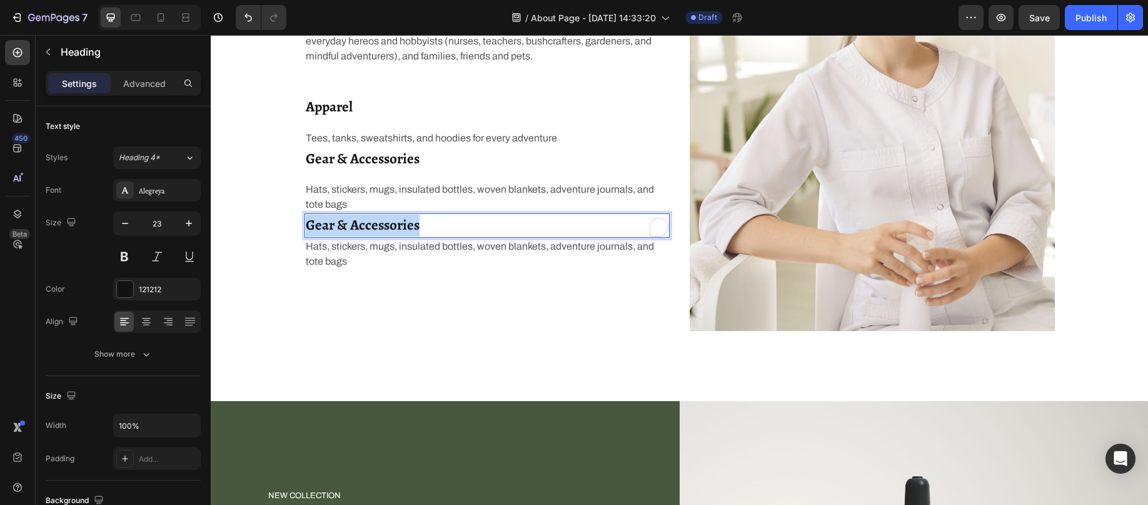
click at [393, 225] on p "Gear & Accessories" at bounding box center [487, 225] width 363 height 22
click at [369, 250] on p "Hats, stickers, mugs, insulated bottles, woven blankets, adventure journals, an…" at bounding box center [487, 254] width 363 height 30
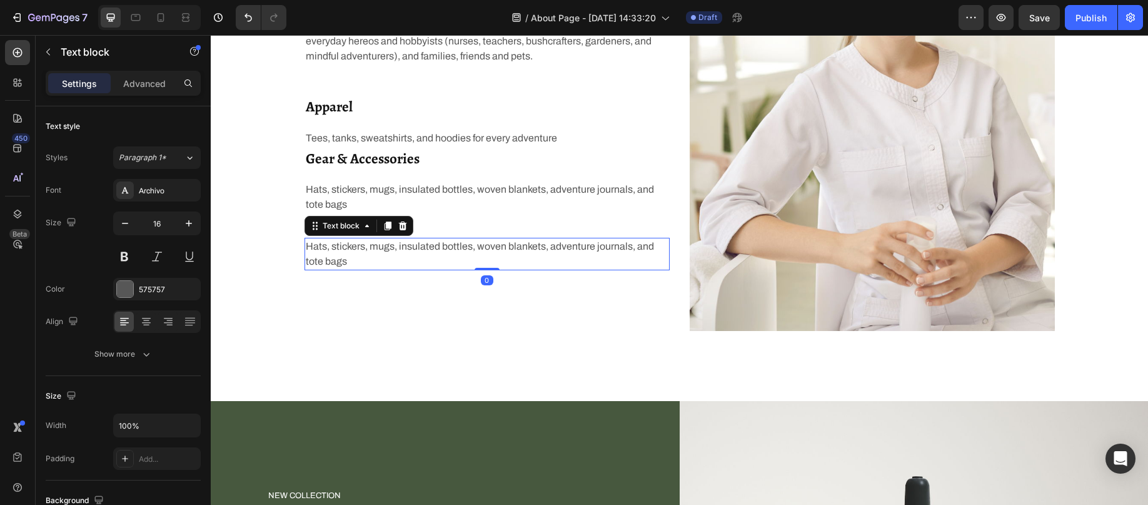
click at [369, 250] on p "Hats, stickers, mugs, insulated bottles, woven blankets, adventure journals, an…" at bounding box center [487, 254] width 363 height 30
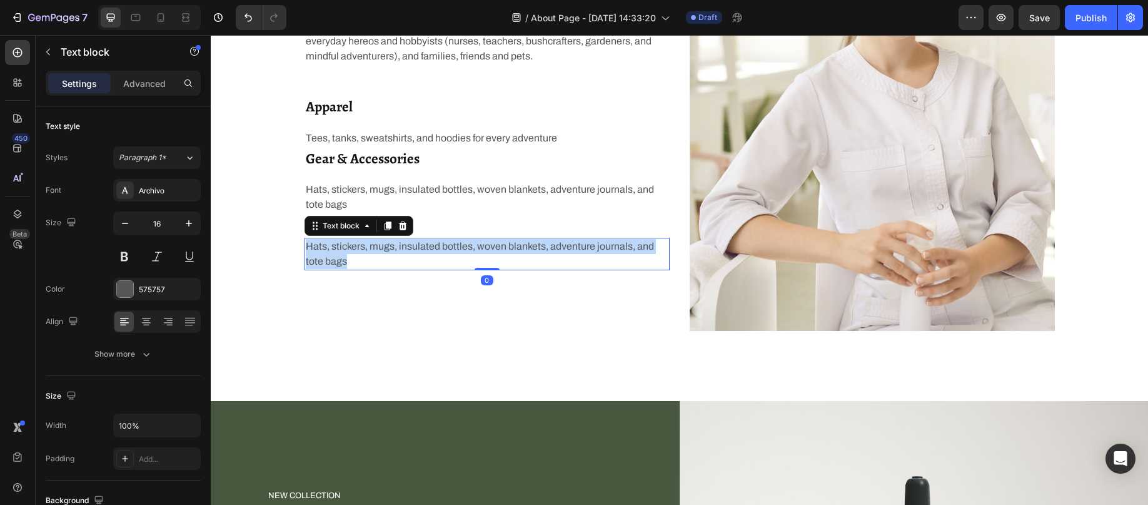
click at [369, 250] on p "Hats, stickers, mugs, insulated bottles, woven blankets, adventure journals, an…" at bounding box center [487, 254] width 363 height 30
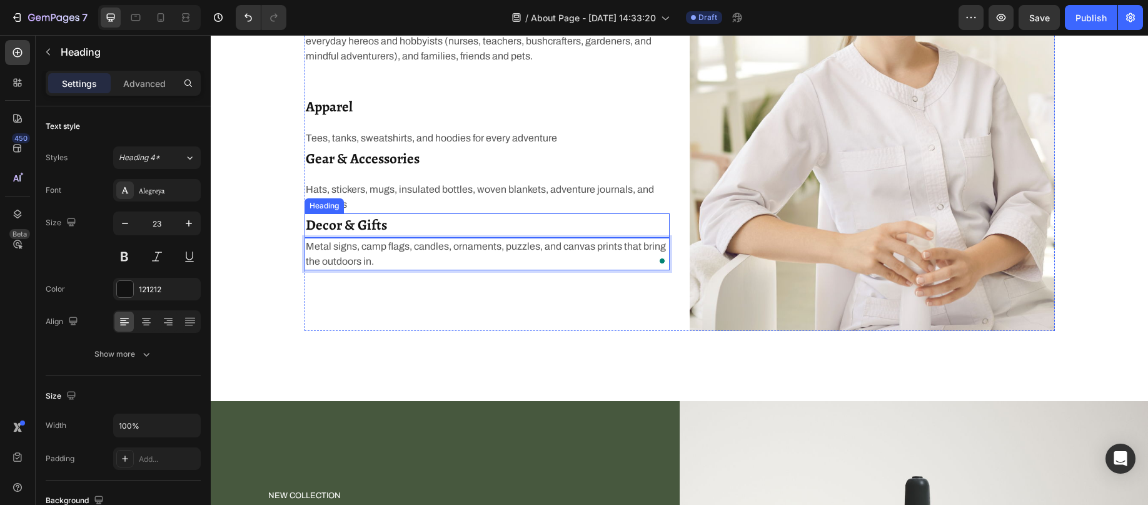
click at [427, 222] on p "Decor & Gifts" at bounding box center [487, 225] width 363 height 22
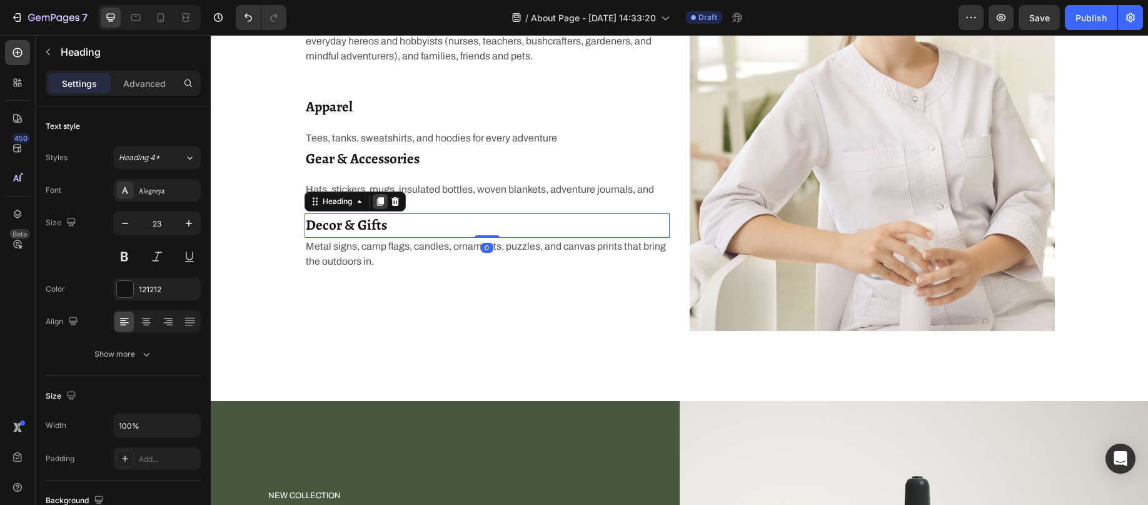
click at [376, 198] on icon at bounding box center [379, 202] width 7 height 9
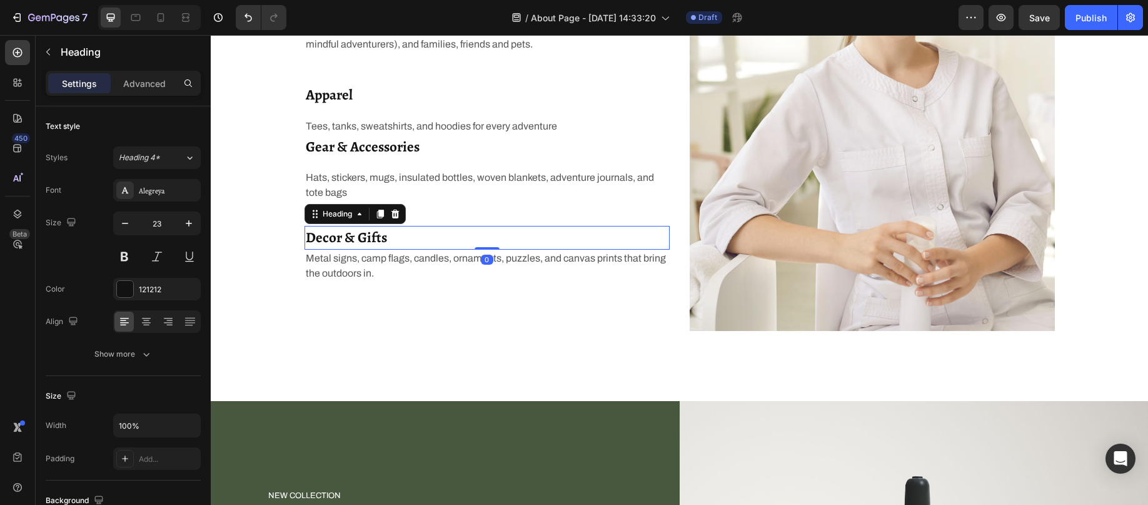
scroll to position [1171, 0]
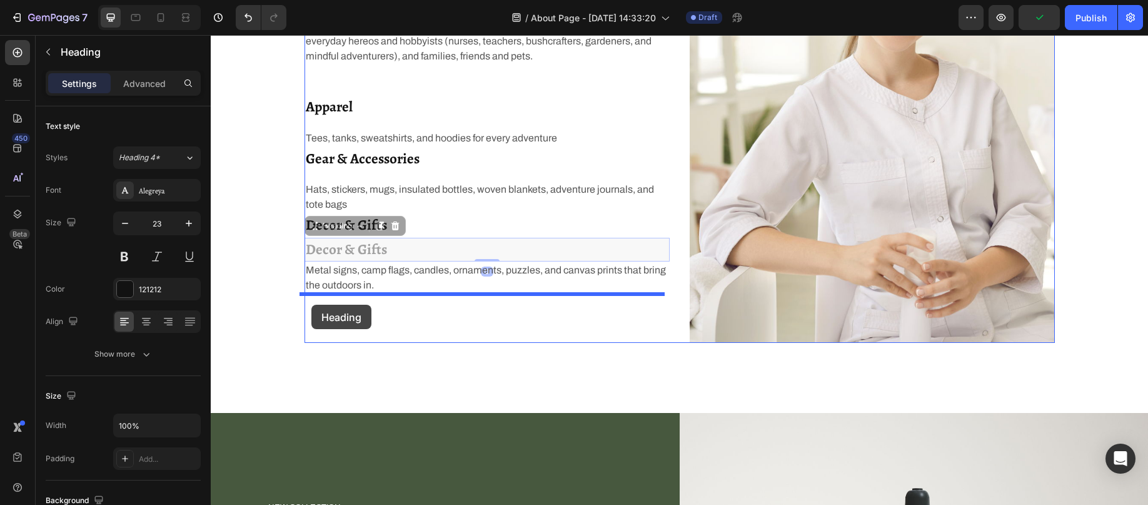
drag, startPoint x: 312, startPoint y: 226, endPoint x: 311, endPoint y: 305, distance: 78.2
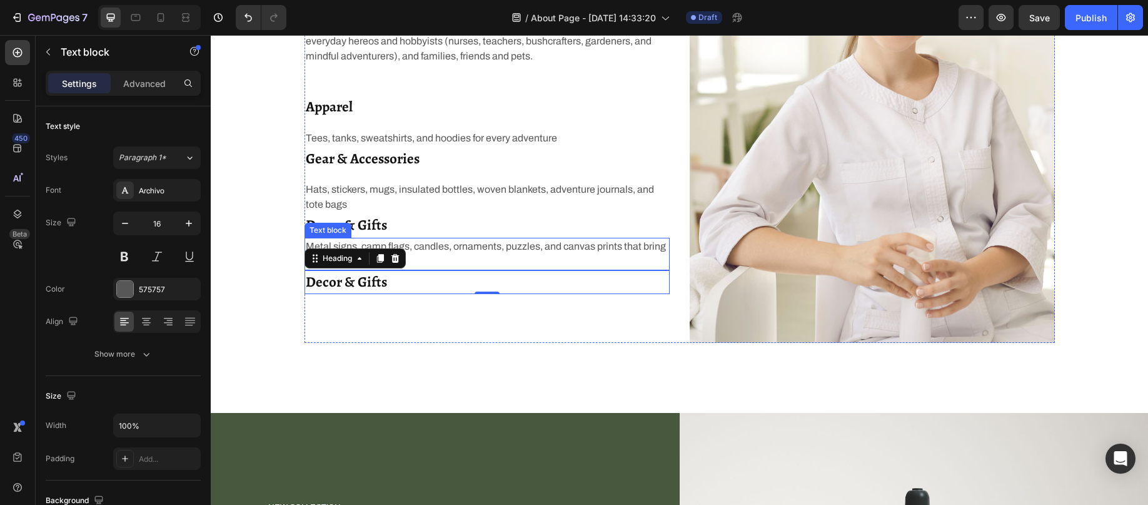
click at [435, 244] on p "Metal signs, camp flags, candles, ornaments, puzzles, and canvas prints that br…" at bounding box center [487, 254] width 363 height 30
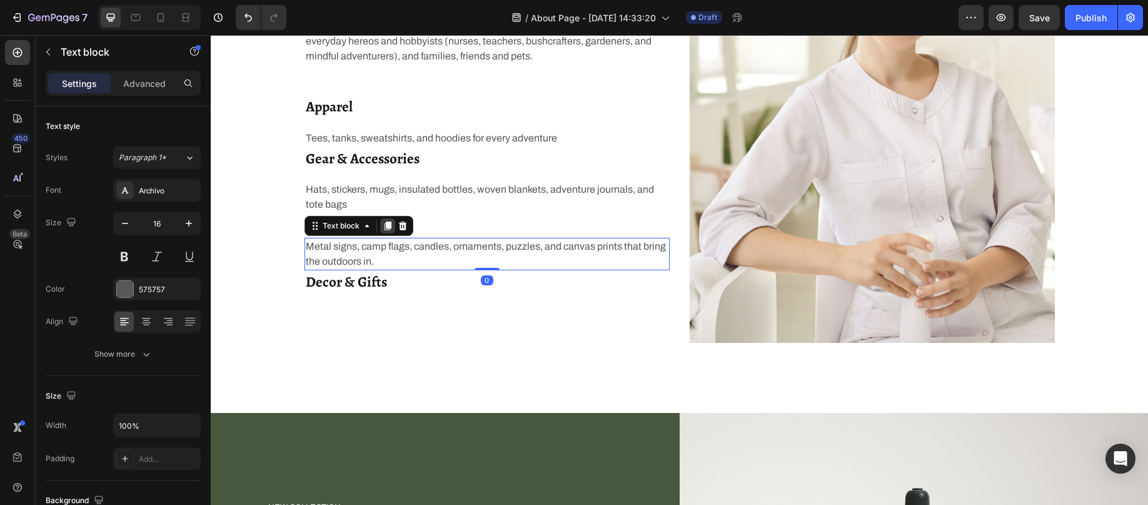
click at [383, 225] on icon at bounding box center [388, 226] width 10 height 10
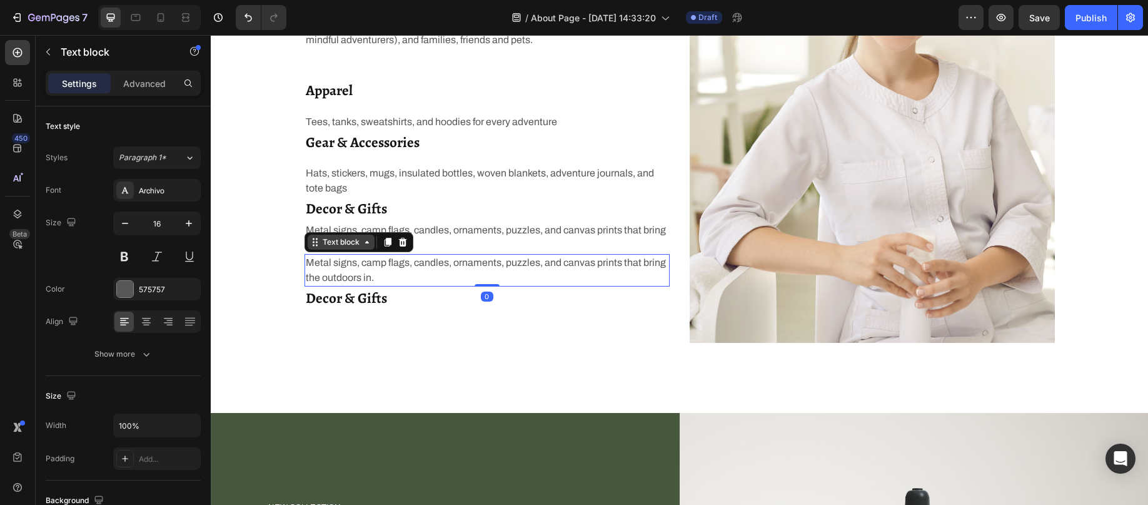
scroll to position [1155, 0]
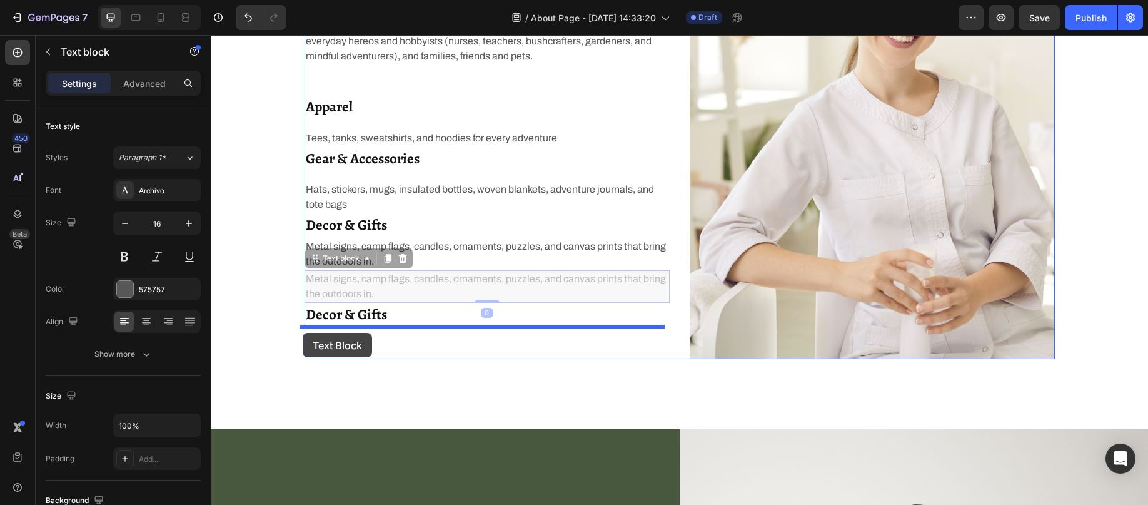
drag, startPoint x: 309, startPoint y: 263, endPoint x: 303, endPoint y: 333, distance: 69.7
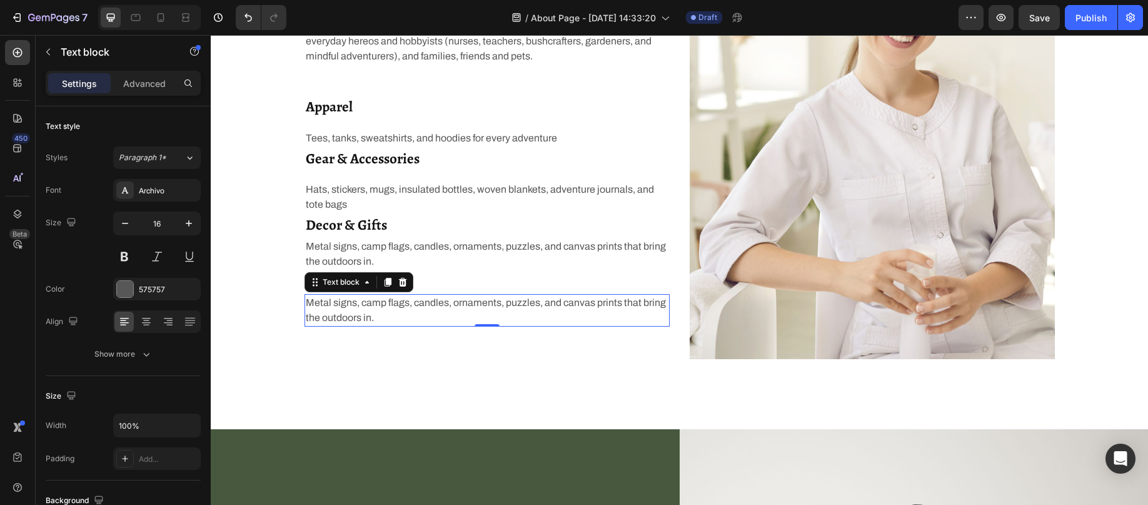
click at [338, 311] on p "Metal signs, camp flags, candles, ornaments, puzzles, and canvas prints that br…" at bounding box center [487, 310] width 363 height 30
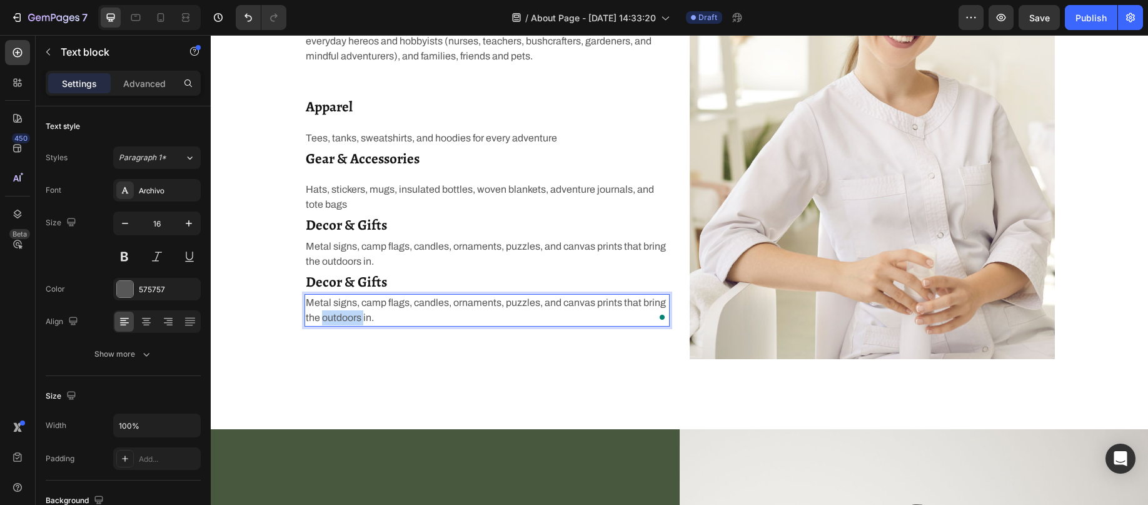
click at [338, 311] on p "Metal signs, camp flags, candles, ornaments, puzzles, and canvas prints that br…" at bounding box center [487, 310] width 363 height 30
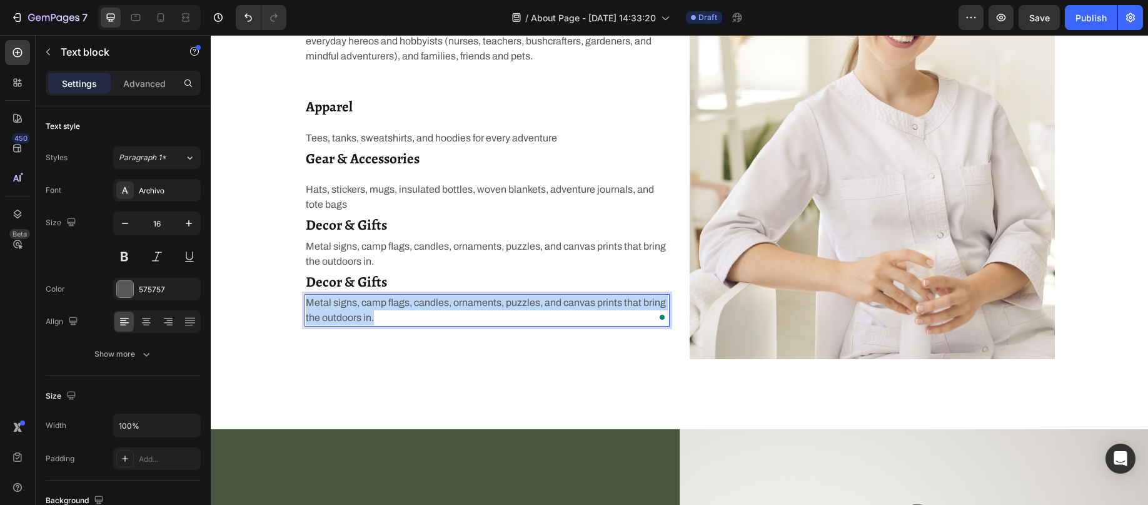
click at [338, 311] on p "Metal signs, camp flags, candles, ornaments, puzzles, and canvas prints that br…" at bounding box center [487, 310] width 363 height 30
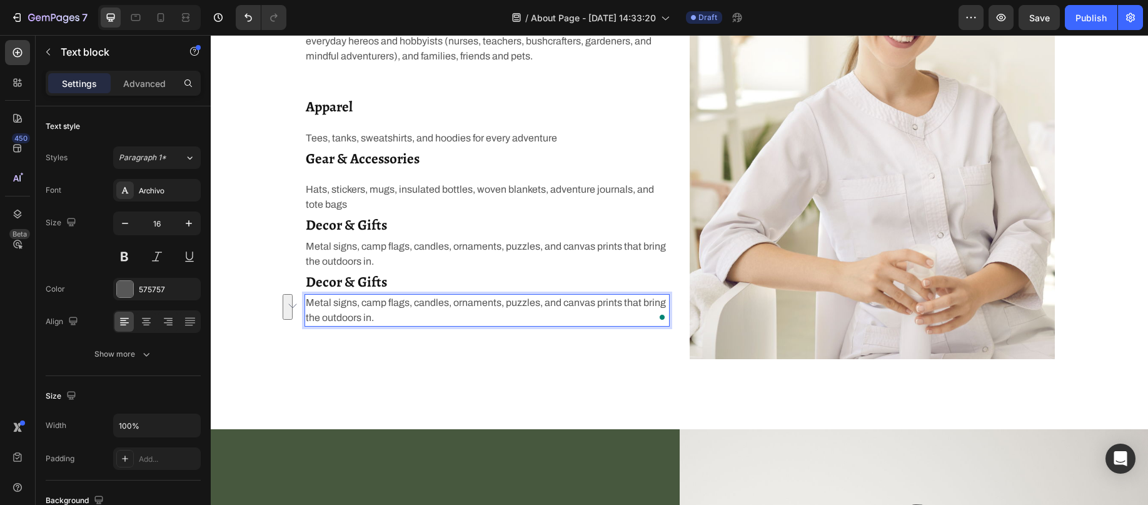
scroll to position [1163, 0]
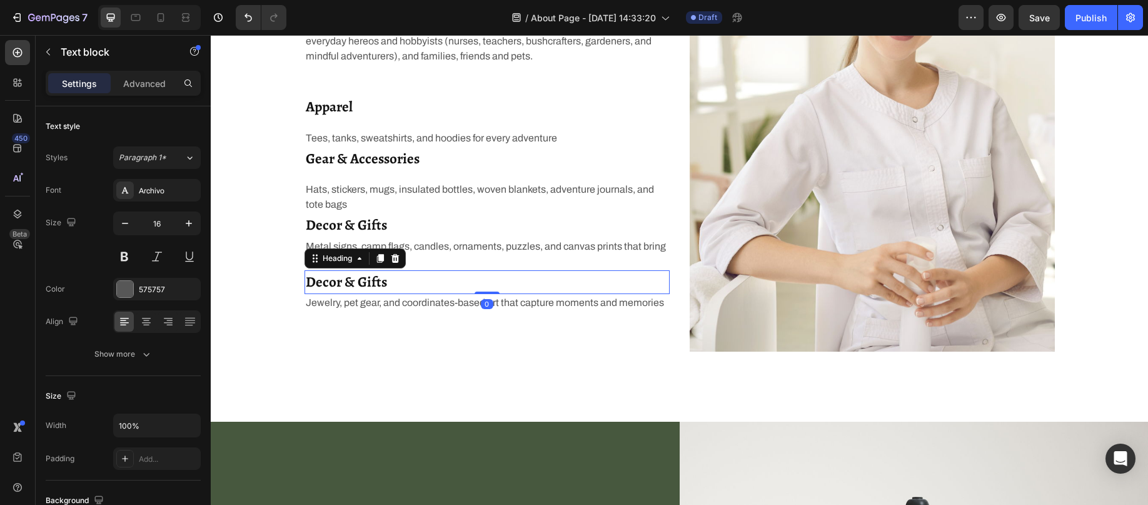
click at [348, 286] on h2 "Decor & Gifts" at bounding box center [487, 282] width 365 height 24
click at [351, 285] on h2 "Decor & Gifts" at bounding box center [487, 282] width 365 height 24
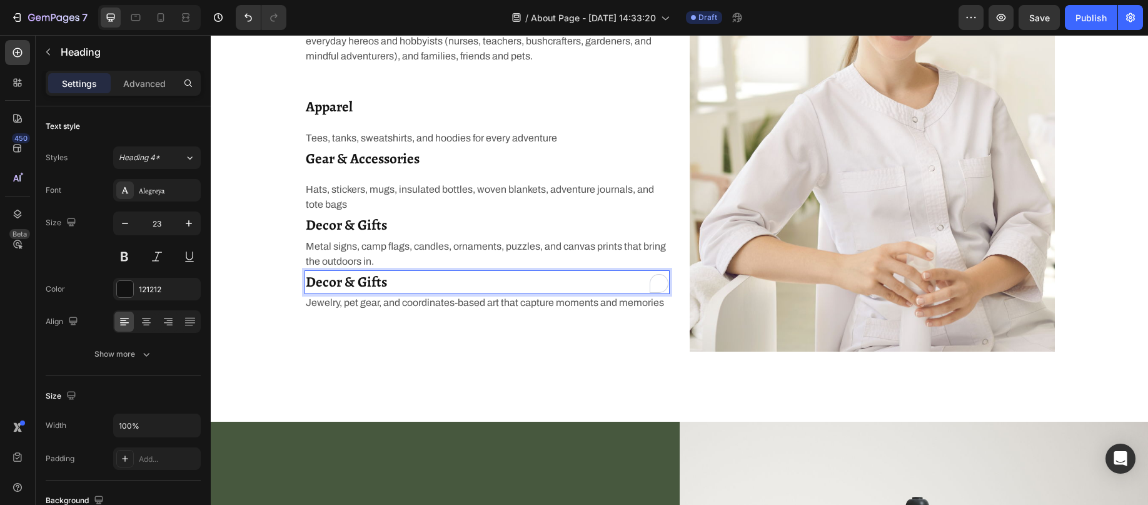
click at [351, 284] on p "Decor & Gifts" at bounding box center [487, 282] width 363 height 22
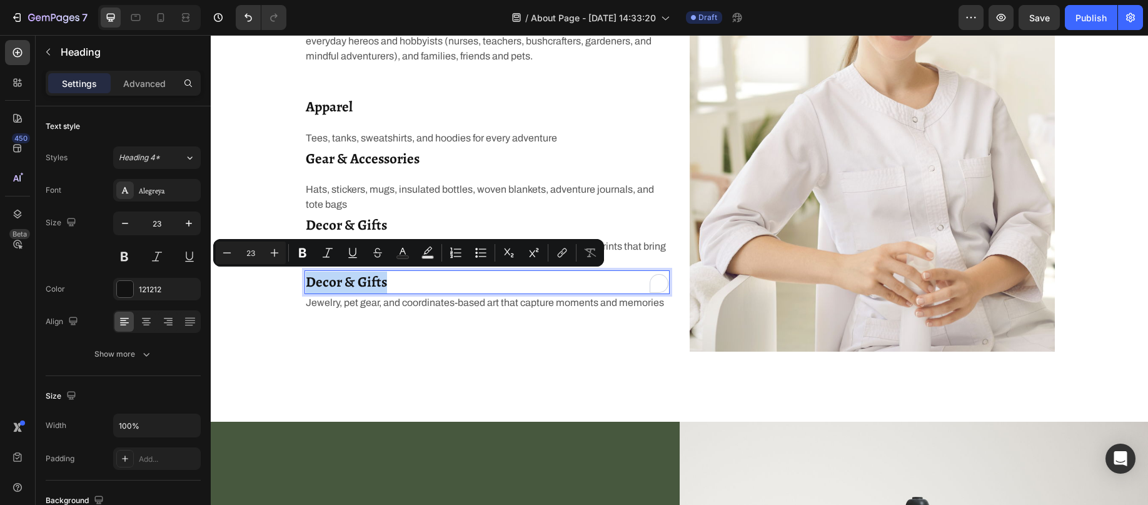
click at [351, 284] on p "Decor & Gifts" at bounding box center [487, 282] width 363 height 22
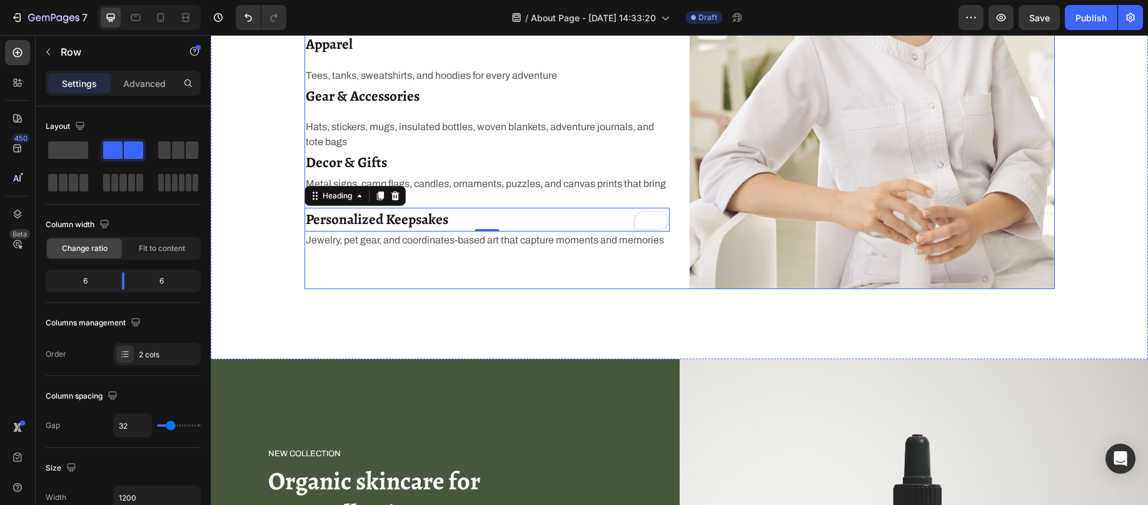
click at [434, 272] on div "Who We Serve Heading Sloth & Duck is For: Heading Explorers at every pace (runn…" at bounding box center [487, 60] width 365 height 458
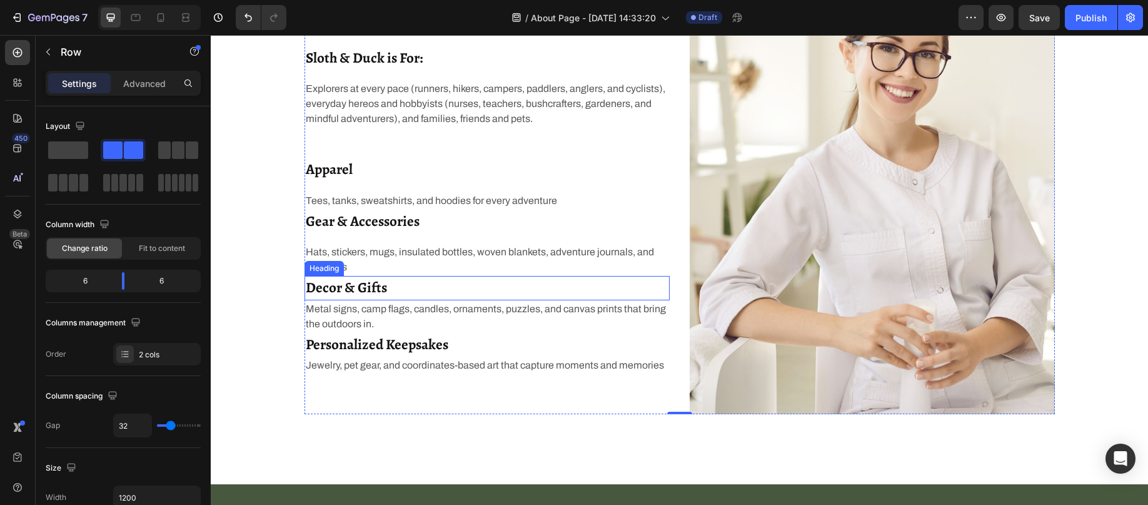
scroll to position [975, 0]
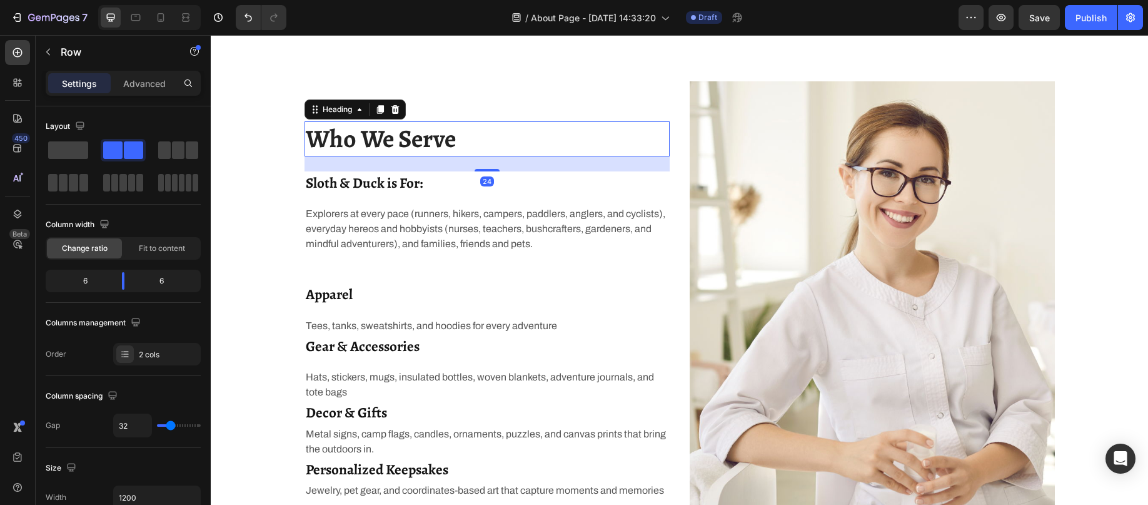
click at [377, 141] on p "Who We Serve" at bounding box center [487, 139] width 363 height 33
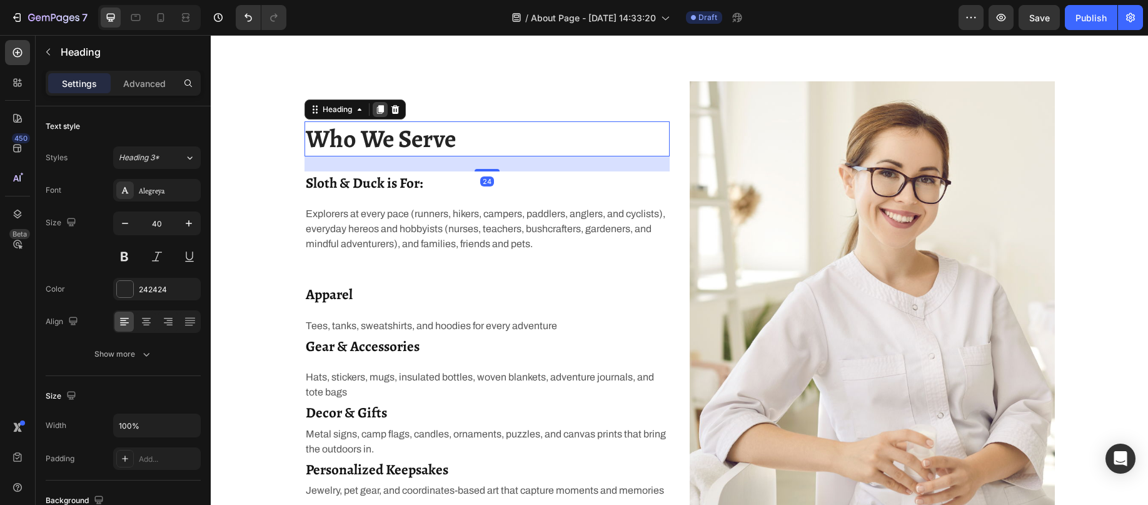
click at [376, 109] on icon at bounding box center [379, 109] width 7 height 9
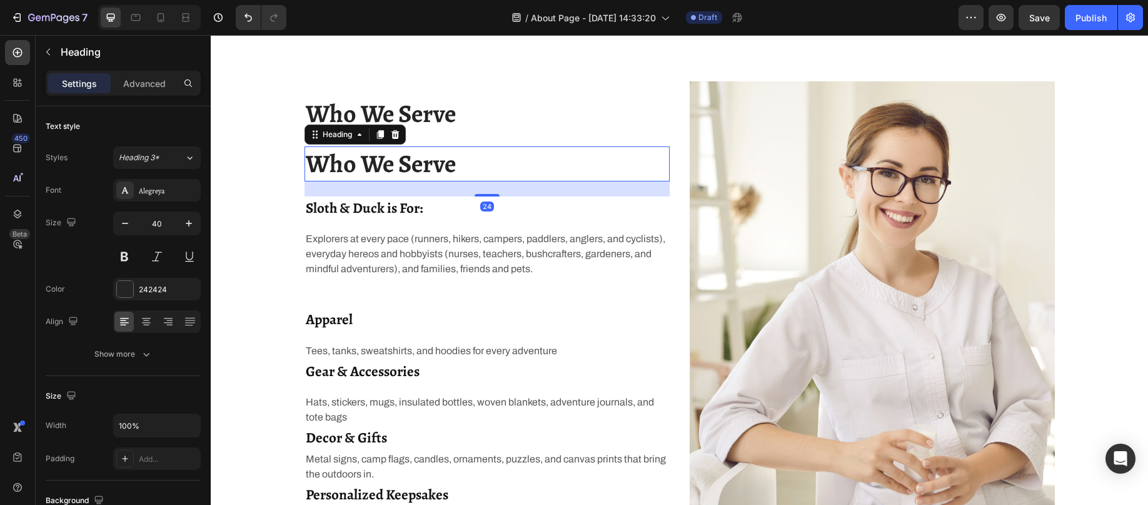
scroll to position [950, 0]
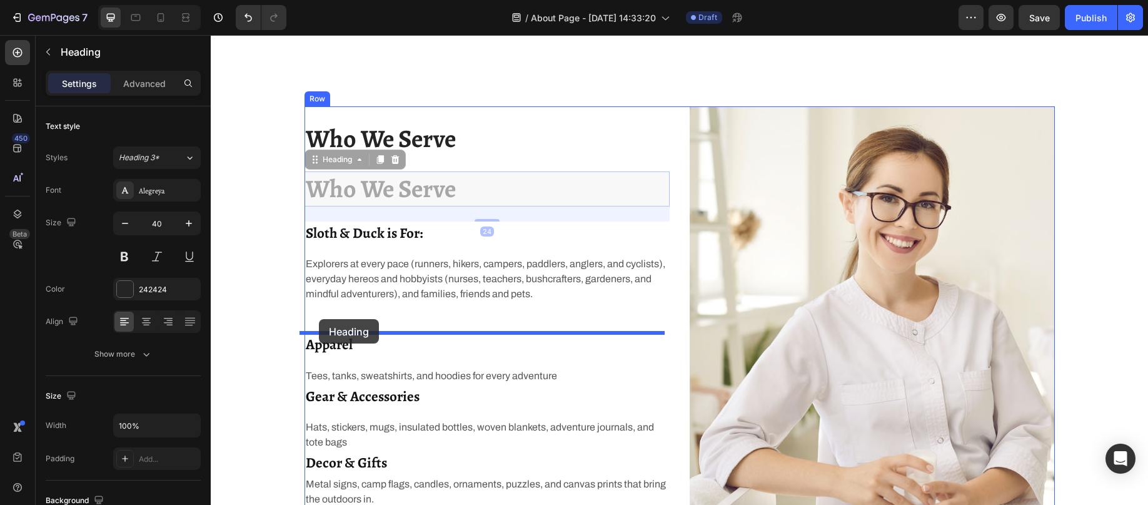
drag, startPoint x: 313, startPoint y: 164, endPoint x: 319, endPoint y: 319, distance: 154.6
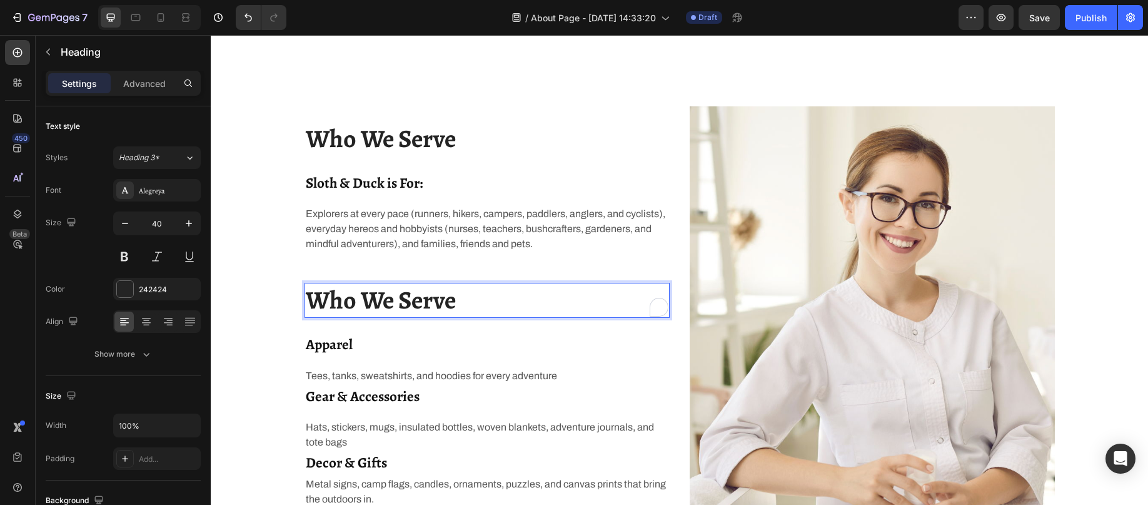
click at [426, 302] on h2 "Who We Serve" at bounding box center [487, 300] width 365 height 35
click at [426, 302] on p "Who We Serve" at bounding box center [487, 300] width 363 height 33
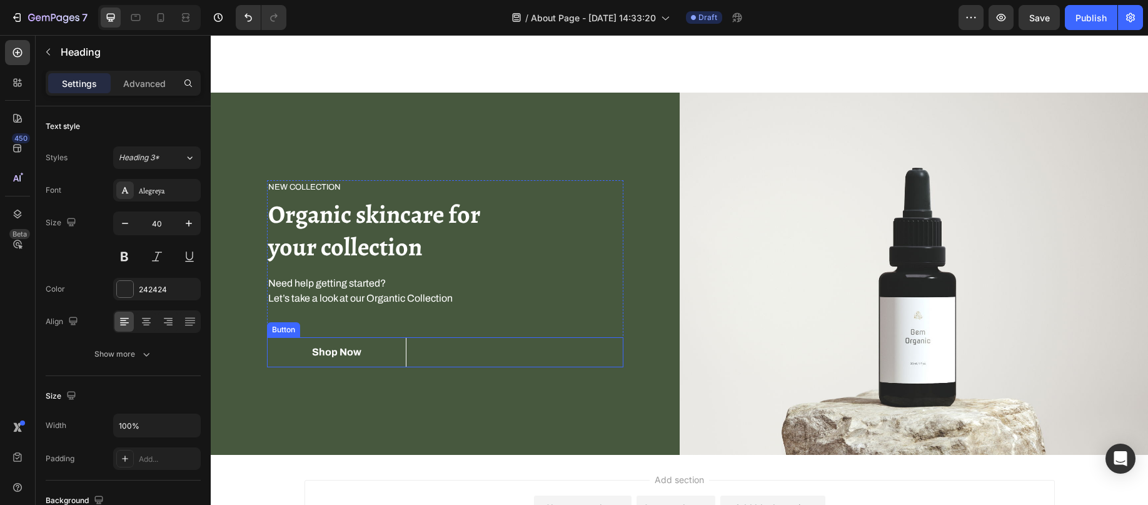
scroll to position [1513, 0]
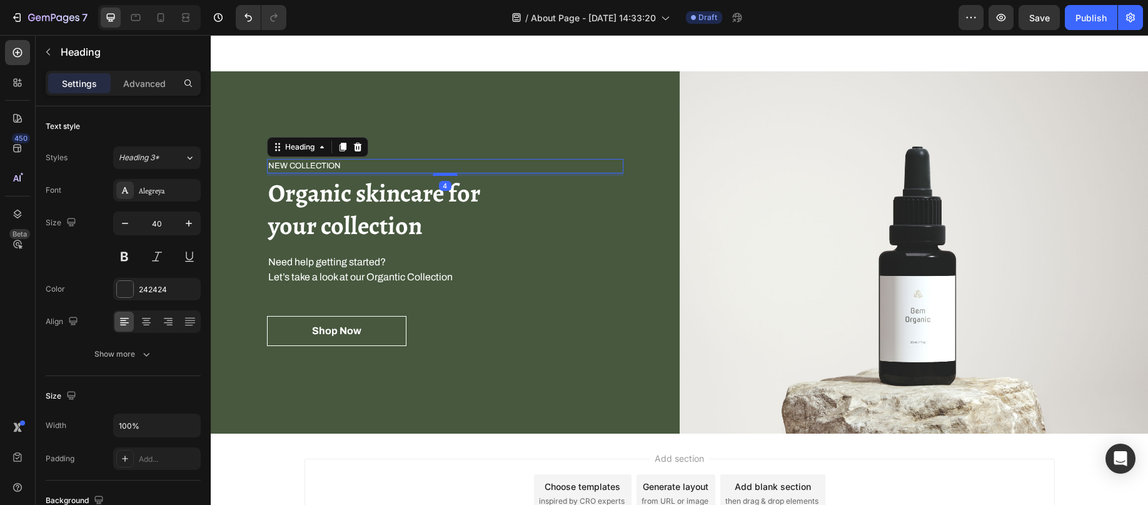
click at [308, 164] on p "NEW COLLECTION" at bounding box center [445, 166] width 354 height 13
click at [308, 163] on p "NEW COLLECTION" at bounding box center [445, 166] width 354 height 13
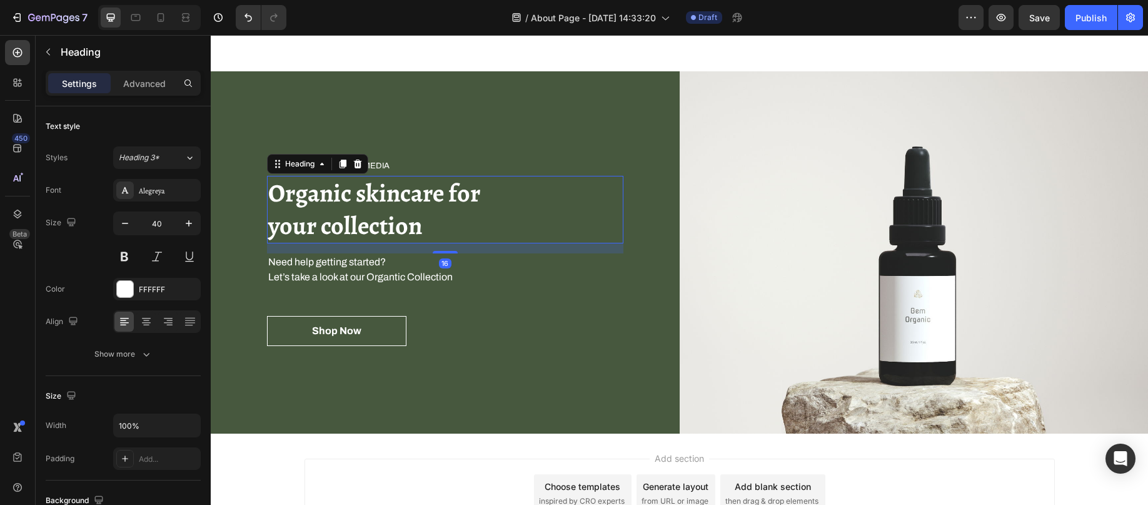
click at [352, 203] on p "Organic skincare for your collection" at bounding box center [445, 209] width 354 height 65
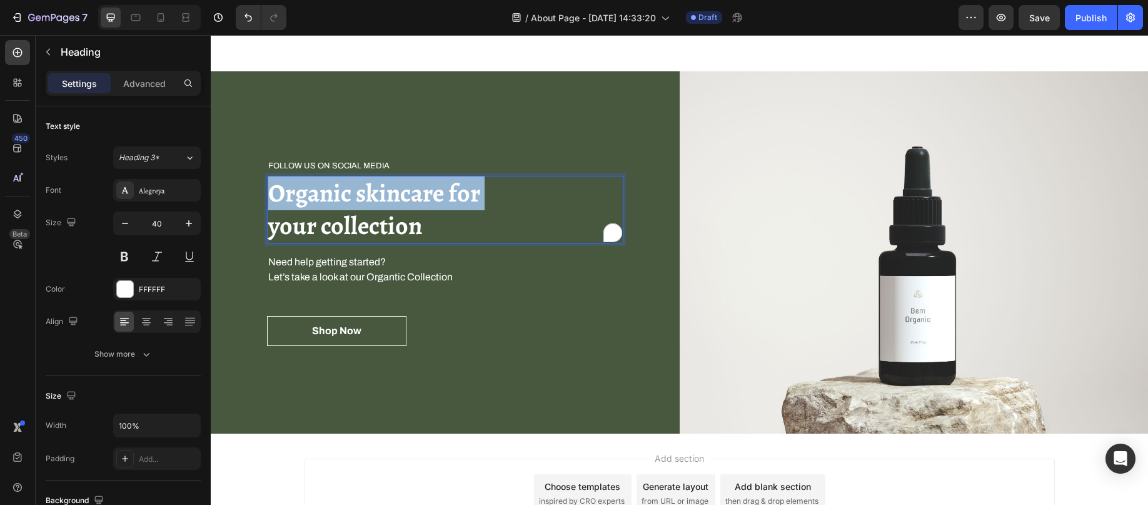
click at [352, 203] on p "Organic skincare for your collection" at bounding box center [445, 209] width 354 height 65
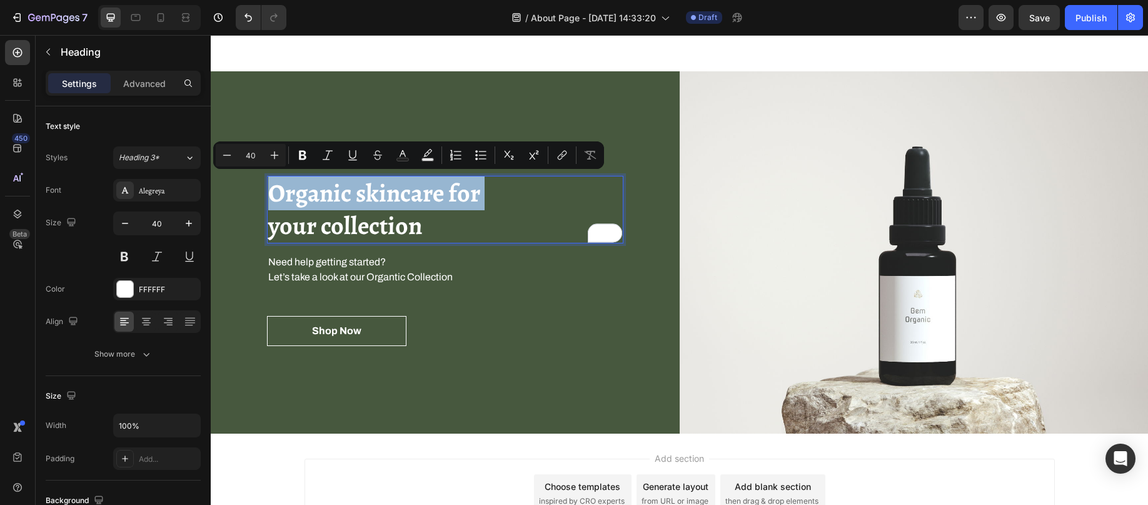
scroll to position [1529, 0]
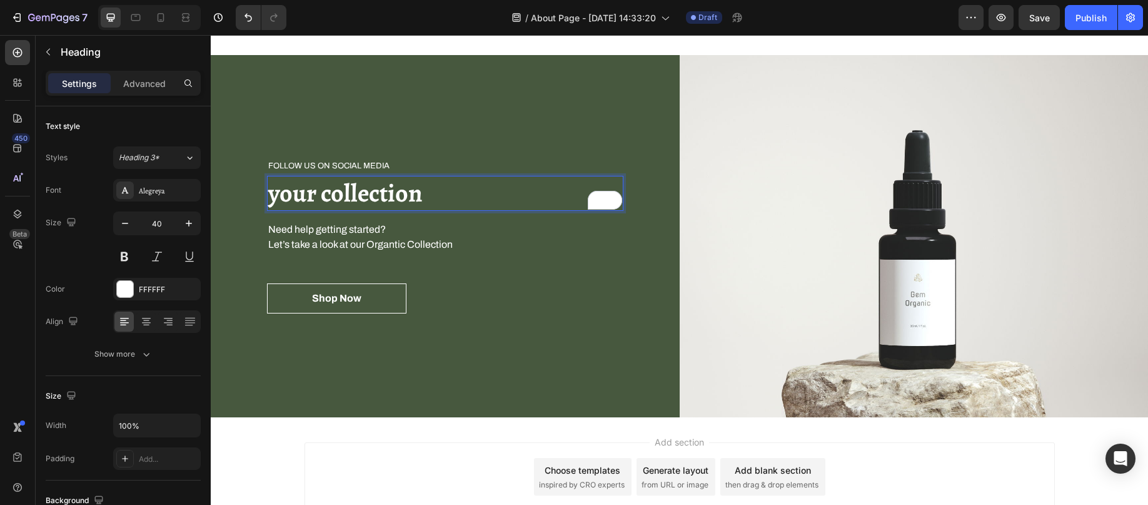
click at [330, 192] on p "your collection" at bounding box center [445, 193] width 354 height 33
click at [330, 191] on p "your collection" at bounding box center [445, 193] width 354 height 33
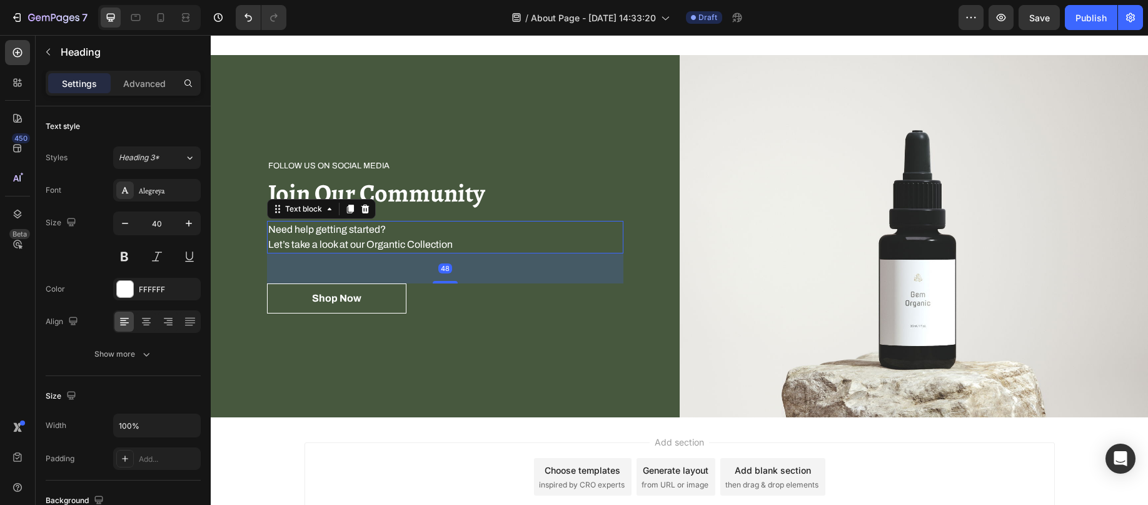
click at [393, 236] on p "Need help getting started? Let’s take a look at our Organtic Collection" at bounding box center [445, 237] width 354 height 30
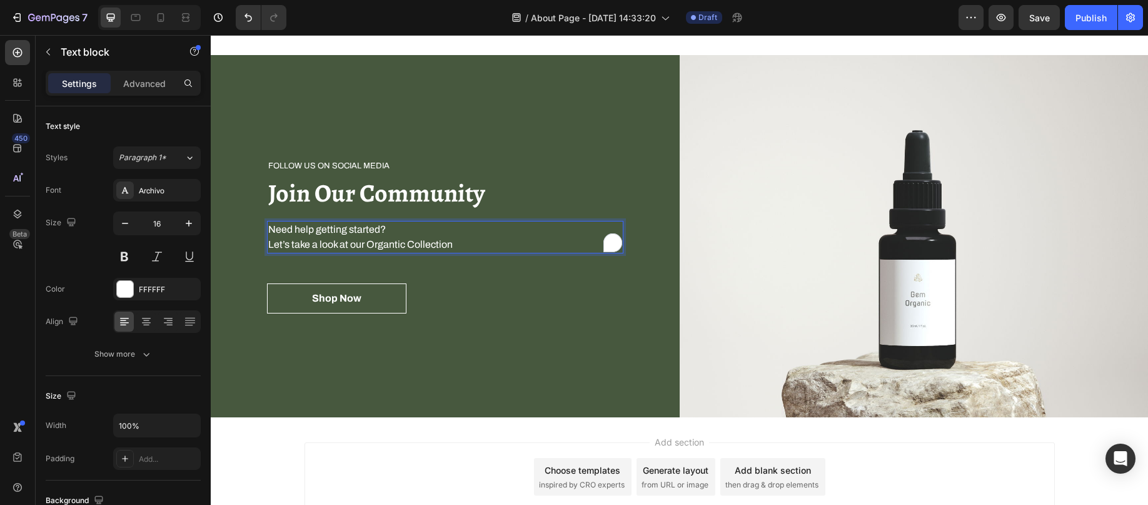
click at [403, 231] on p "Need help getting started? Let’s take a look at our Organtic Collection" at bounding box center [445, 237] width 354 height 30
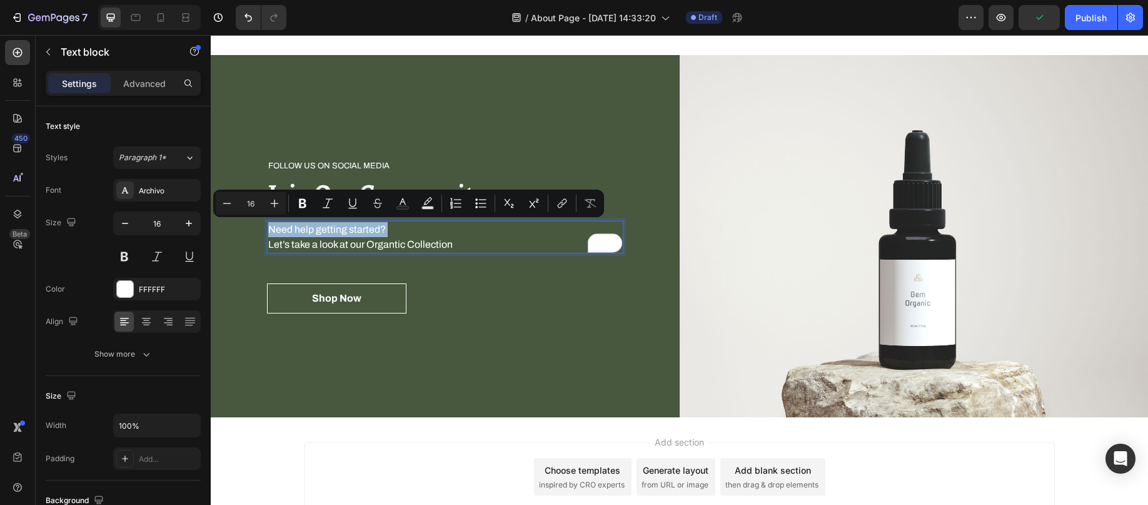
scroll to position [1537, 0]
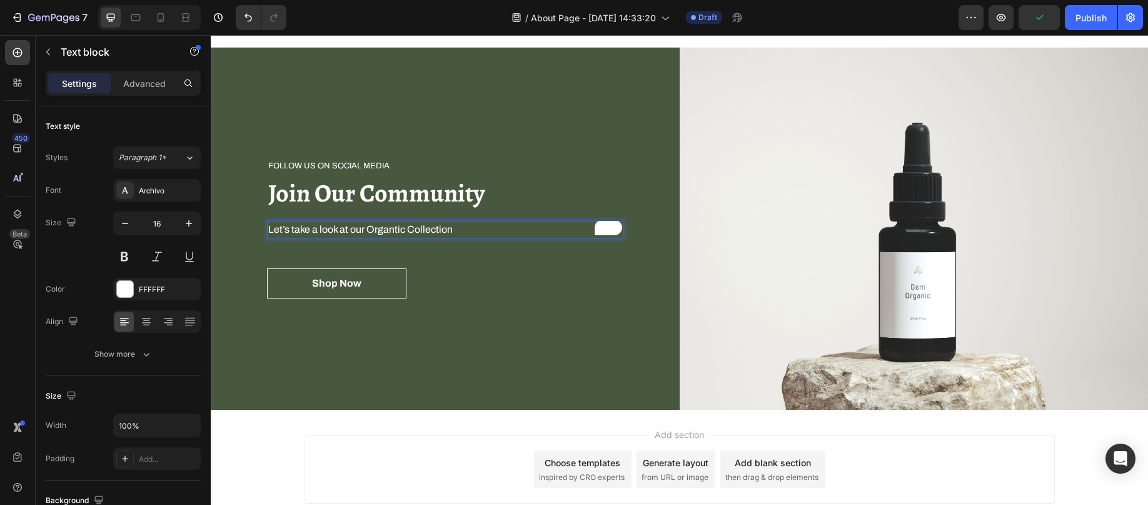
click at [395, 226] on p "Let’s take a look at our Organtic Collection" at bounding box center [445, 229] width 354 height 15
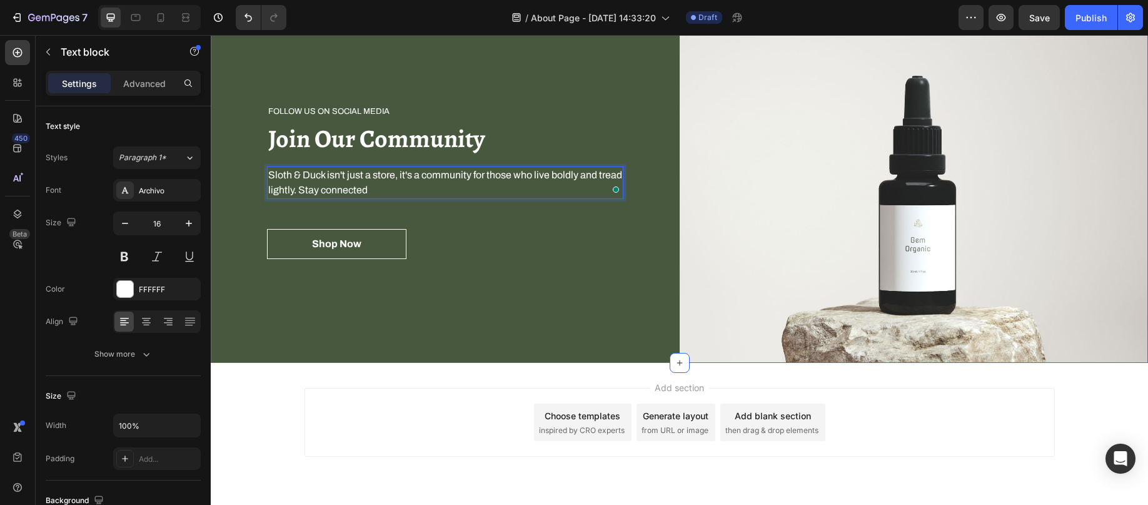
scroll to position [1555, 0]
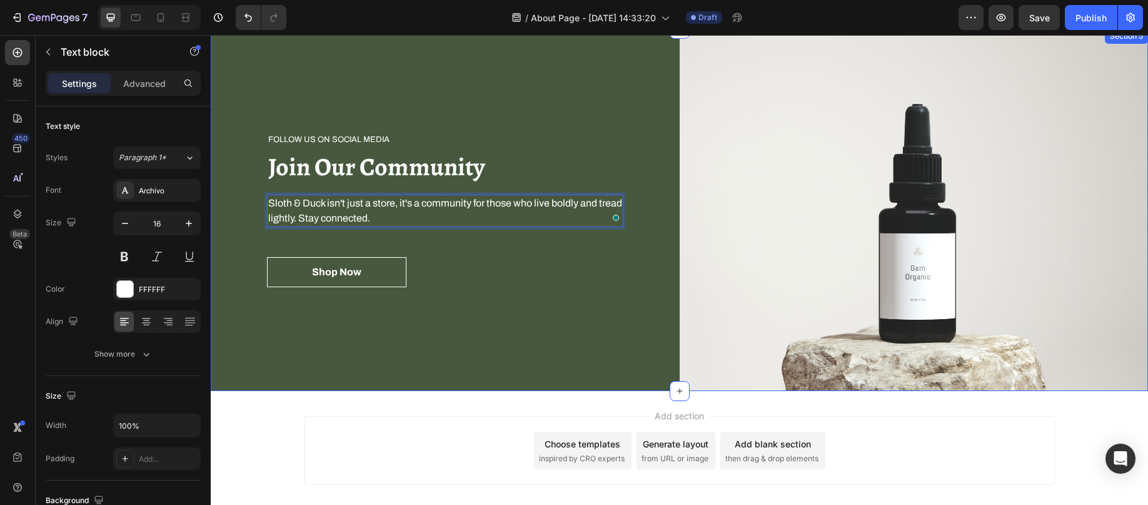
click at [440, 293] on div "Follow us on social media Heading Join Our Community Heading Sloth & Duck isn't…" at bounding box center [445, 210] width 469 height 362
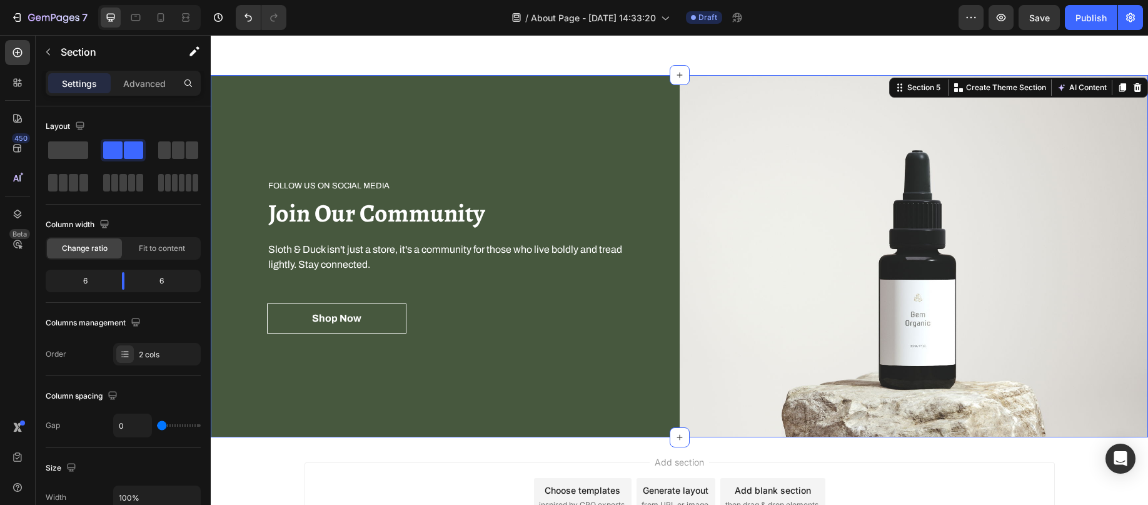
scroll to position [1430, 0]
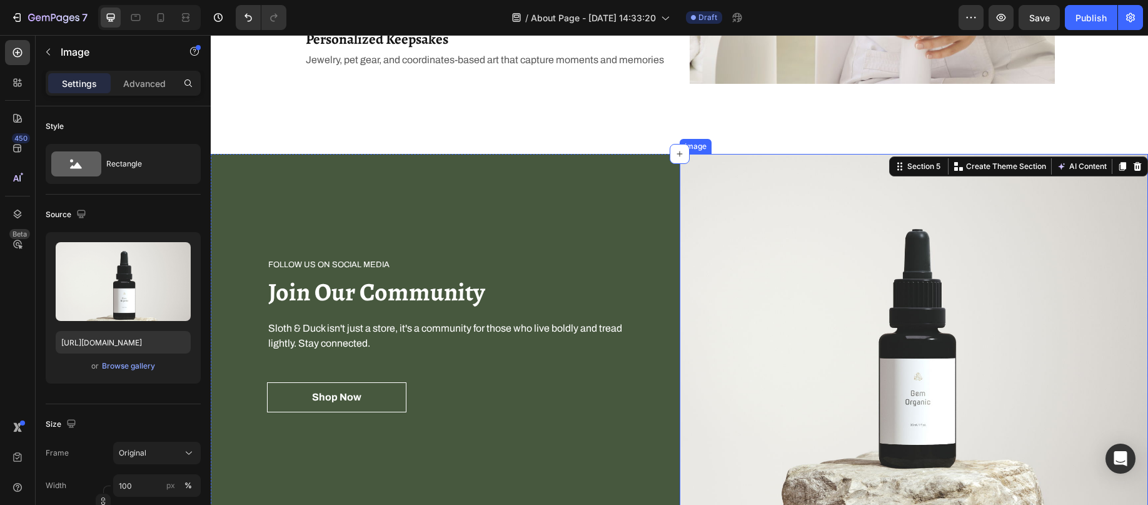
click at [721, 171] on img at bounding box center [914, 335] width 469 height 362
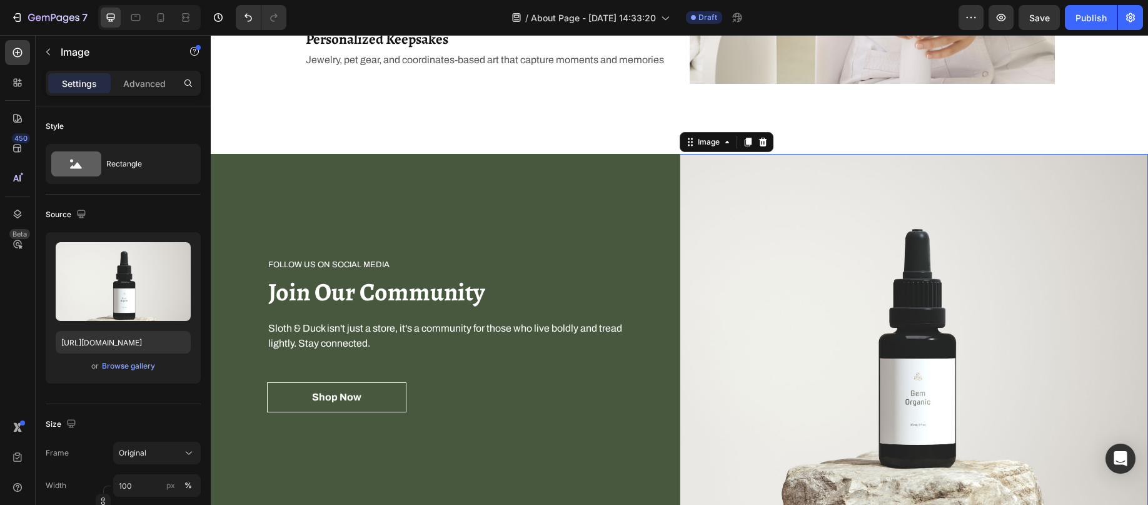
drag, startPoint x: 760, startPoint y: 148, endPoint x: 735, endPoint y: 167, distance: 30.8
click at [760, 148] on div at bounding box center [762, 141] width 15 height 15
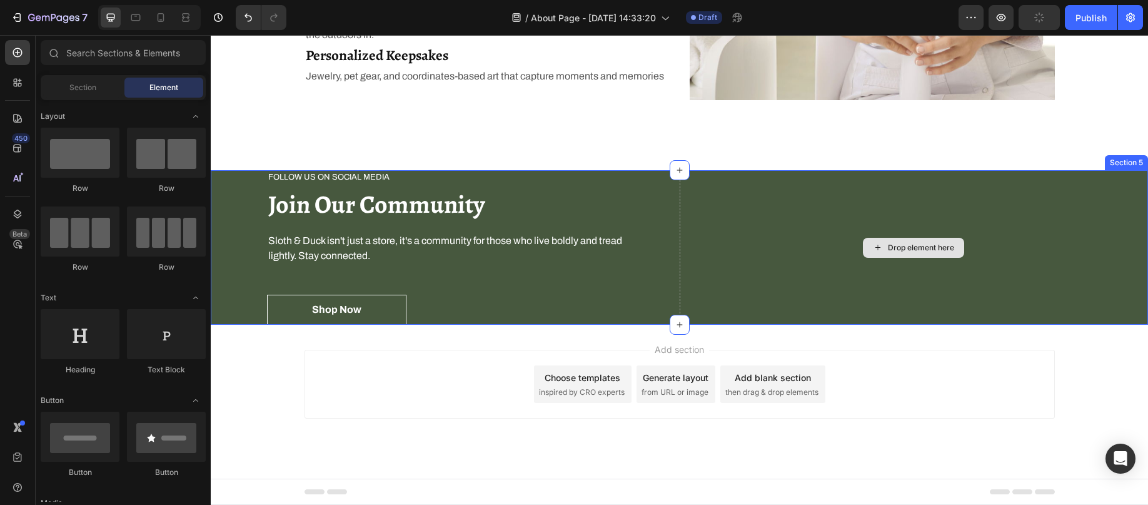
click at [718, 197] on div "Drop element here" at bounding box center [914, 247] width 469 height 155
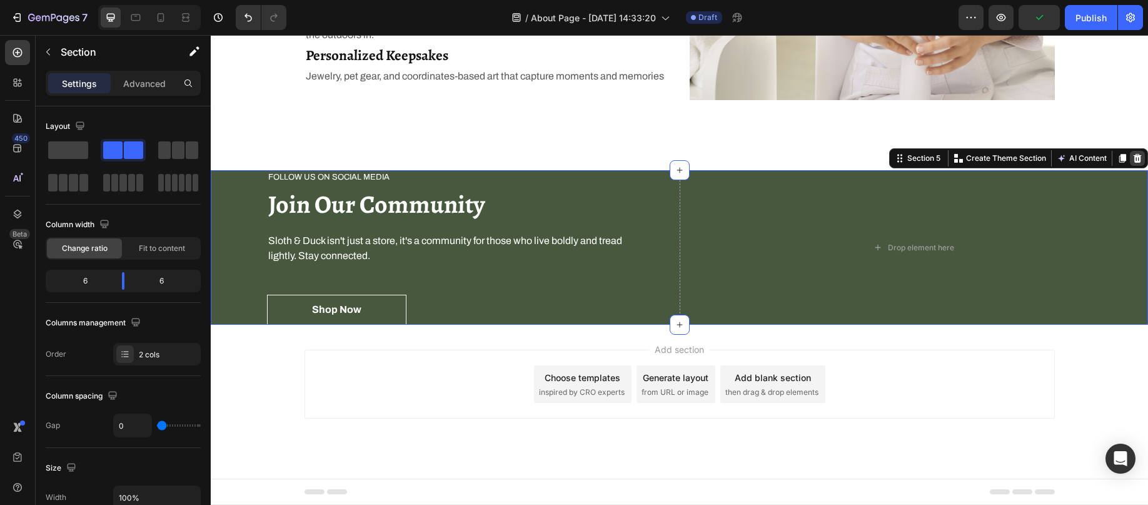
click at [1130, 152] on div at bounding box center [1137, 158] width 15 height 15
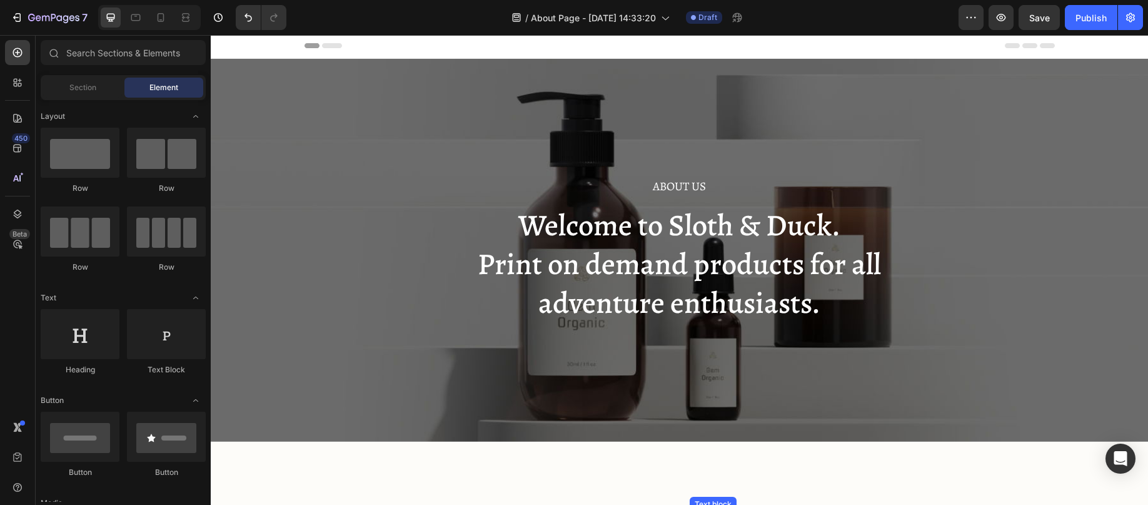
scroll to position [0, 0]
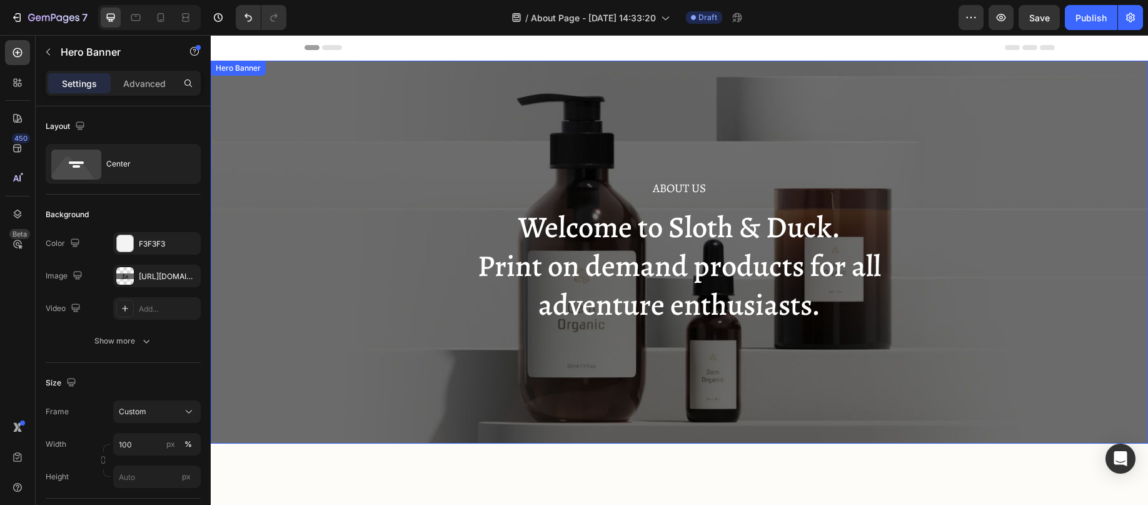
click at [295, 88] on div "About Us Heading Welcome to Sloth & Duck. Print on demand products for all adve…" at bounding box center [679, 252] width 937 height 383
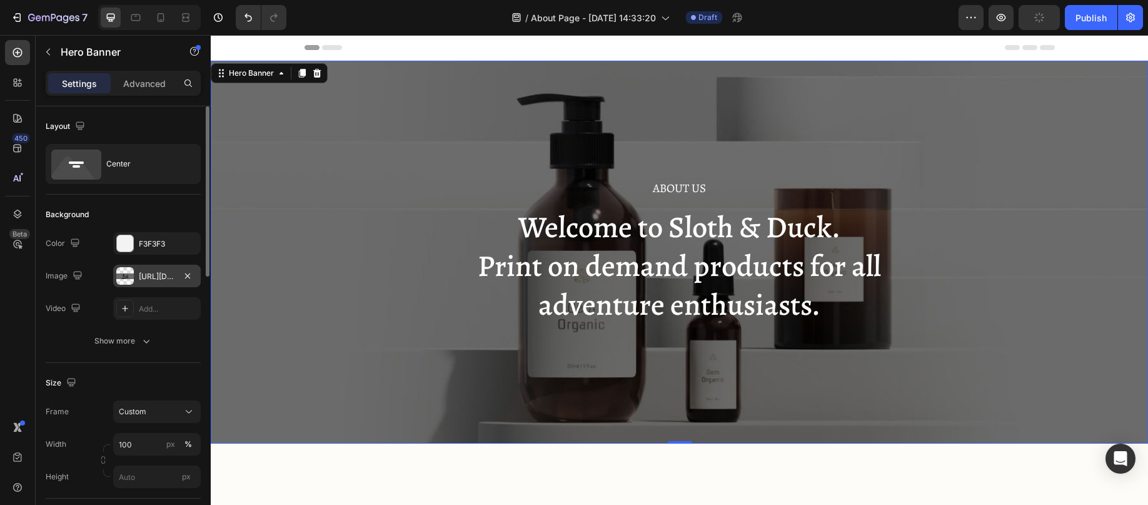
click at [153, 271] on div "[URL][DOMAIN_NAME]" at bounding box center [157, 276] width 36 height 11
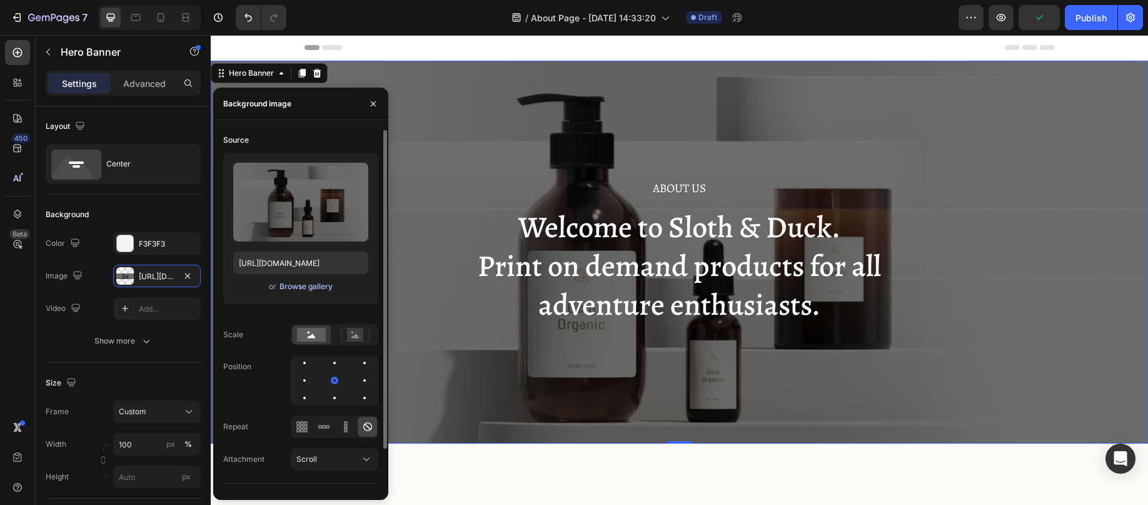
click at [305, 283] on div "Browse gallery" at bounding box center [306, 286] width 53 height 11
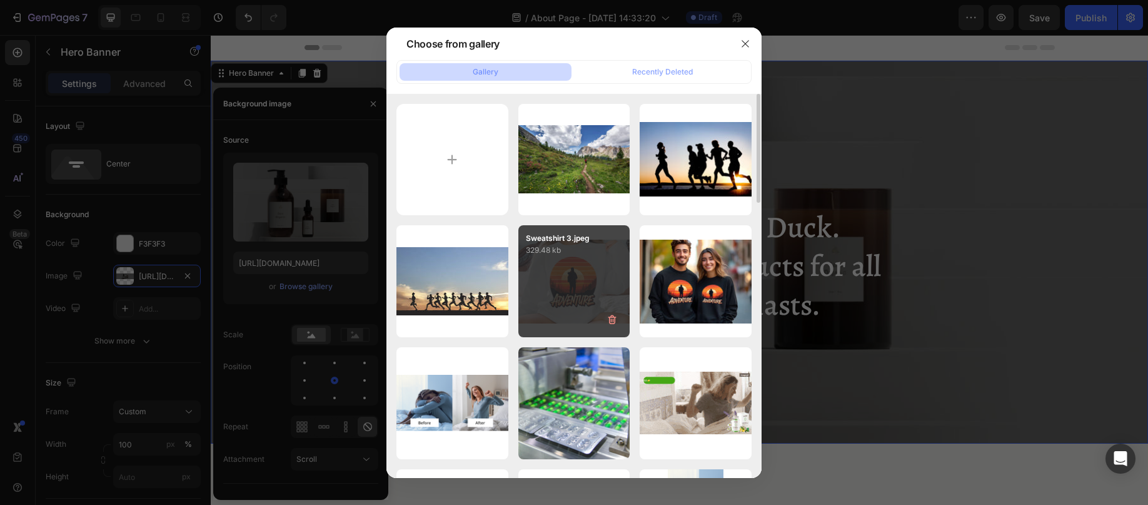
click at [572, 252] on p "329.48 kb" at bounding box center [574, 250] width 97 height 13
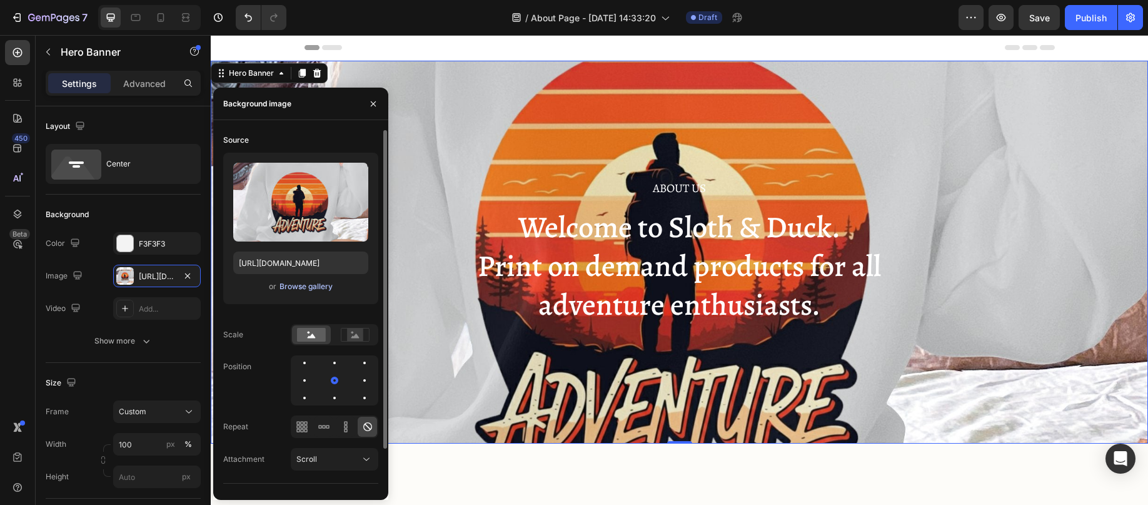
click at [306, 288] on div "Browse gallery" at bounding box center [306, 286] width 53 height 11
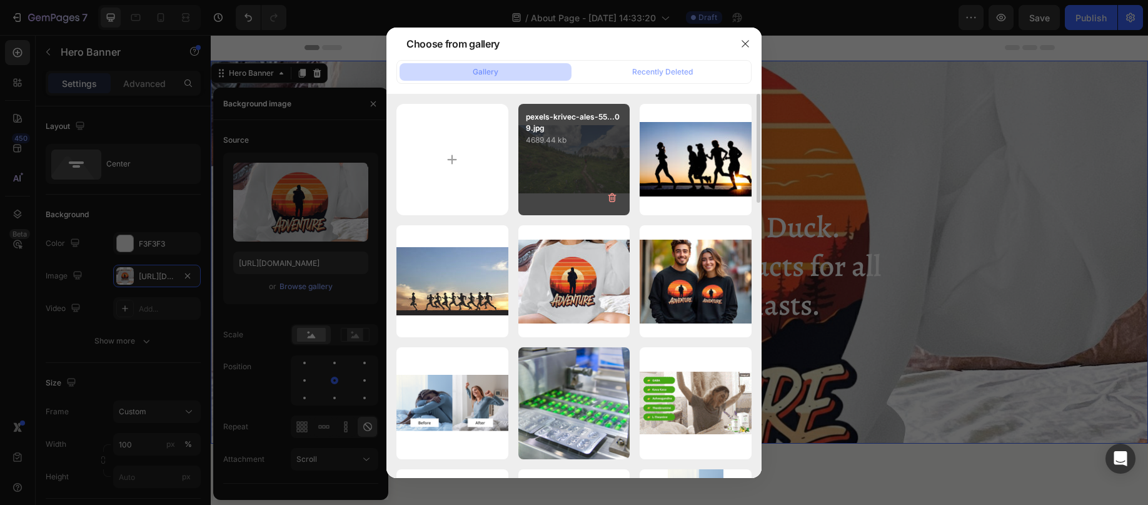
click at [573, 170] on div "pexels-krivec-ales-55...09.jpg 4689.44 kb" at bounding box center [574, 160] width 112 height 112
type input "[URL][DOMAIN_NAME]"
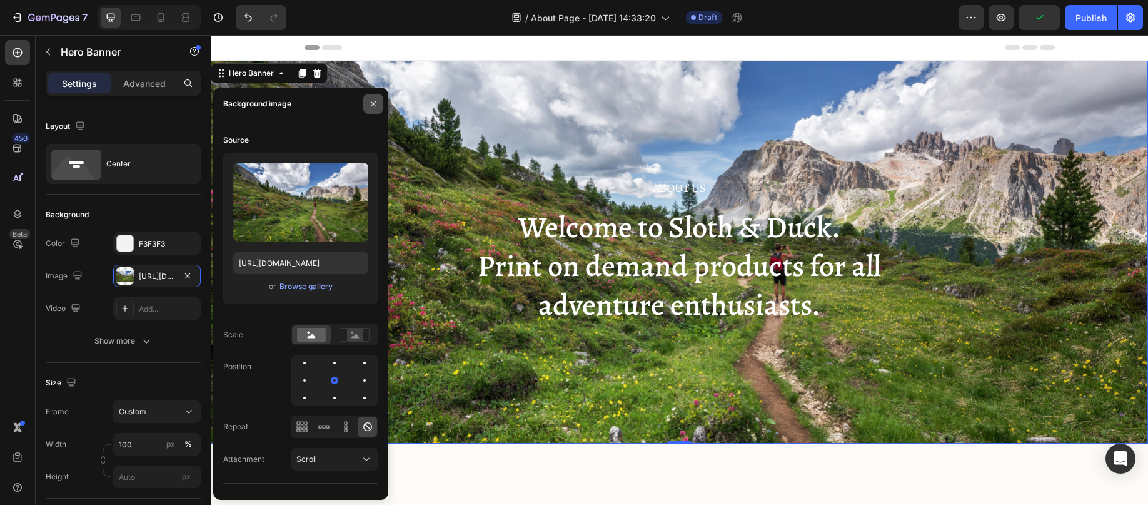
click at [371, 104] on icon "button" at bounding box center [373, 104] width 10 height 10
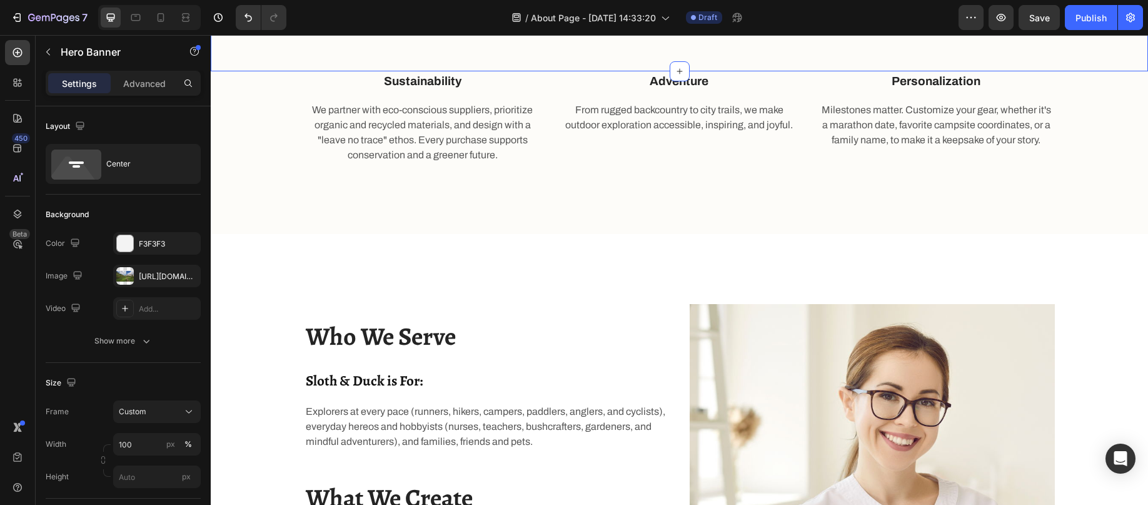
scroll to position [938, 0]
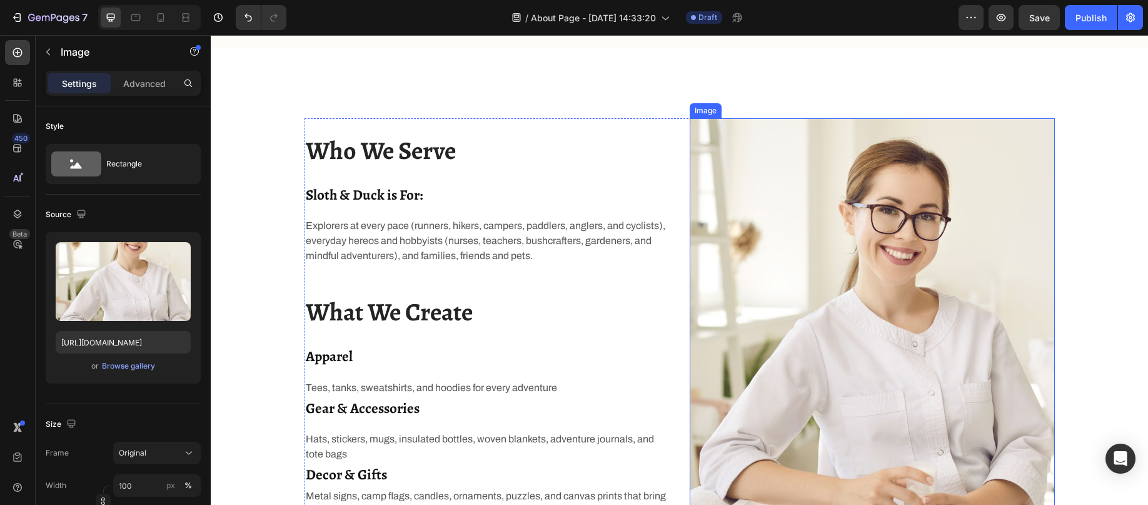
click at [946, 233] on img at bounding box center [872, 347] width 365 height 458
click at [129, 365] on div "Browse gallery" at bounding box center [128, 365] width 53 height 11
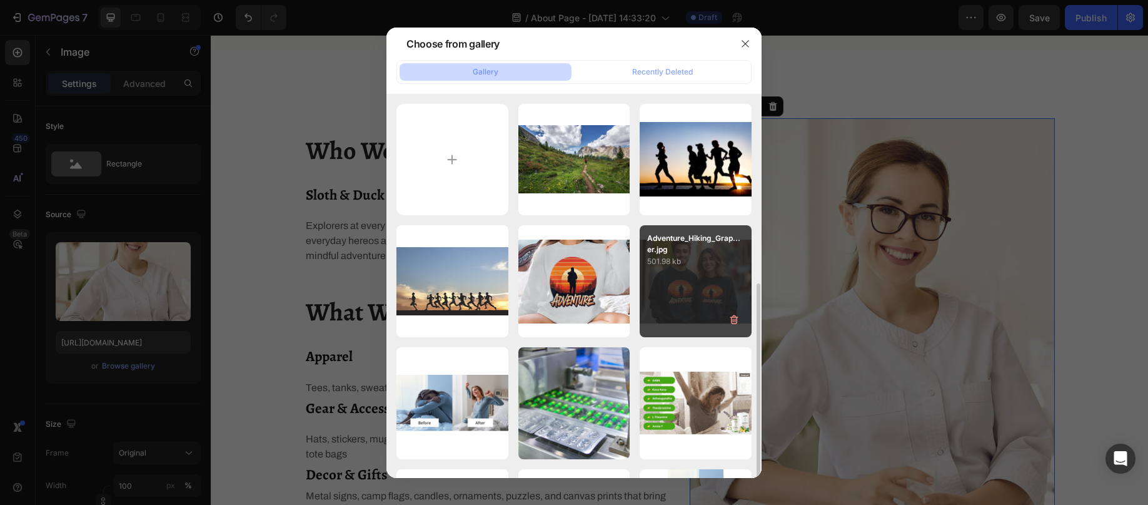
scroll to position [125, 0]
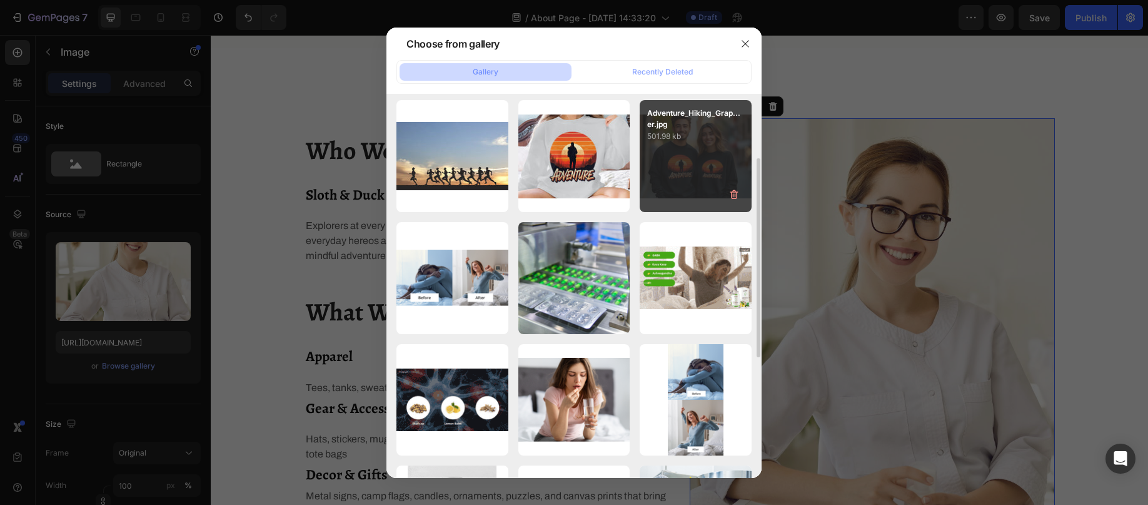
click at [689, 168] on div "Adventure_Hiking_Grap...er.jpg 501.98 kb" at bounding box center [696, 156] width 112 height 112
type input "[URL][DOMAIN_NAME]"
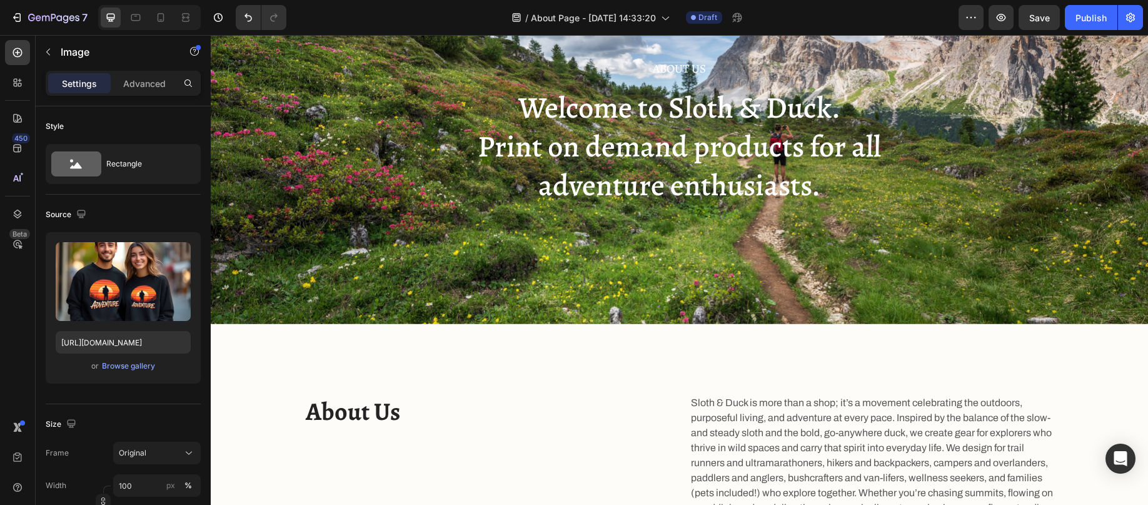
scroll to position [0, 0]
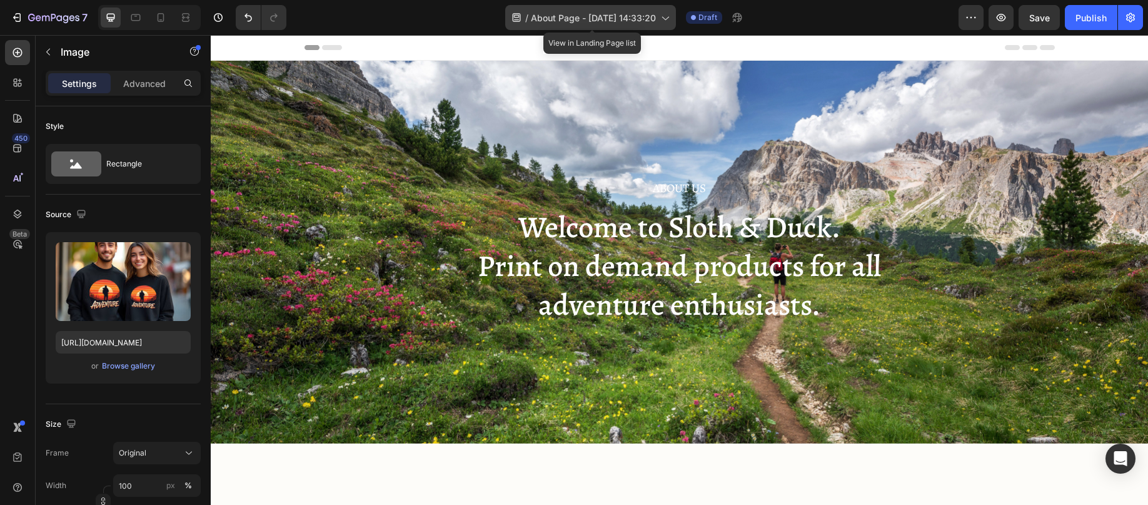
click at [670, 18] on icon at bounding box center [665, 17] width 13 height 13
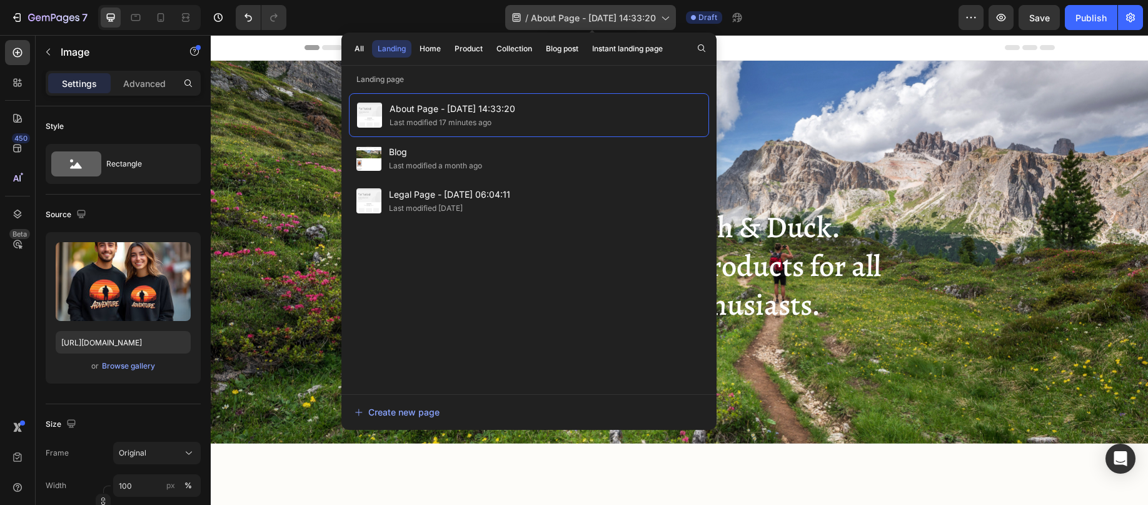
click at [545, 14] on span "About Page - [DATE] 14:33:20" at bounding box center [593, 17] width 125 height 13
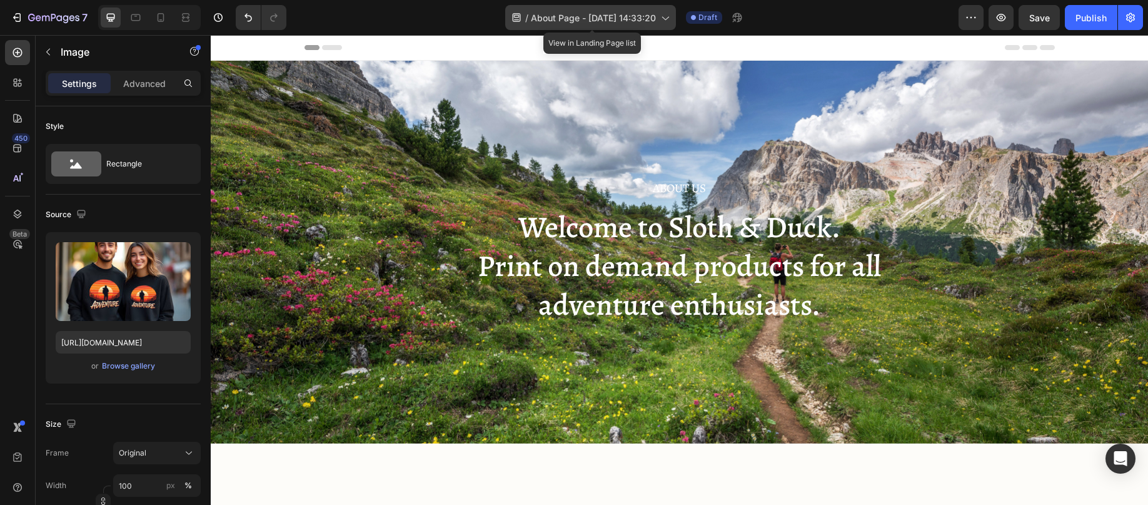
click at [562, 16] on span "About Page - [DATE] 14:33:20" at bounding box center [593, 17] width 125 height 13
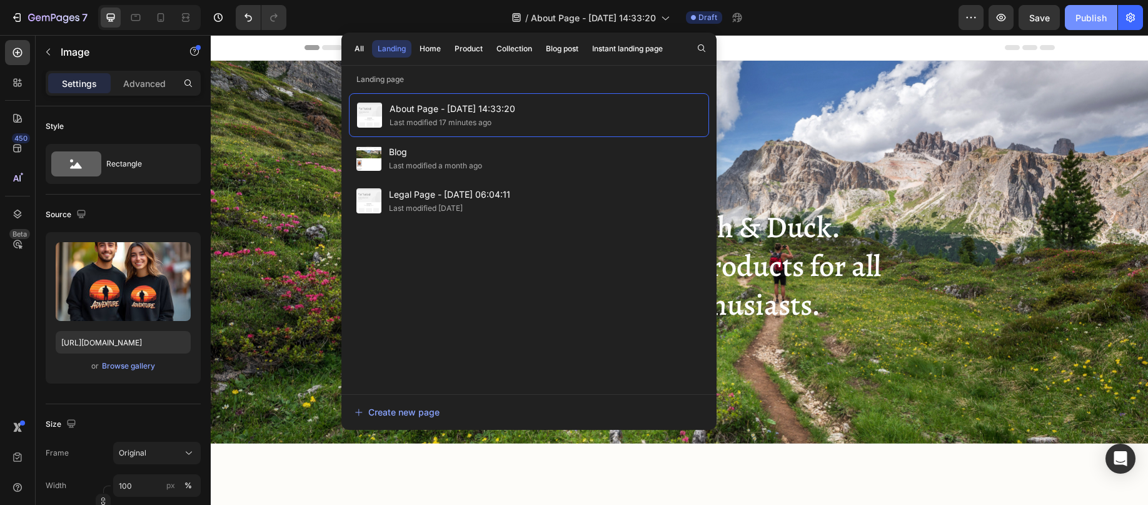
click at [1086, 19] on div "Publish" at bounding box center [1091, 17] width 31 height 13
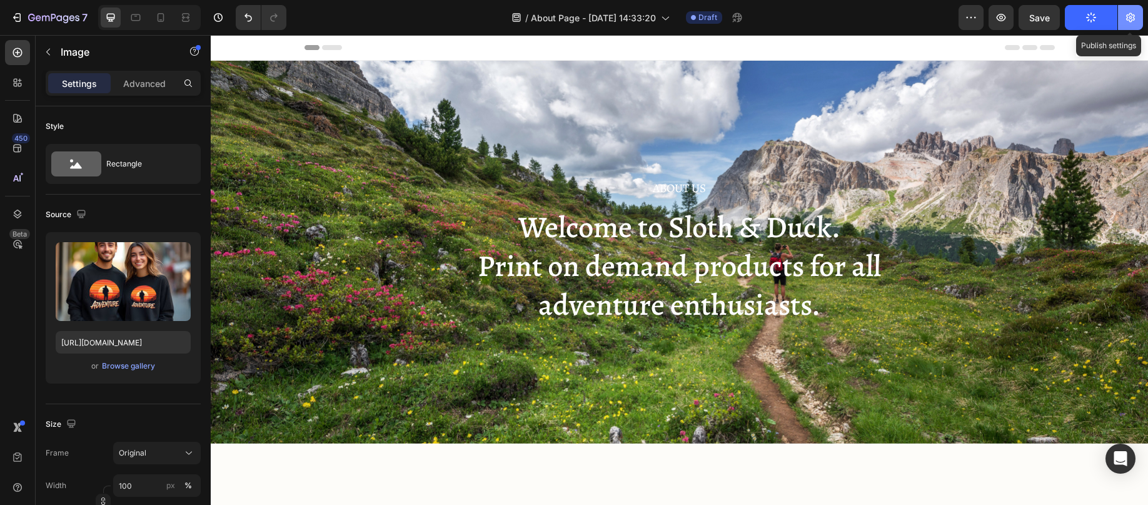
click at [1131, 14] on icon "button" at bounding box center [1130, 17] width 13 height 13
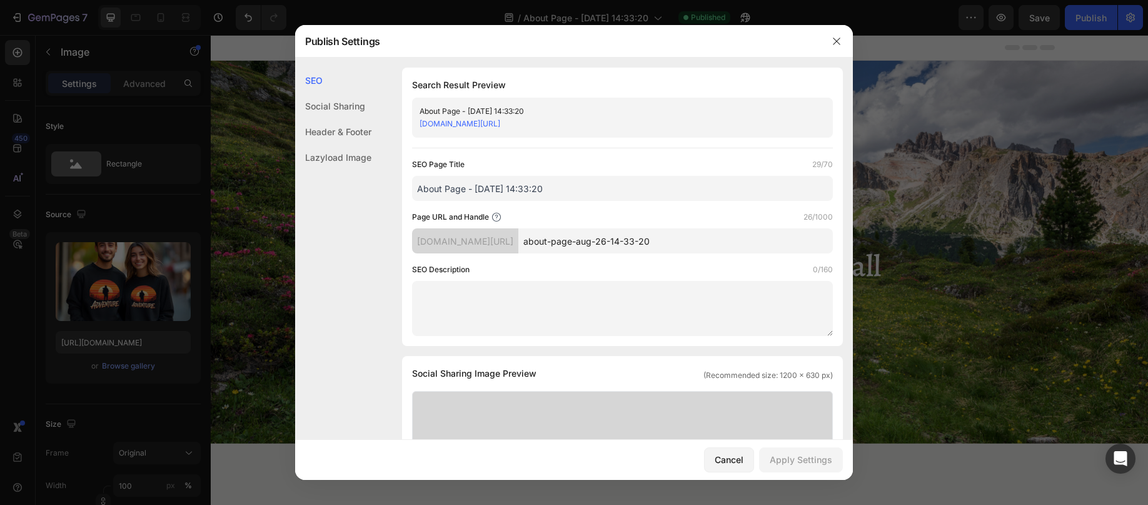
drag, startPoint x: 565, startPoint y: 191, endPoint x: 443, endPoint y: 187, distance: 122.6
click at [443, 187] on input "About Page - [DATE] 14:33:20" at bounding box center [622, 188] width 421 height 25
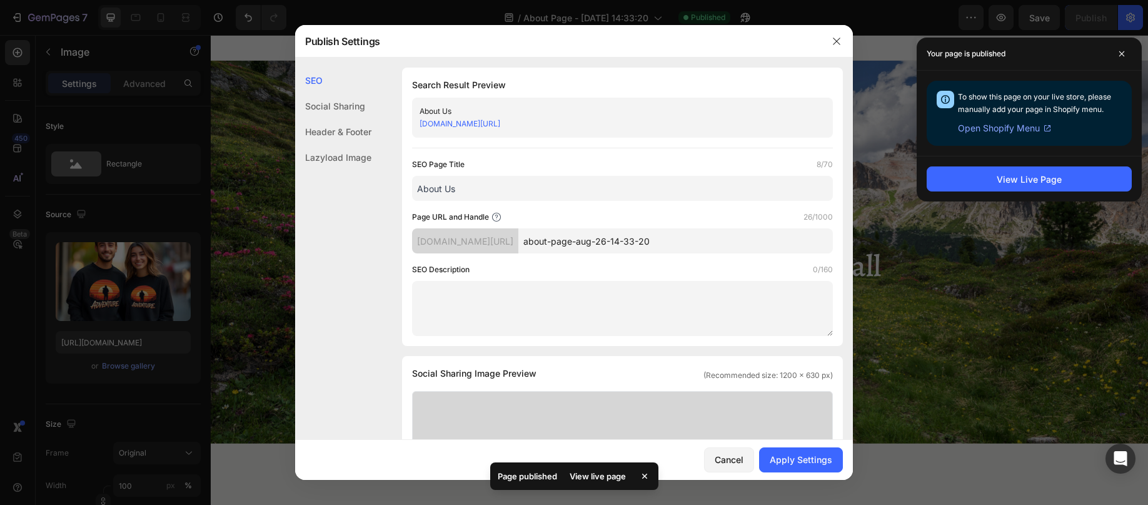
type input "About Us"
click at [734, 236] on input "about-page-aug-26-14-33-20" at bounding box center [675, 240] width 315 height 25
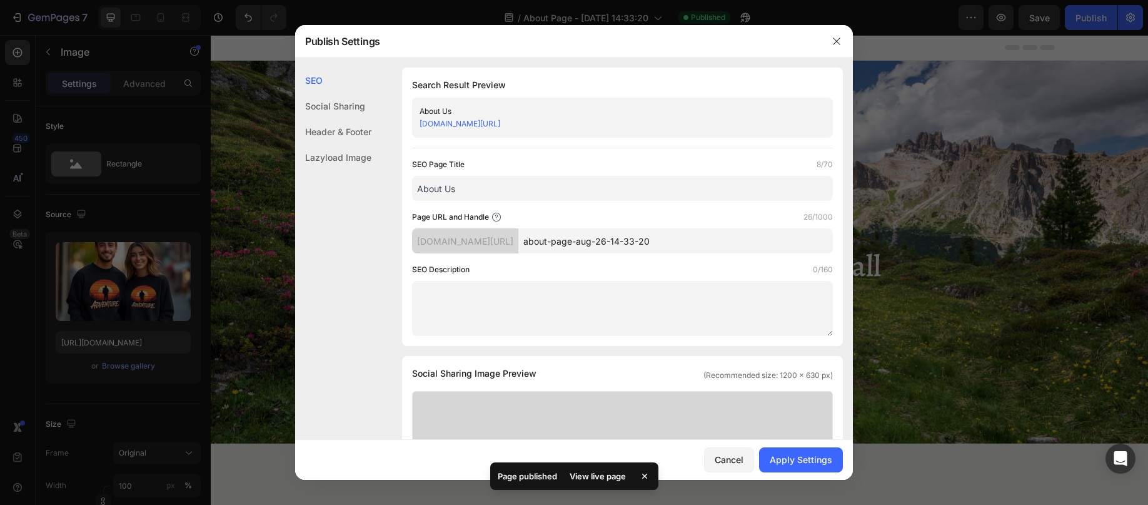
drag, startPoint x: 719, startPoint y: 241, endPoint x: 593, endPoint y: 248, distance: 126.5
click at [593, 248] on input "about-page-aug-26-14-33-20" at bounding box center [675, 240] width 315 height 25
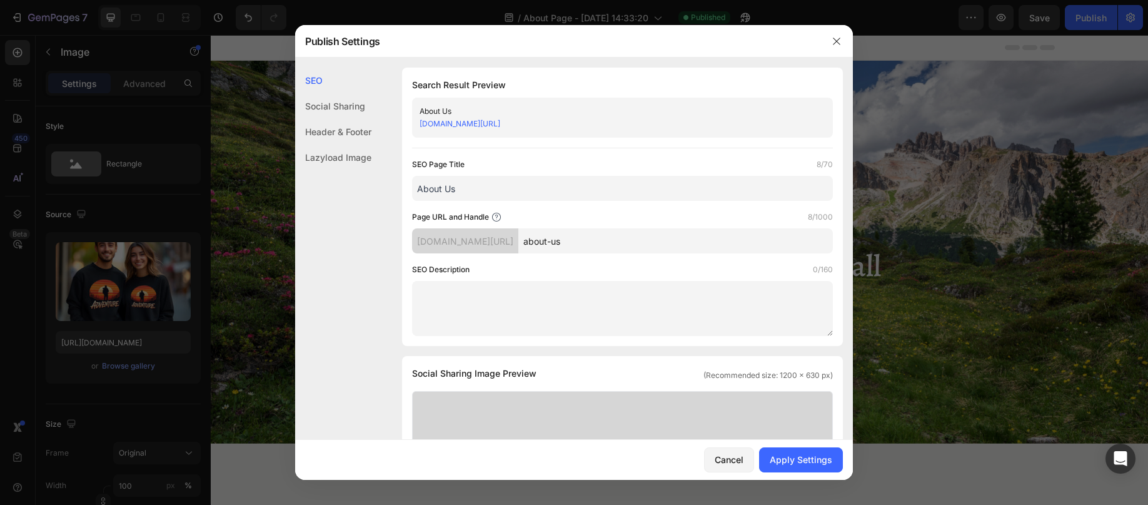
type input "about-us"
click at [608, 296] on textarea "To enrich screen reader interactions, please activate Accessibility in Grammarl…" at bounding box center [622, 308] width 421 height 55
